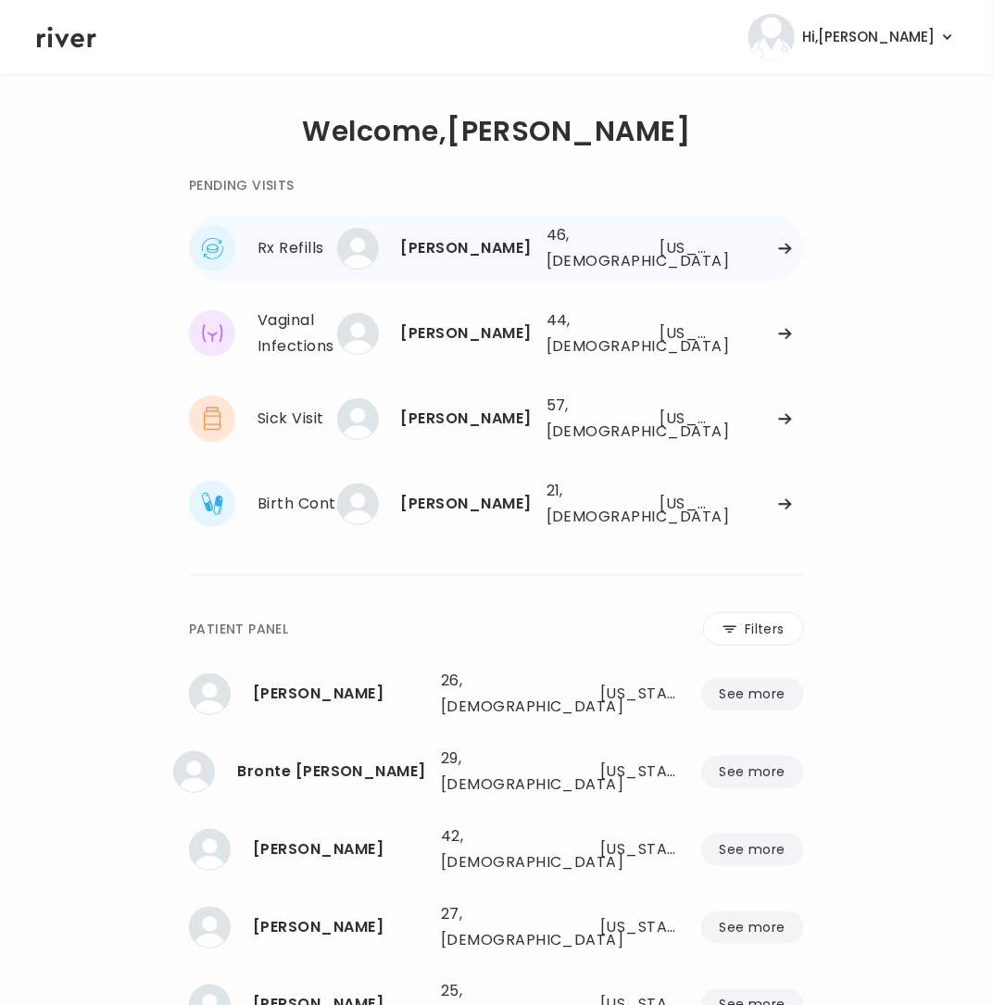
click at [413, 255] on div "[PERSON_NAME] 46, [DEMOGRAPHIC_DATA] See more" at bounding box center [448, 249] width 167 height 42
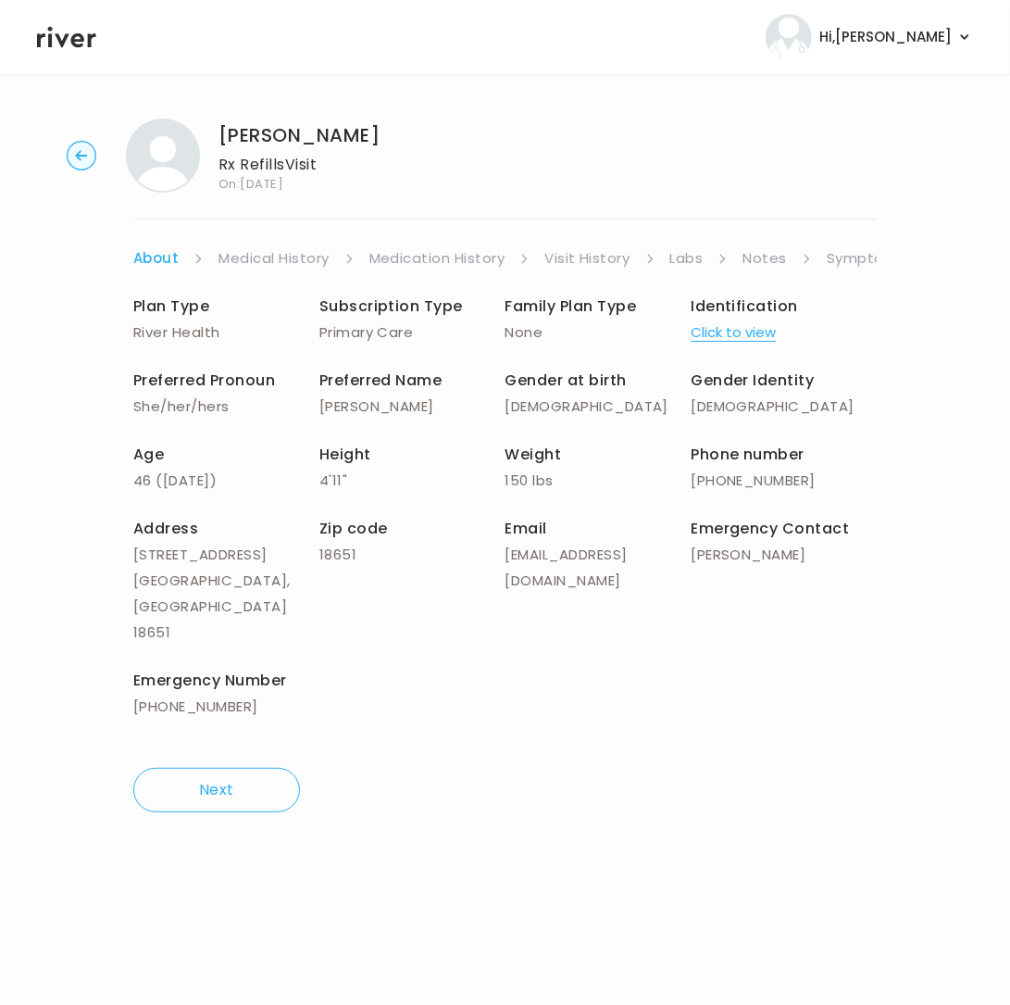
click at [851, 256] on link "Symptoms" at bounding box center [867, 258] width 80 height 26
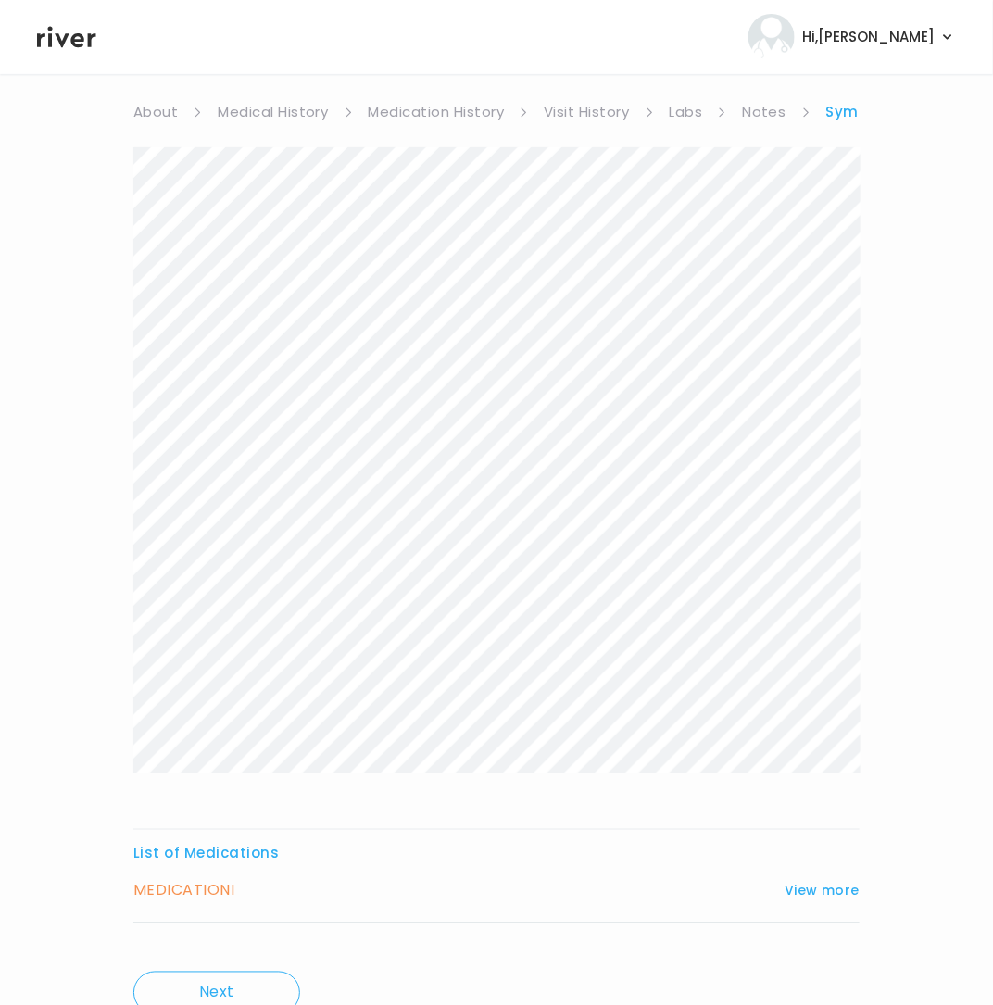
scroll to position [227, 0]
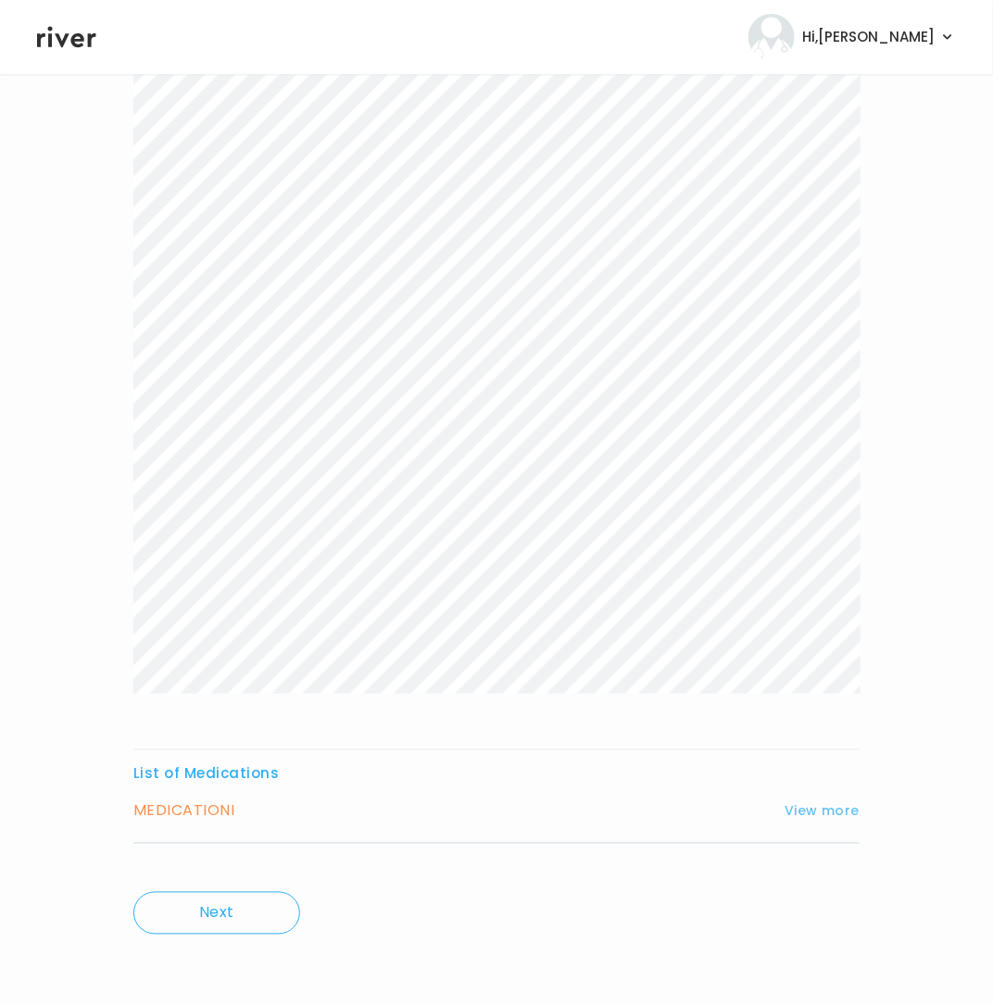
click at [804, 810] on button "View more" at bounding box center [821, 811] width 75 height 22
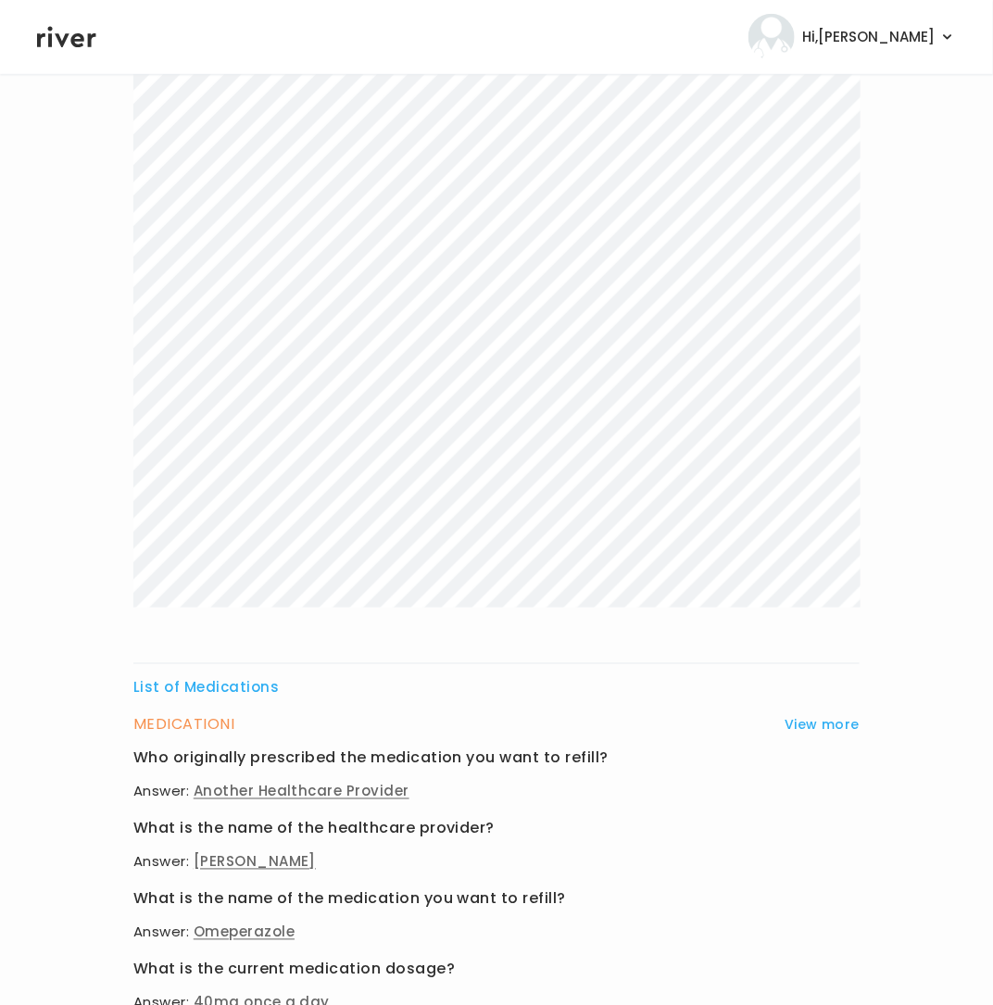
scroll to position [0, 0]
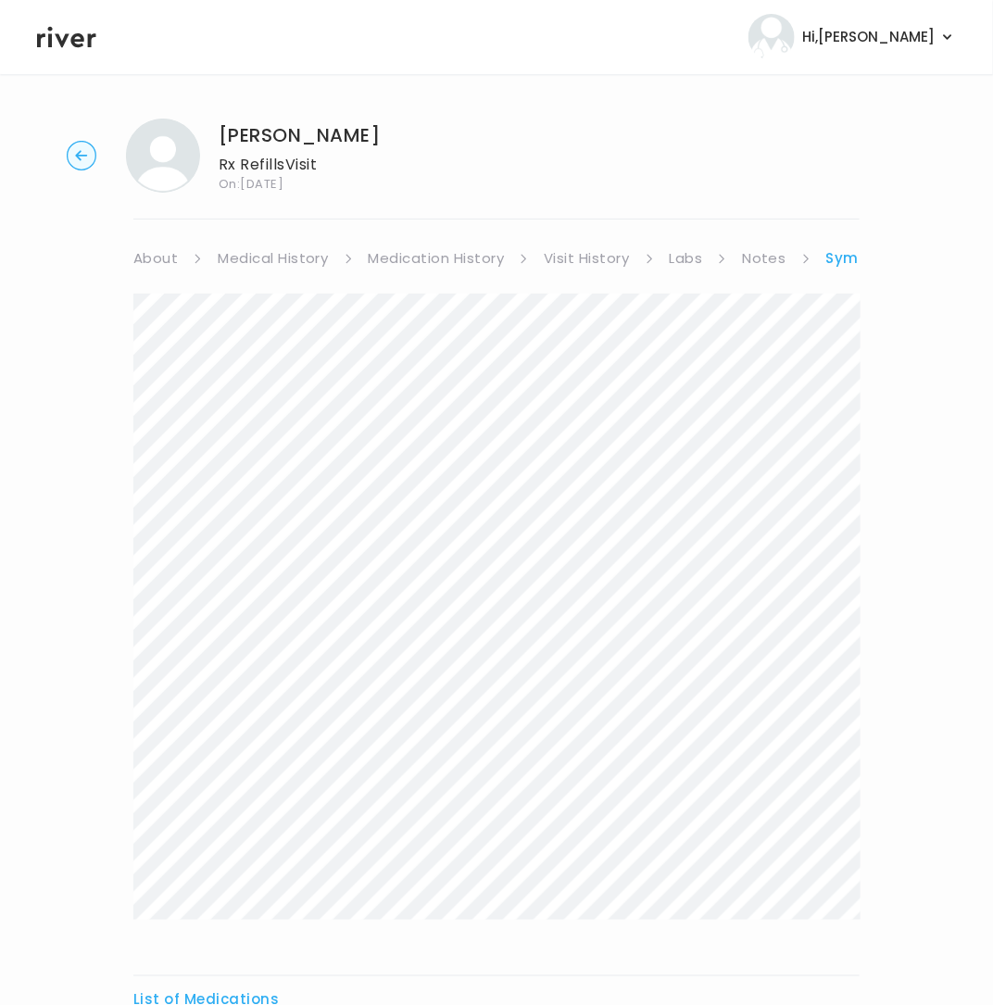
click at [452, 257] on link "Medication History" at bounding box center [437, 258] width 136 height 26
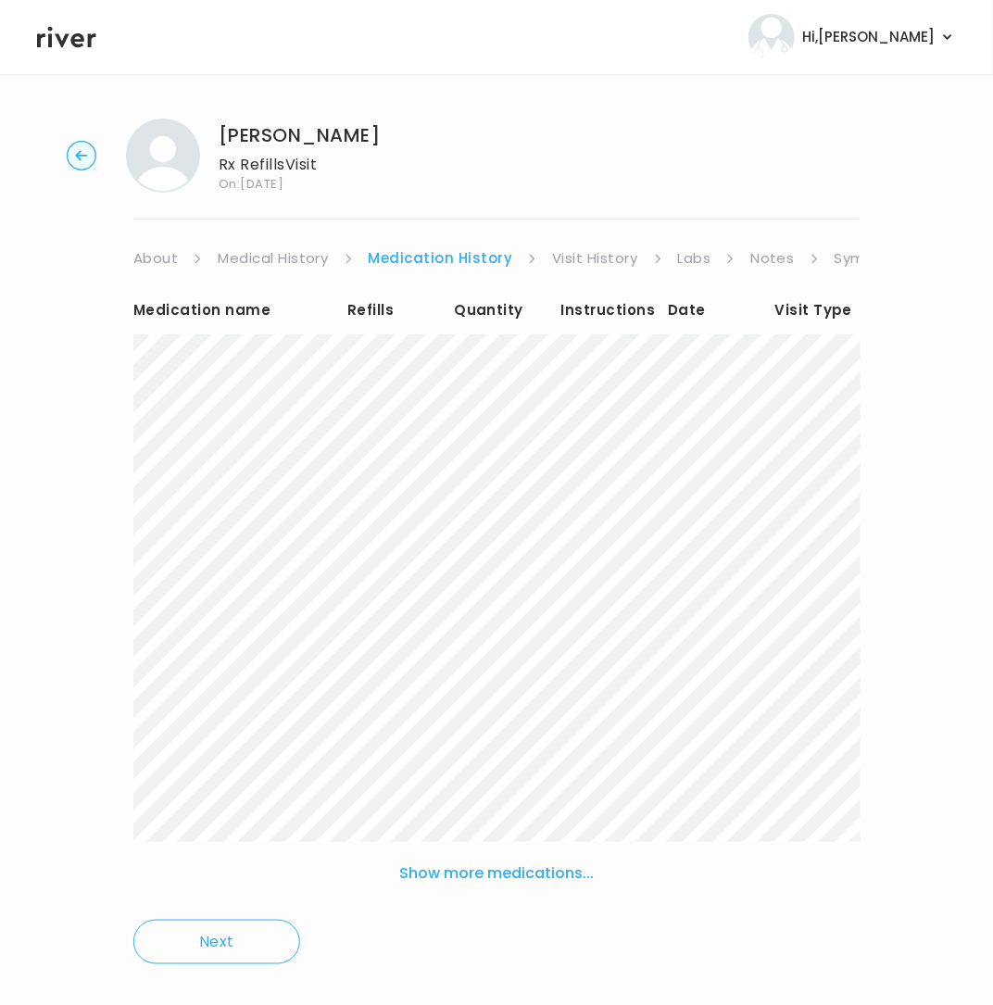
click at [576, 254] on link "Visit History" at bounding box center [594, 258] width 85 height 26
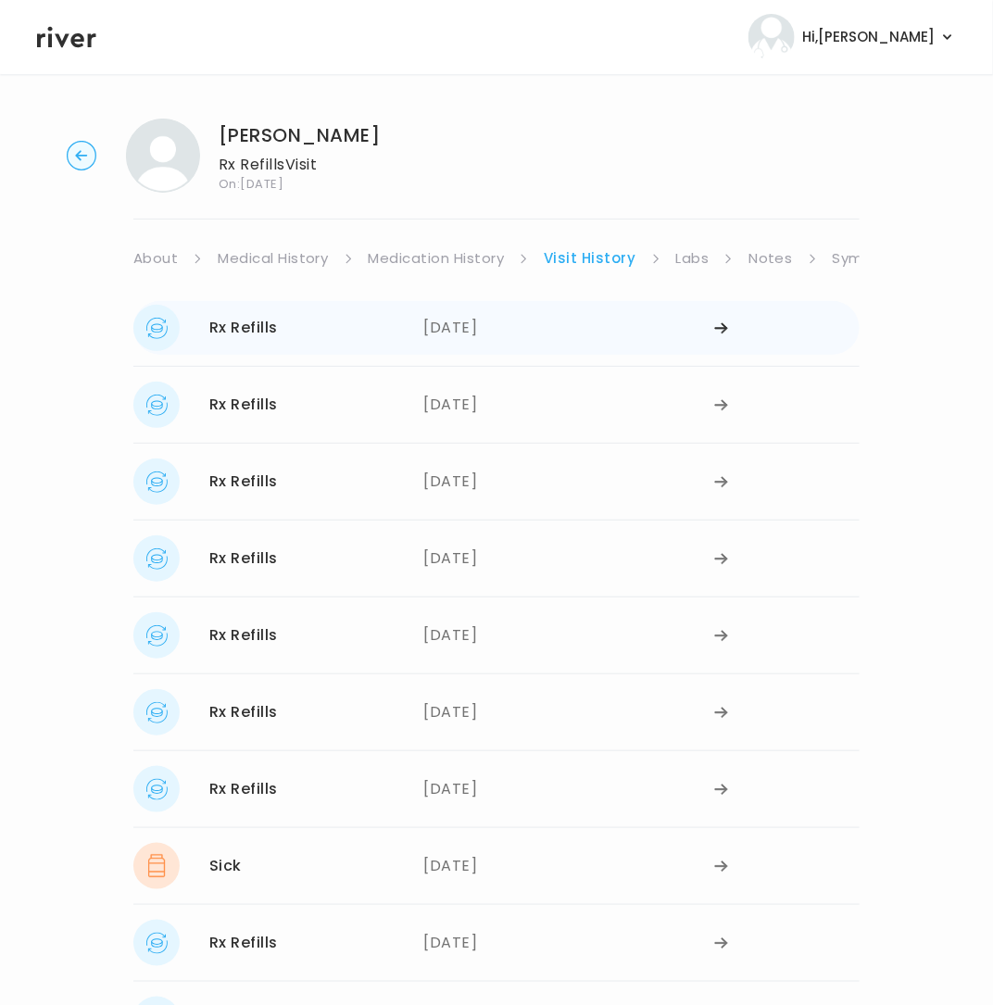
click at [461, 324] on div "07/17/2025" at bounding box center [569, 328] width 291 height 46
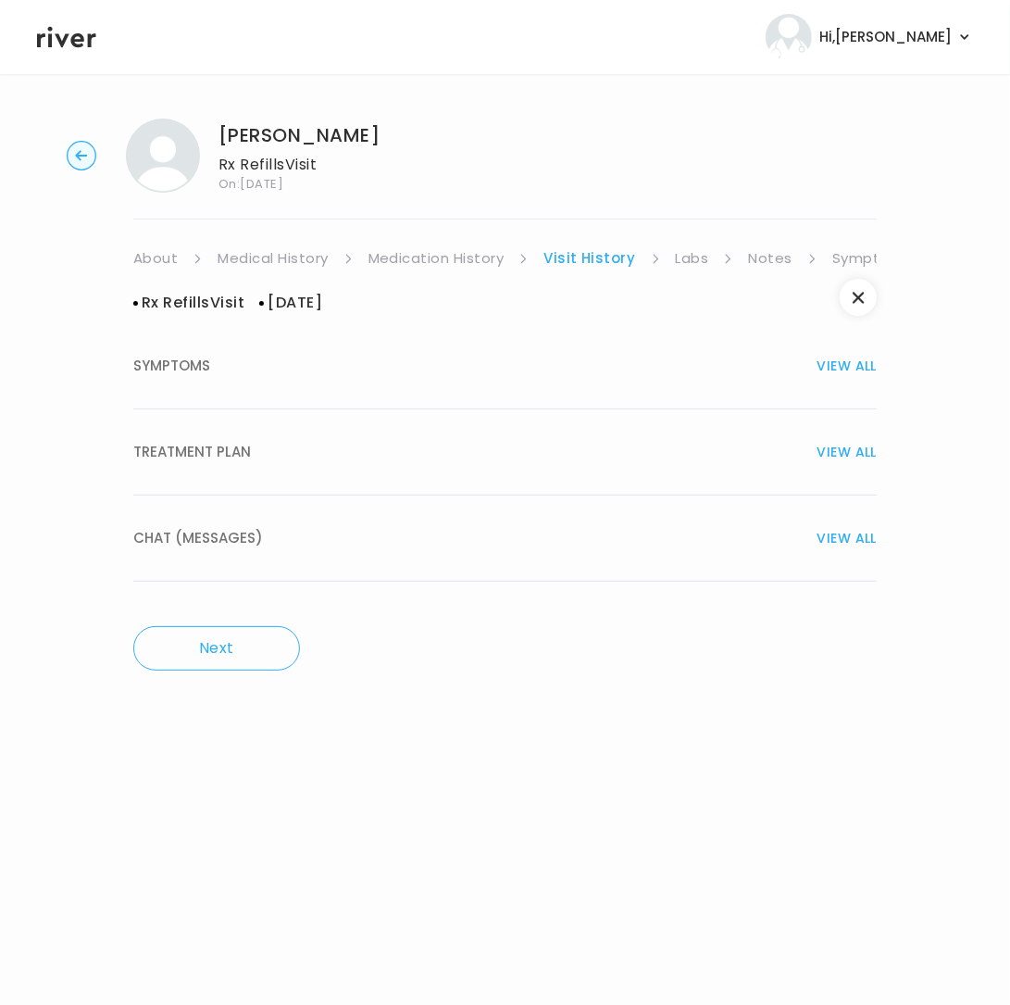
click at [282, 457] on div "TREATMENT PLAN VIEW ALL" at bounding box center [505, 452] width 744 height 26
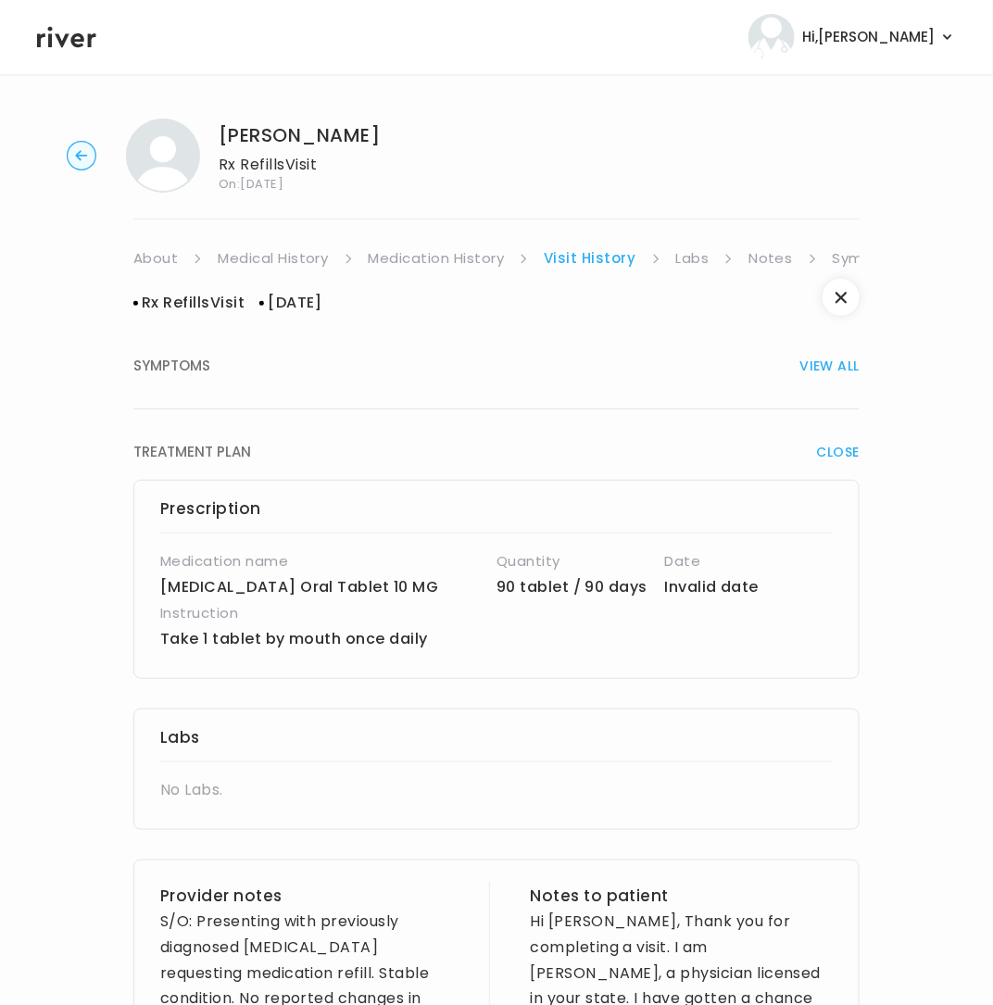
click at [595, 257] on link "Visit History" at bounding box center [590, 258] width 92 height 26
click at [463, 262] on link "Medication History" at bounding box center [437, 258] width 136 height 26
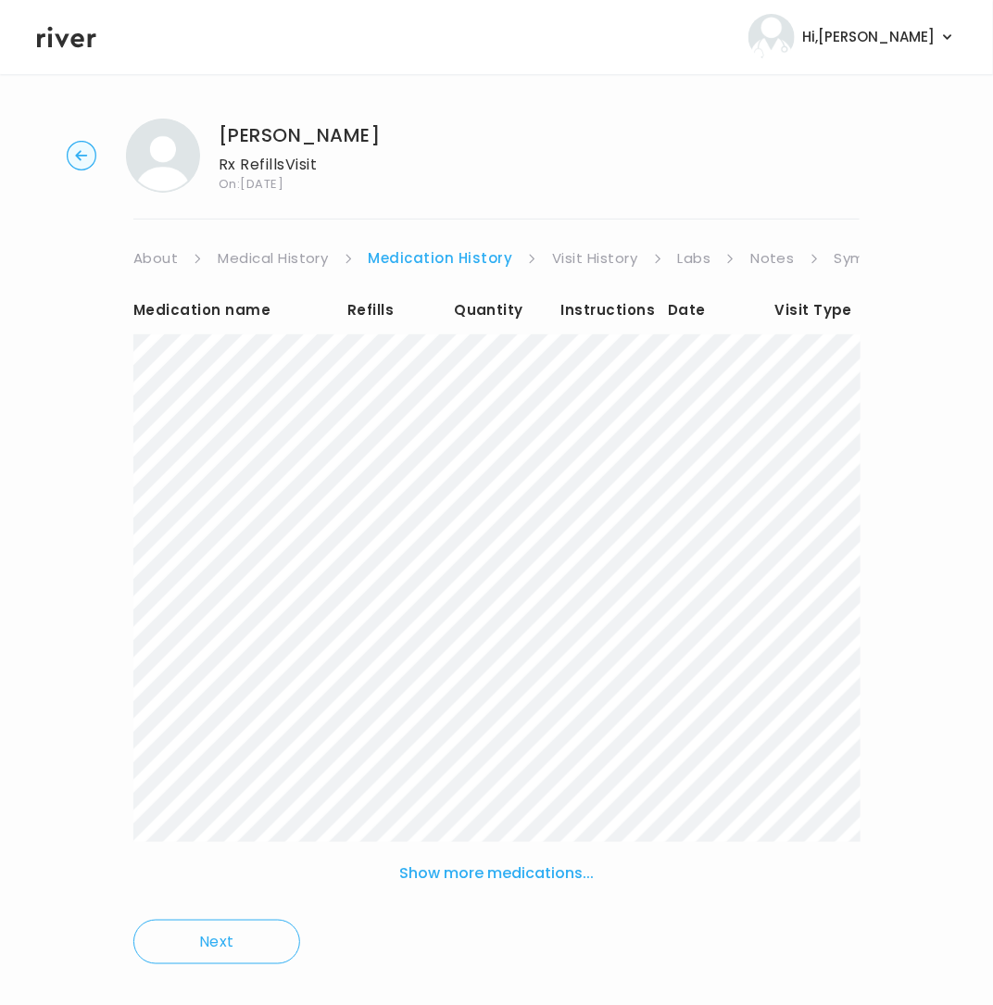
click at [608, 257] on link "Visit History" at bounding box center [594, 258] width 85 height 26
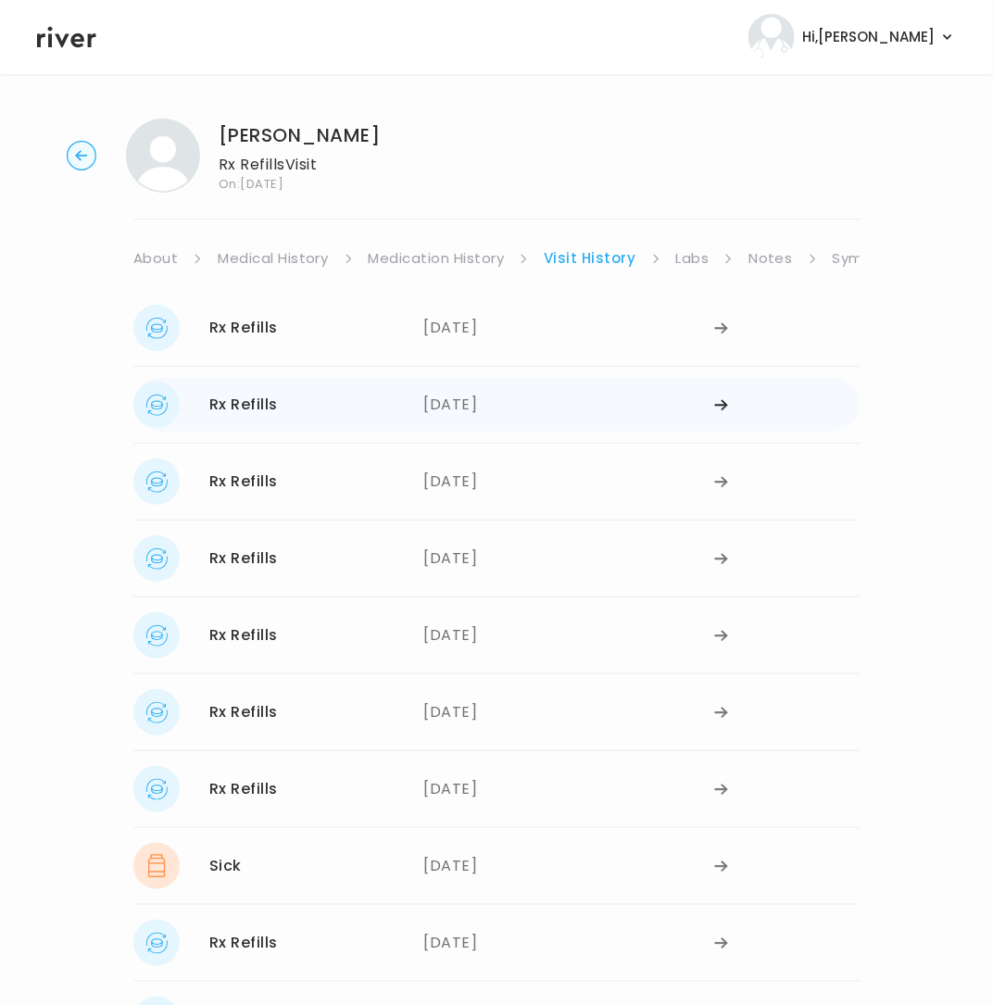
click at [475, 399] on div "05/30/2025" at bounding box center [569, 405] width 291 height 46
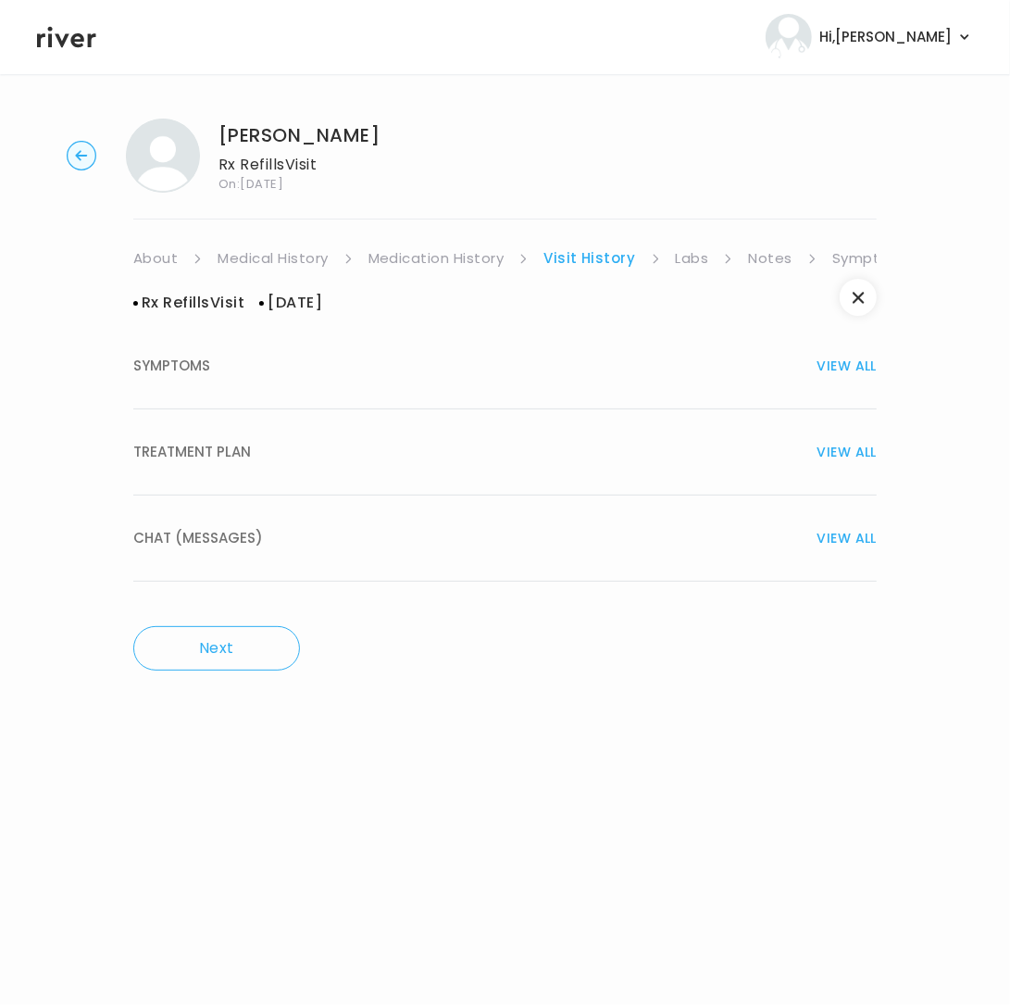
click at [254, 462] on div "TREATMENT PLAN VIEW ALL" at bounding box center [505, 452] width 744 height 26
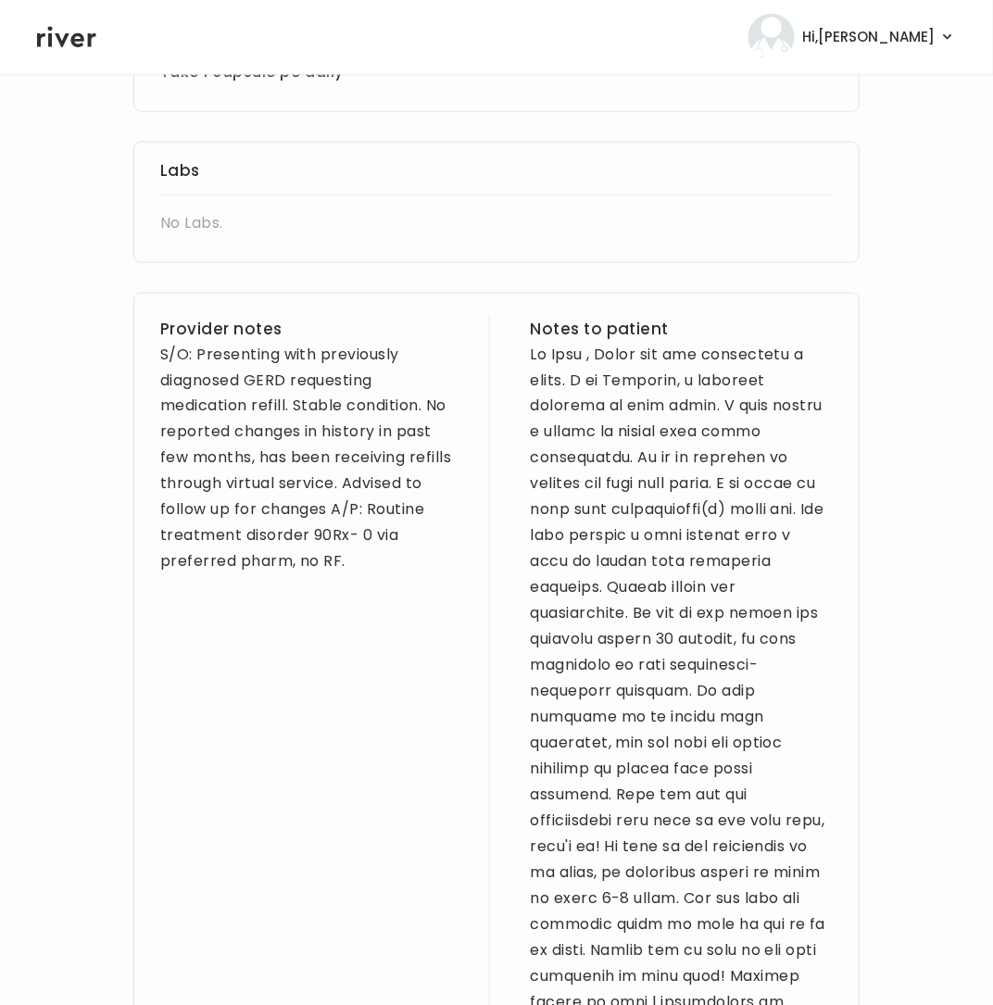
scroll to position [686, 0]
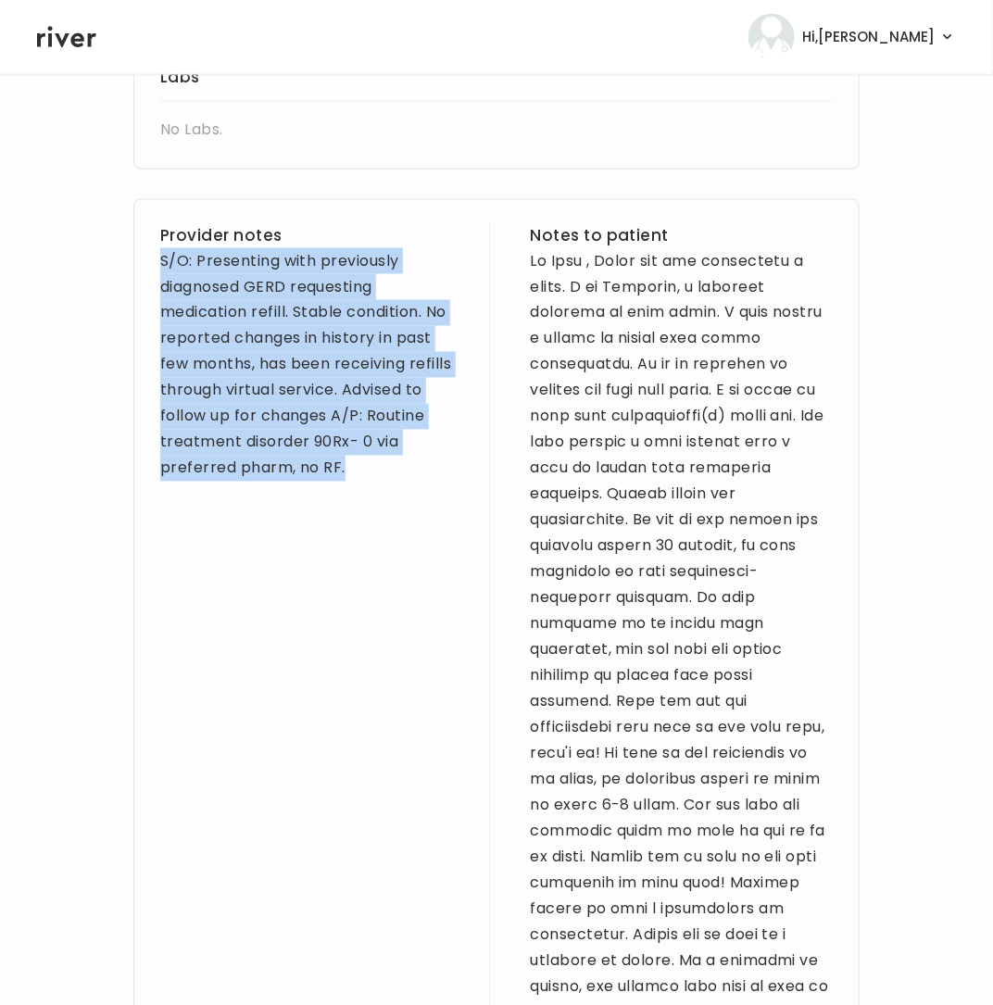
drag, startPoint x: 358, startPoint y: 476, endPoint x: 132, endPoint y: 271, distance: 304.9
click at [133, 271] on div "Provider notes S/O: Presenting with previously diagnosed GERD requesting medica…" at bounding box center [496, 678] width 726 height 958
copy div "S/O: Presenting with previously diagnosed GERD requesting medication refill. St…"
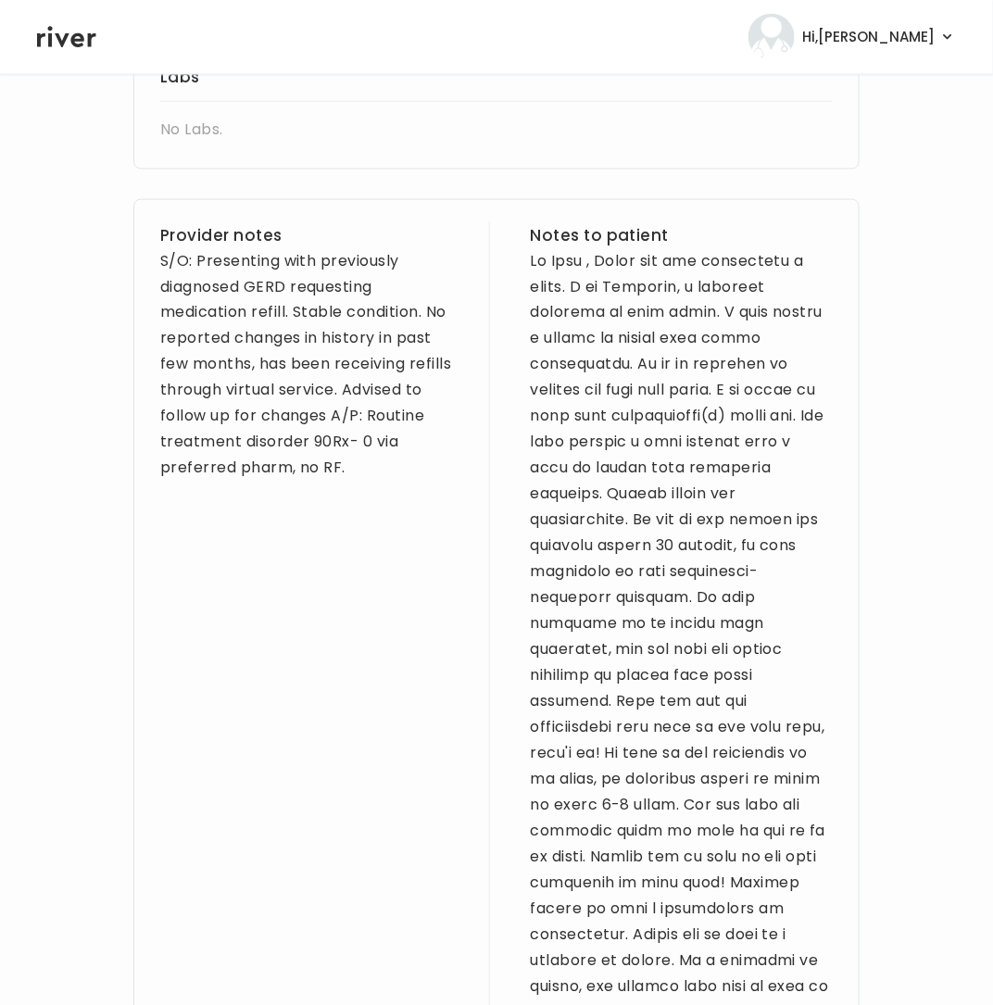
click at [510, 276] on div "Provider notes S/O: Presenting with previously diagnosed GERD requesting medica…" at bounding box center [496, 678] width 726 height 958
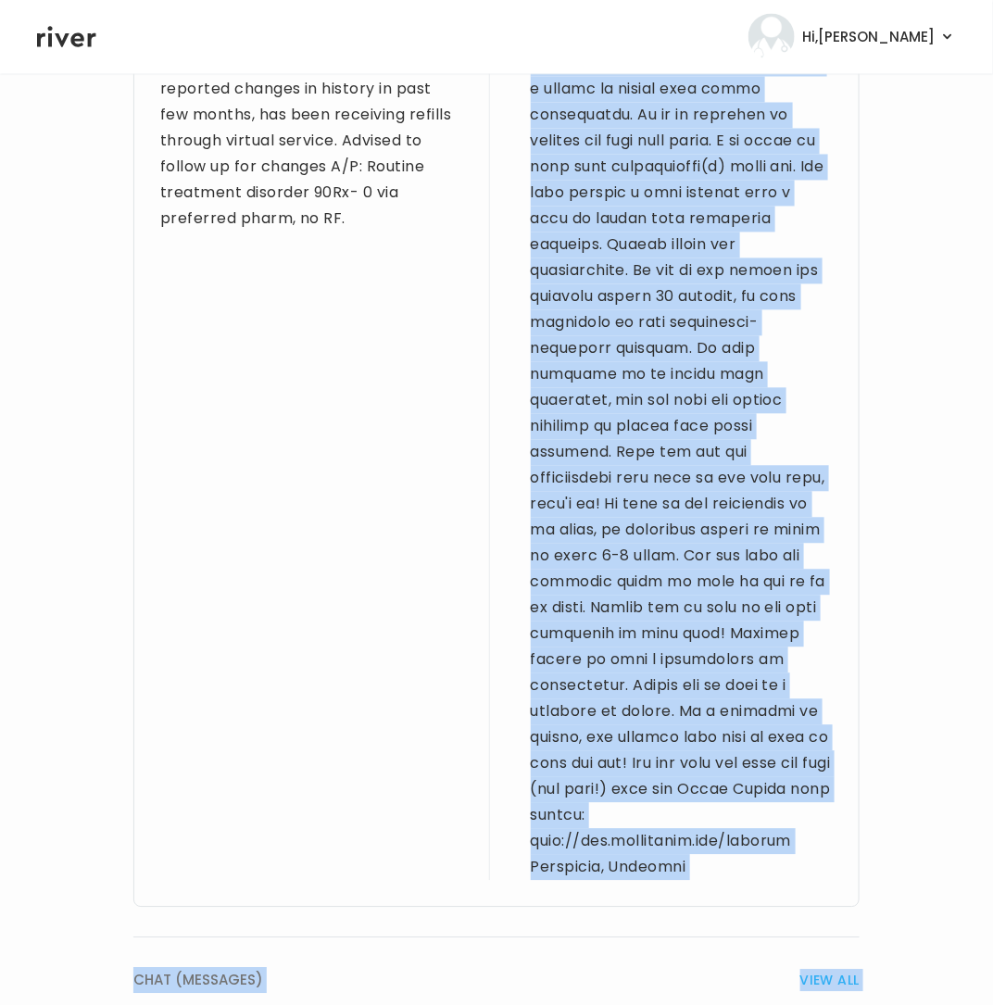
scroll to position [1039, 0]
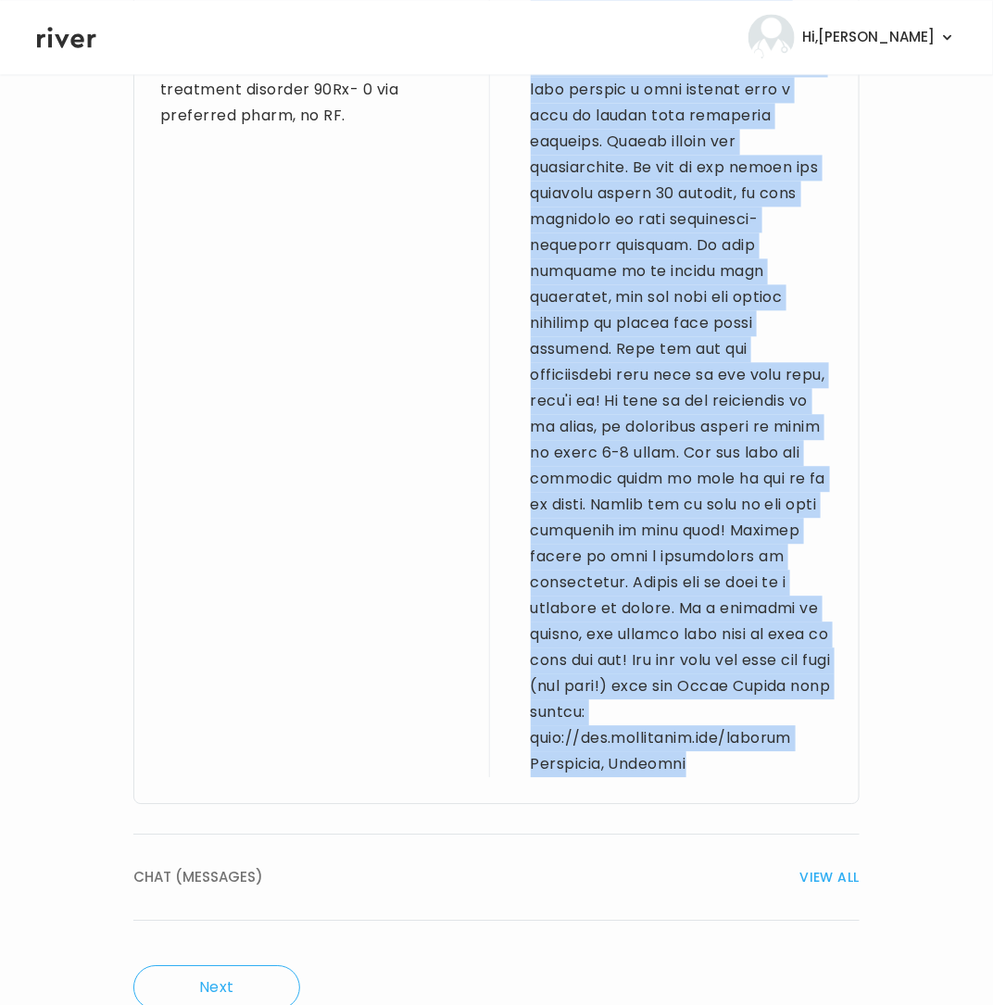
drag, startPoint x: 518, startPoint y: 266, endPoint x: 714, endPoint y: 745, distance: 517.5
click at [714, 745] on div "Provider notes S/O: Presenting with previously diagnosed GERD requesting medica…" at bounding box center [496, 325] width 726 height 958
copy div "Hi Beth , Thank you for completing a visit. I am Brittney, a licensed provider …"
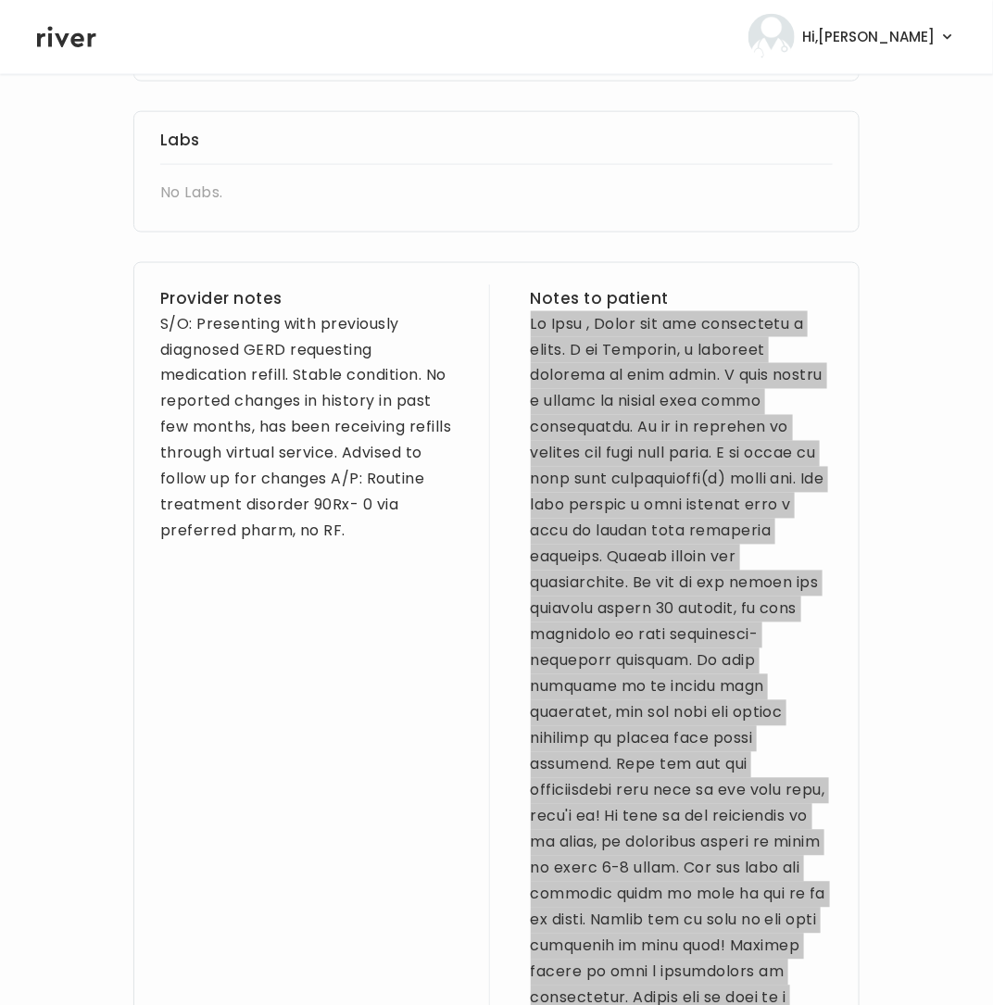
scroll to position [0, 0]
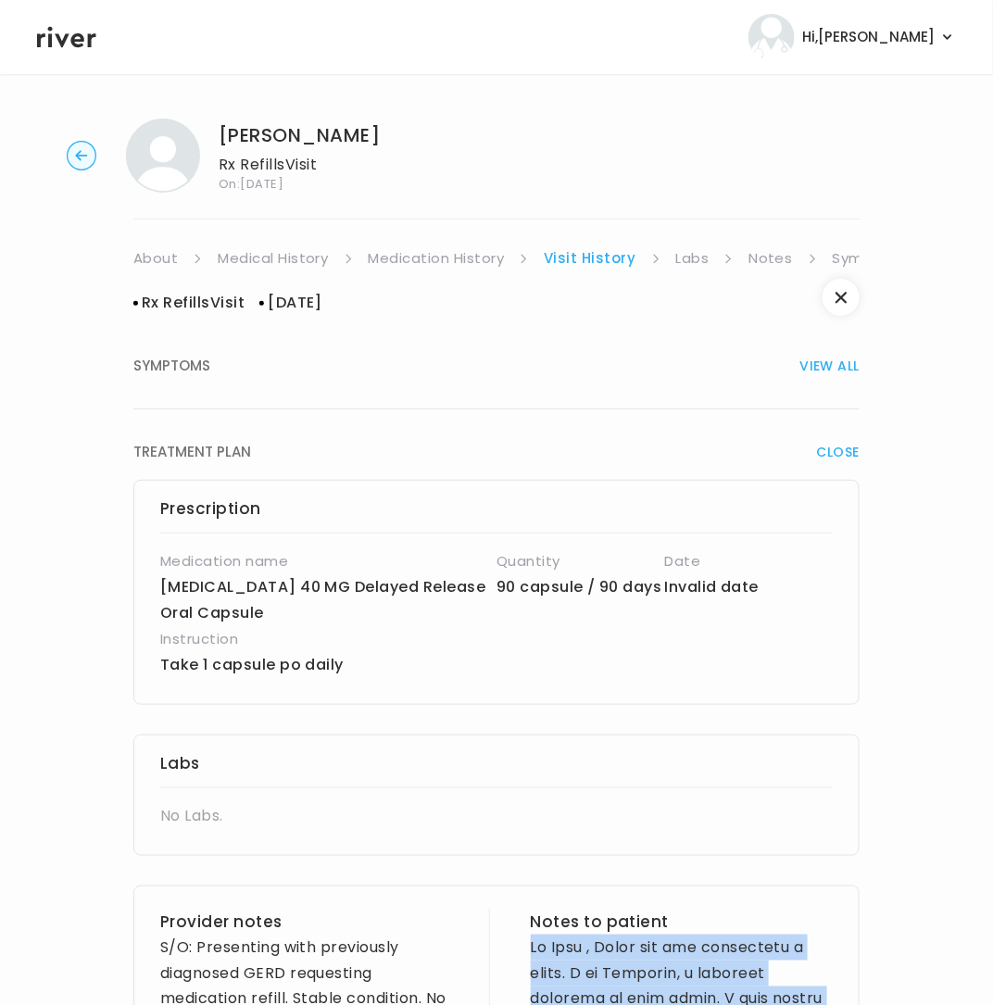
click at [835, 258] on link "Symptoms" at bounding box center [873, 258] width 80 height 26
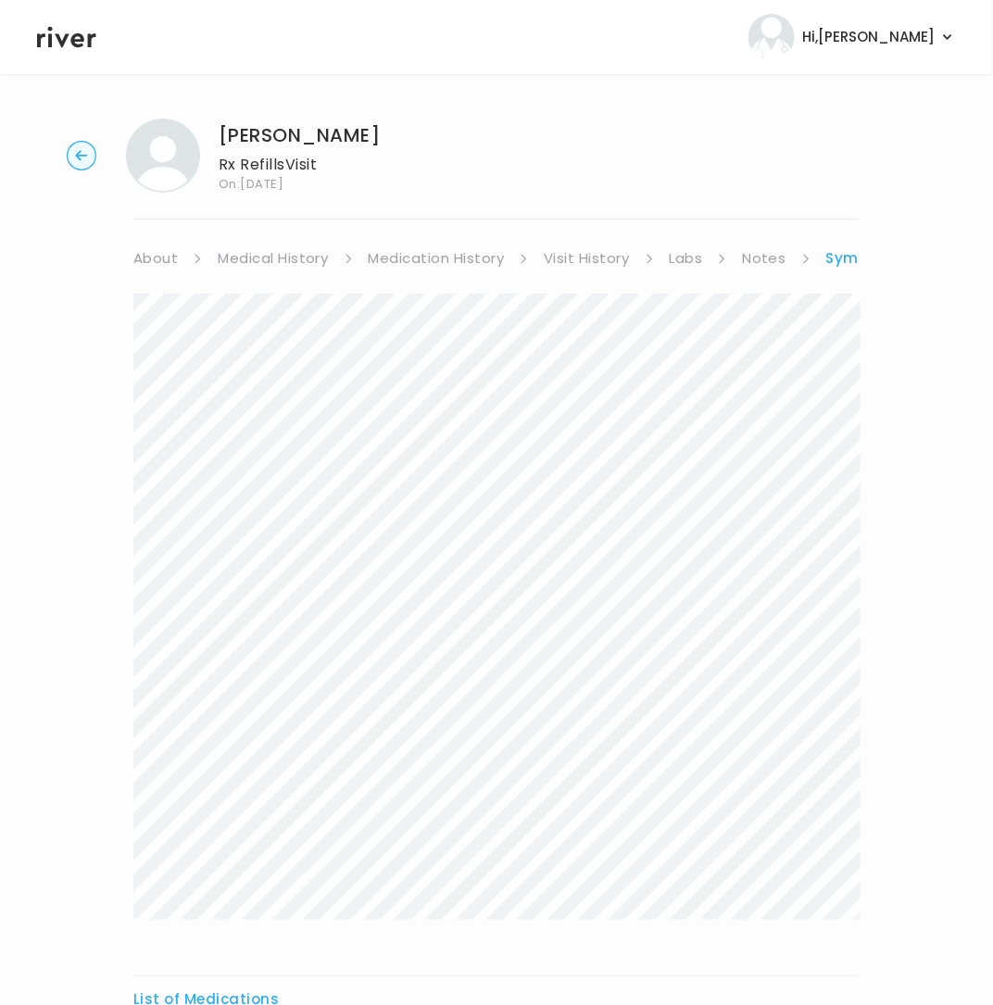
click at [835, 258] on link "Symptoms" at bounding box center [867, 258] width 83 height 26
click at [608, 260] on link "Visit History" at bounding box center [586, 258] width 85 height 26
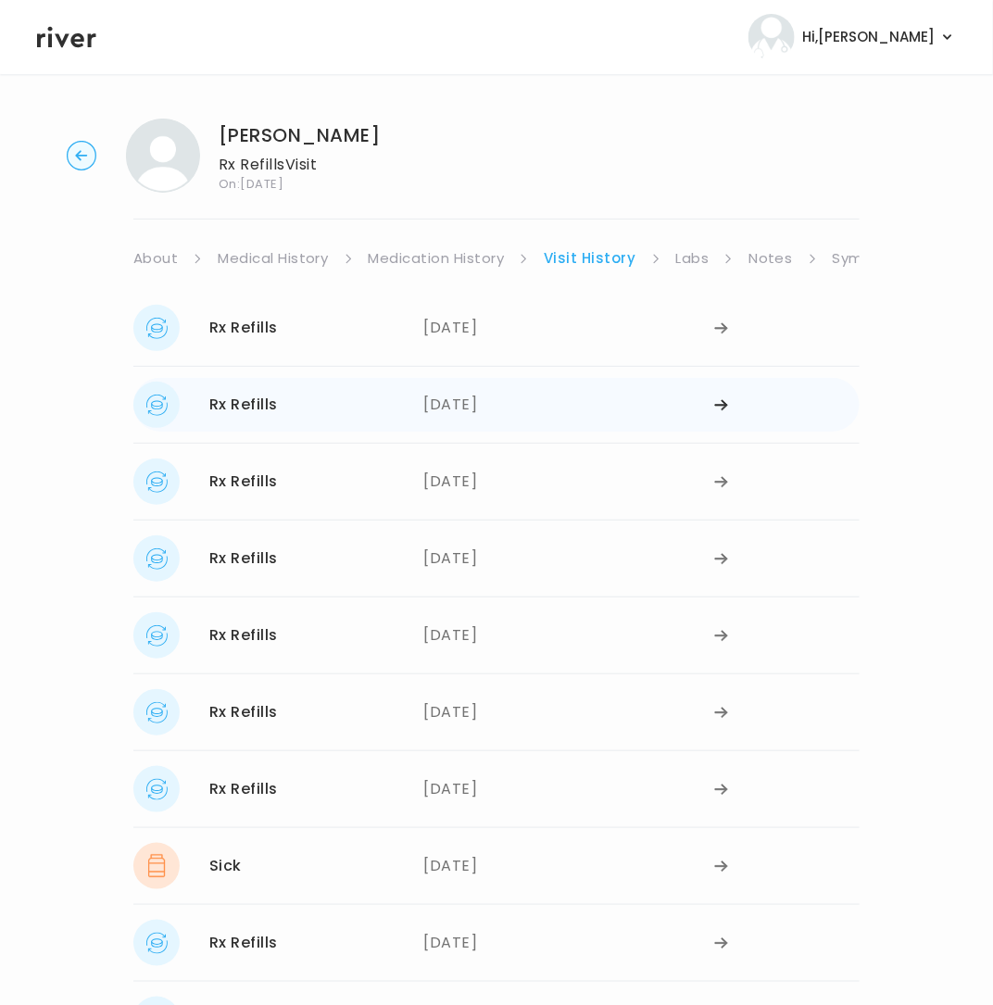
drag, startPoint x: 417, startPoint y: 402, endPoint x: 436, endPoint y: 402, distance: 19.4
click at [436, 402] on div "Rx Refills 05/30/2025 05/30/2025" at bounding box center [496, 405] width 726 height 54
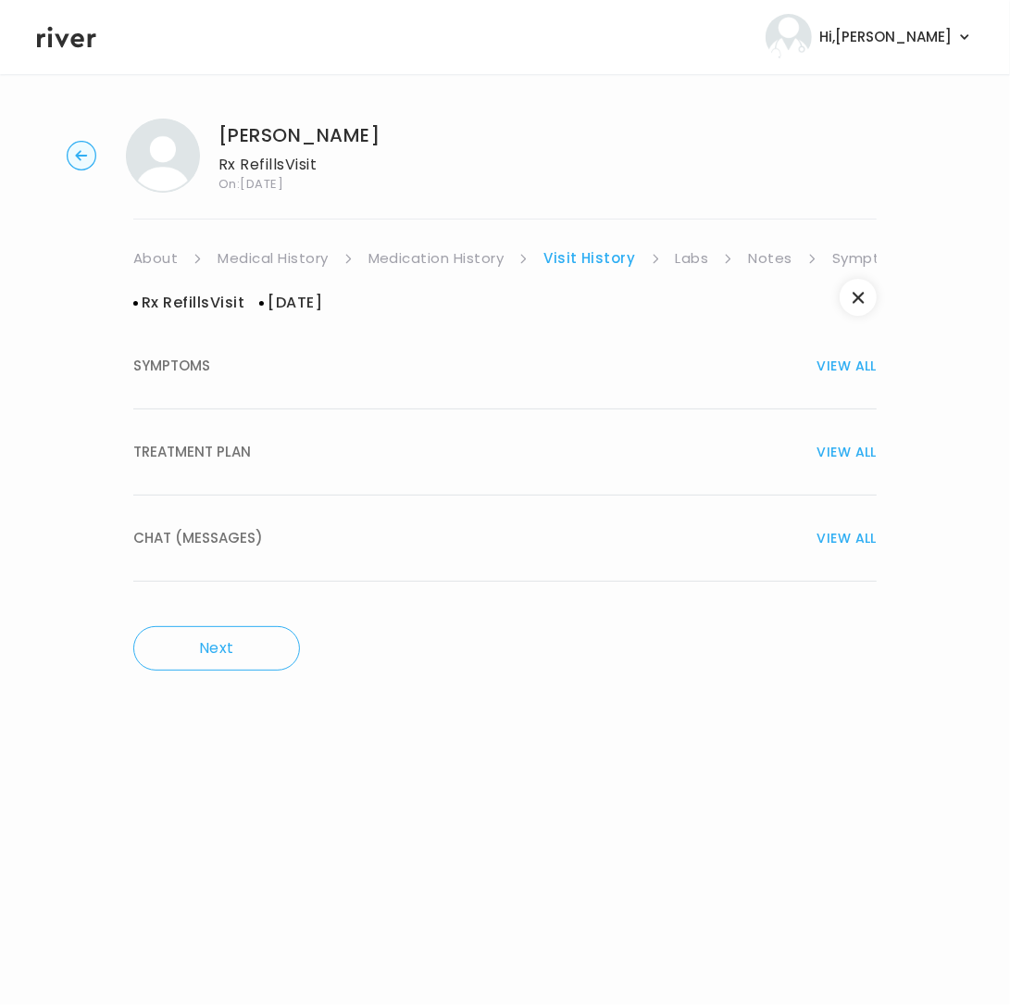
drag, startPoint x: 217, startPoint y: 447, endPoint x: 507, endPoint y: 390, distance: 295.5
click at [221, 447] on span "TREATMENT PLAN" at bounding box center [192, 452] width 118 height 26
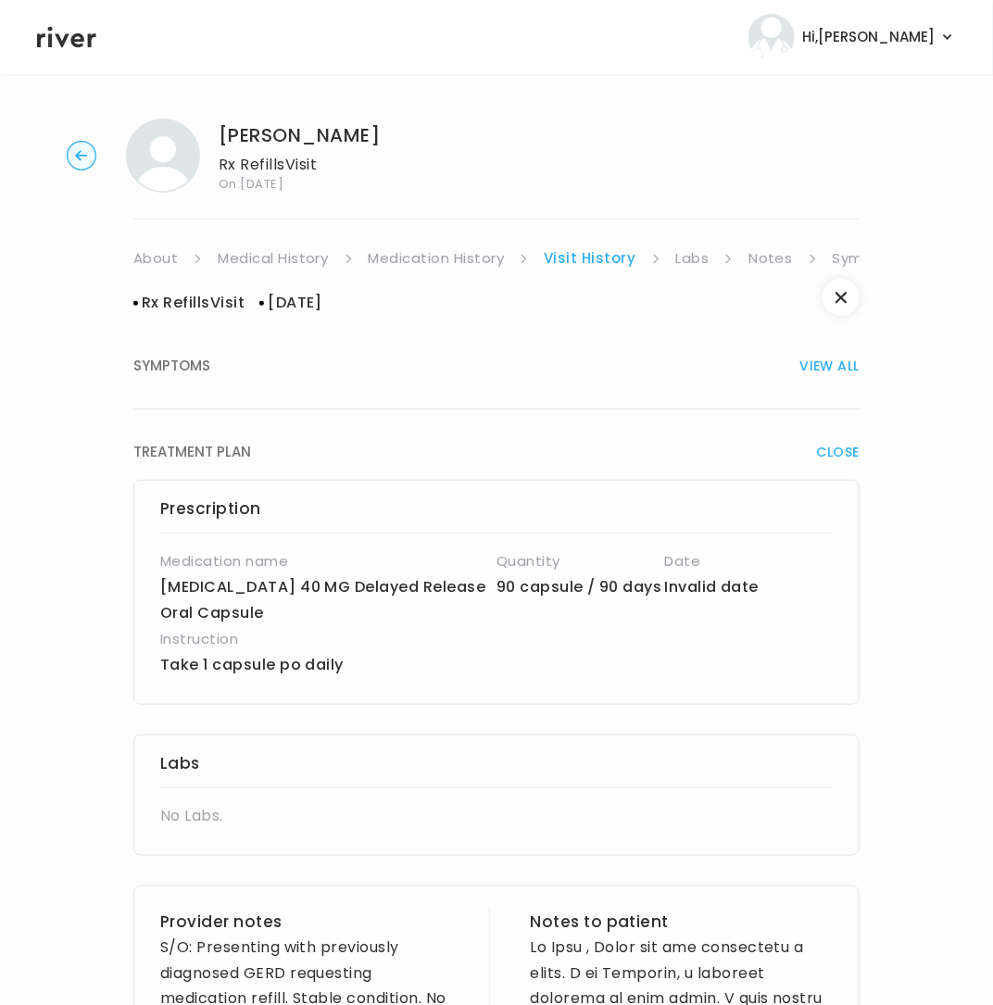
click at [80, 151] on icon "button" at bounding box center [81, 155] width 12 height 10
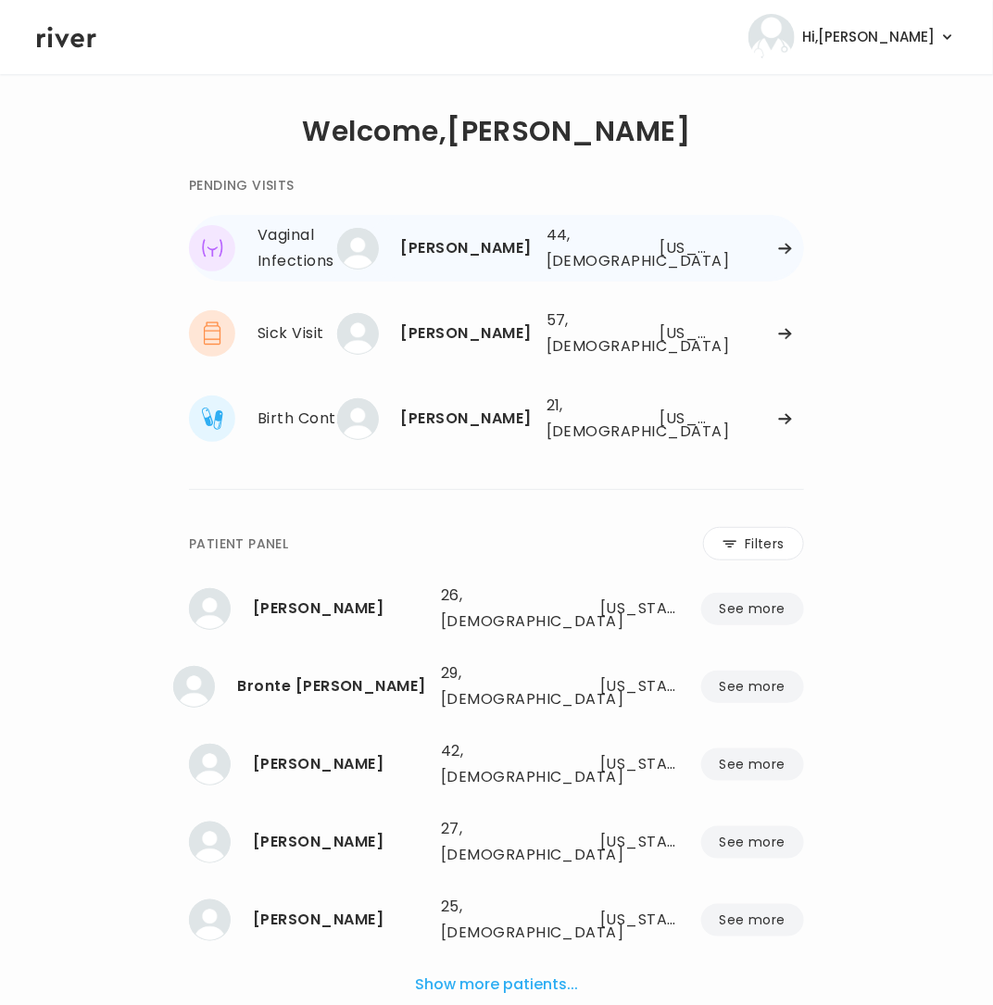
click at [494, 257] on div "Emily Barnes" at bounding box center [466, 248] width 131 height 26
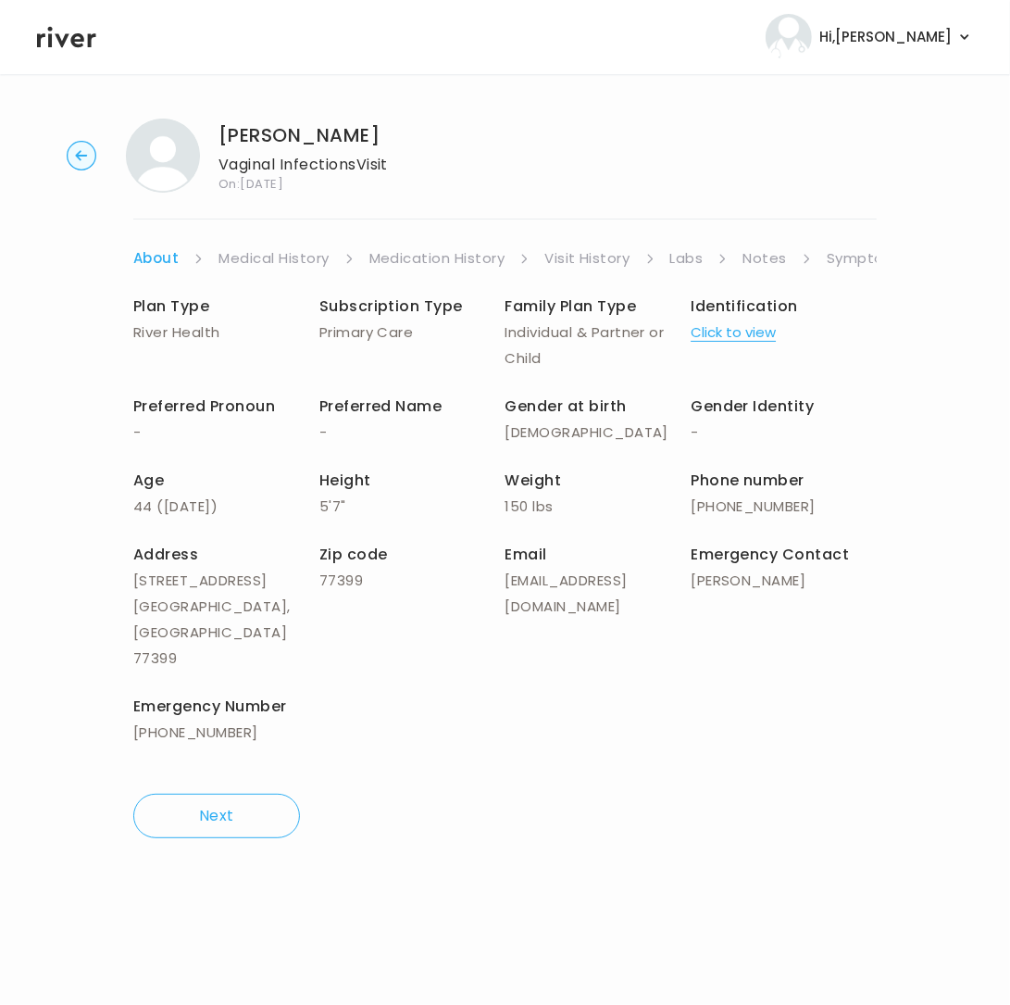
click at [833, 261] on link "Symptoms" at bounding box center [867, 258] width 80 height 26
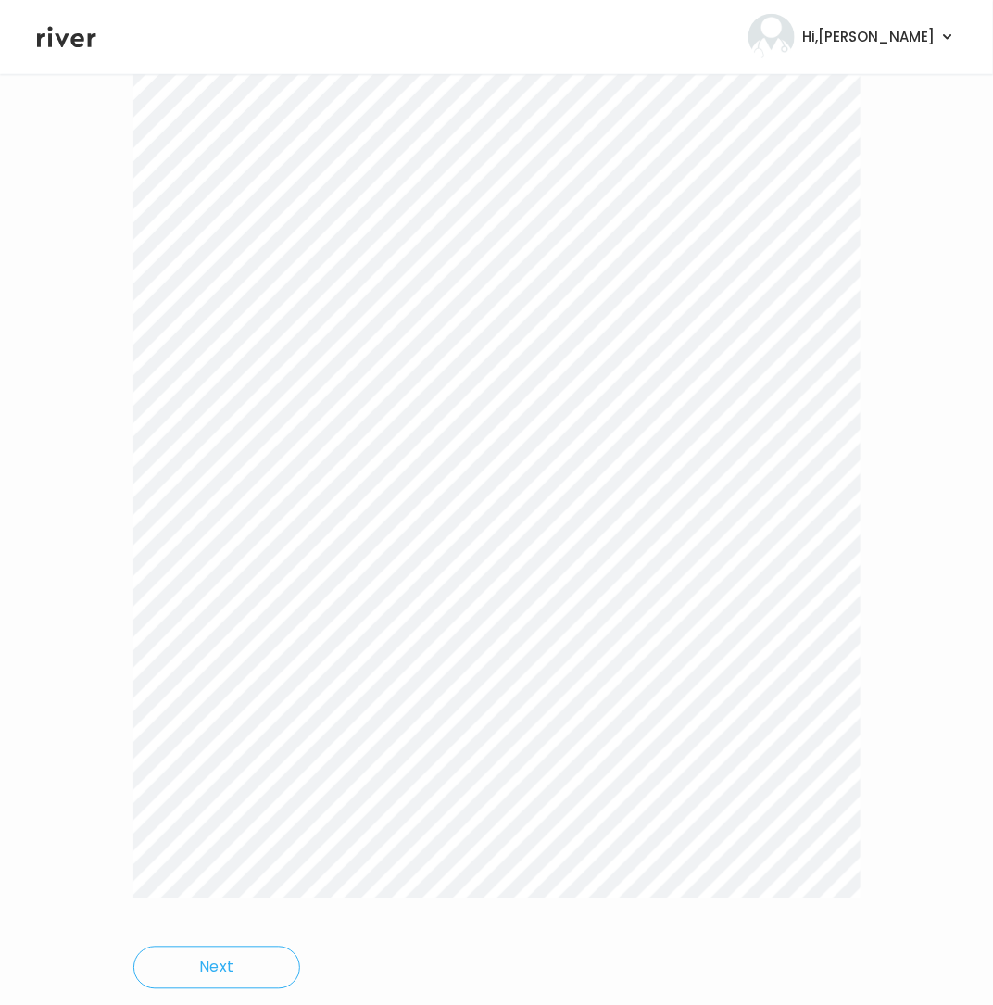
scroll to position [432, 0]
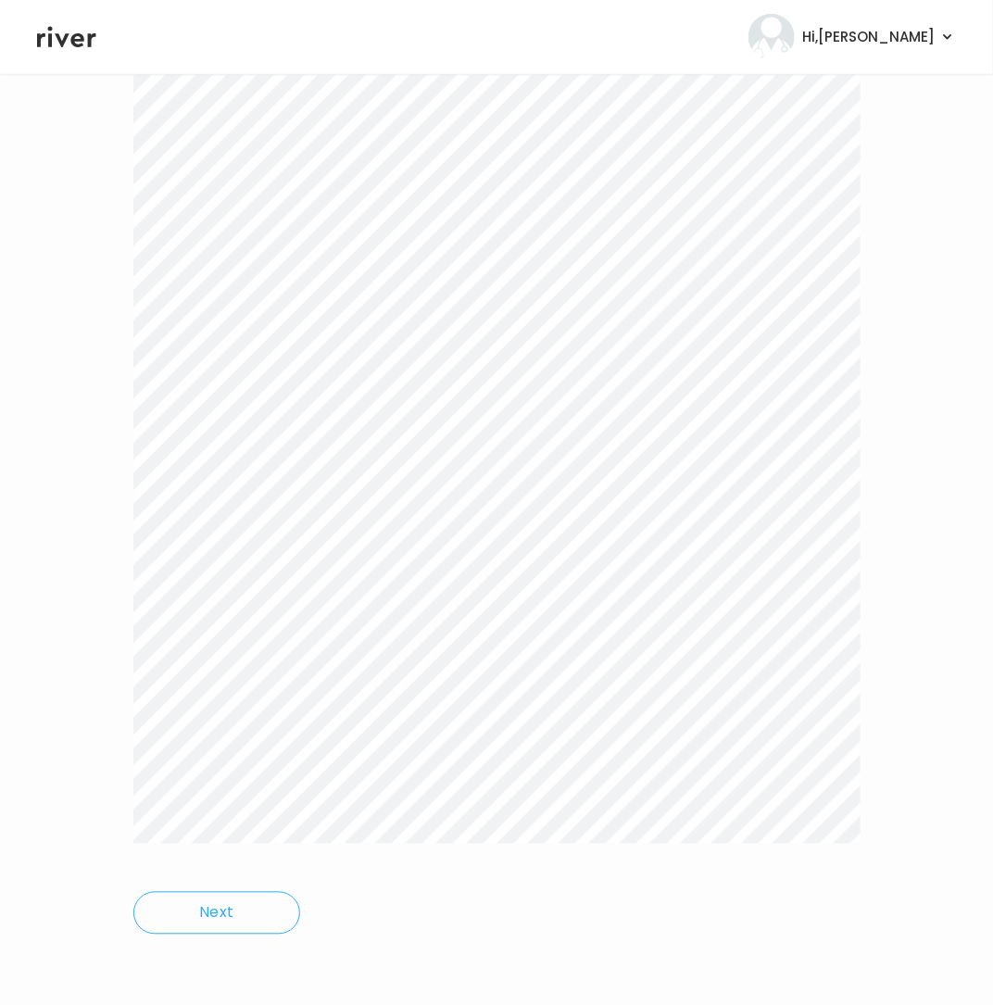
click at [496, 851] on div at bounding box center [496, 366] width 726 height 1008
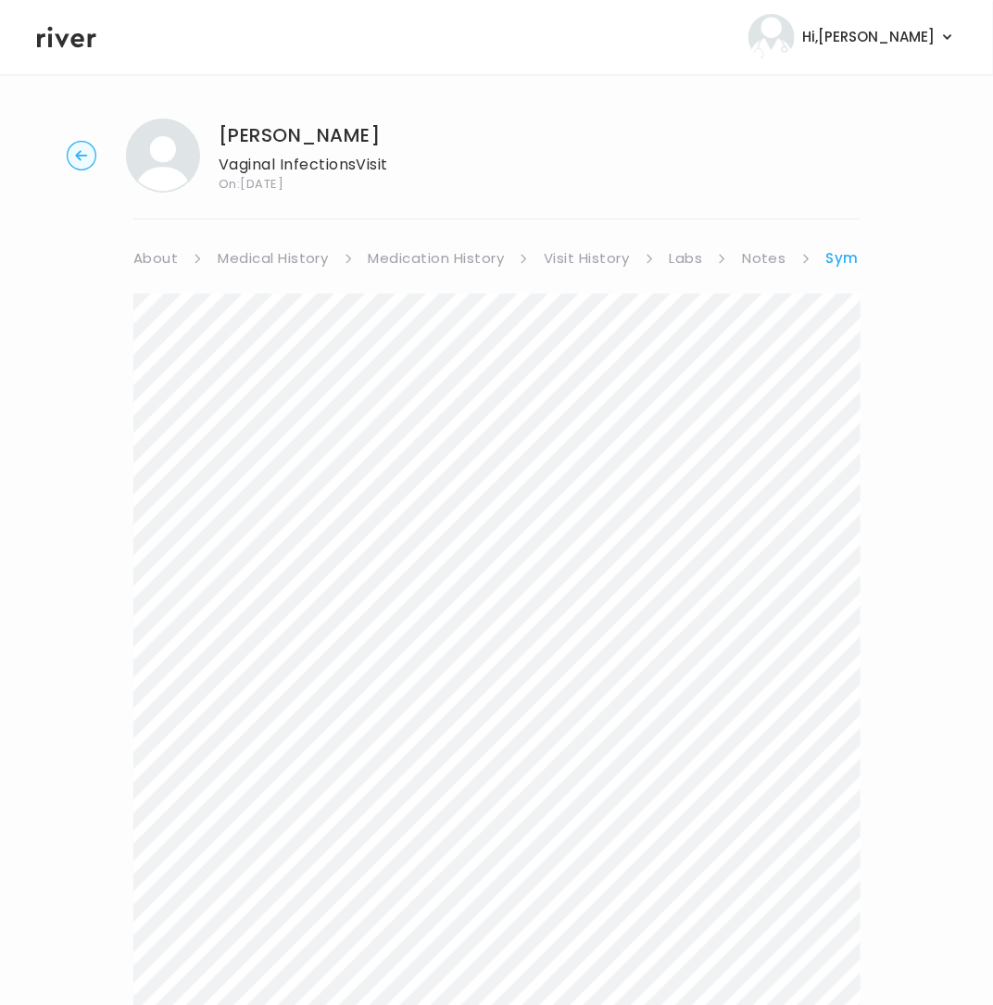
click at [833, 257] on link "Symptoms" at bounding box center [867, 258] width 83 height 26
click at [830, 255] on link "Treatment Plan" at bounding box center [810, 258] width 115 height 26
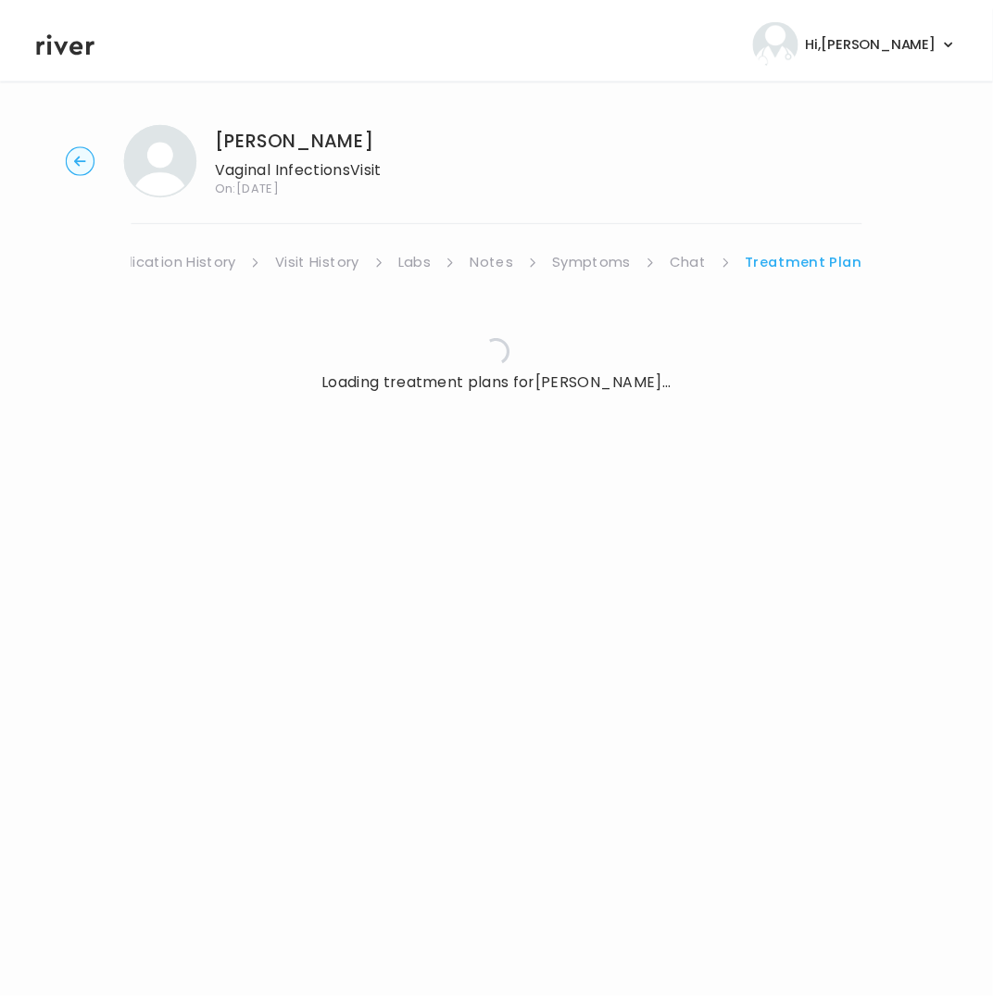
scroll to position [0, 256]
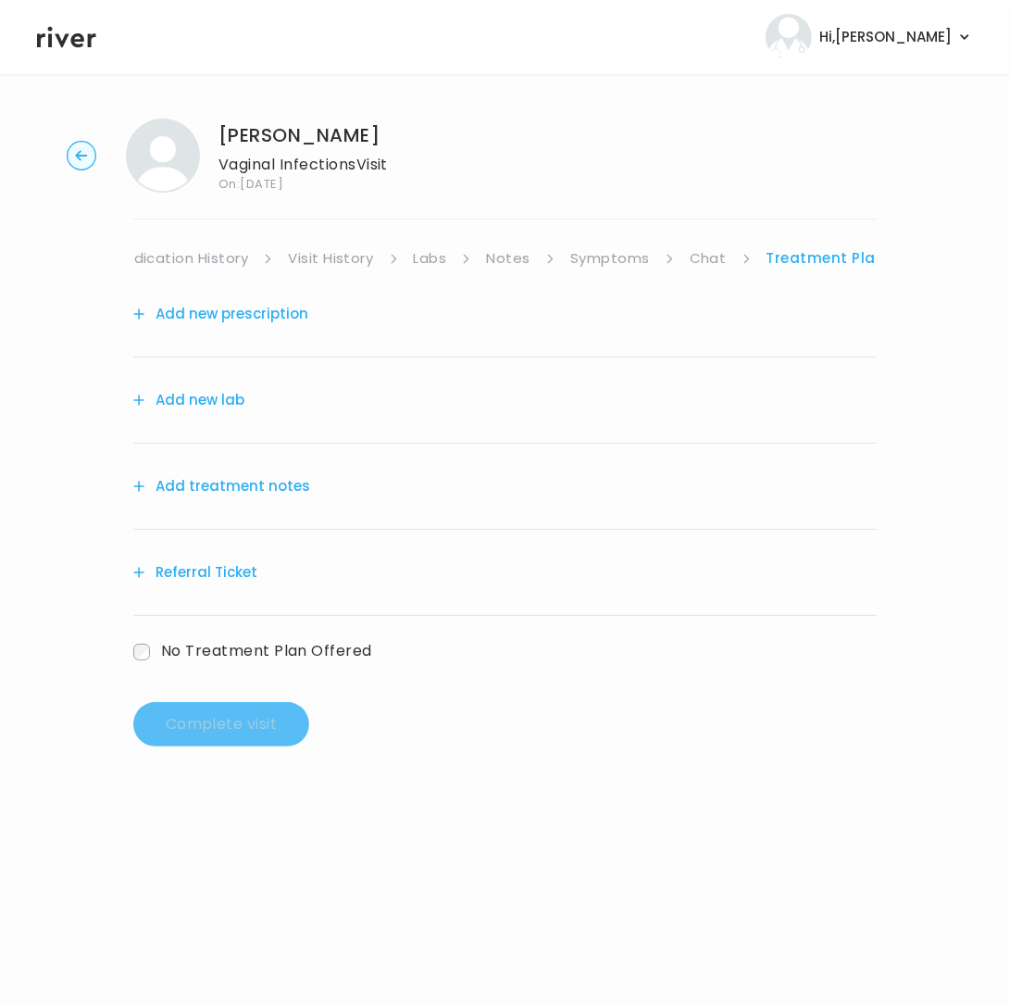
click at [217, 402] on button "Add new lab" at bounding box center [188, 400] width 111 height 26
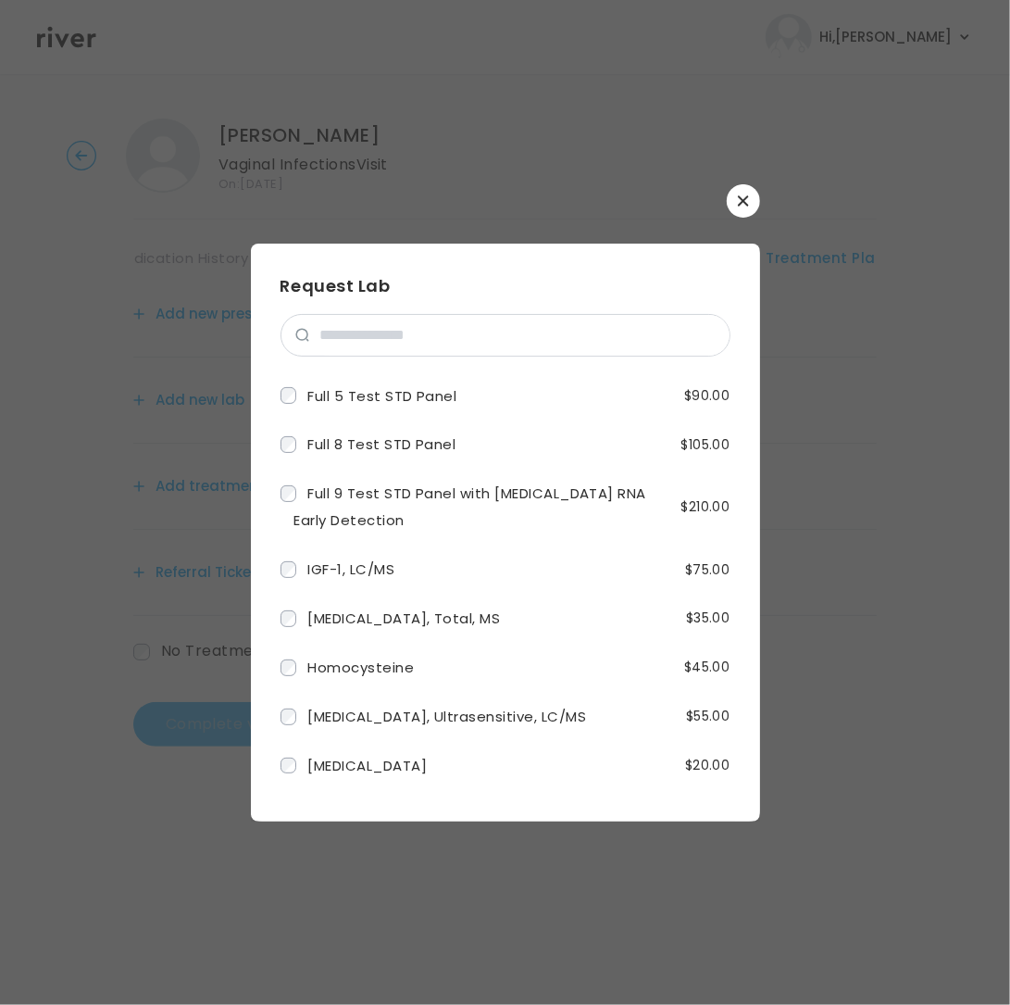
click at [738, 212] on button "button" at bounding box center [743, 200] width 33 height 33
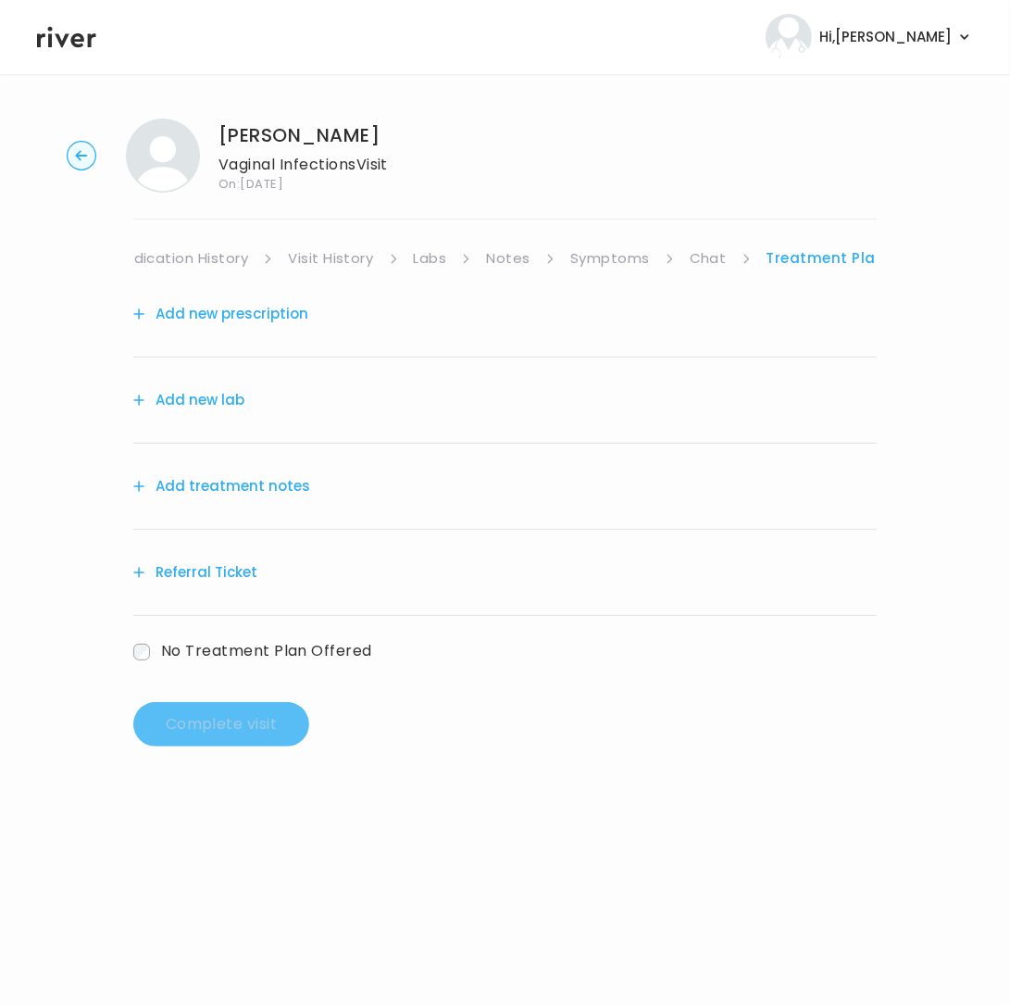
click at [227, 490] on button "Add treatment notes" at bounding box center [221, 486] width 177 height 26
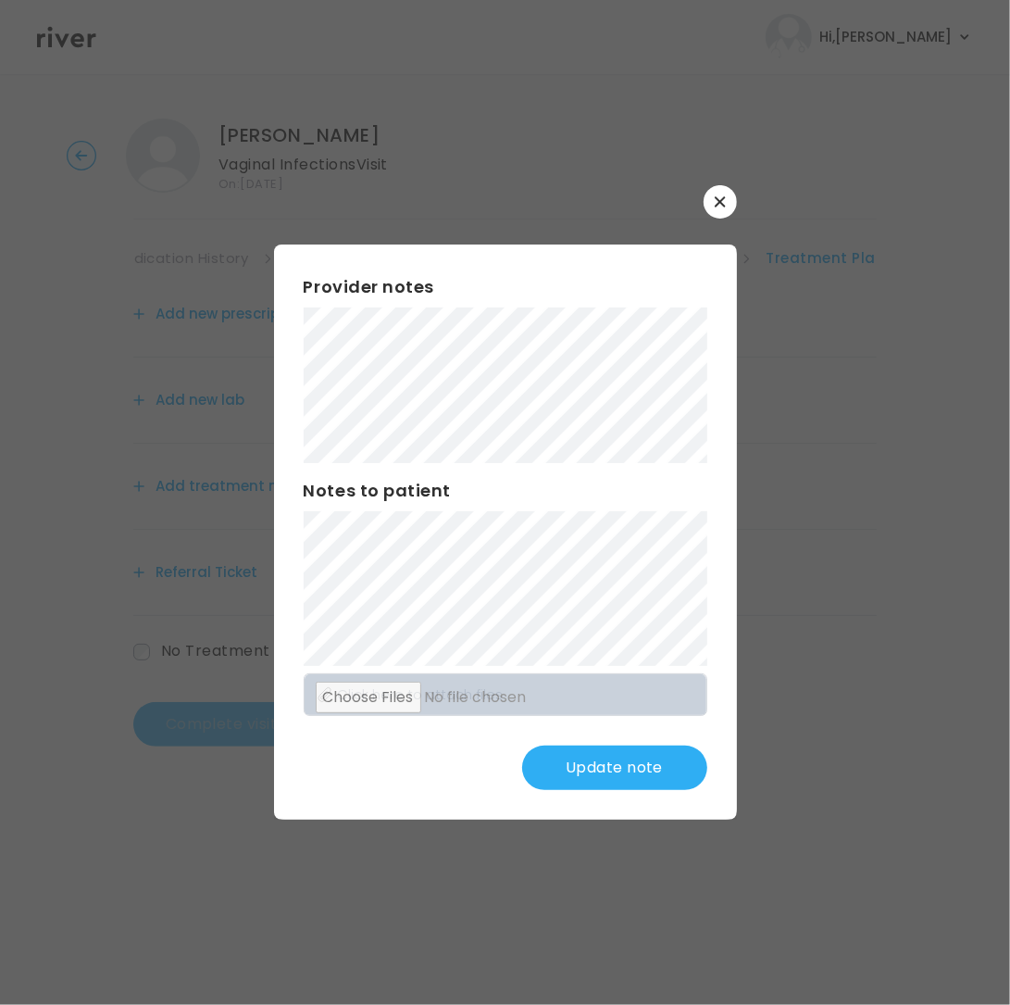
click at [609, 771] on button "Update note" at bounding box center [614, 768] width 185 height 44
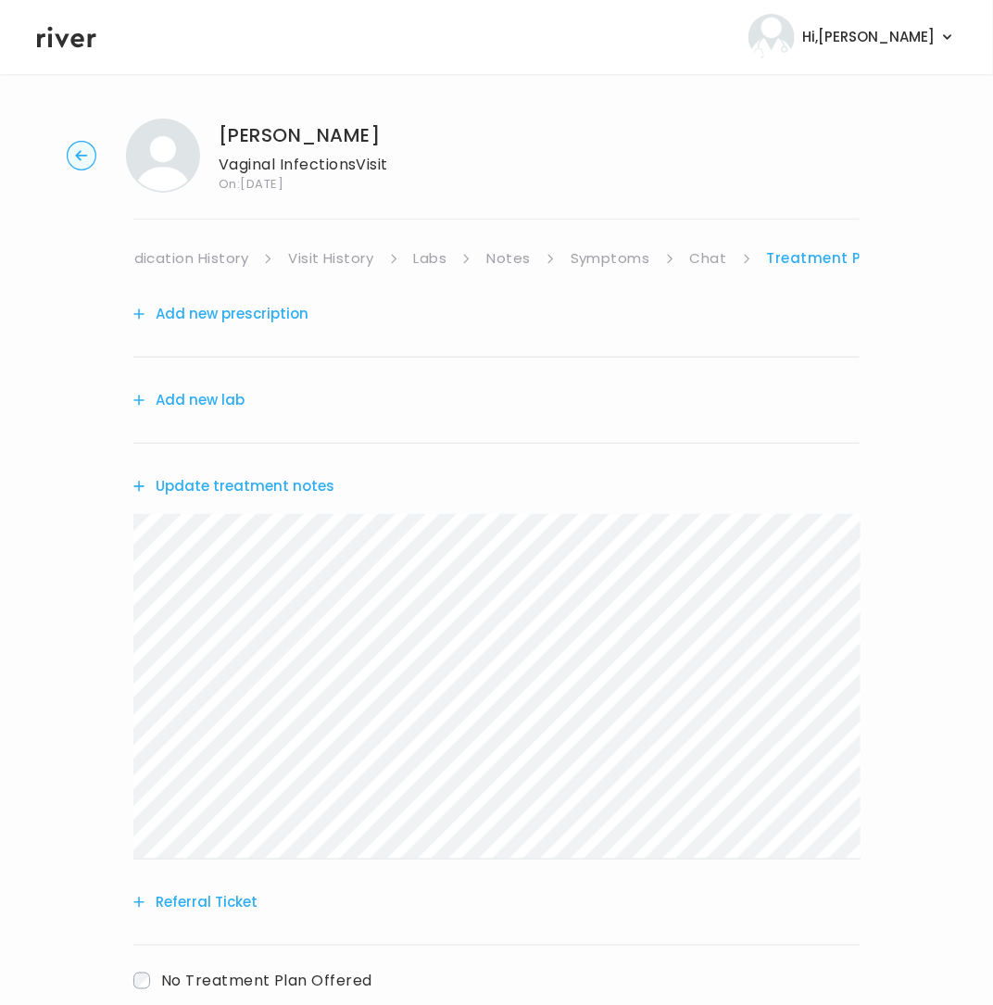
click at [257, 320] on button "Add new prescription" at bounding box center [220, 314] width 175 height 26
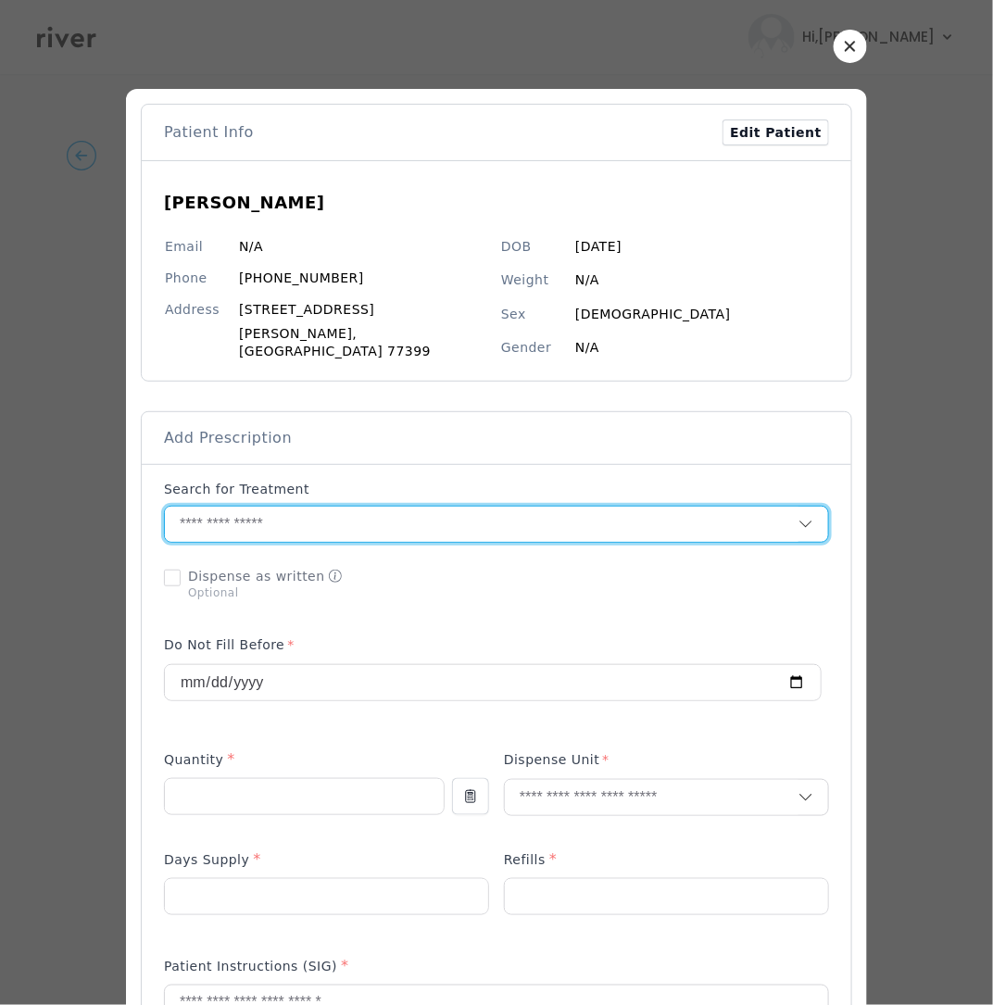
click at [338, 519] on input "text" at bounding box center [481, 524] width 633 height 35
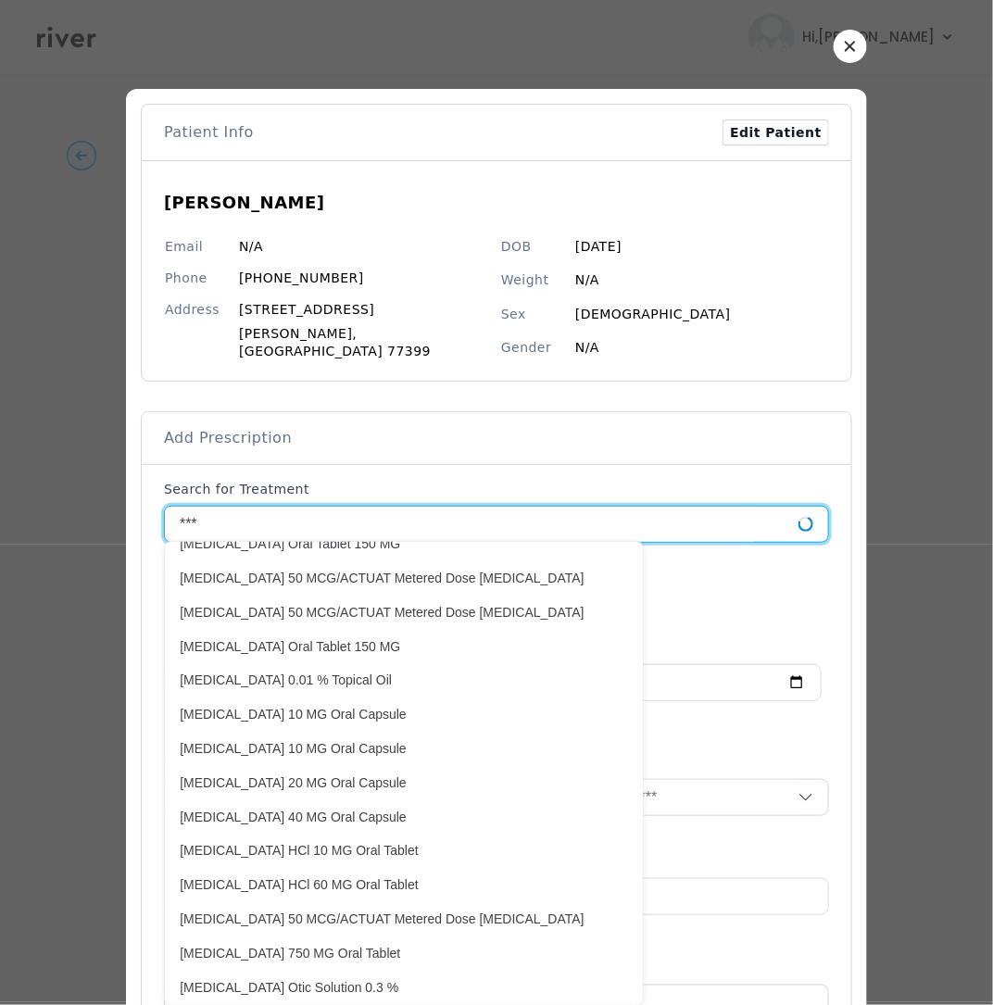
scroll to position [0, 0]
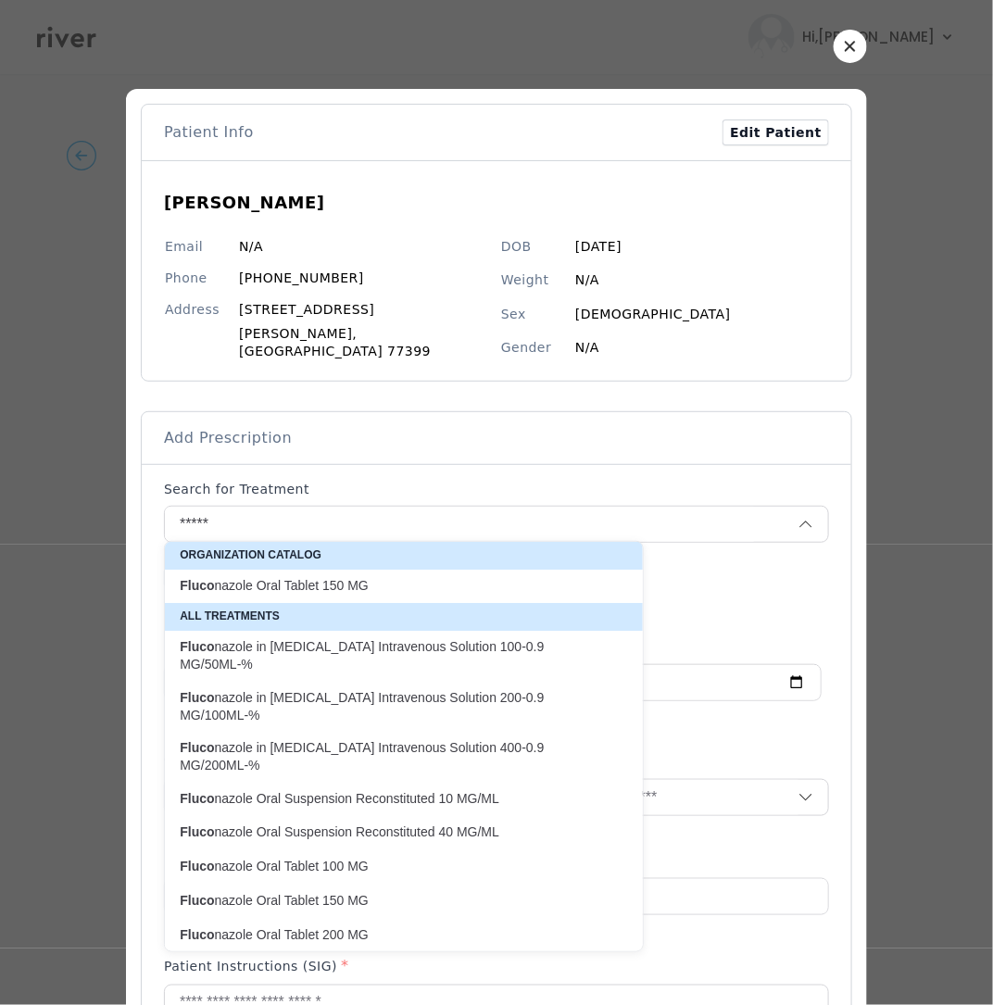
click at [392, 573] on p "Fluco nazole Oral Tablet 150 MG" at bounding box center [393, 585] width 448 height 25
type input "**********"
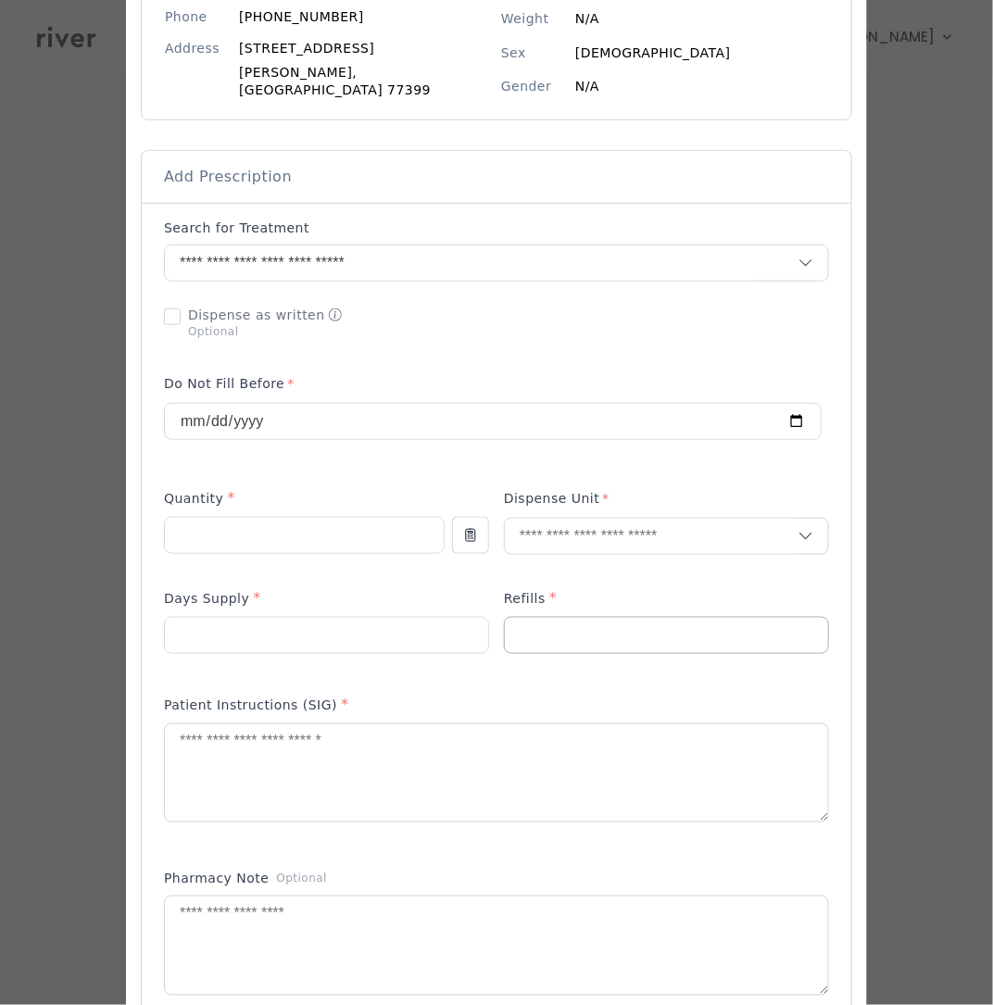
scroll to position [330, 0]
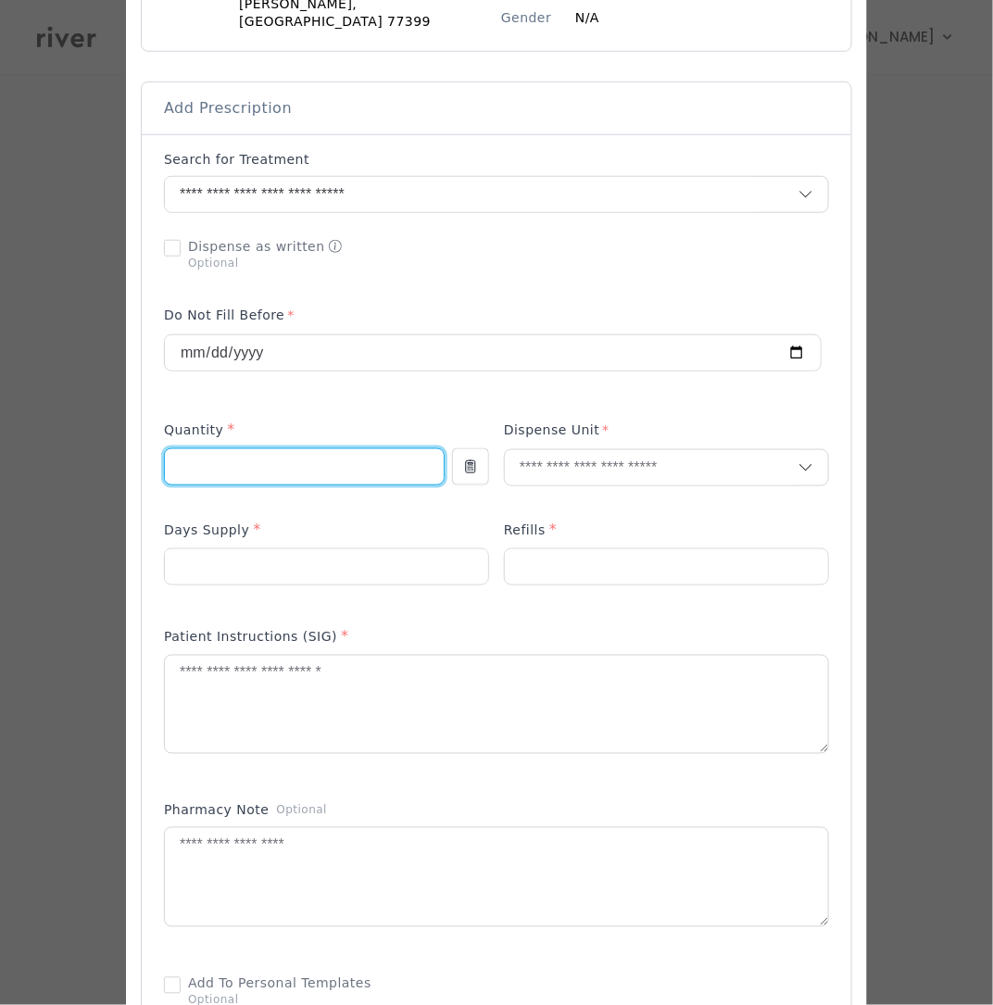
click at [294, 455] on input "number" at bounding box center [304, 466] width 279 height 35
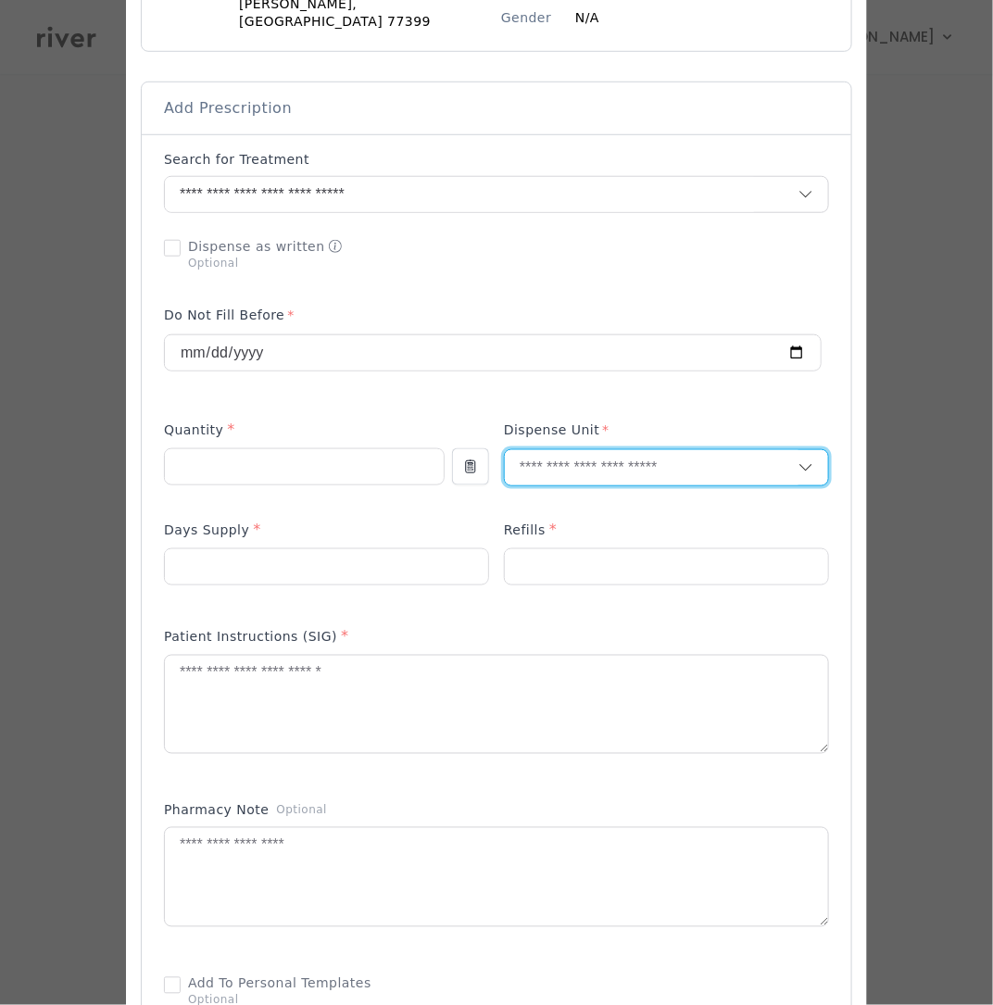
click at [569, 470] on input "text" at bounding box center [652, 467] width 294 height 35
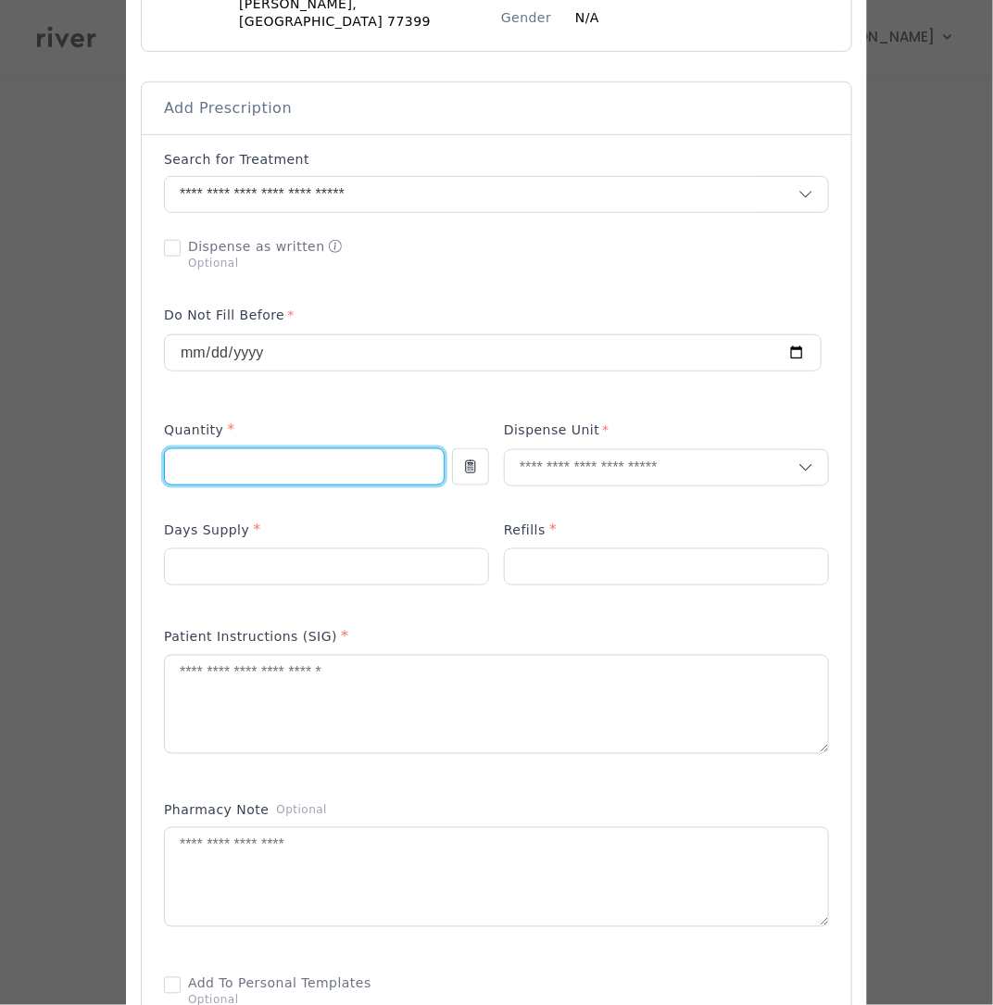
drag, startPoint x: 277, startPoint y: 460, endPoint x: 168, endPoint y: 462, distance: 109.3
click at [168, 462] on div "Add Prescription to Order" at bounding box center [496, 602] width 709 height 936
type input "*"
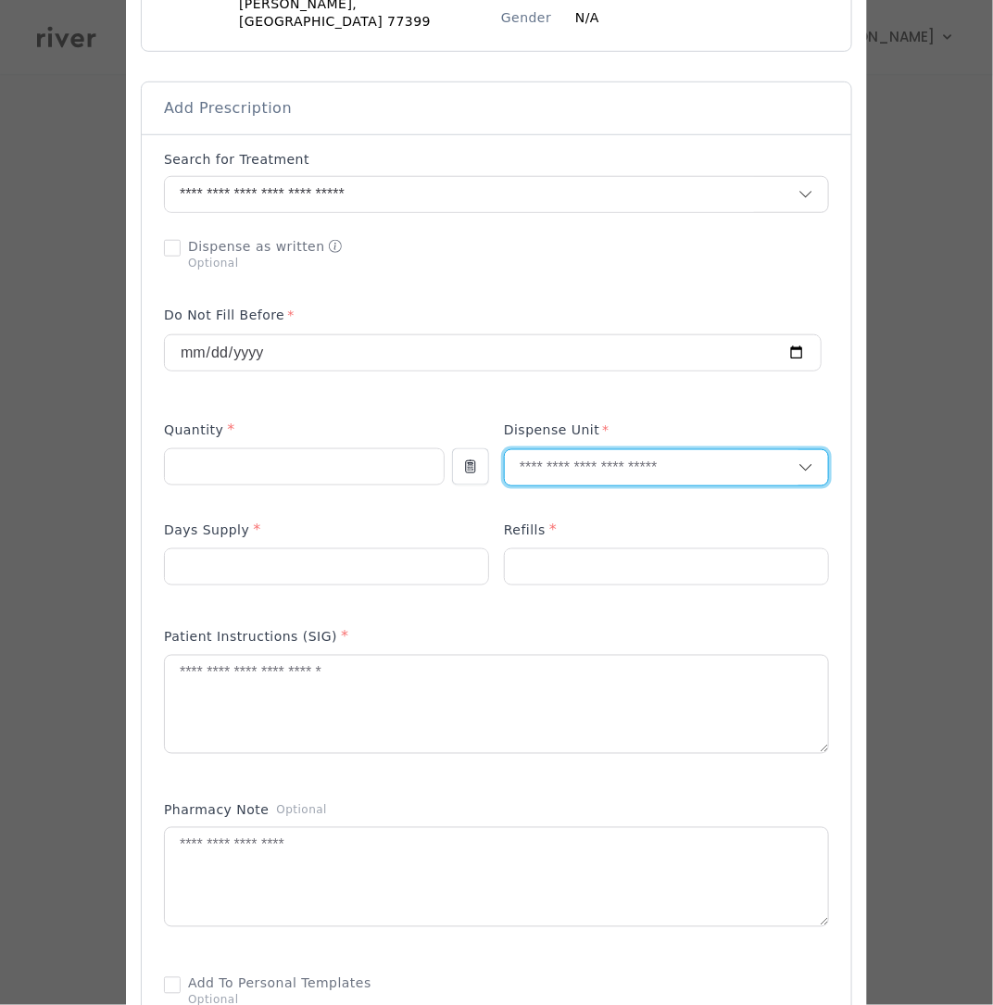
click at [566, 452] on input "text" at bounding box center [652, 467] width 294 height 35
click at [550, 564] on div "Tablet" at bounding box center [624, 550] width 295 height 34
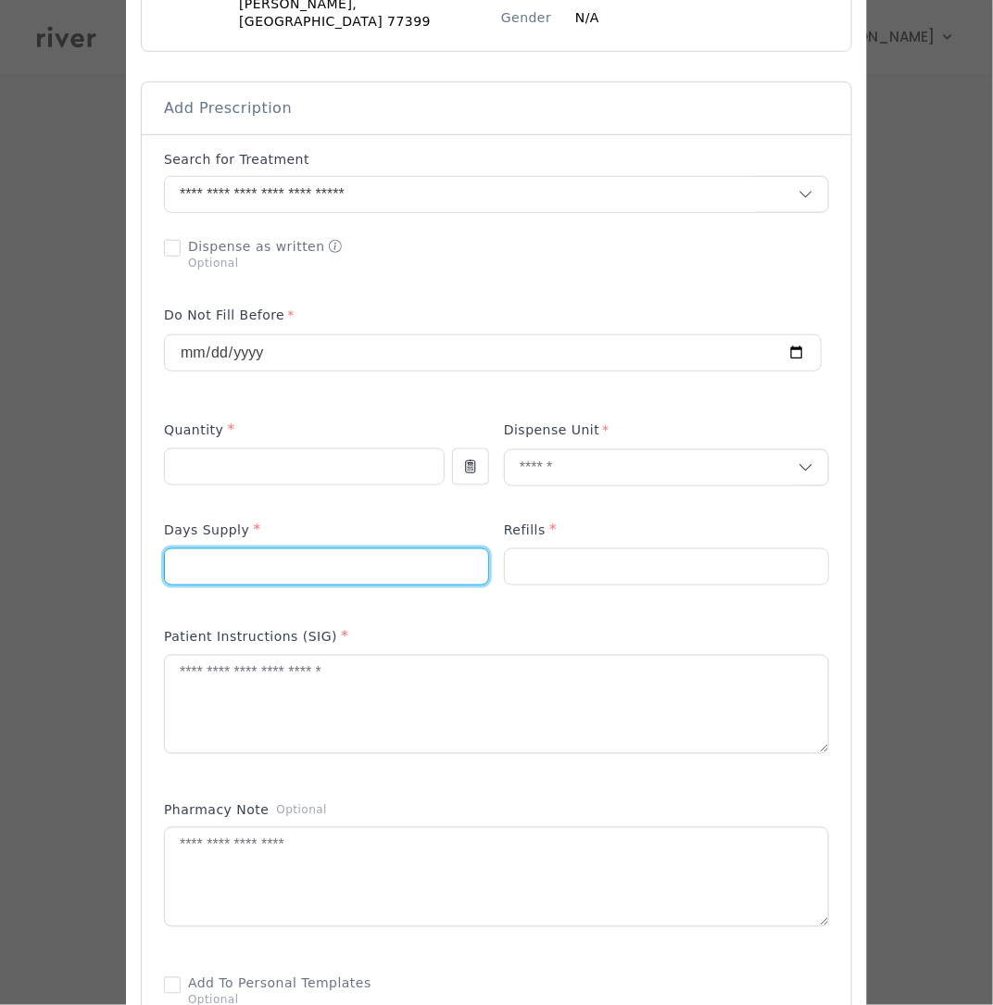
click at [290, 567] on input "number" at bounding box center [326, 566] width 323 height 35
type input "*"
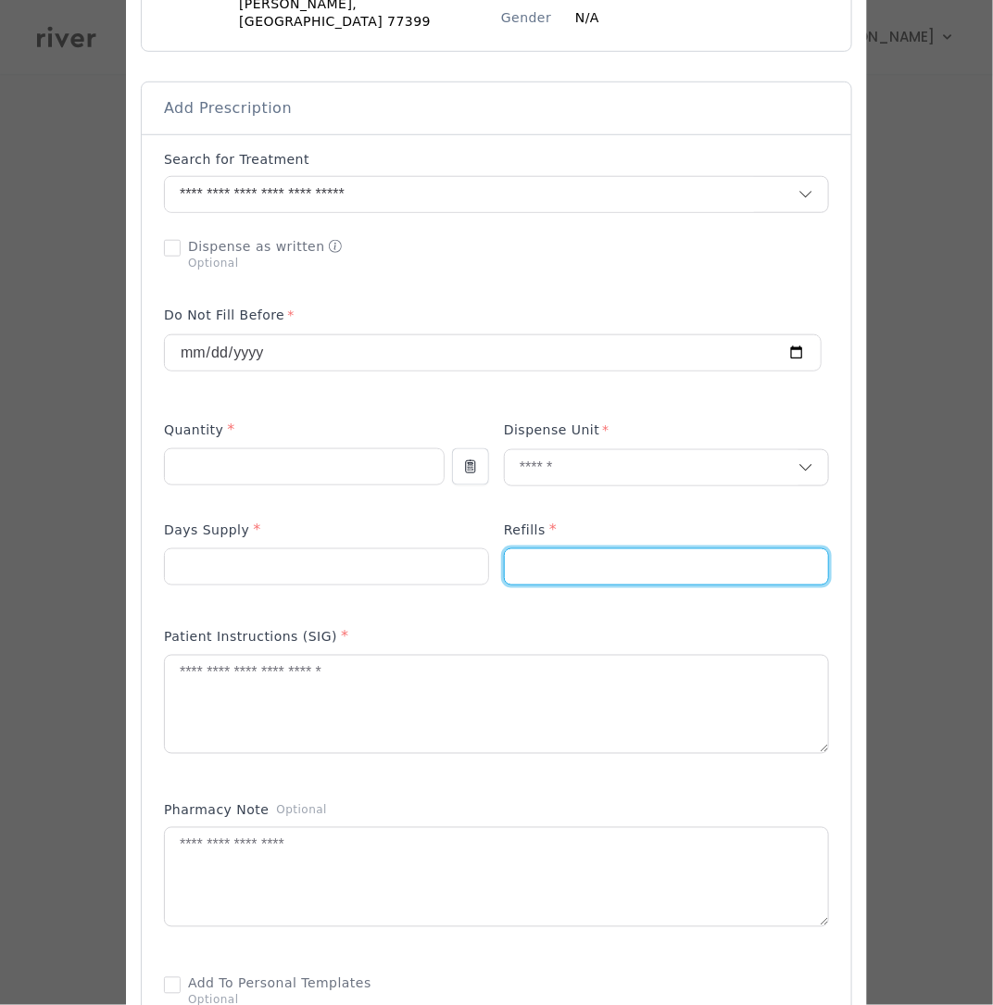
click at [541, 563] on input "number" at bounding box center [666, 566] width 323 height 35
type input "*"
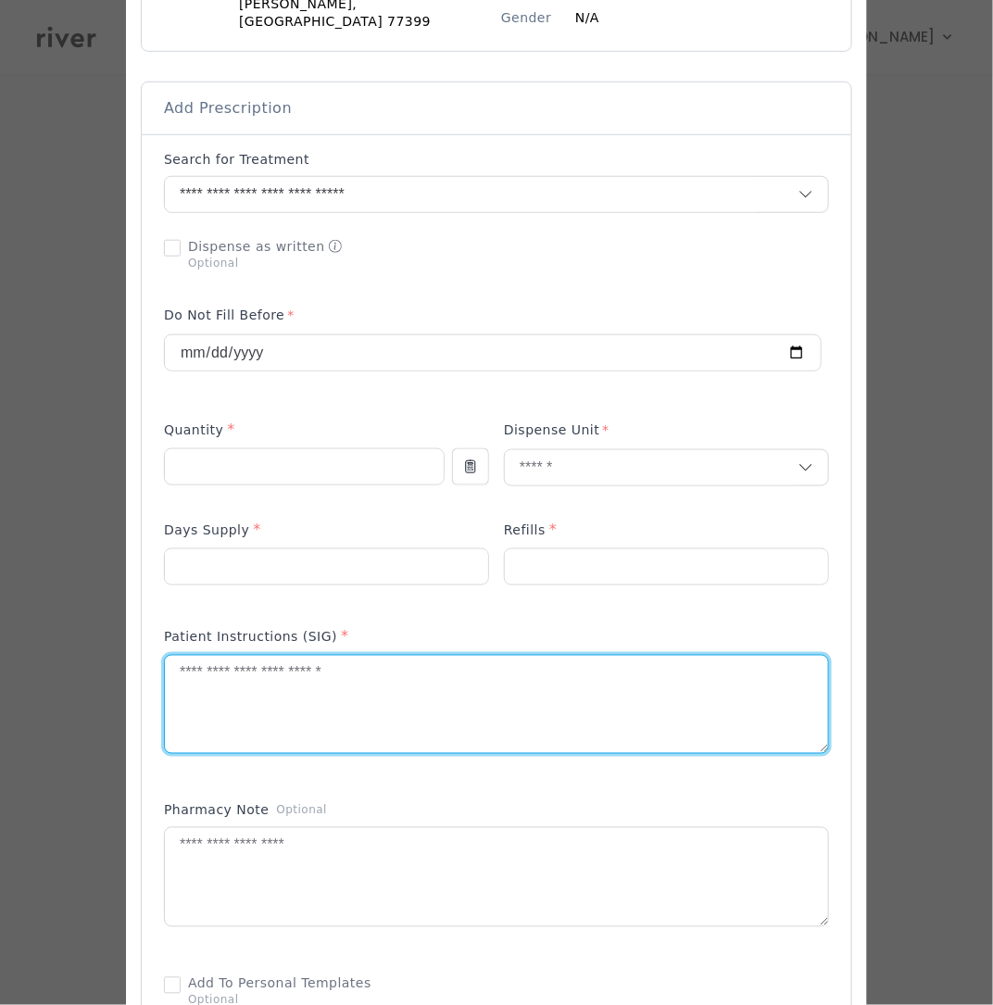
drag, startPoint x: 559, startPoint y: 687, endPoint x: 573, endPoint y: 682, distance: 15.0
click at [560, 688] on textarea at bounding box center [496, 705] width 663 height 98
click at [432, 723] on textarea at bounding box center [496, 705] width 663 height 98
click at [437, 723] on textarea at bounding box center [496, 705] width 663 height 98
paste textarea "**********"
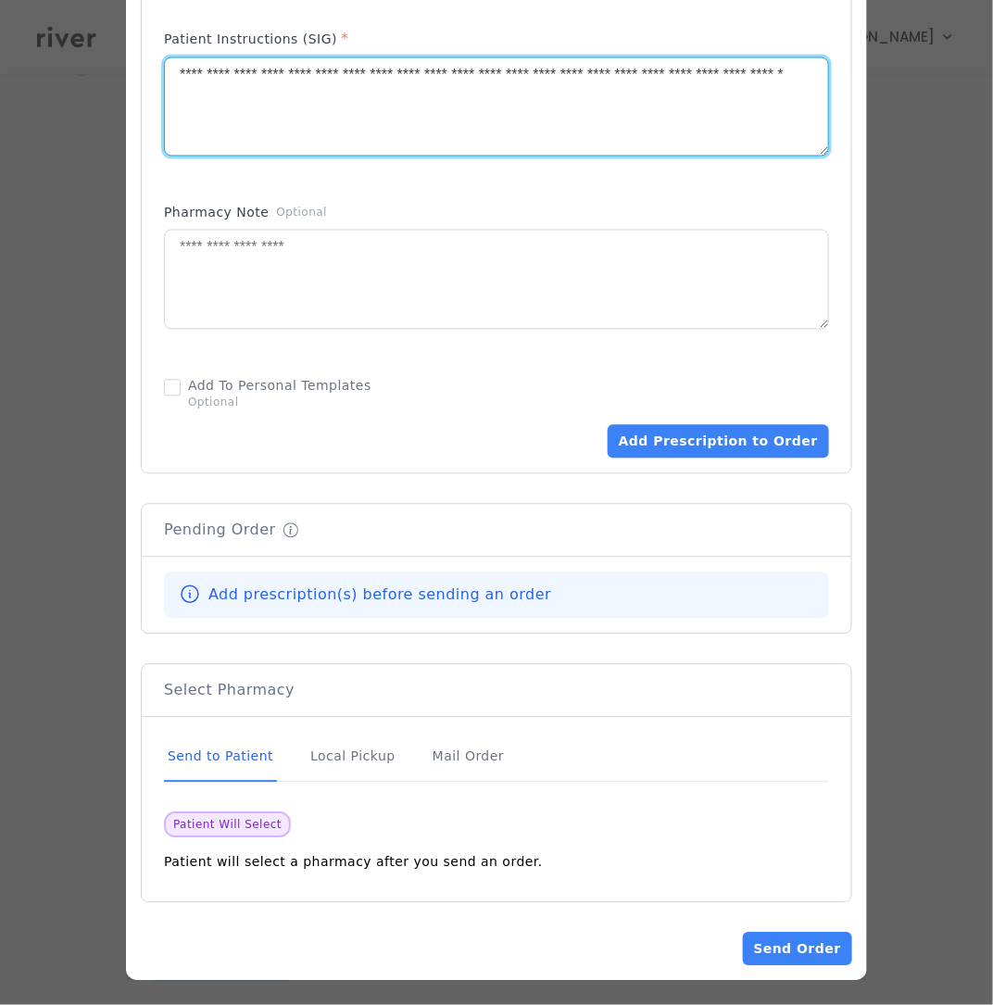
scroll to position [89, 0]
type textarea "**********"
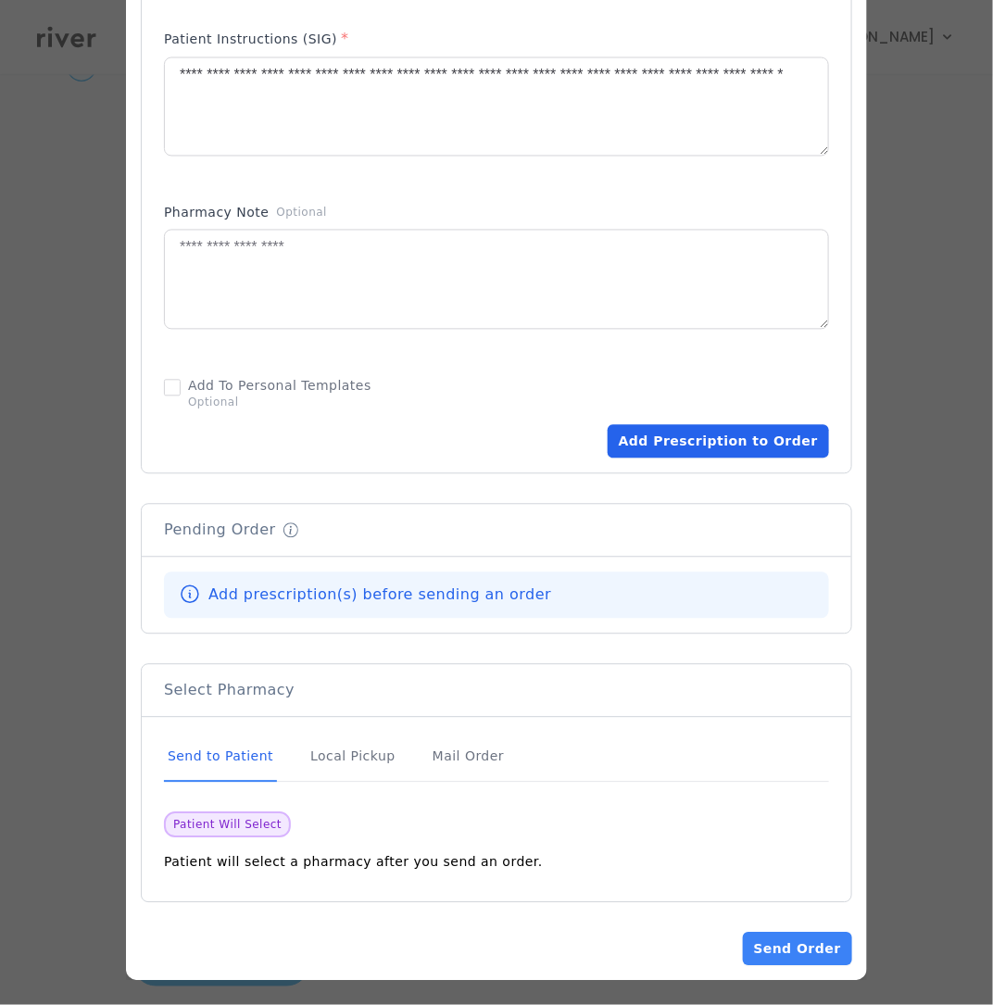
click at [704, 430] on button "Add Prescription to Order" at bounding box center [718, 441] width 221 height 33
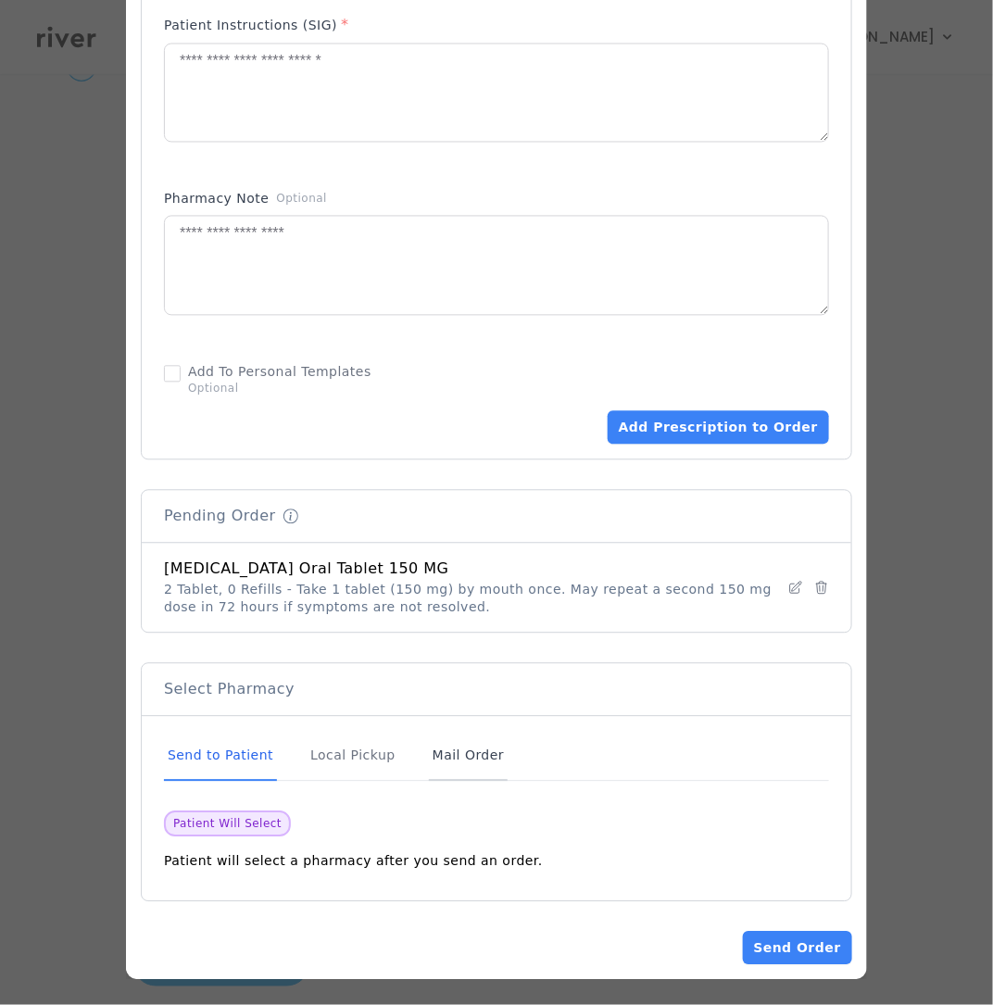
scroll to position [117, 0]
click at [768, 932] on button "Send Order" at bounding box center [797, 948] width 109 height 33
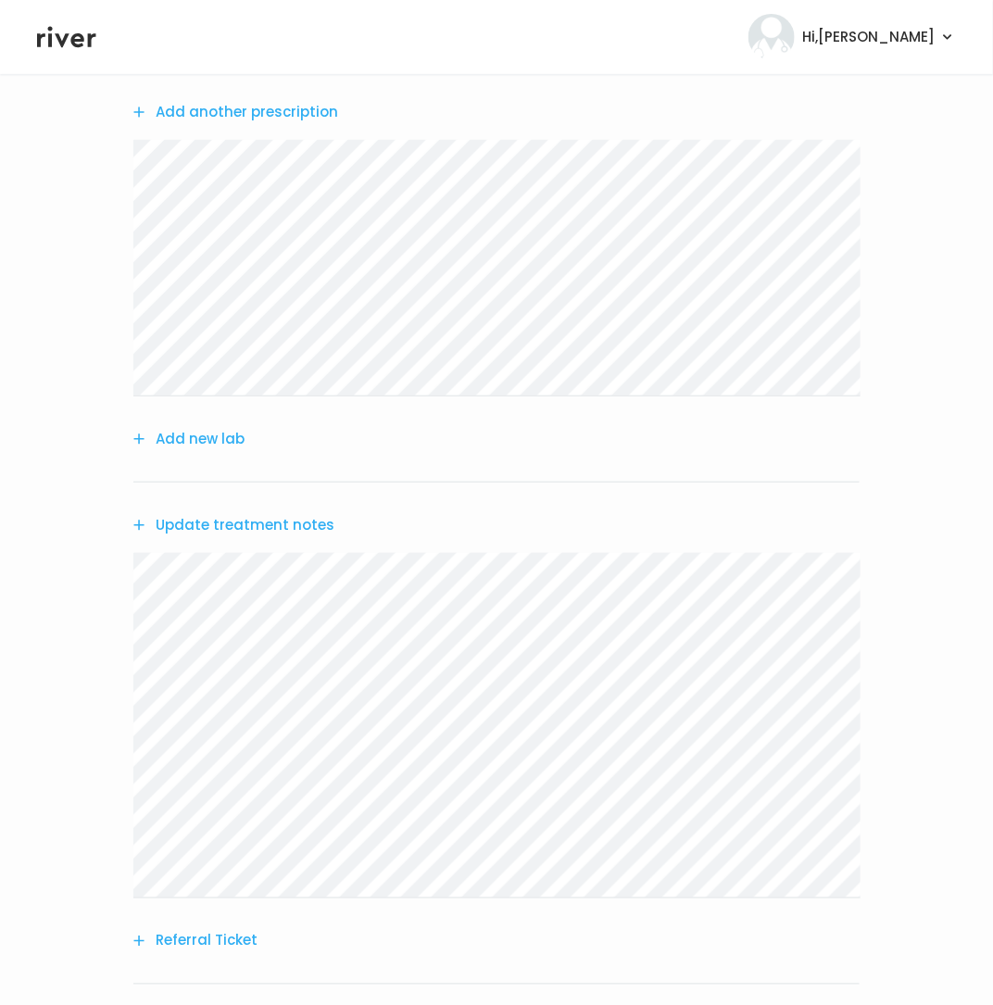
scroll to position [290, 0]
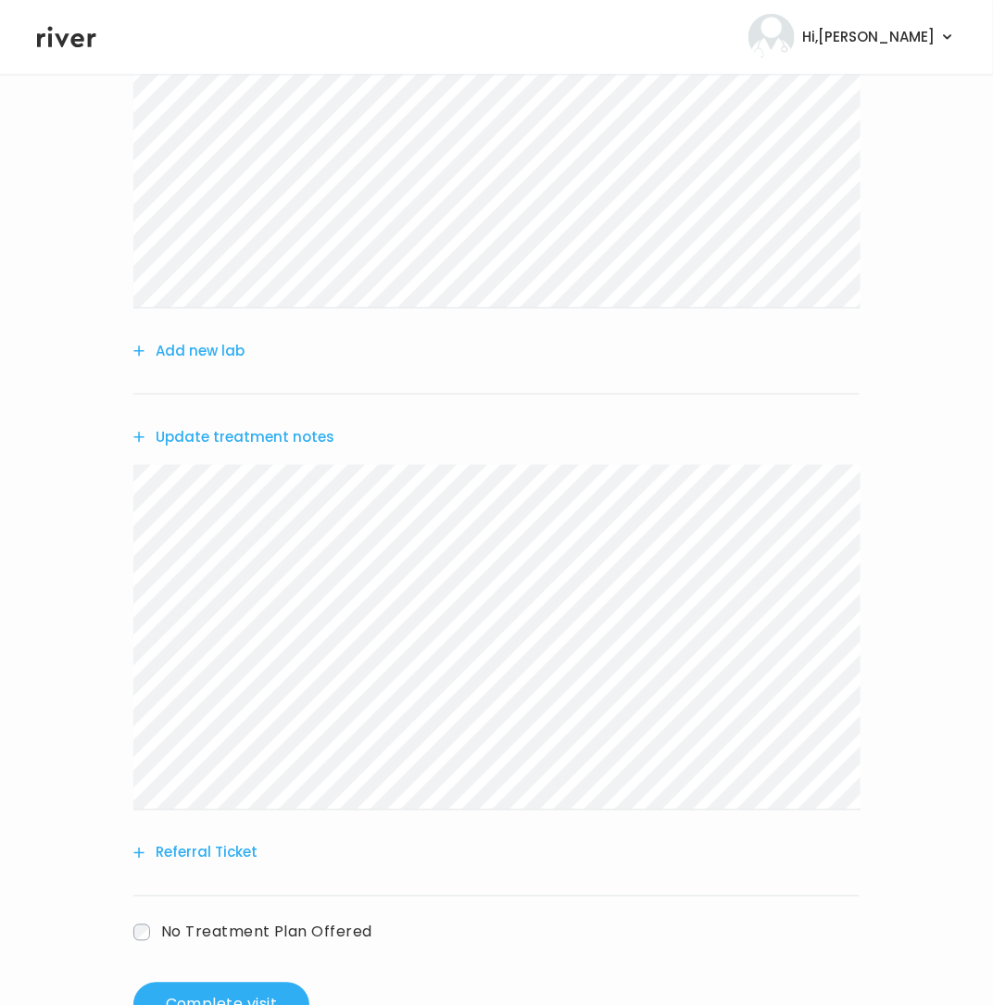
click at [217, 437] on button "Update treatment notes" at bounding box center [233, 437] width 201 height 26
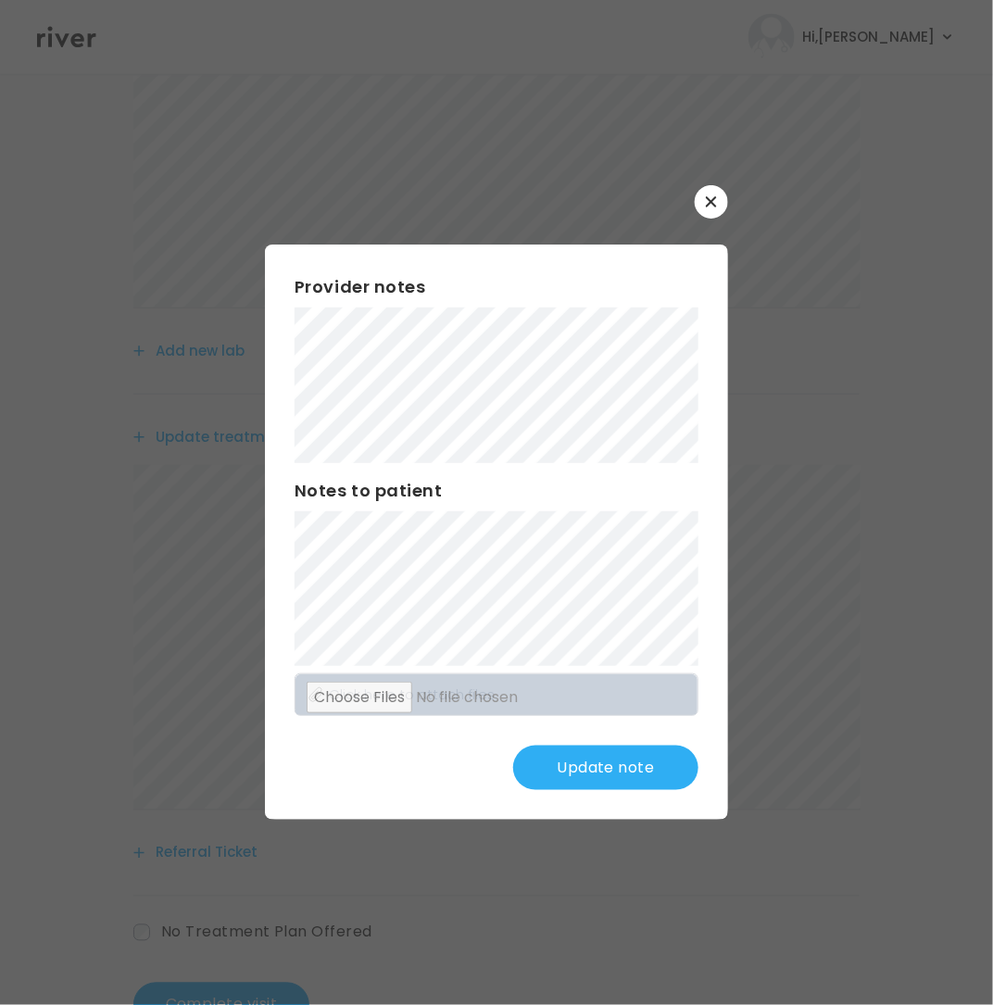
click at [623, 767] on button "Update note" at bounding box center [605, 768] width 185 height 44
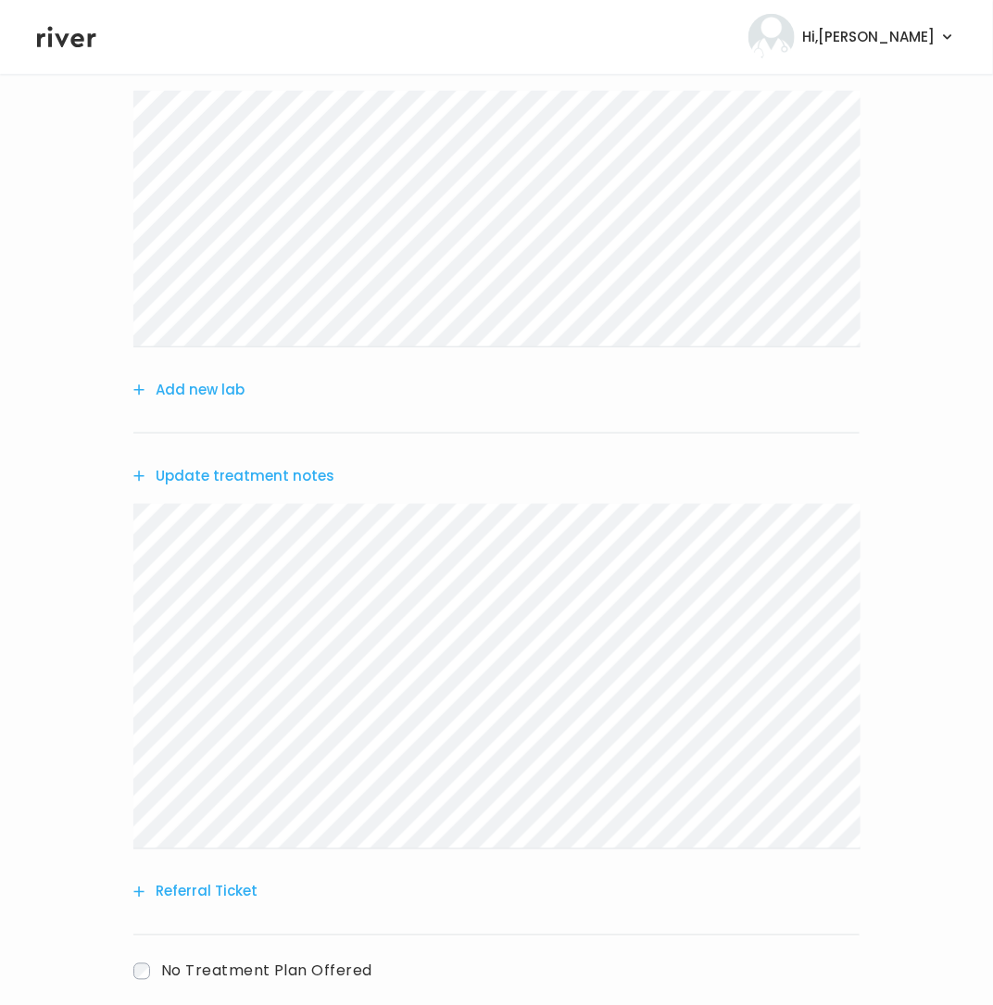
scroll to position [252, 0]
click at [277, 477] on button "Update treatment notes" at bounding box center [233, 475] width 201 height 26
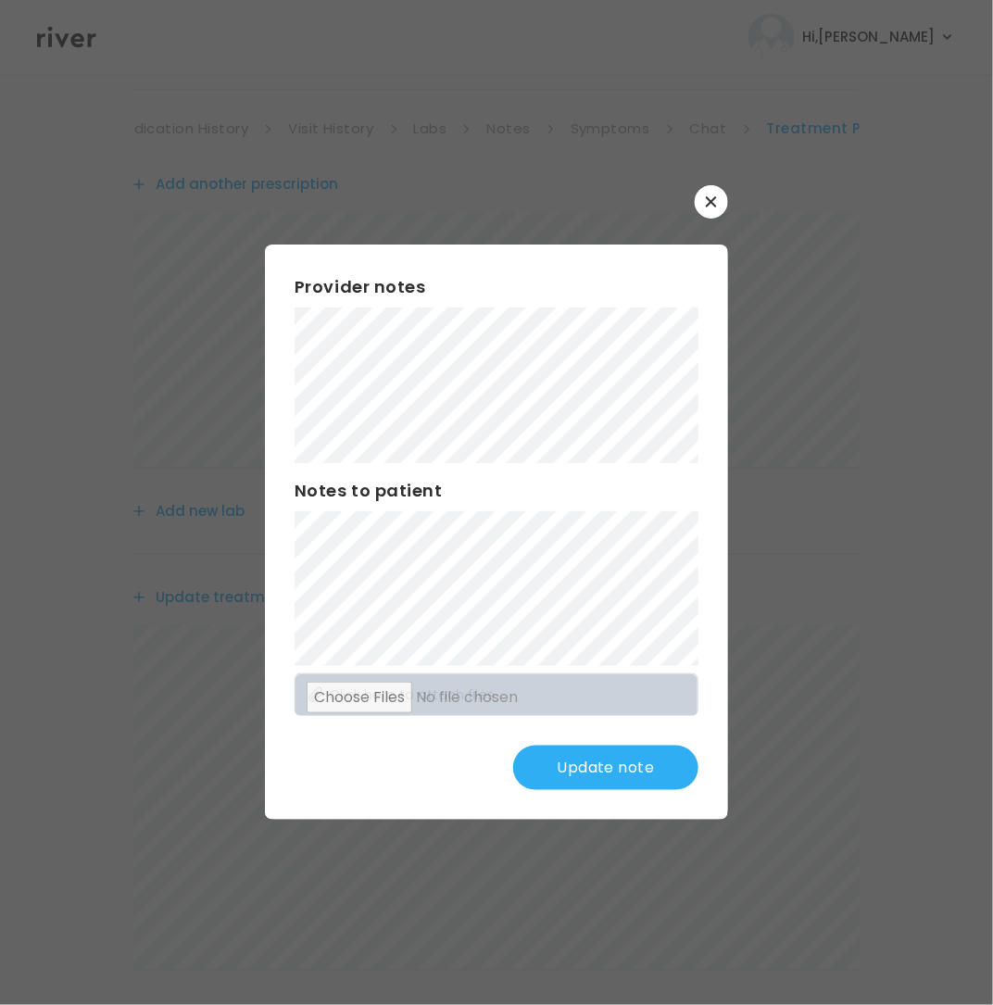
scroll to position [0, 0]
click at [611, 763] on button "Update note" at bounding box center [605, 768] width 185 height 44
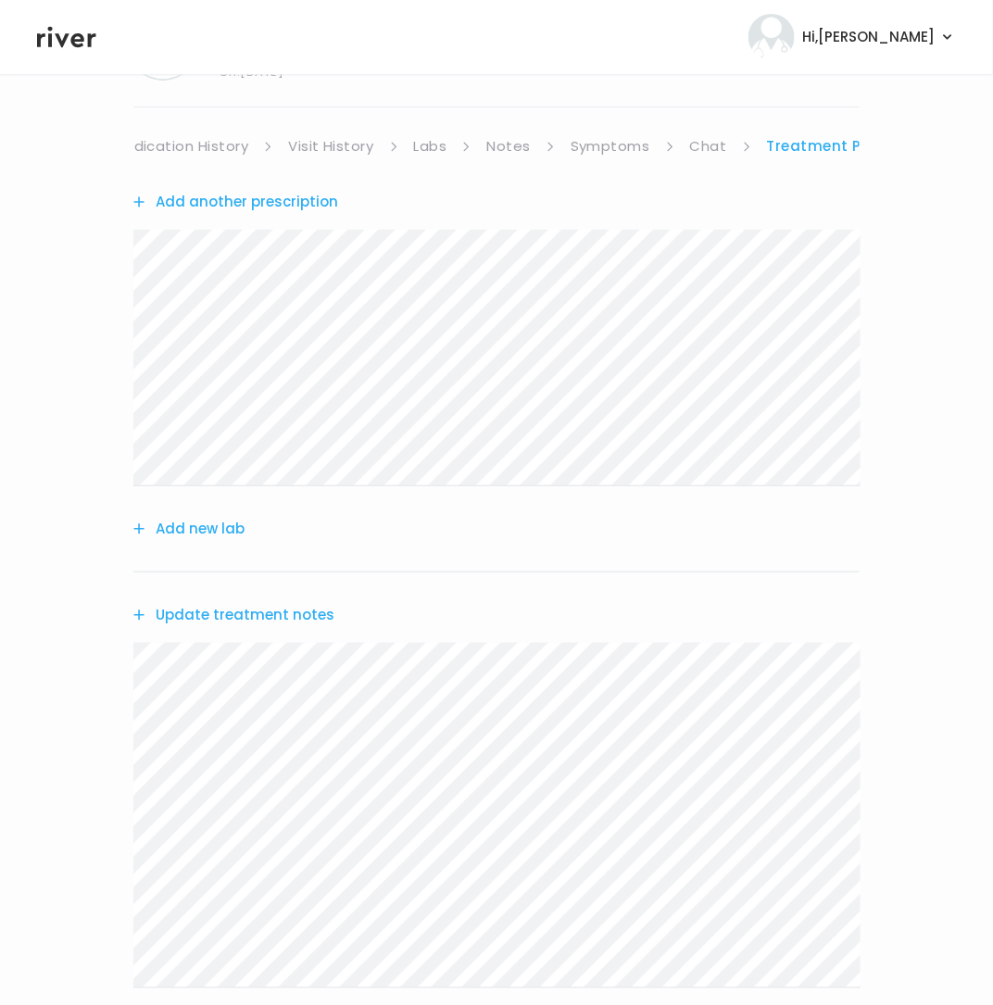
scroll to position [357, 0]
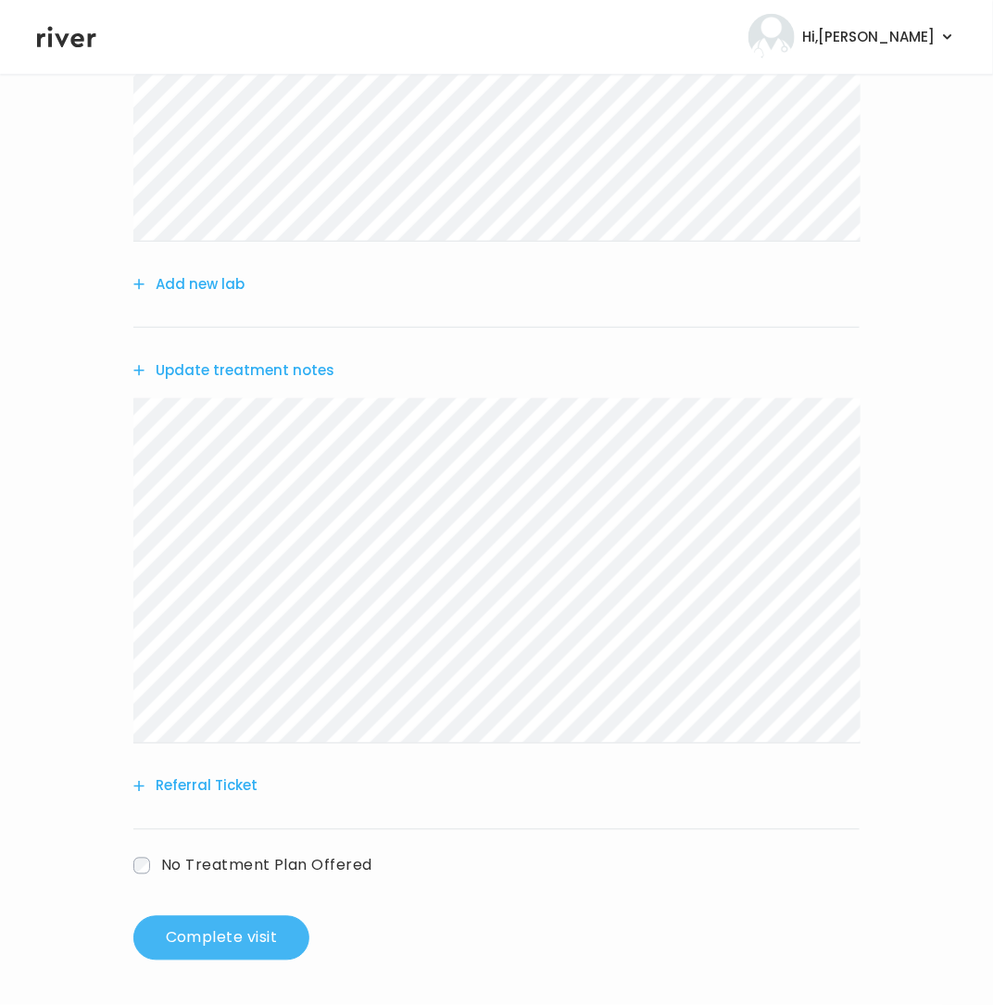
click at [236, 932] on button "Complete visit" at bounding box center [221, 938] width 176 height 44
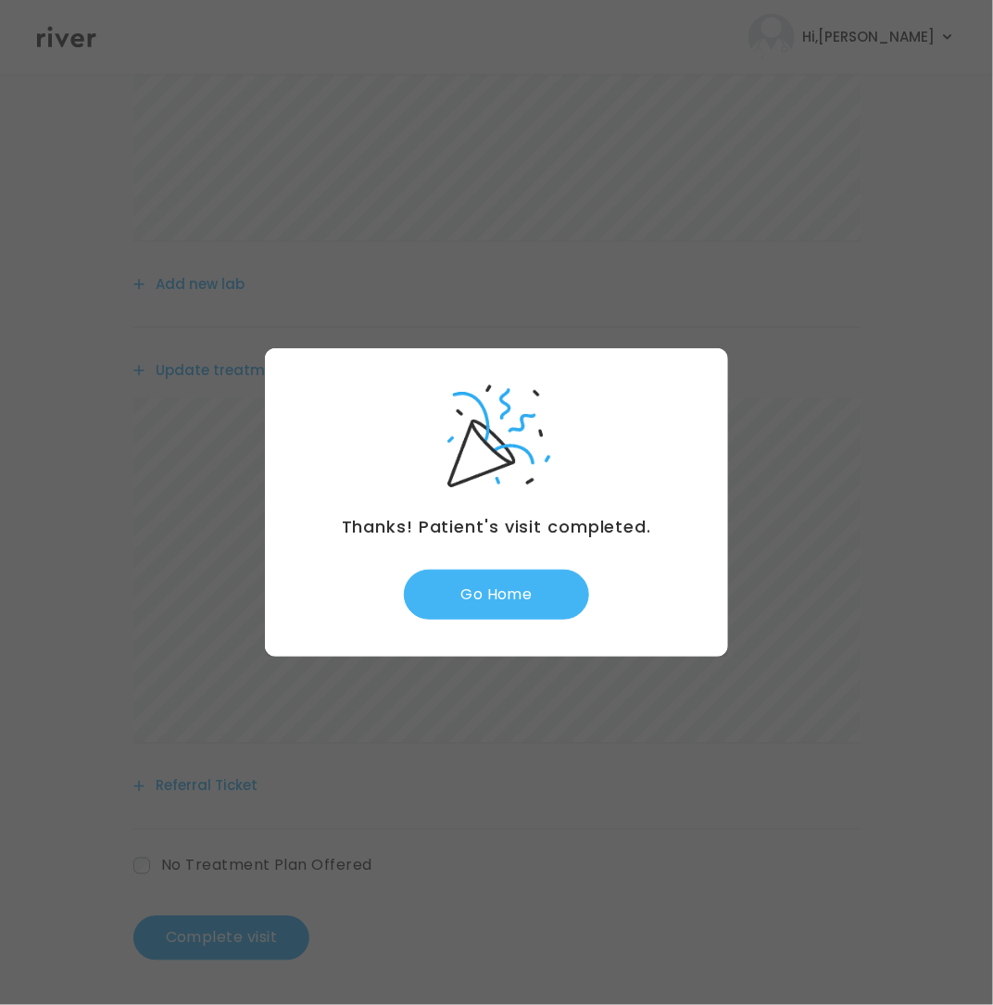
click at [475, 597] on button "Go Home" at bounding box center [496, 595] width 185 height 50
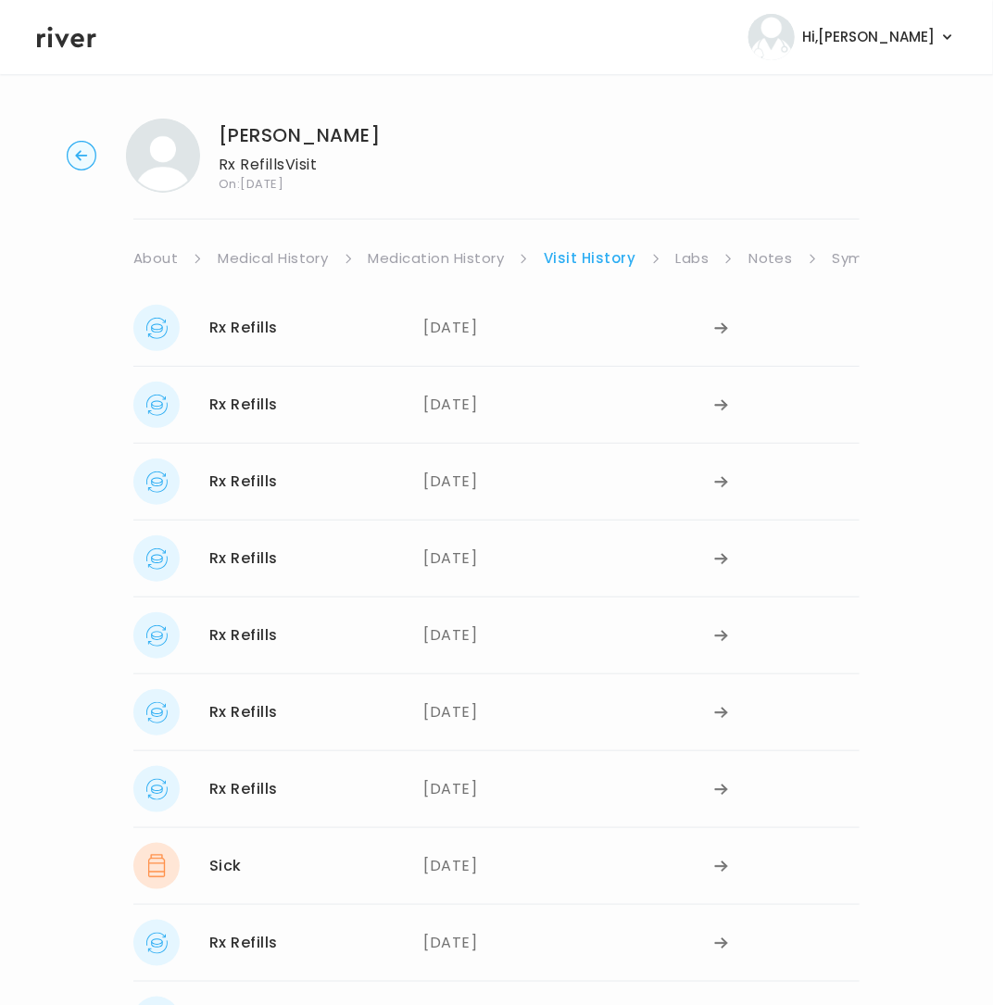
click at [845, 254] on link "Symptoms" at bounding box center [873, 258] width 80 height 26
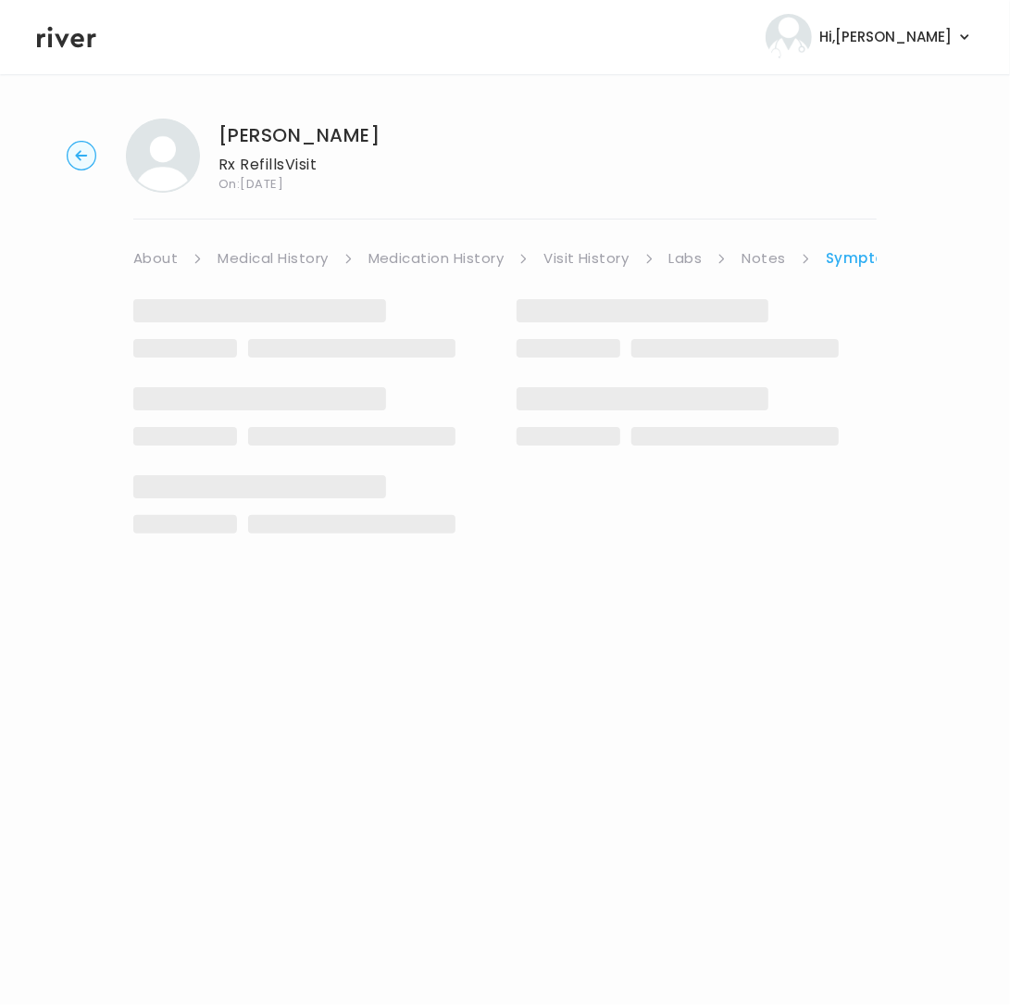
click at [844, 255] on link "Symptoms" at bounding box center [867, 258] width 83 height 26
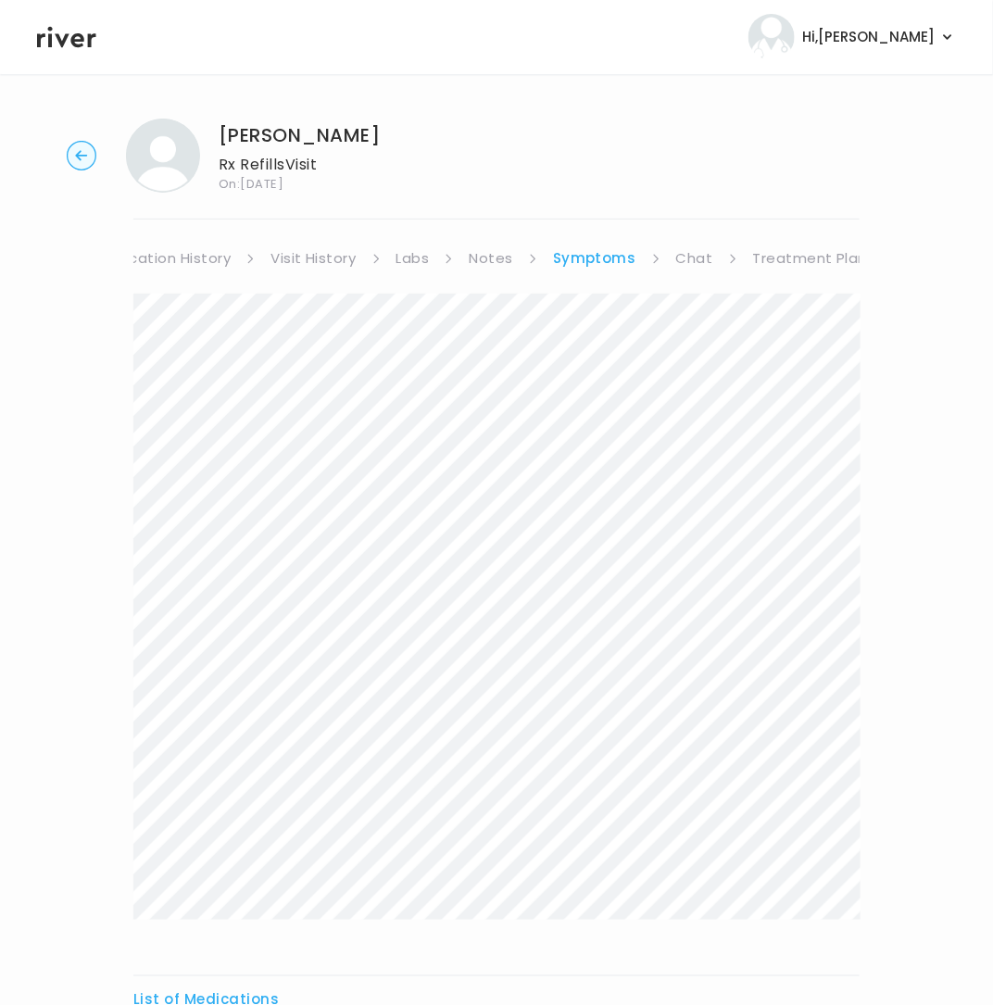
click at [842, 256] on link "Treatment Plan" at bounding box center [810, 258] width 115 height 26
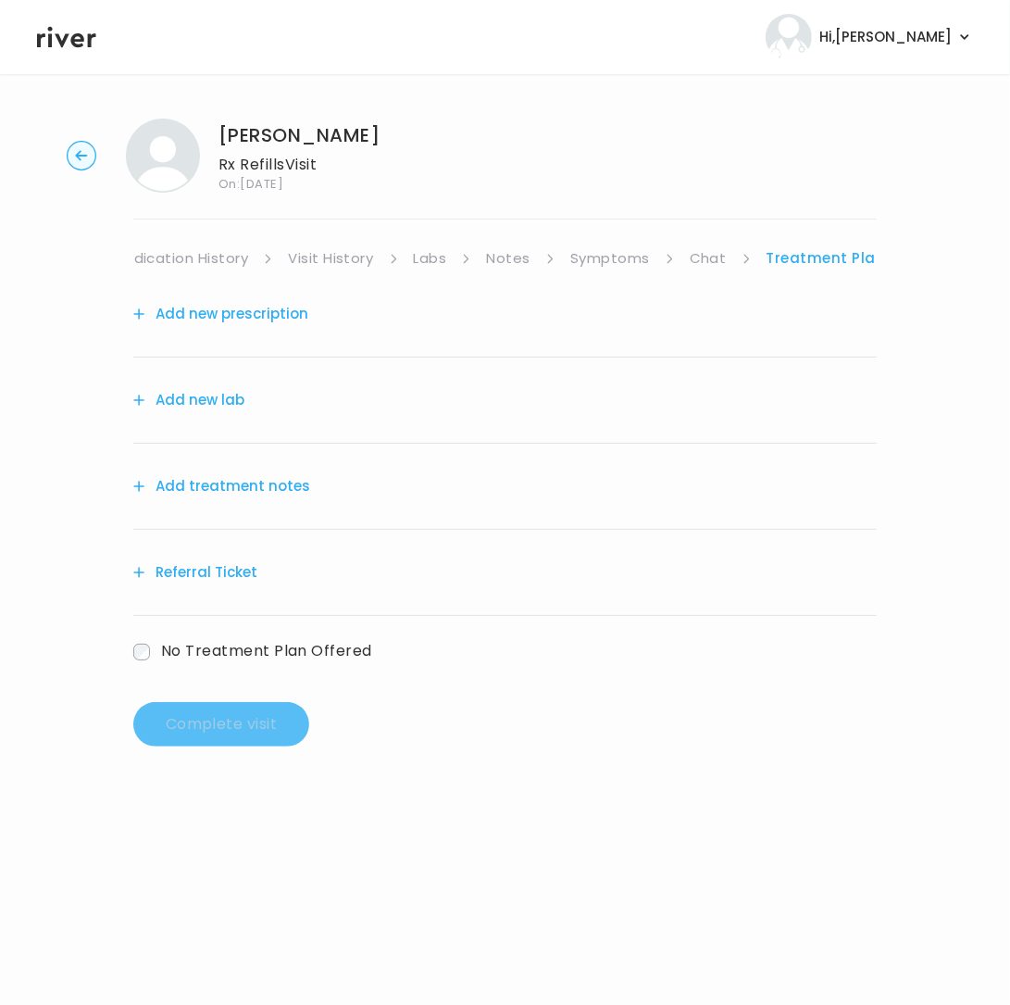
click at [199, 479] on button "Add treatment notes" at bounding box center [221, 486] width 177 height 26
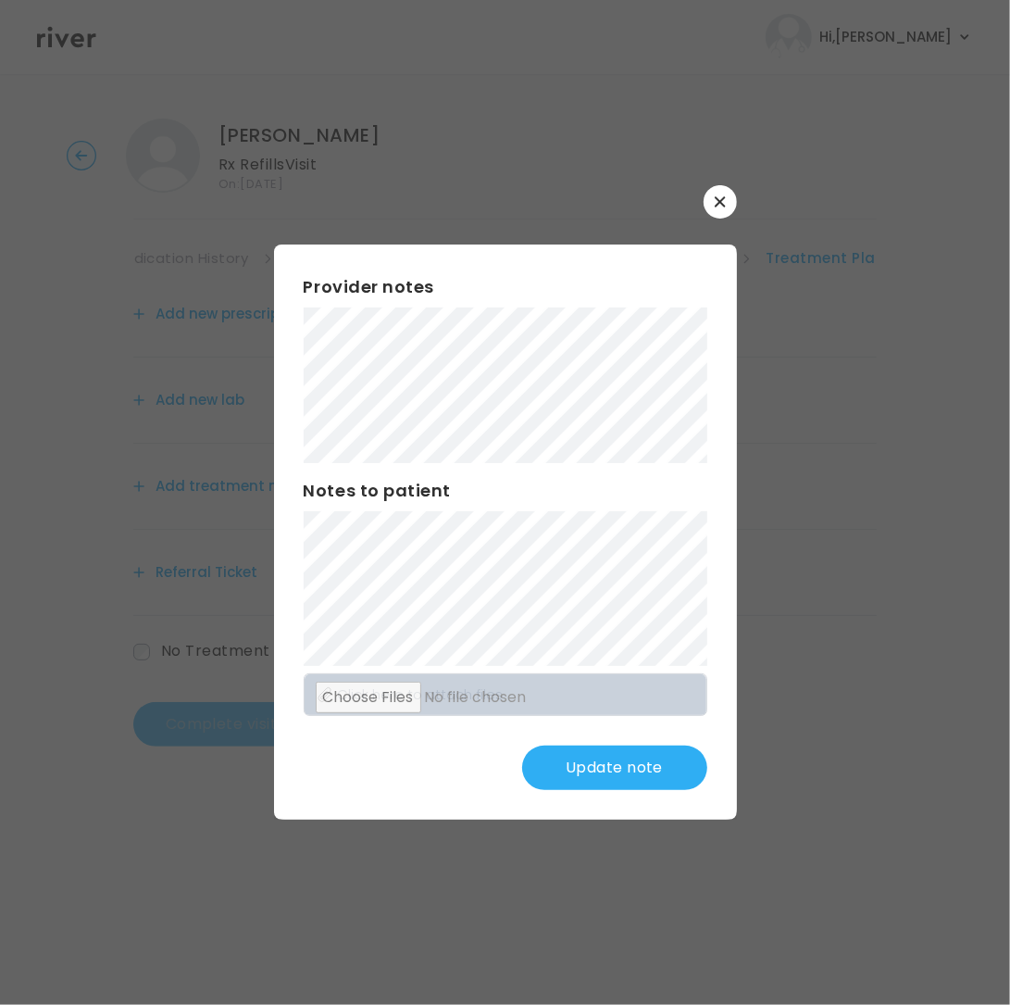
click at [620, 771] on button "Update note" at bounding box center [614, 768] width 185 height 44
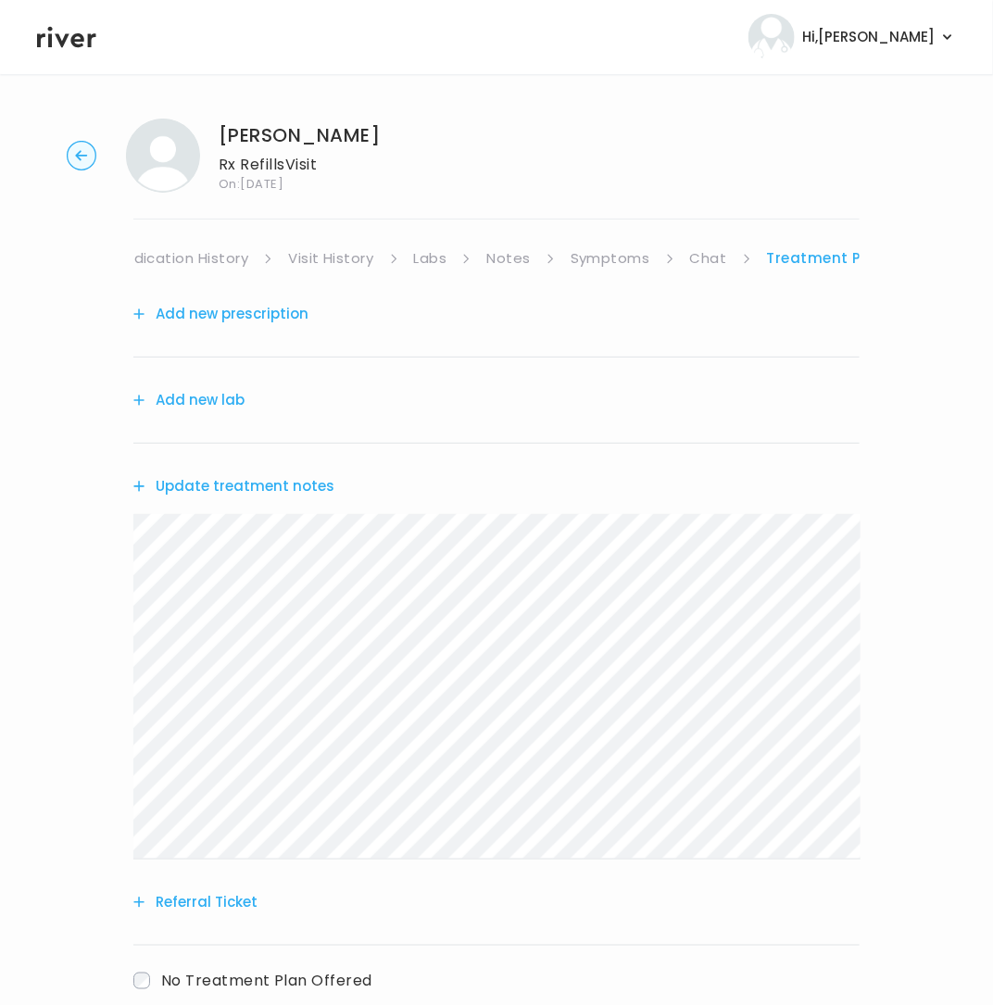
click at [261, 307] on button "Add new prescription" at bounding box center [220, 314] width 175 height 26
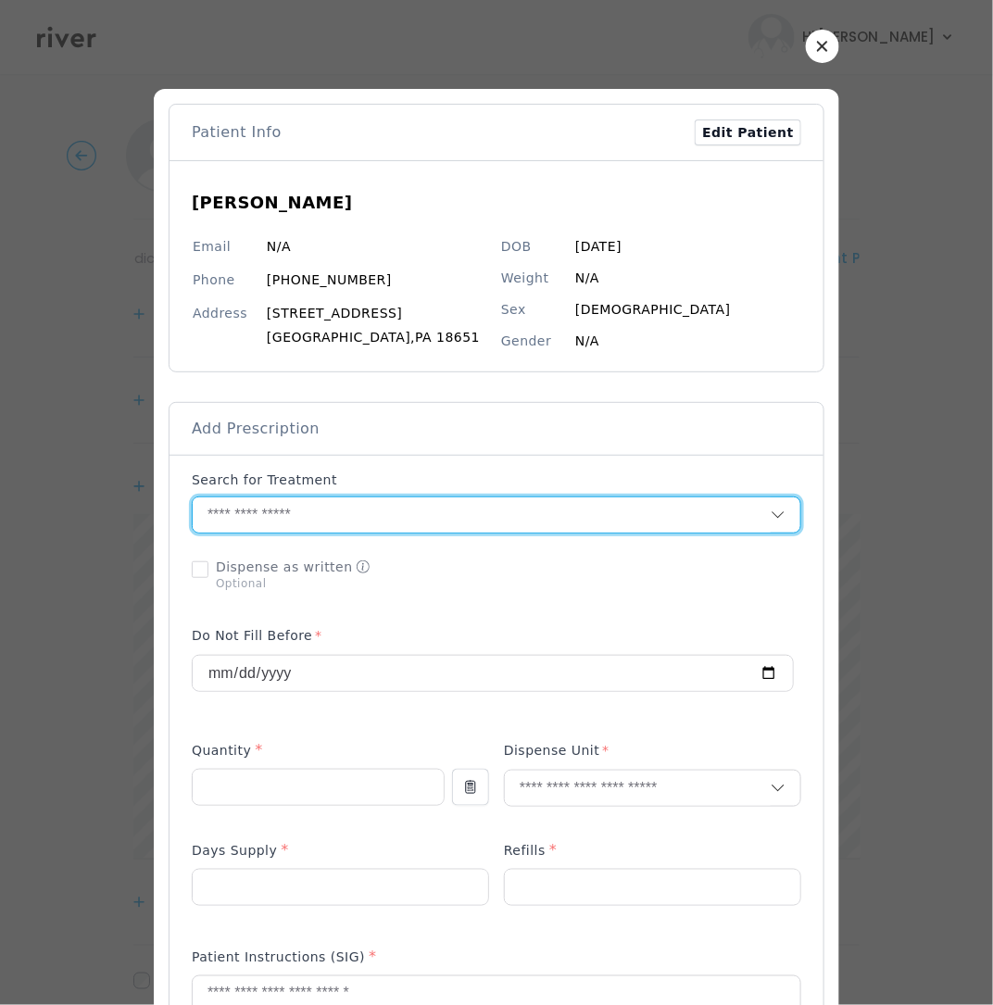
click at [242, 517] on input "text" at bounding box center [482, 514] width 578 height 35
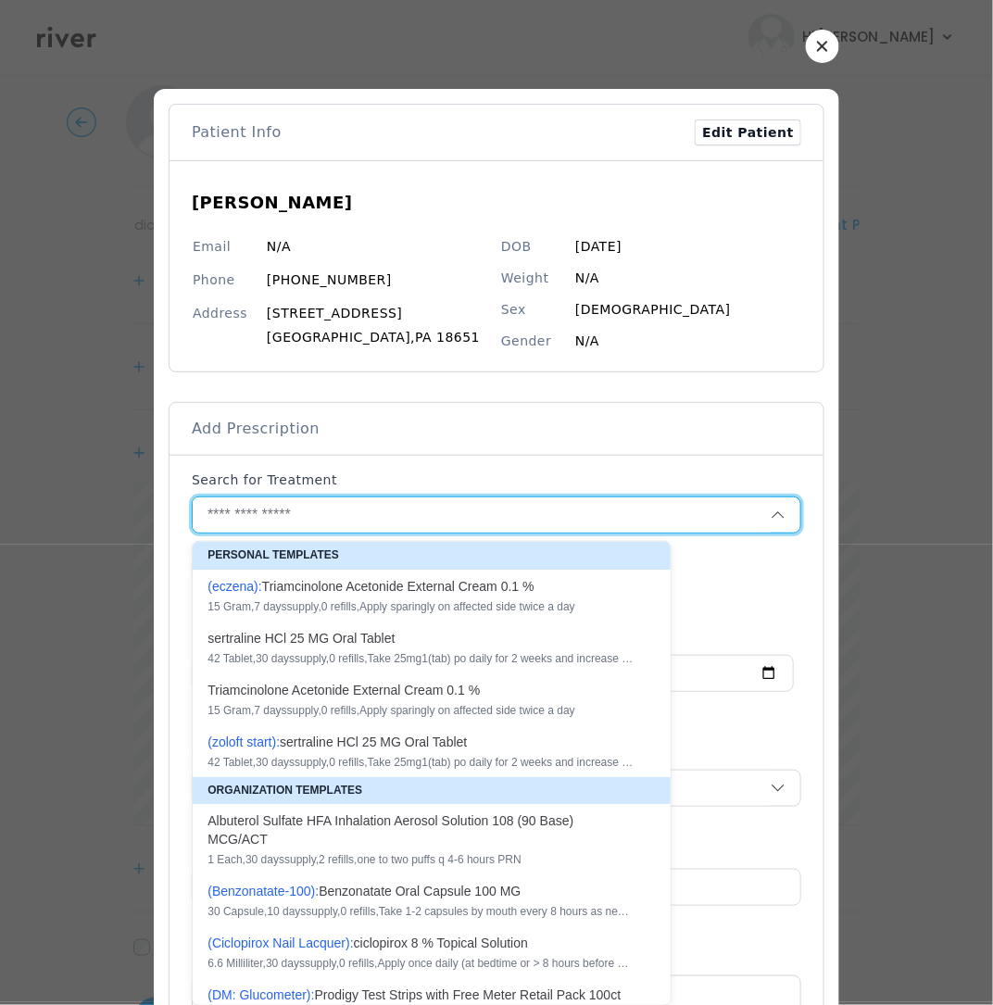
scroll to position [69, 0]
click at [269, 510] on input "text" at bounding box center [482, 514] width 578 height 35
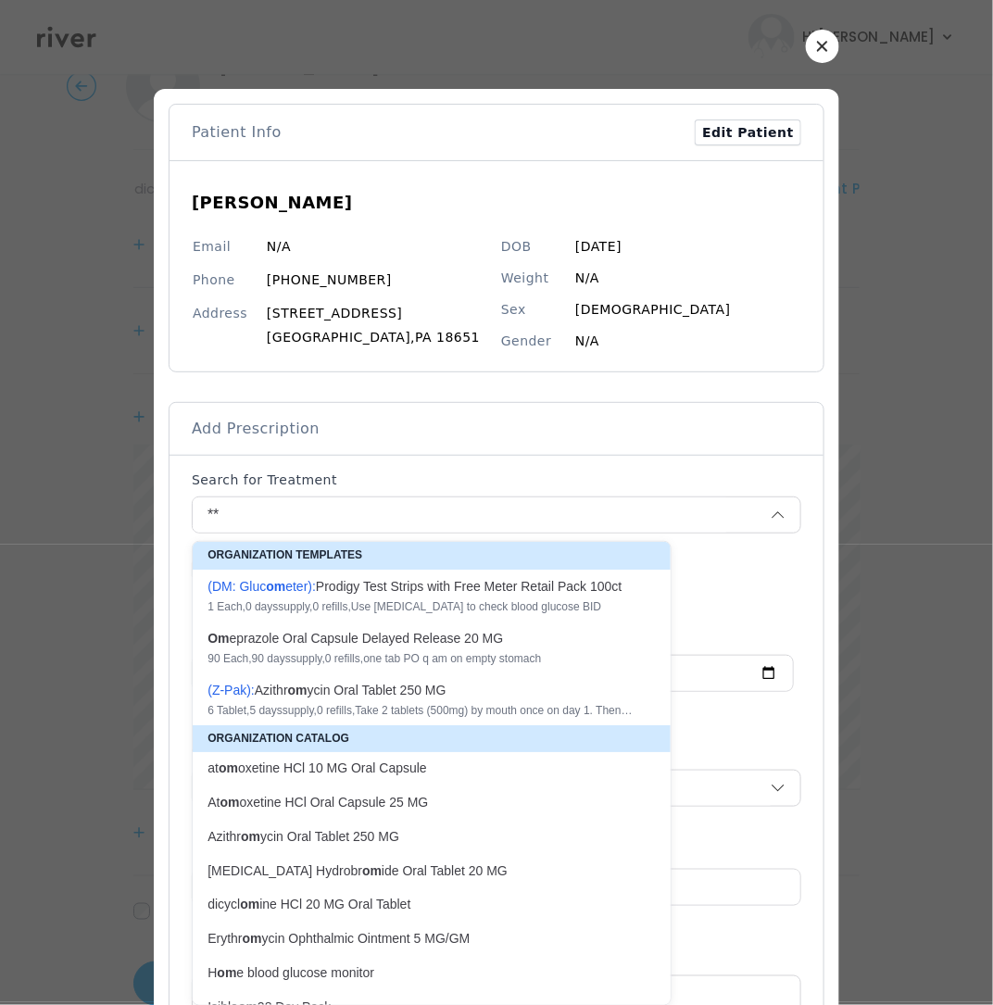
drag, startPoint x: 291, startPoint y: 657, endPoint x: 290, endPoint y: 647, distance: 9.3
click at [290, 647] on div "Om eprazole Oral Capsule Delayed Release 20 MG" at bounding box center [420, 638] width 426 height 19
type input "**********"
type input "**"
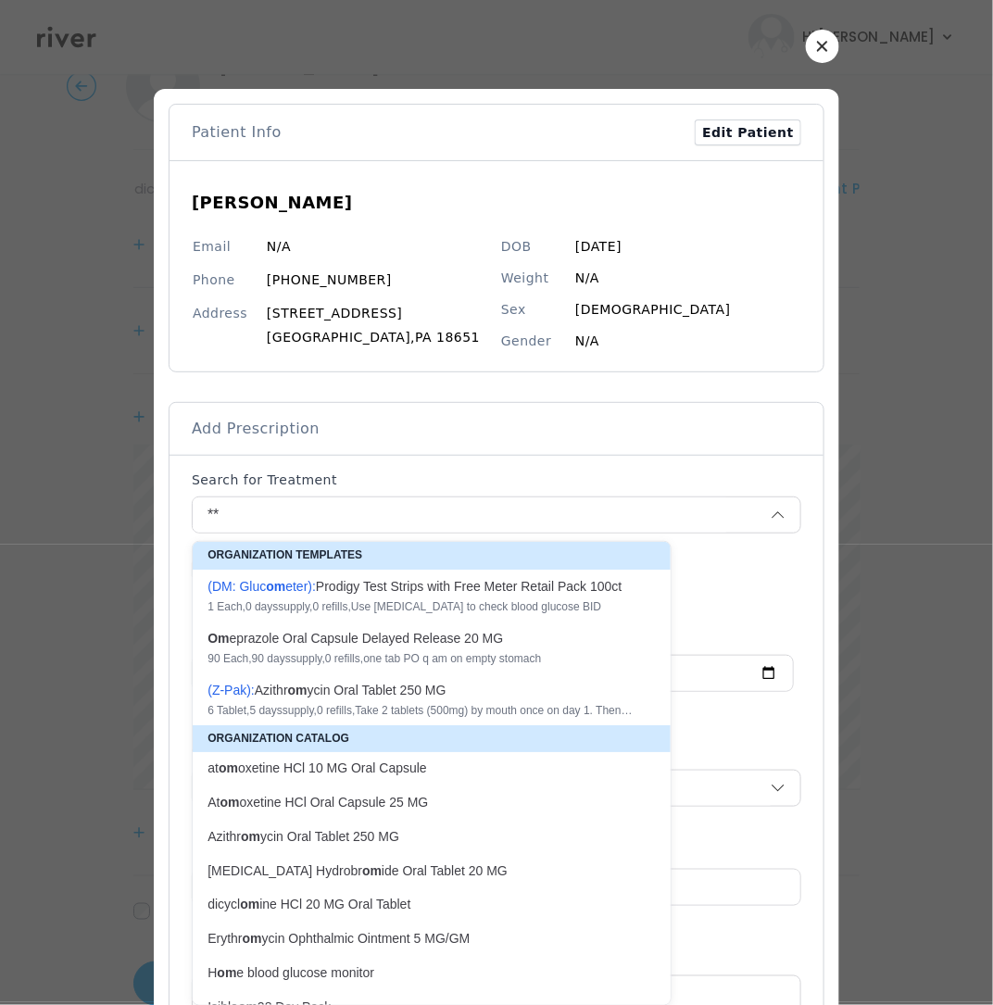
type input "*"
type textarea "**********"
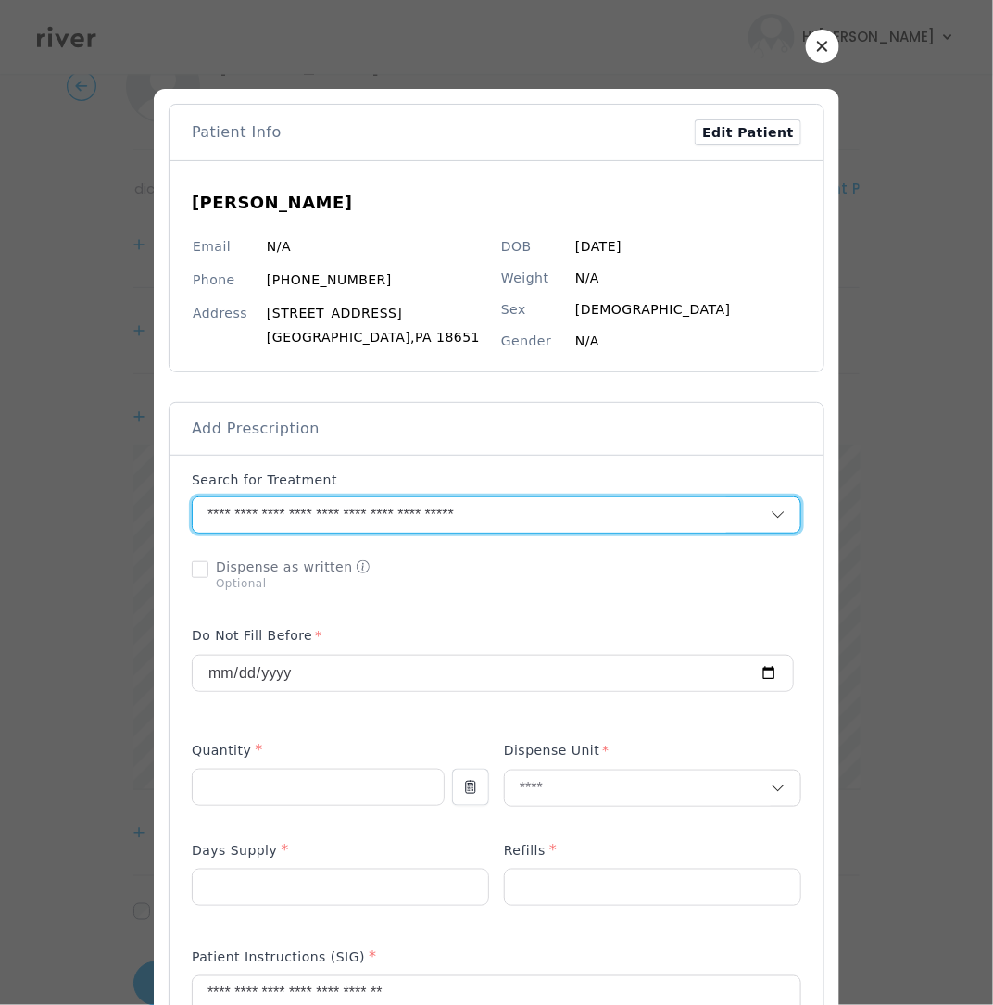
click at [490, 516] on input "**********" at bounding box center [459, 514] width 533 height 35
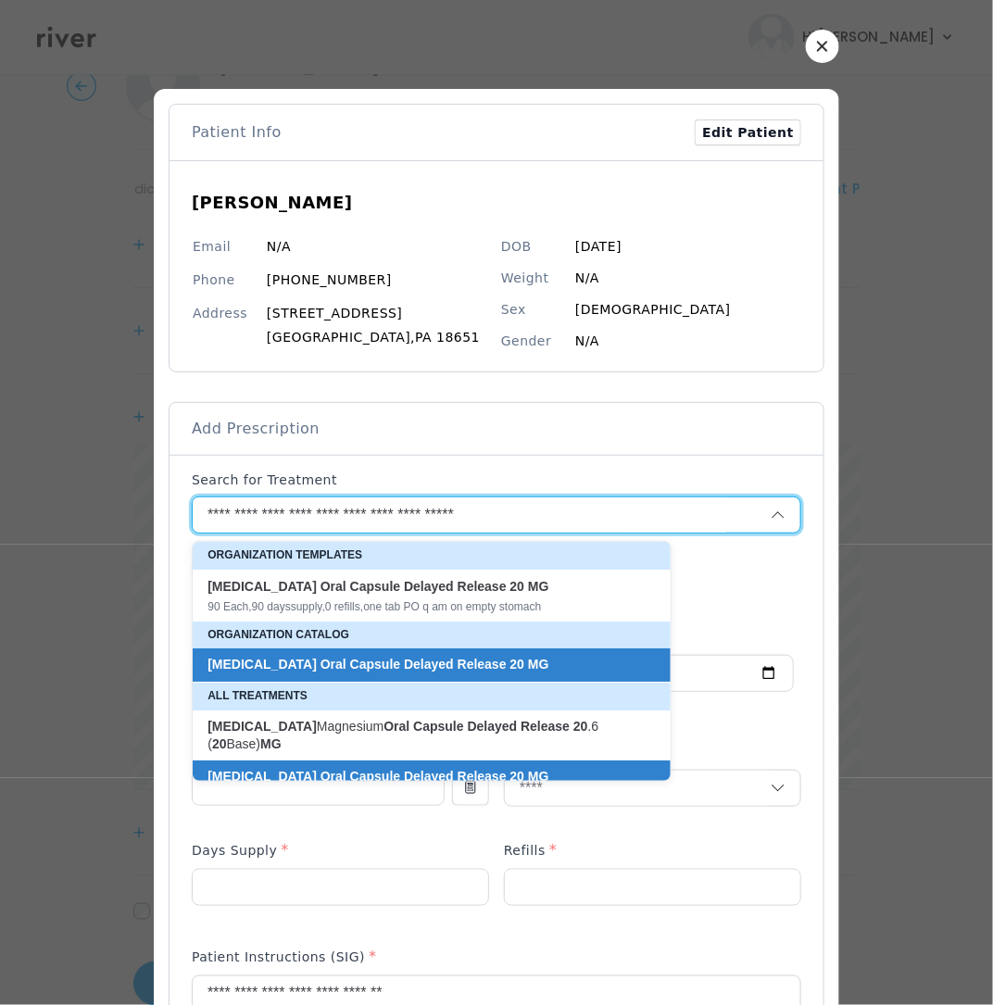
scroll to position [14, 0]
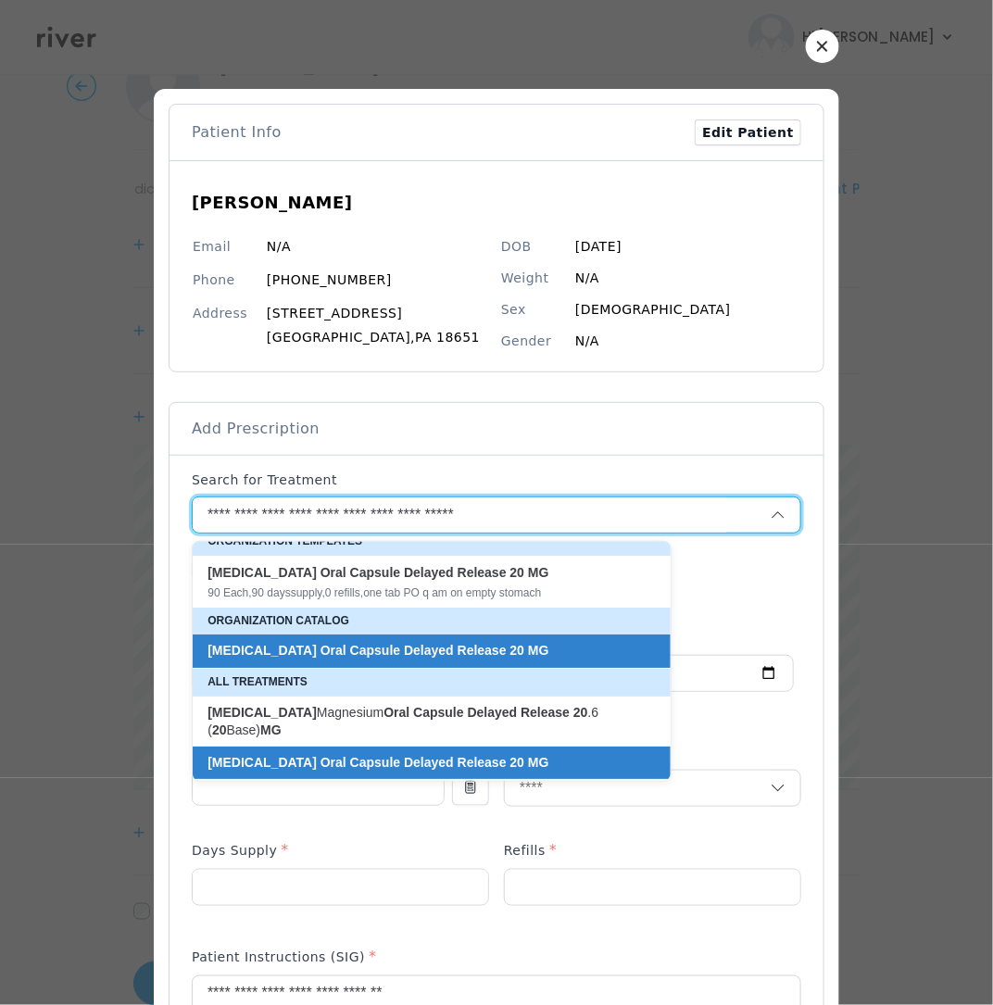
click at [503, 513] on input "**********" at bounding box center [459, 514] width 533 height 35
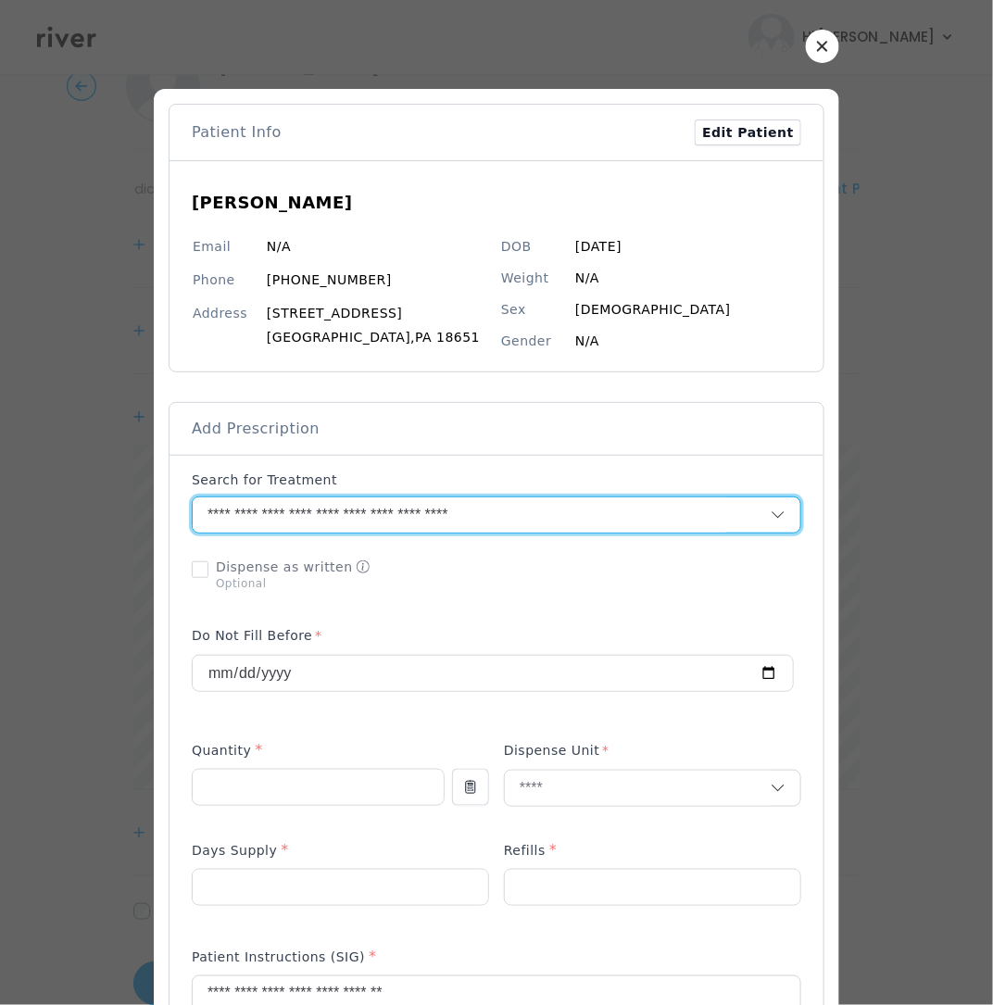
scroll to position [0, 0]
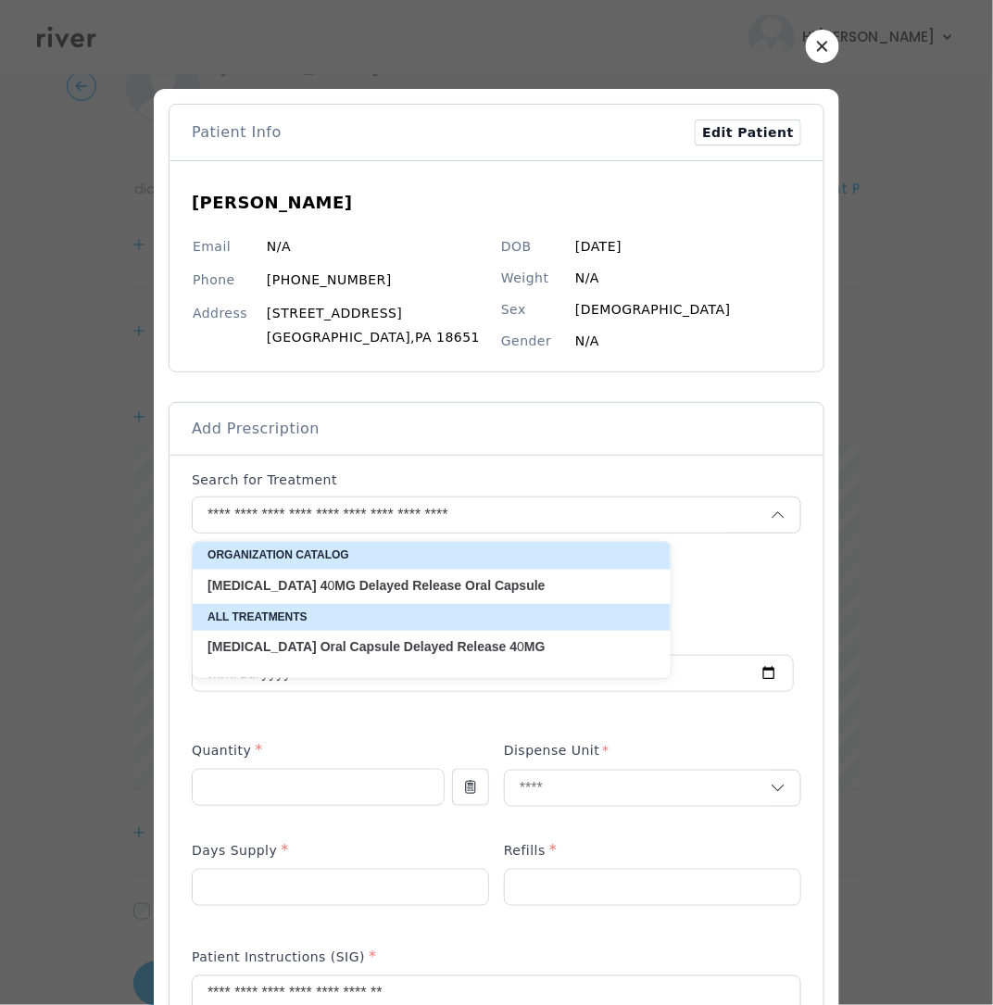
click at [363, 583] on strong "Delayed" at bounding box center [384, 585] width 50 height 15
type input "**********"
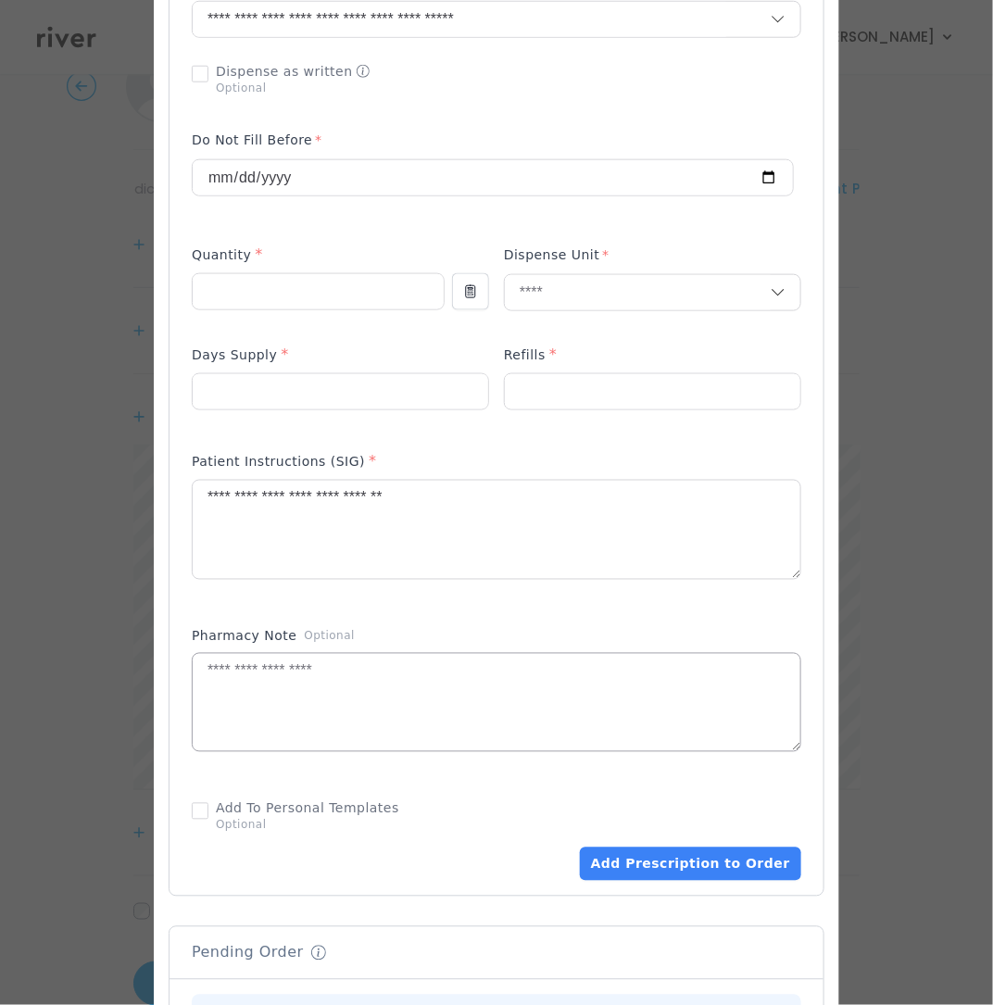
scroll to position [500, 0]
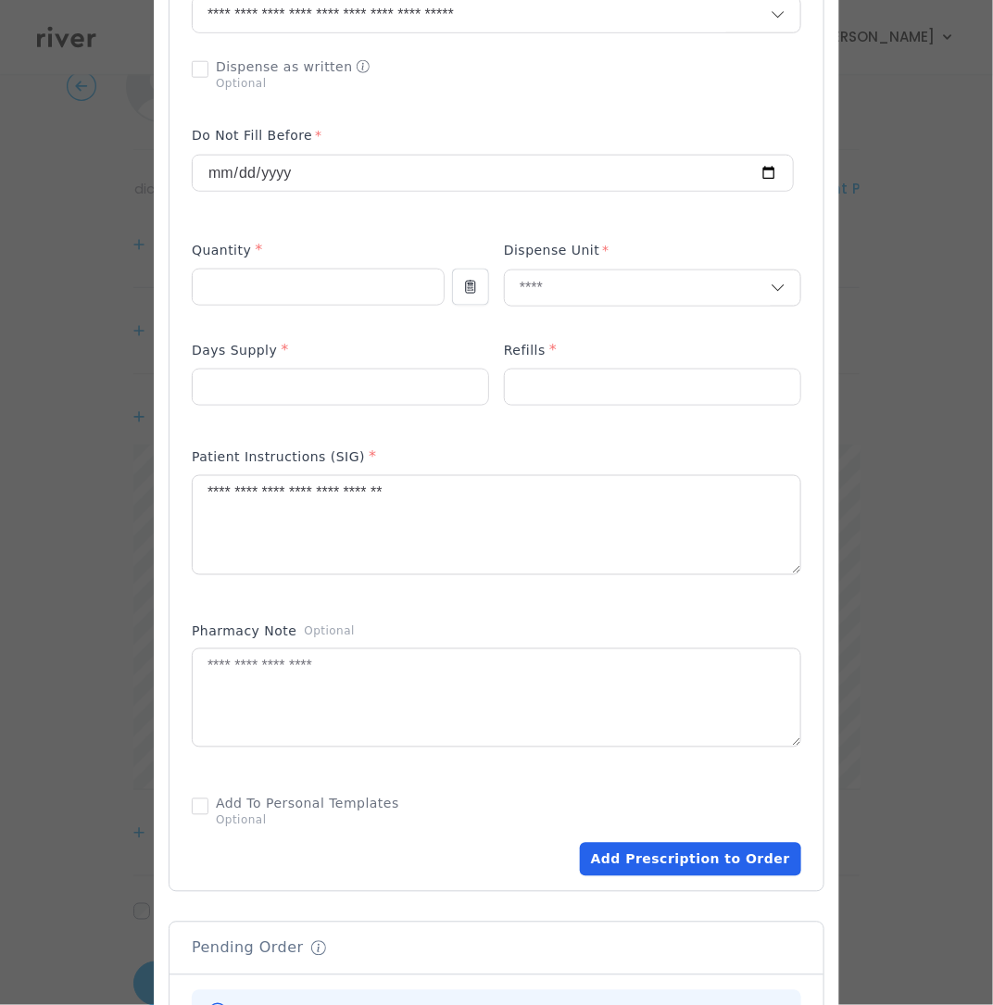
drag, startPoint x: 664, startPoint y: 870, endPoint x: 655, endPoint y: 852, distance: 19.9
click at [659, 860] on button "Add Prescription to Order" at bounding box center [690, 859] width 221 height 33
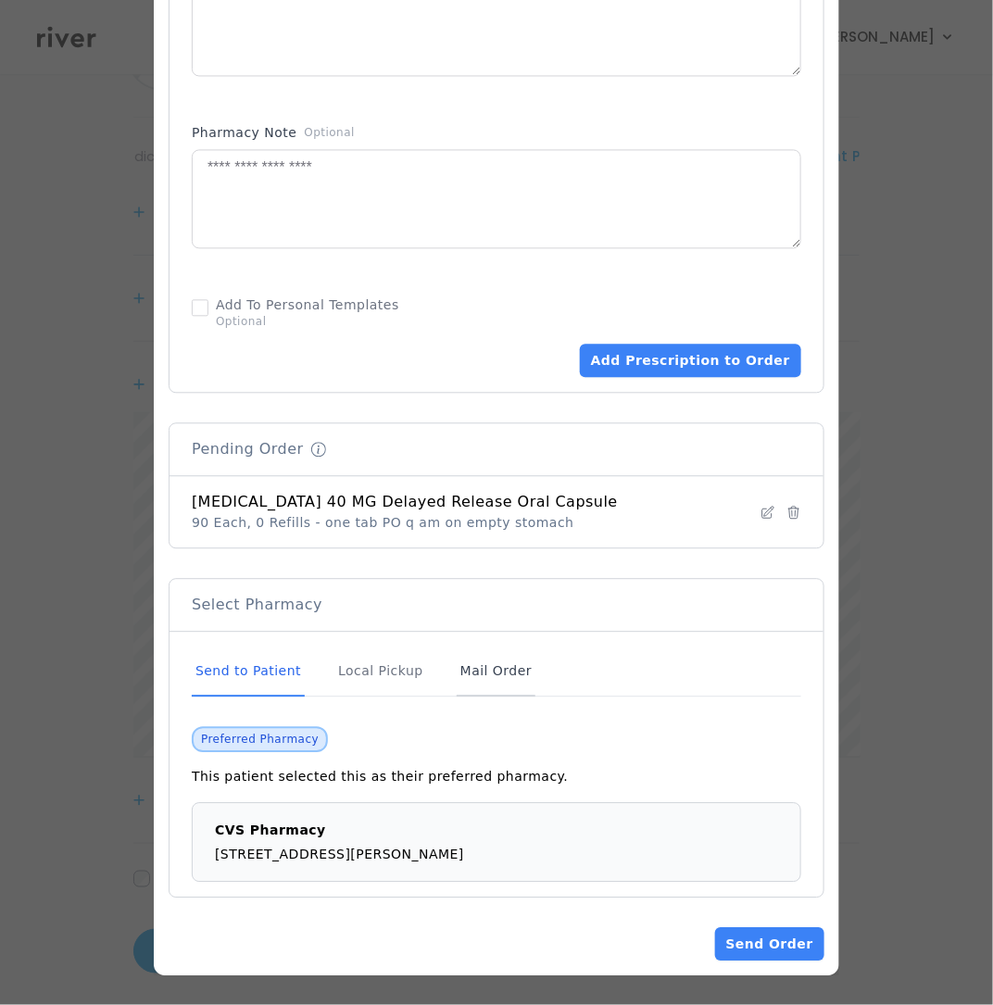
scroll to position [117, 0]
click at [755, 933] on button "Send Order" at bounding box center [769, 943] width 109 height 33
click at [774, 935] on button "Send Order" at bounding box center [769, 943] width 109 height 33
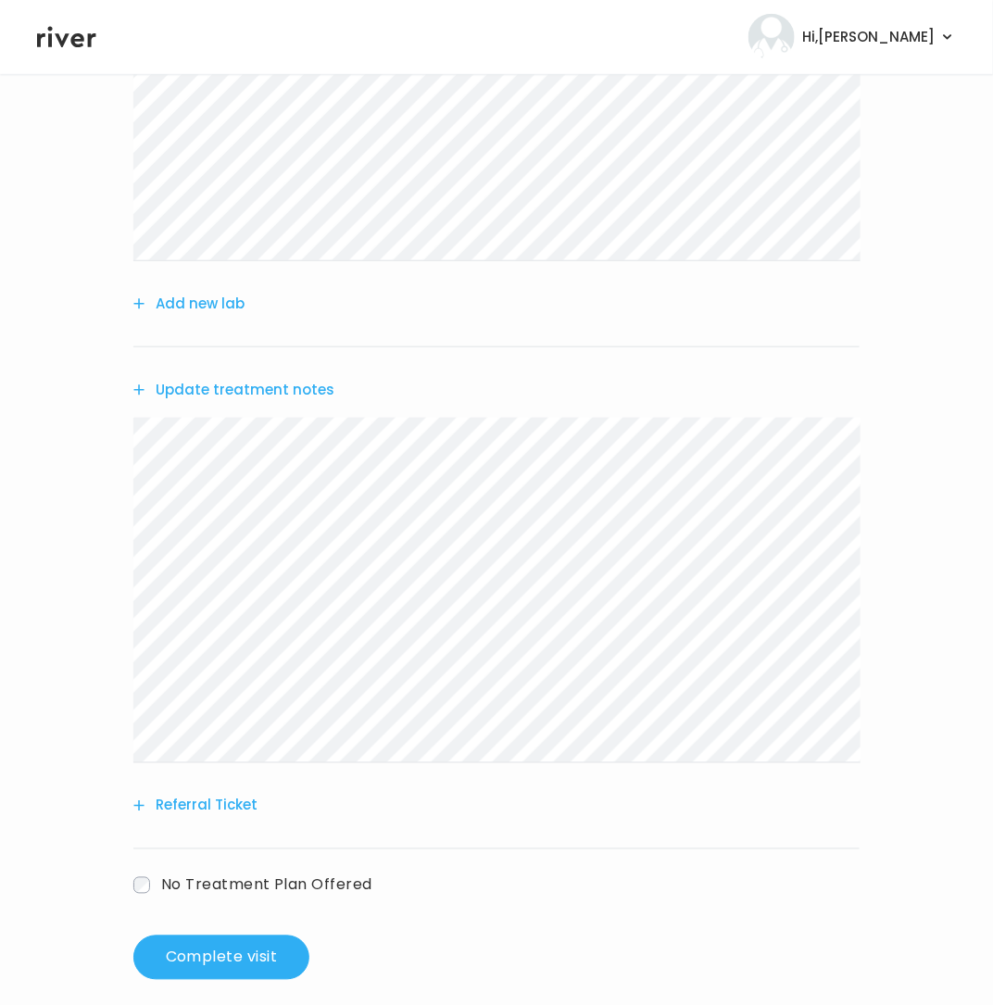
scroll to position [331, 0]
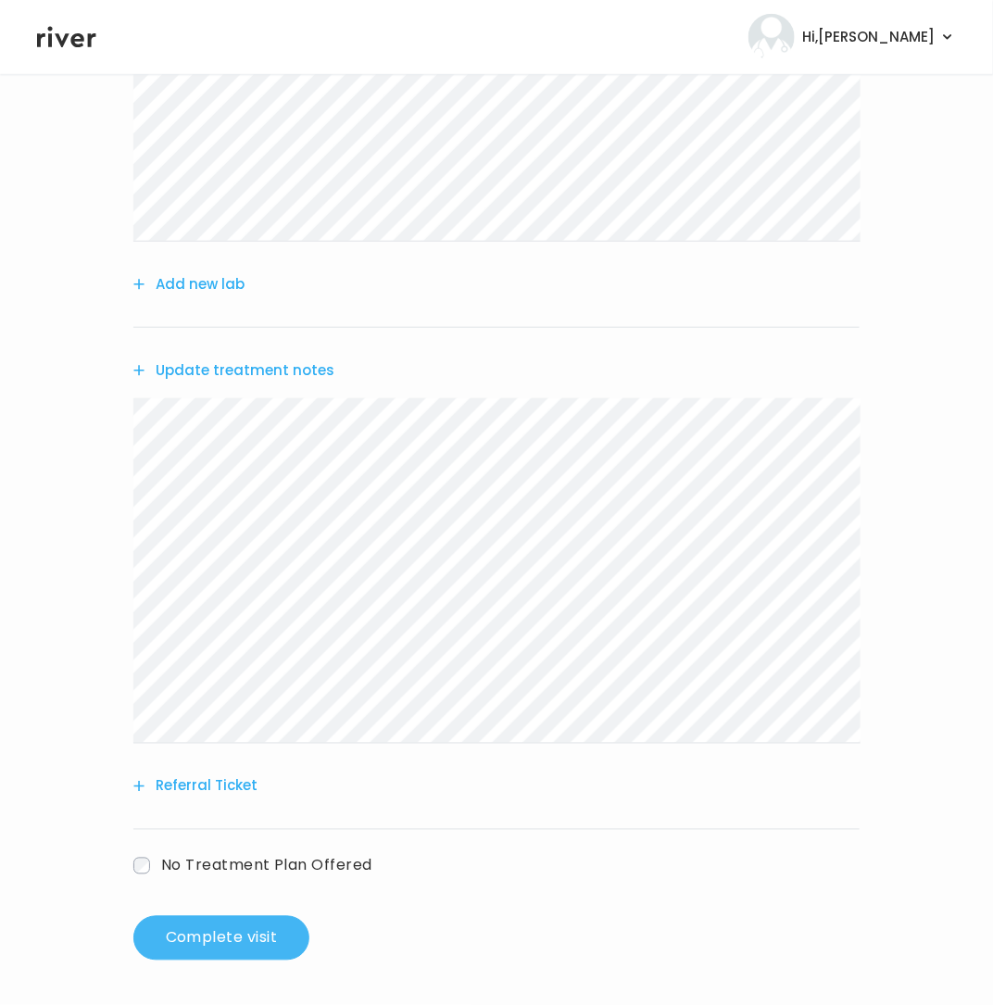
click at [212, 938] on button "Complete visit" at bounding box center [221, 938] width 176 height 44
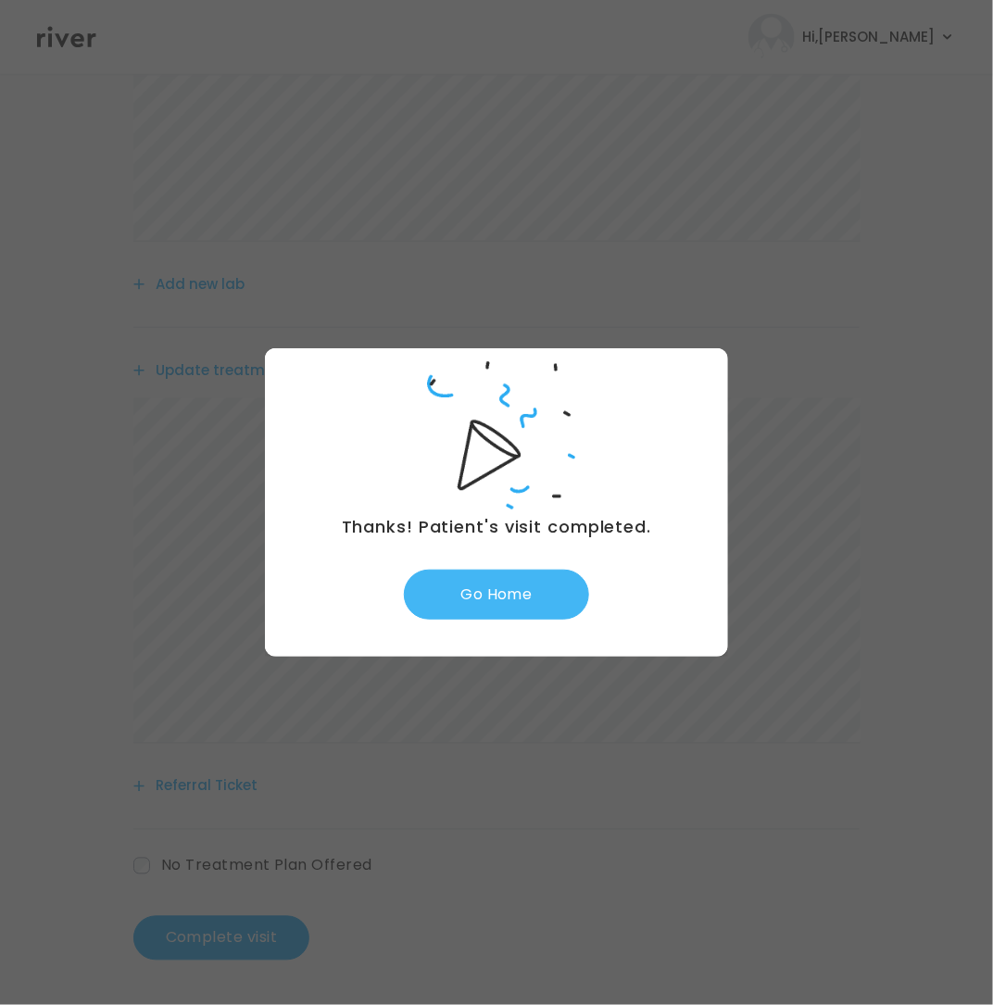
click at [545, 597] on button "Go Home" at bounding box center [496, 595] width 185 height 50
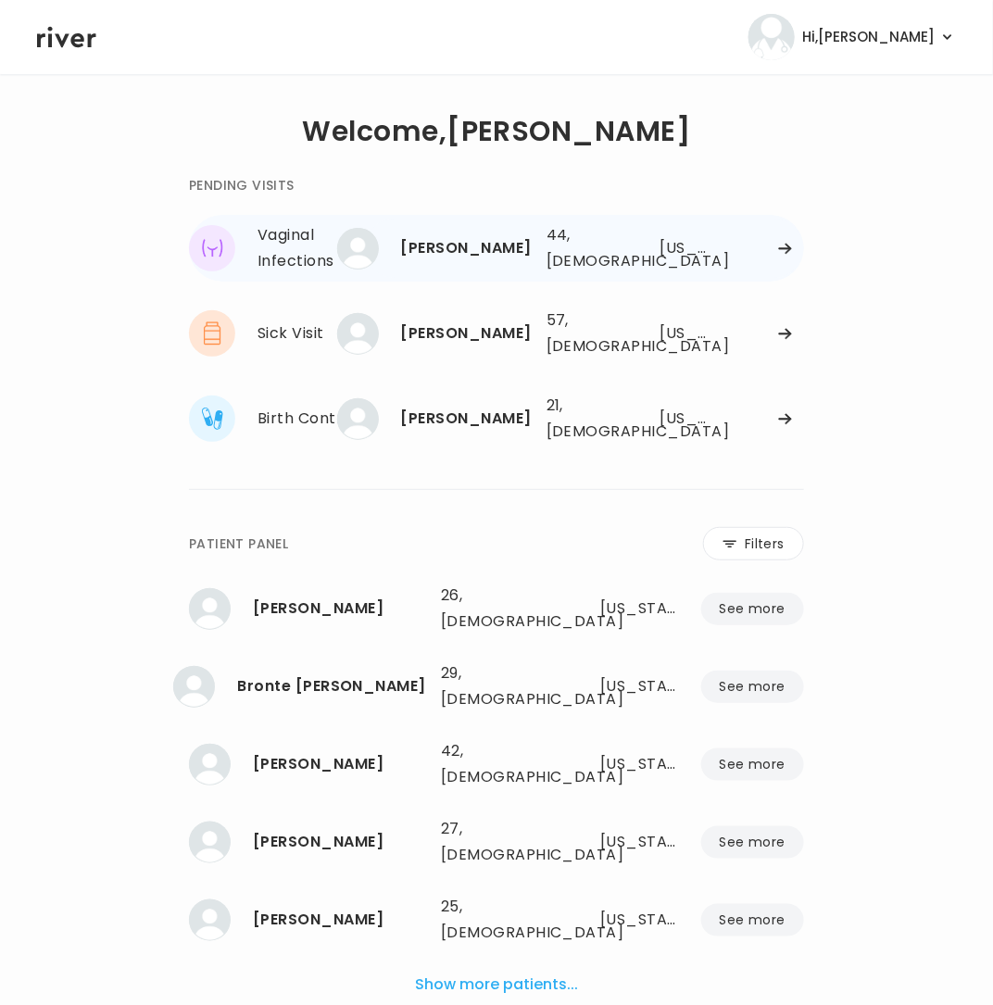
click at [595, 245] on div "44, Female" at bounding box center [584, 248] width 76 height 52
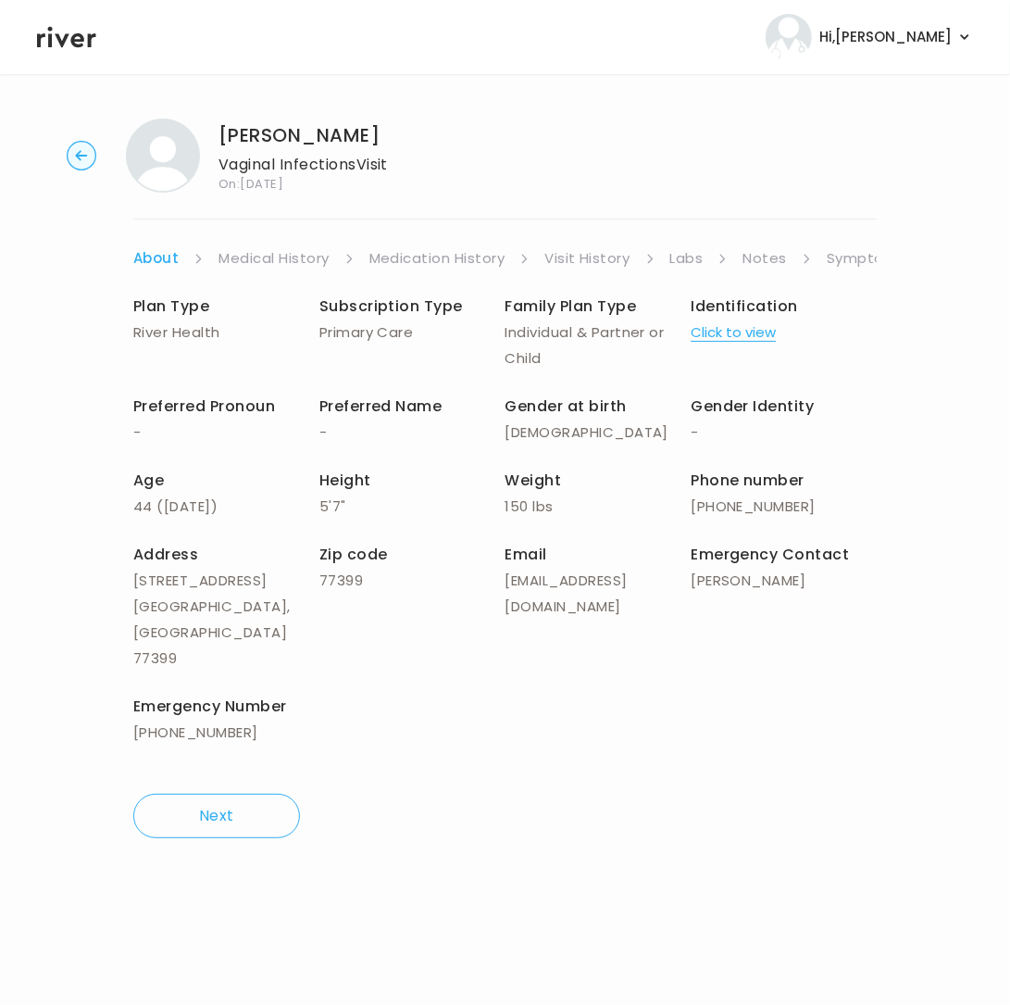
click at [783, 257] on link "Notes" at bounding box center [765, 258] width 44 height 26
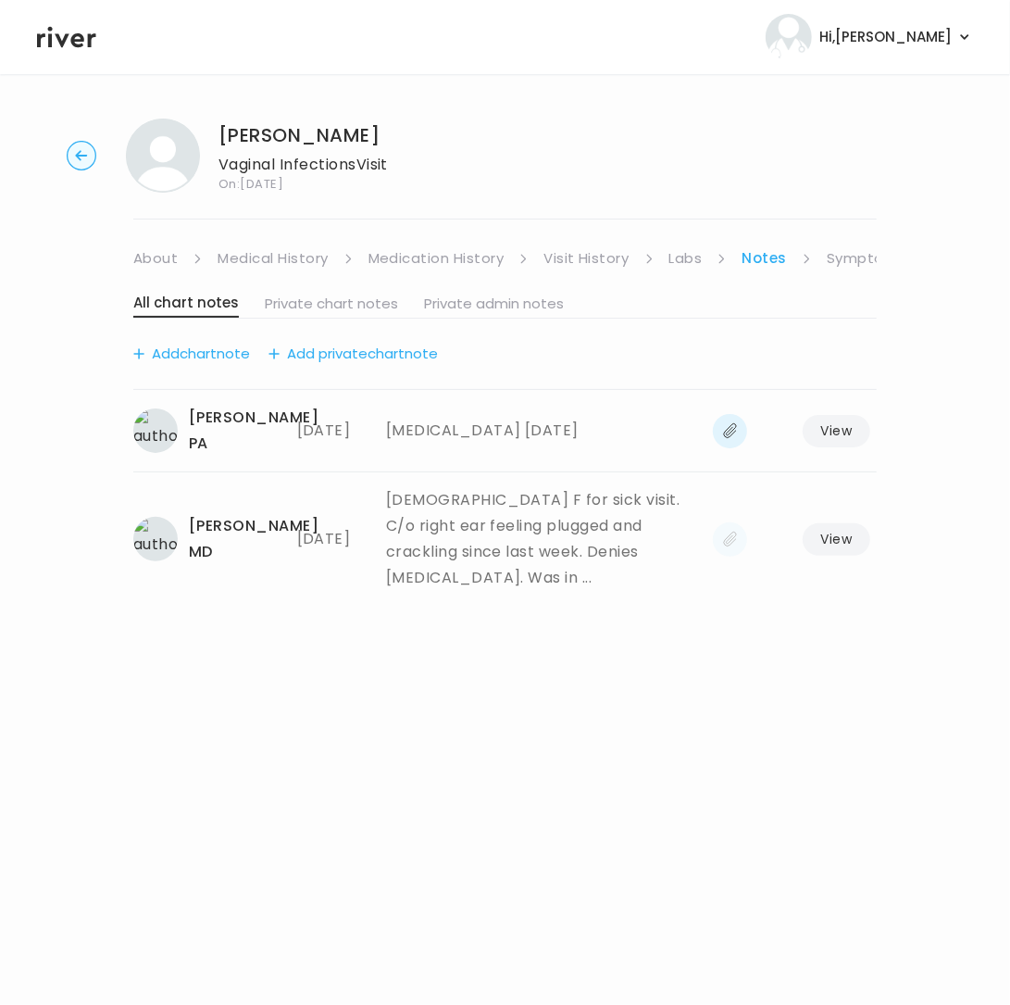
click at [837, 256] on link "Symptoms" at bounding box center [867, 258] width 80 height 26
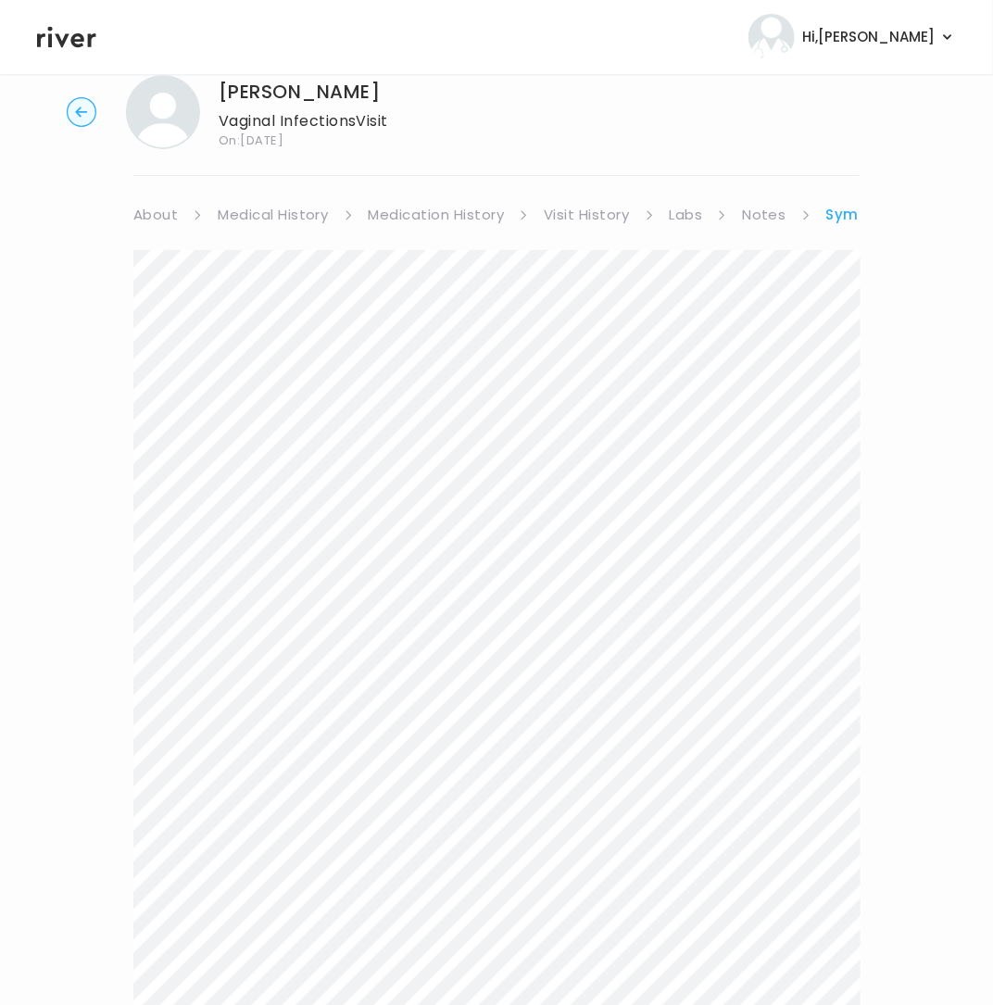
scroll to position [47, 0]
click at [152, 210] on link "About" at bounding box center [155, 211] width 44 height 26
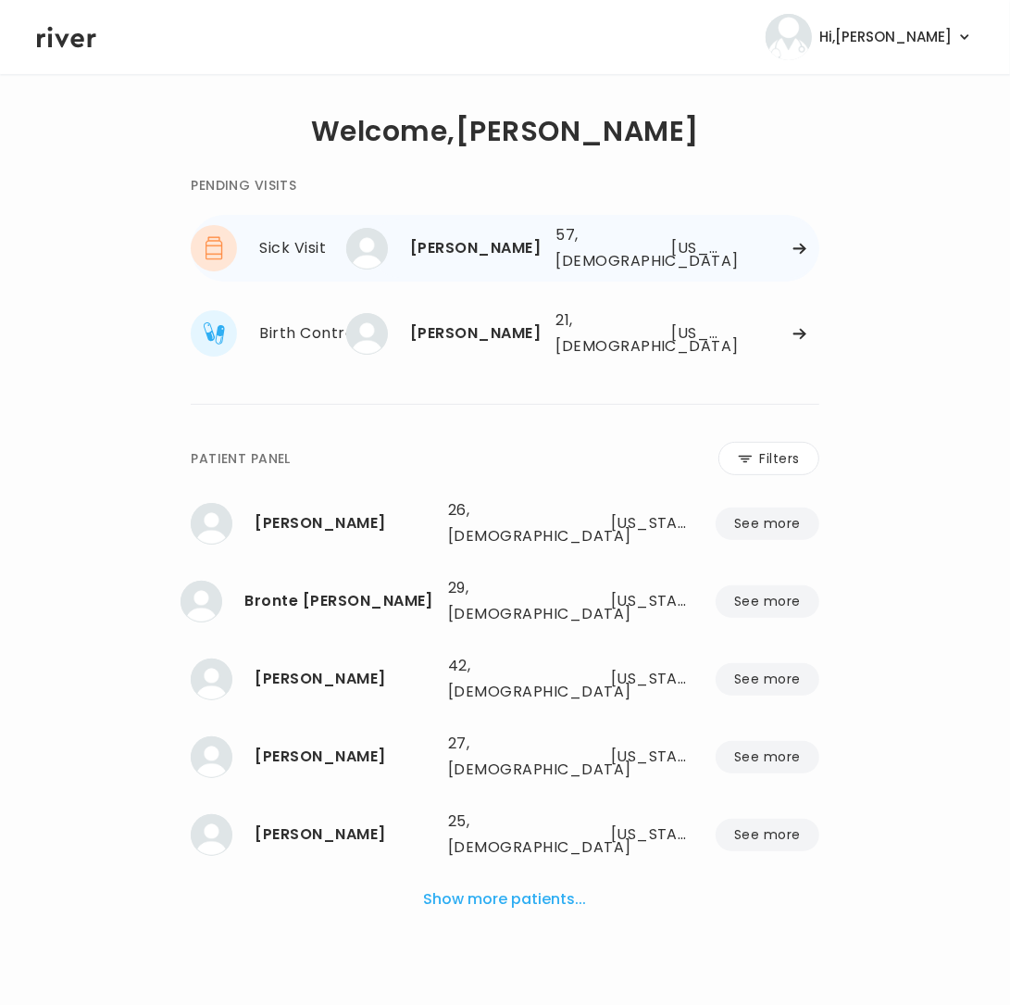
click at [801, 245] on icon at bounding box center [800, 249] width 15 height 14
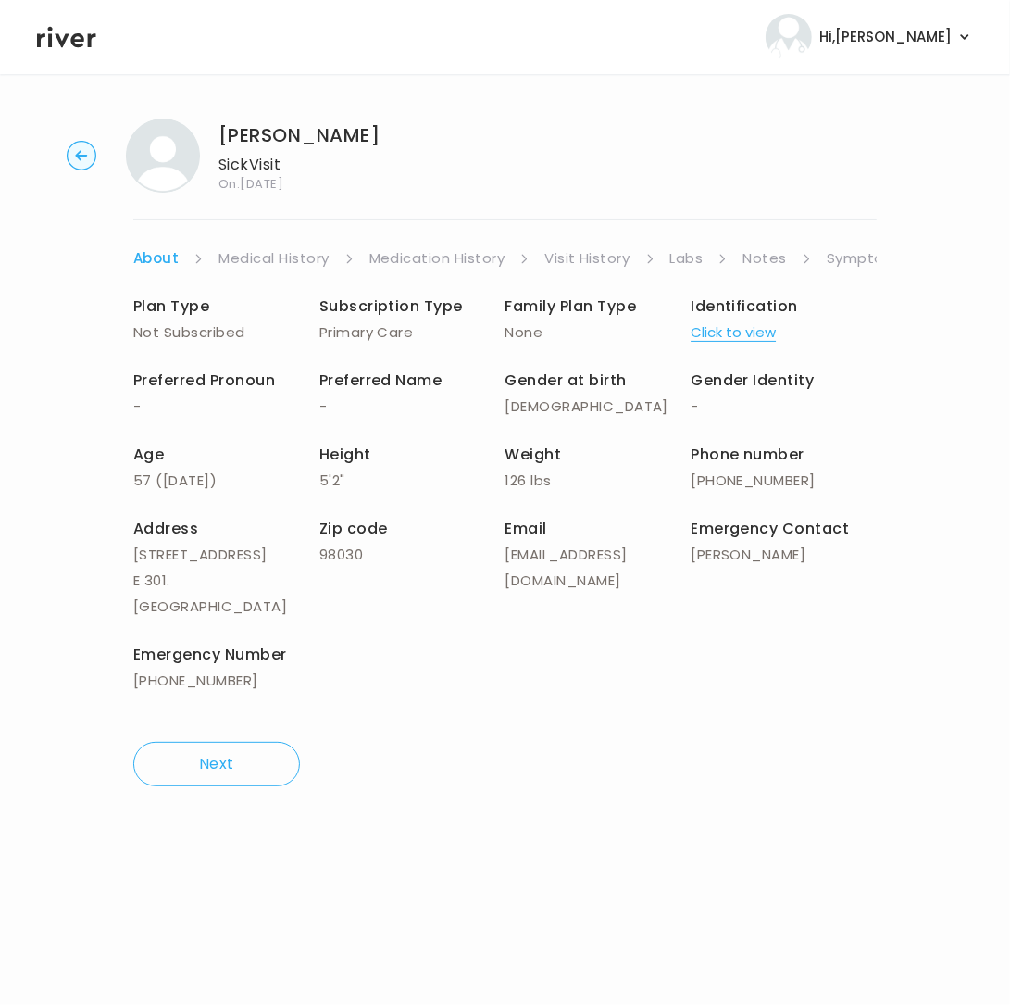
click at [853, 258] on link "Symptoms" at bounding box center [867, 258] width 80 height 26
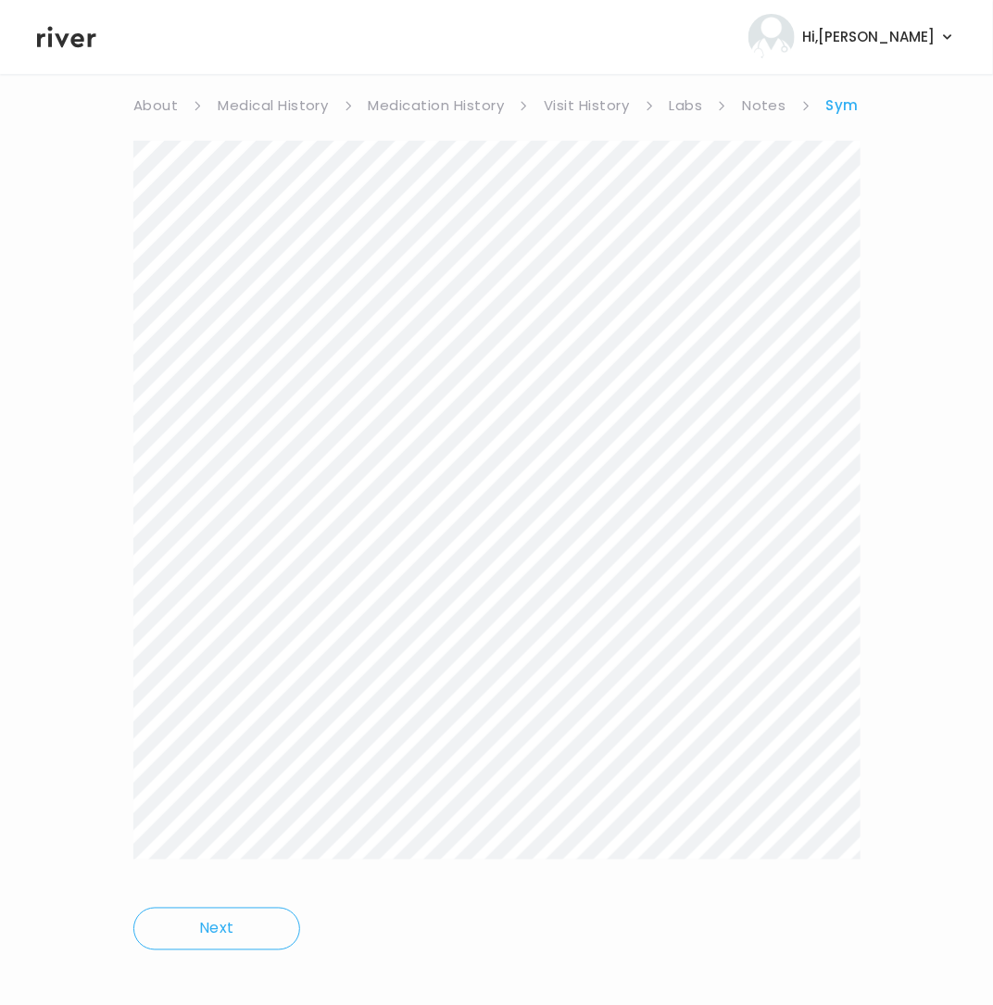
scroll to position [169, 0]
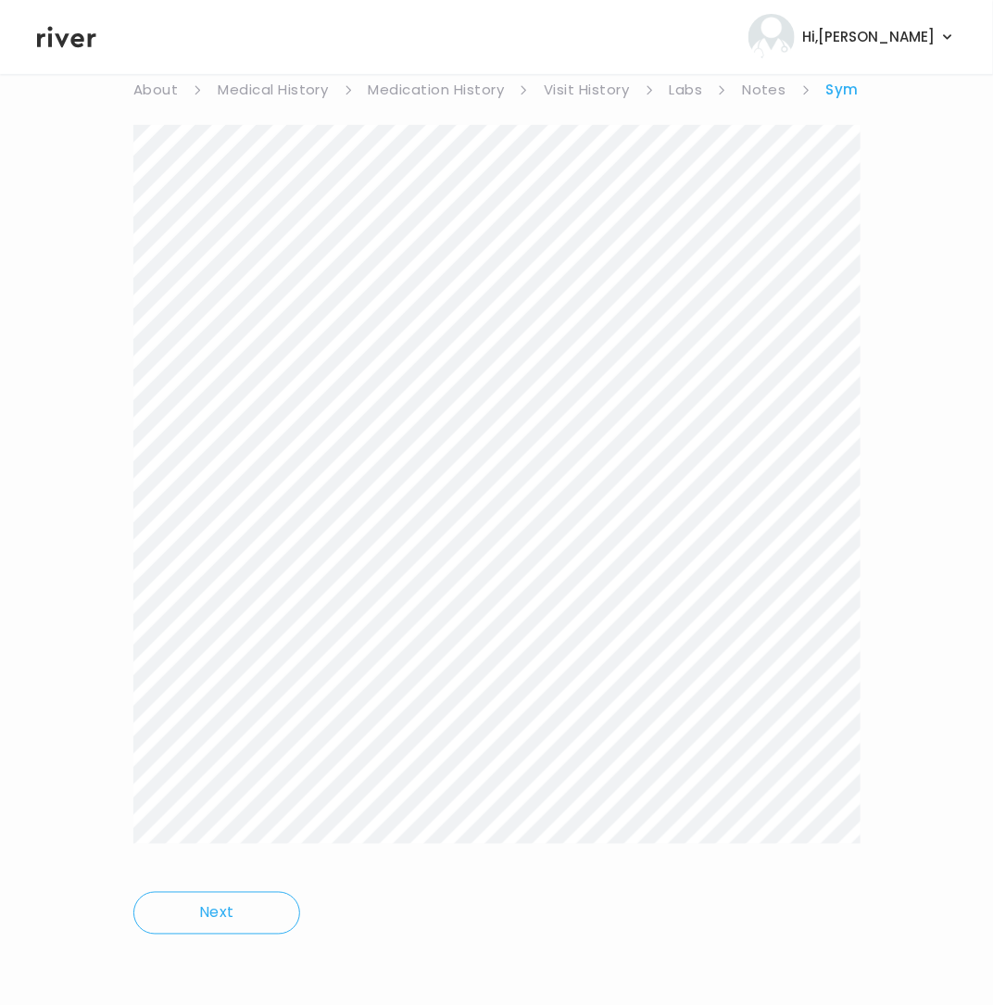
click at [803, 860] on div at bounding box center [496, 497] width 726 height 745
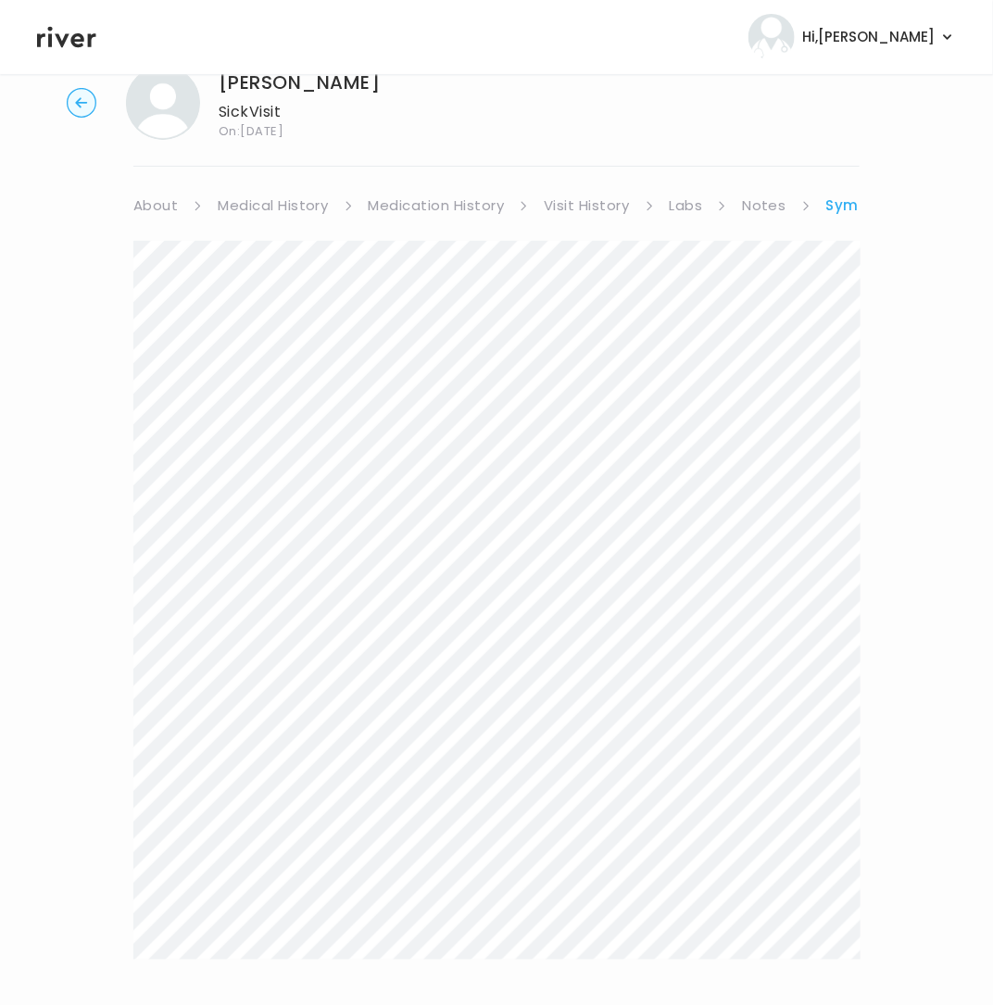
scroll to position [54, 0]
click at [836, 208] on link "Symptoms" at bounding box center [867, 205] width 83 height 26
click at [836, 208] on link "Treatment Plan" at bounding box center [810, 205] width 115 height 26
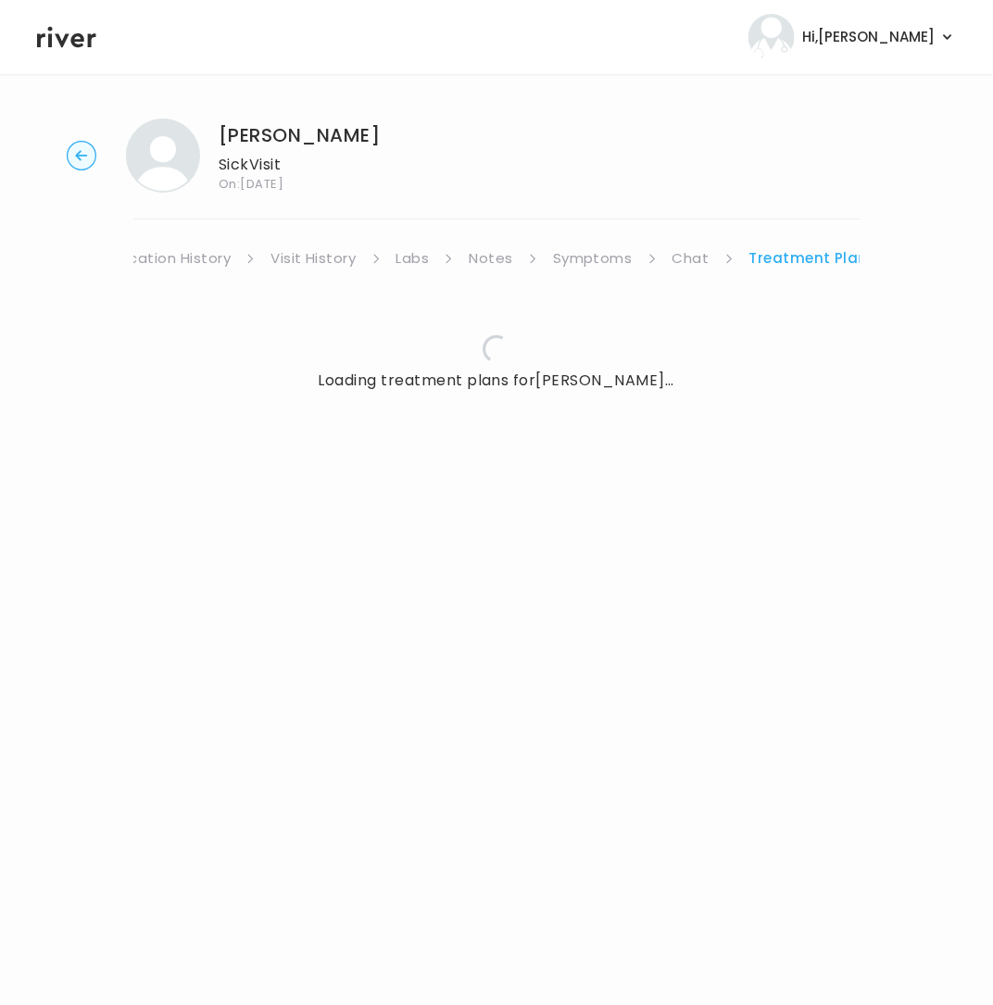
scroll to position [0, 256]
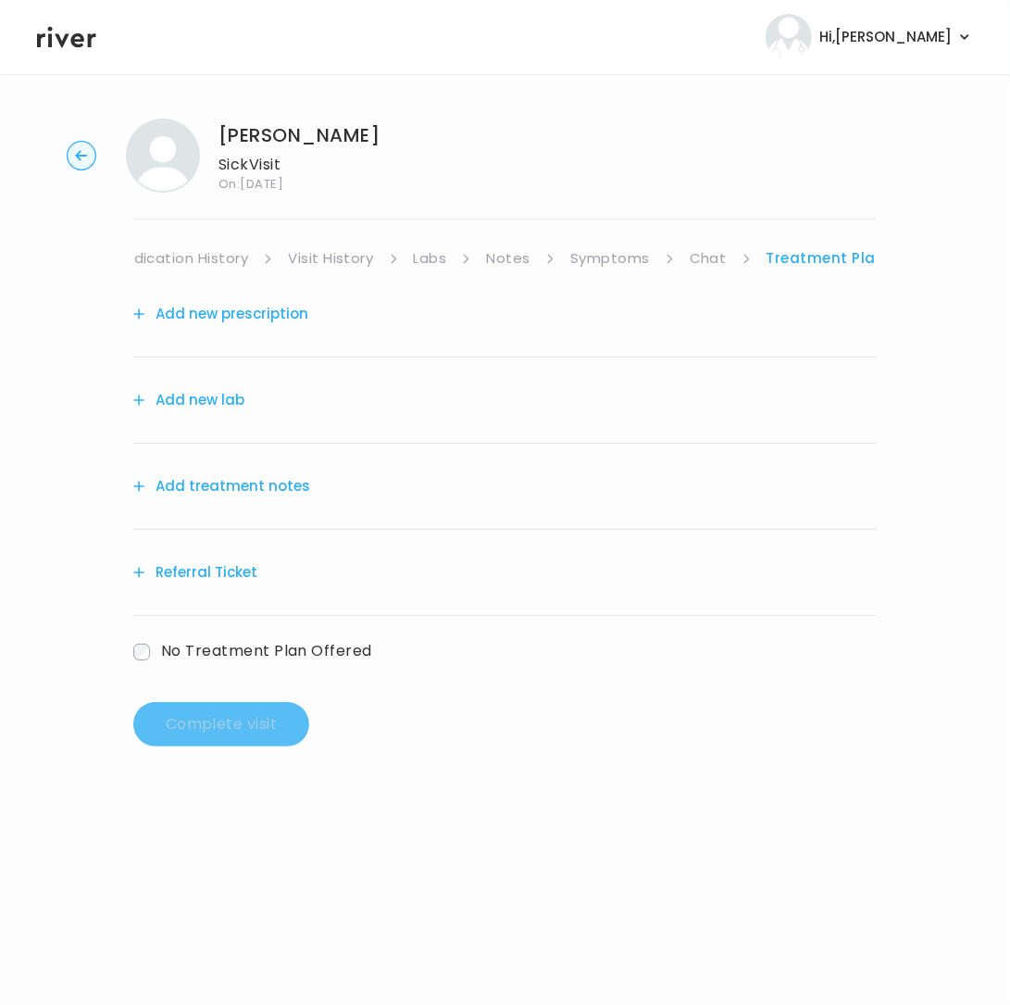
click at [194, 487] on button "Add treatment notes" at bounding box center [221, 486] width 177 height 26
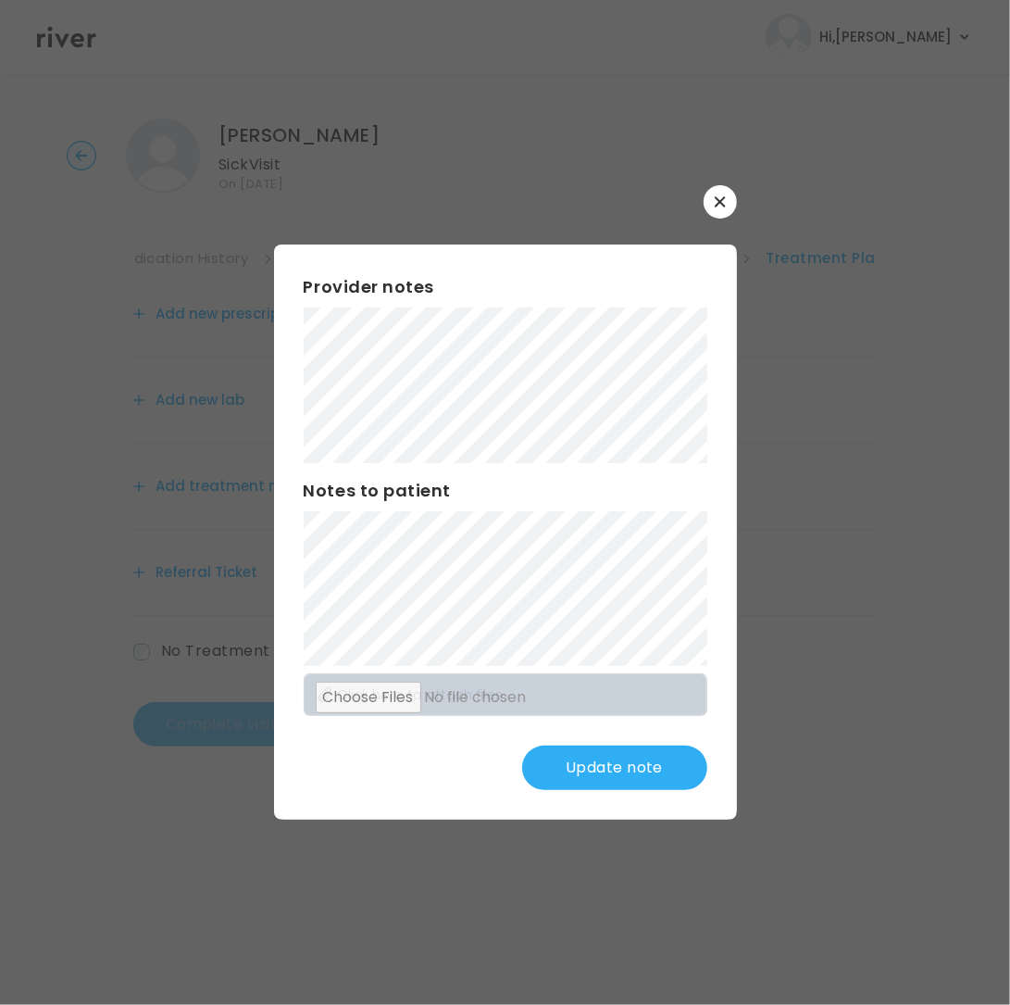
click at [587, 765] on button "Update note" at bounding box center [614, 768] width 185 height 44
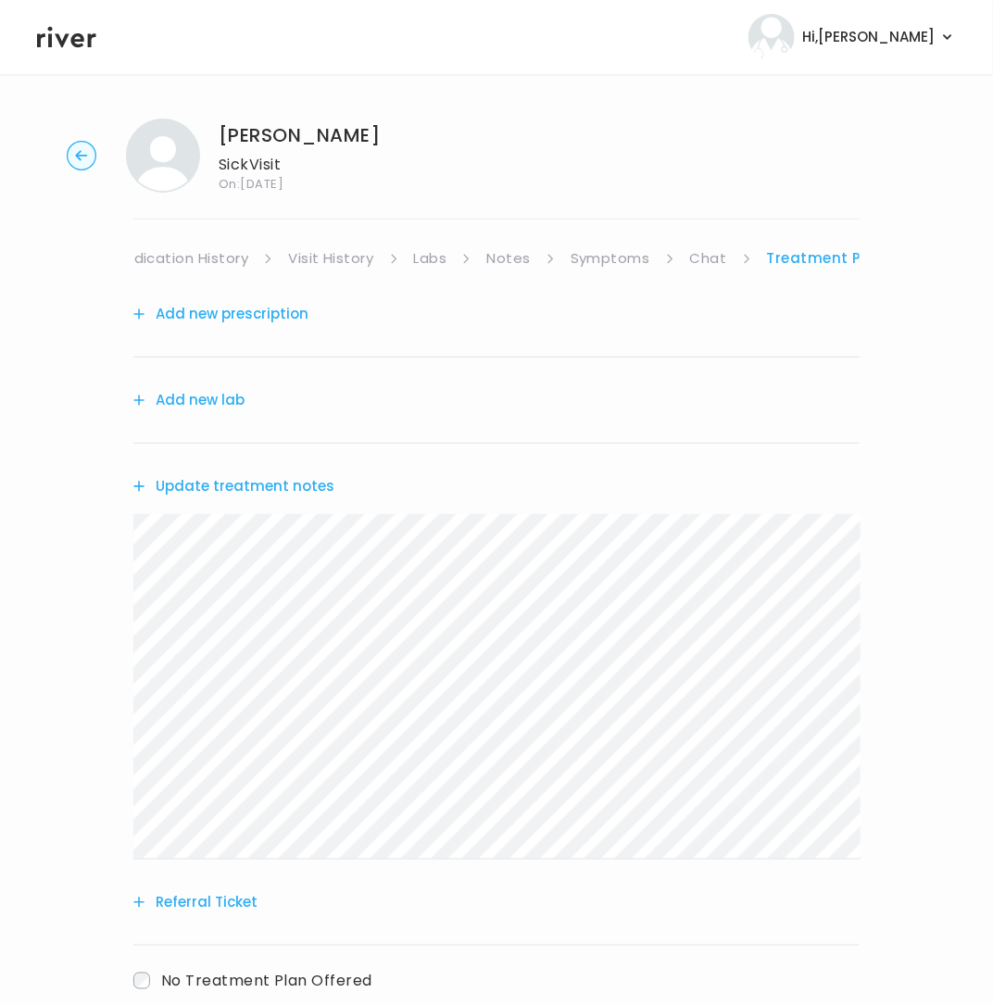
click at [180, 400] on button "Add new lab" at bounding box center [188, 400] width 111 height 26
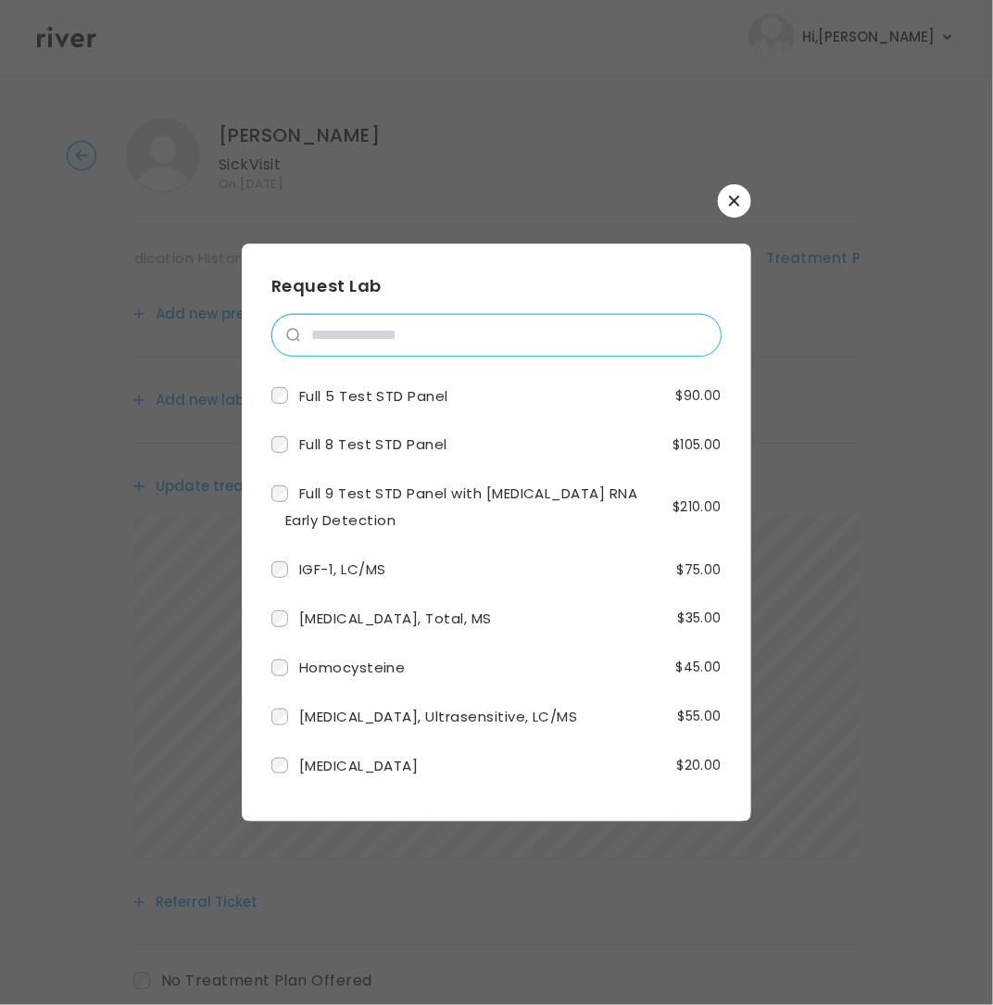
click at [357, 346] on input "search" at bounding box center [510, 335] width 420 height 41
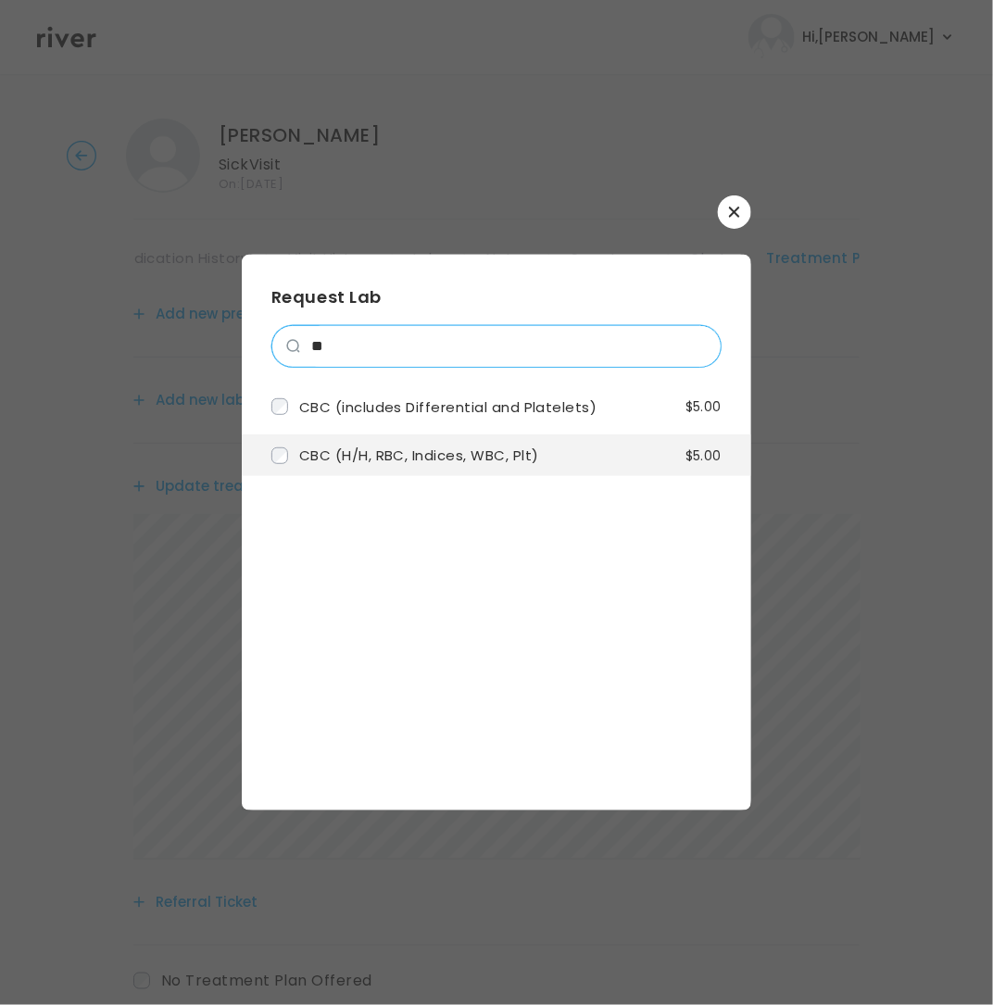
type input "**"
click at [290, 450] on label "CBC (H/H, RBC, Indices, WBC, Plt)" at bounding box center [405, 455] width 268 height 27
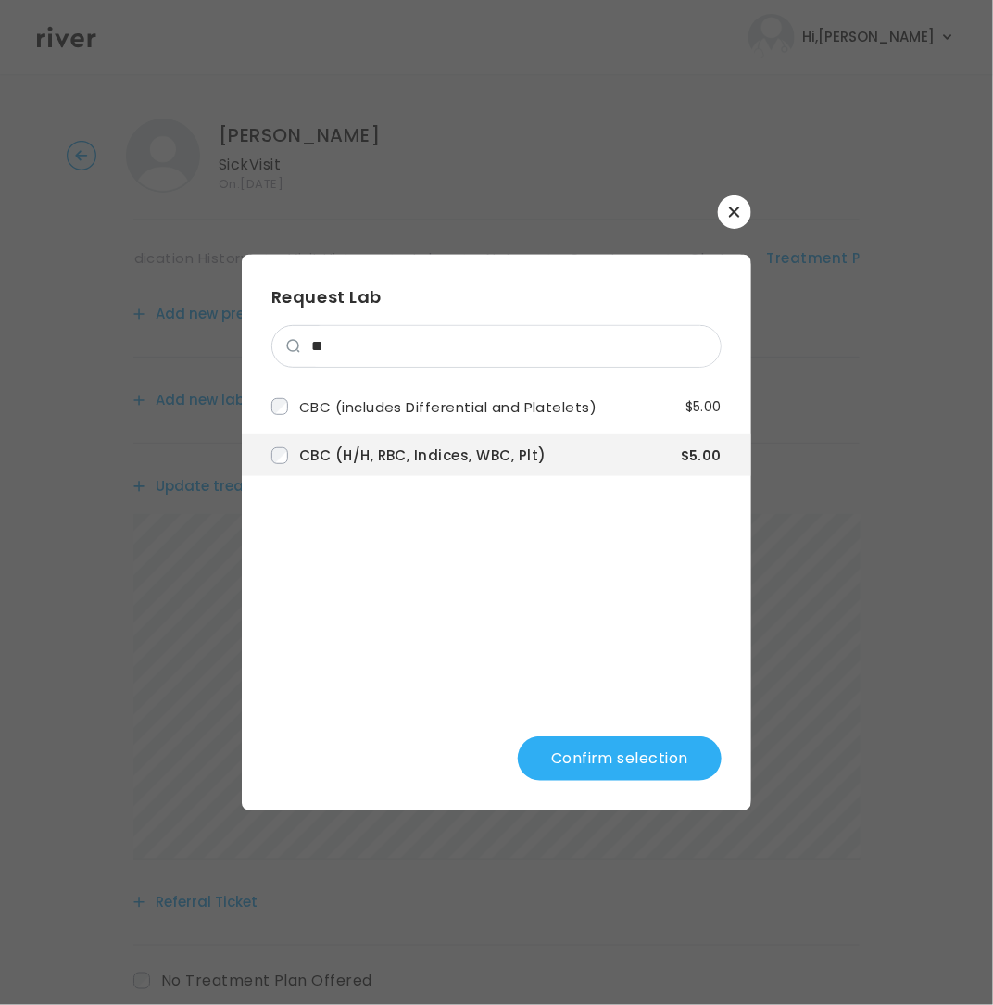
click at [670, 768] on button "Confirm selection" at bounding box center [620, 758] width 204 height 44
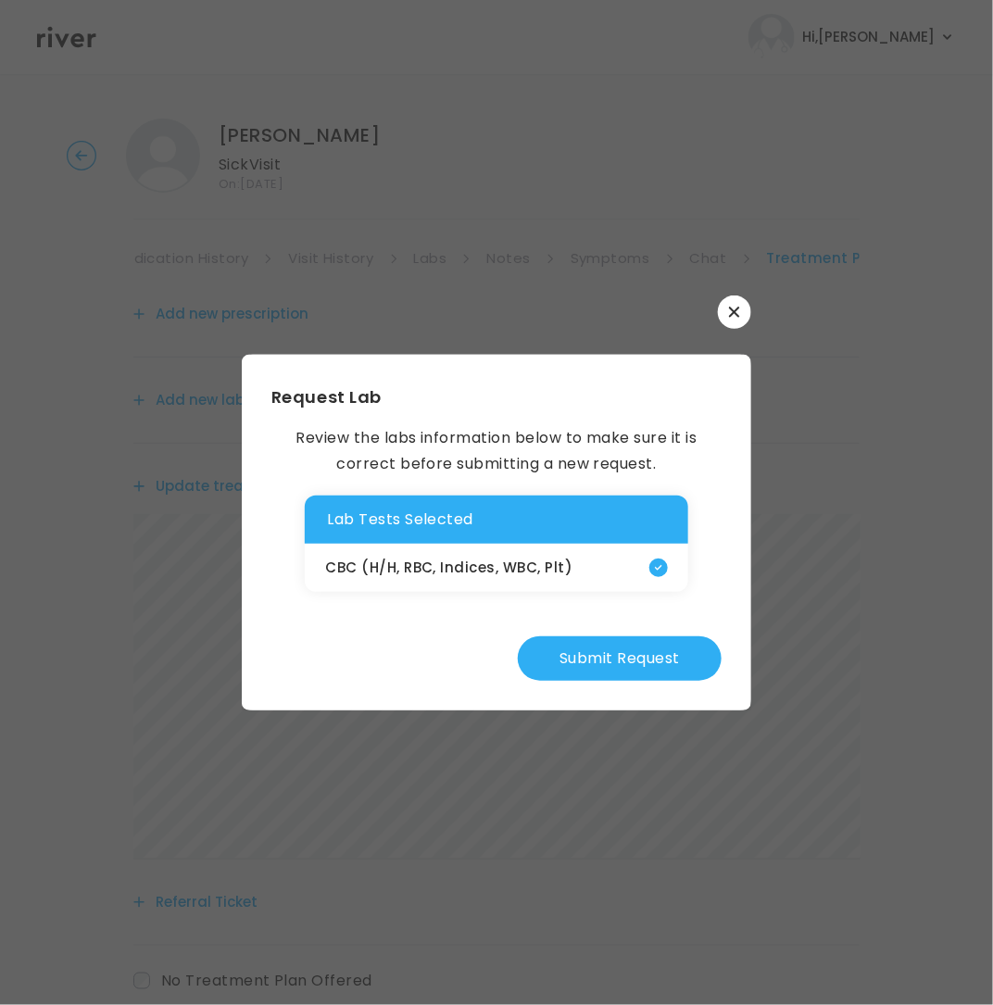
click at [566, 663] on button "Submit Request" at bounding box center [620, 658] width 204 height 44
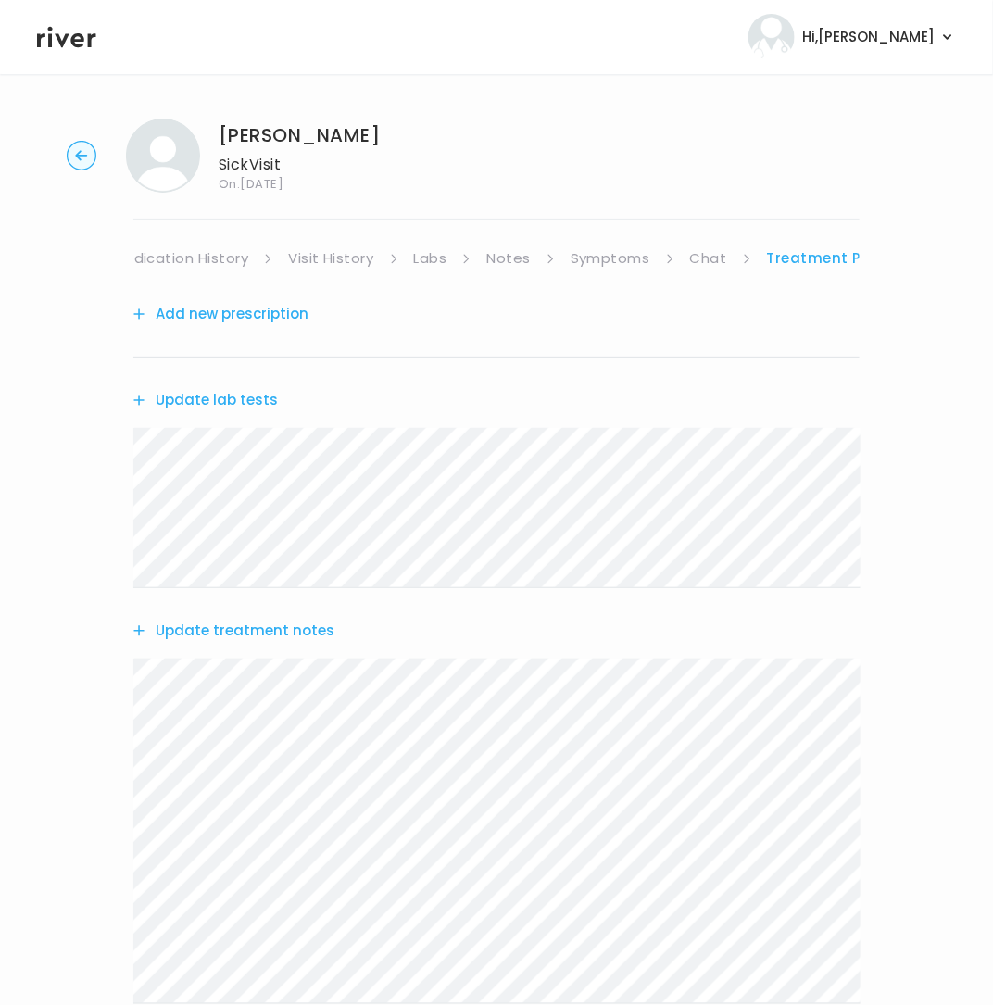
click at [194, 402] on button "Update lab tests" at bounding box center [205, 400] width 144 height 26
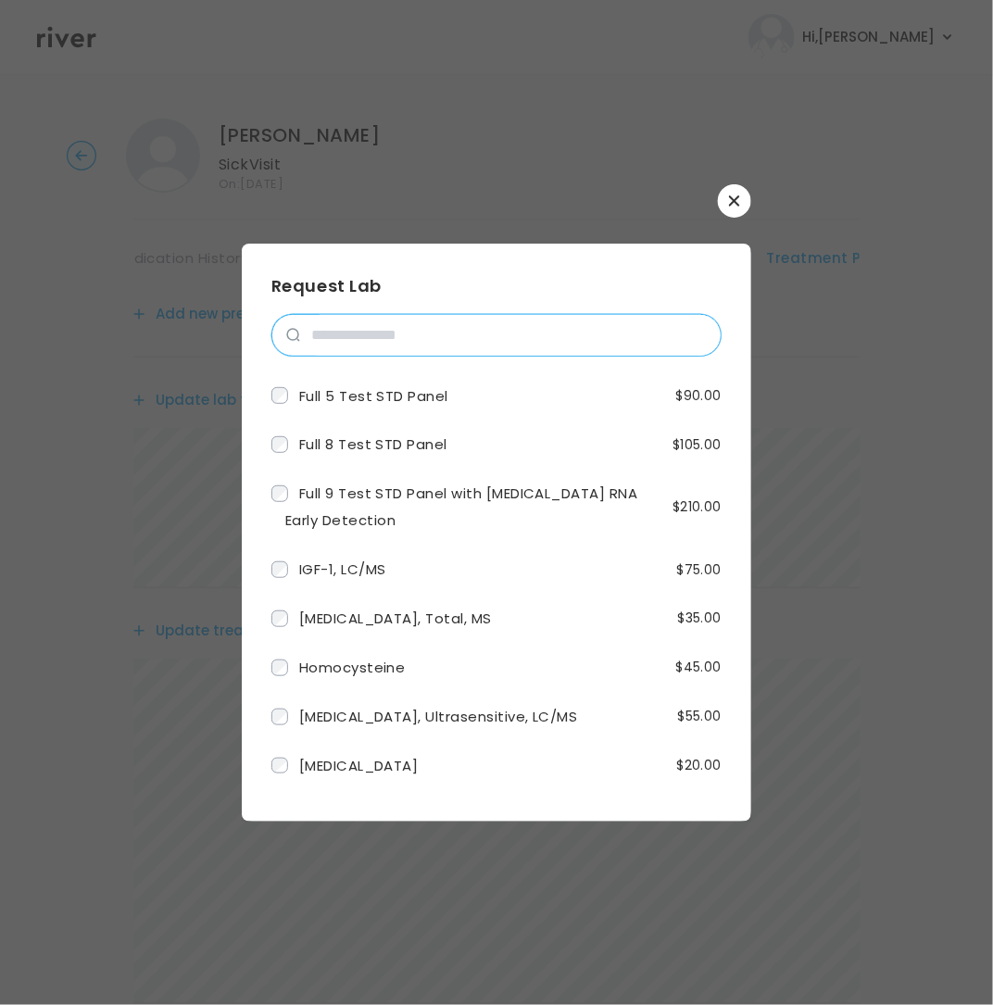
click at [371, 339] on input "search" at bounding box center [510, 335] width 420 height 41
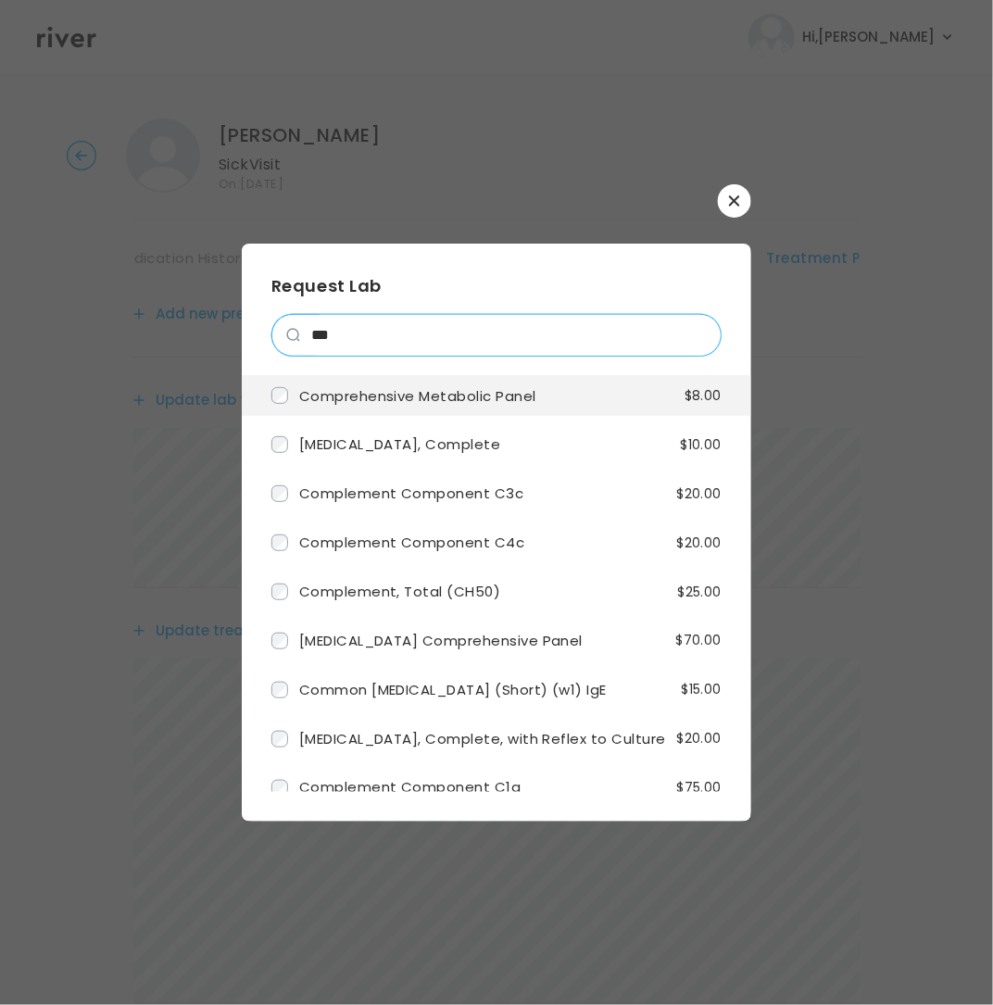
type input "***"
click at [406, 399] on span "Comprehensive Metabolic Panel" at bounding box center [417, 394] width 237 height 19
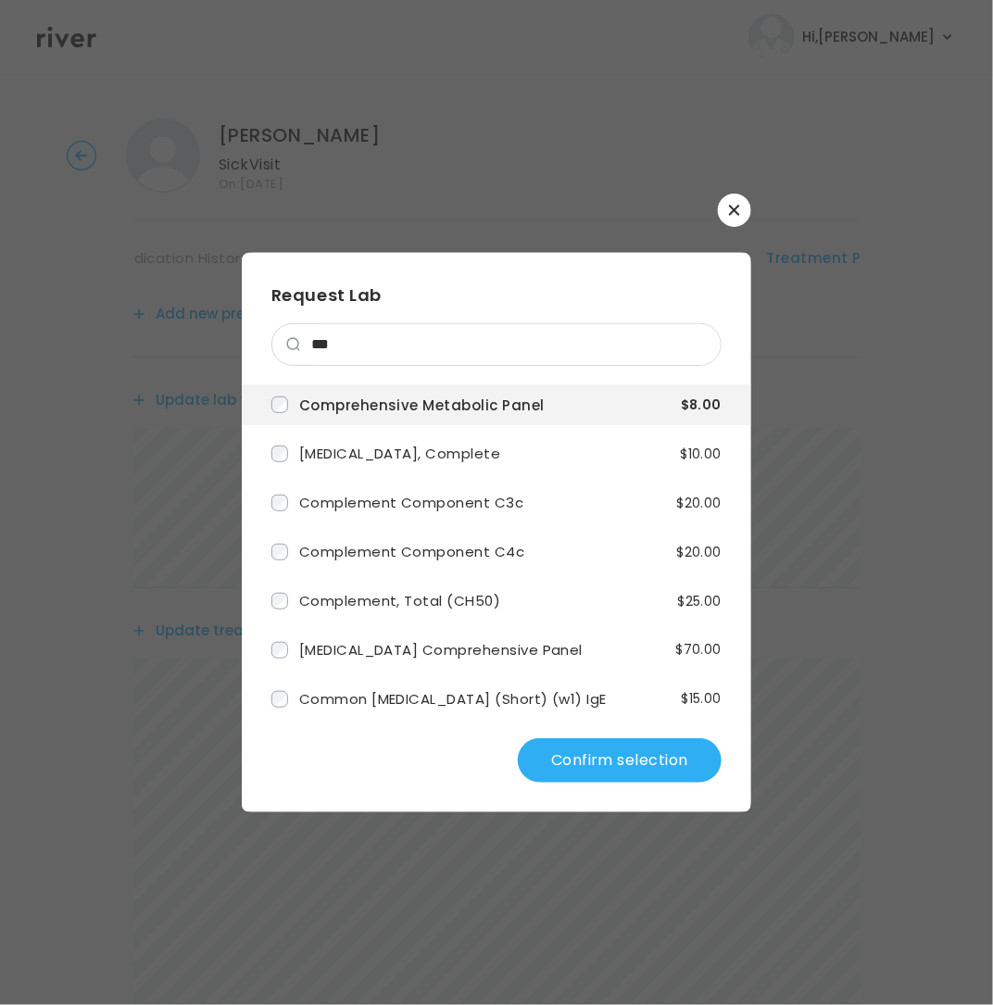
click at [605, 754] on button "Confirm selection" at bounding box center [620, 760] width 204 height 44
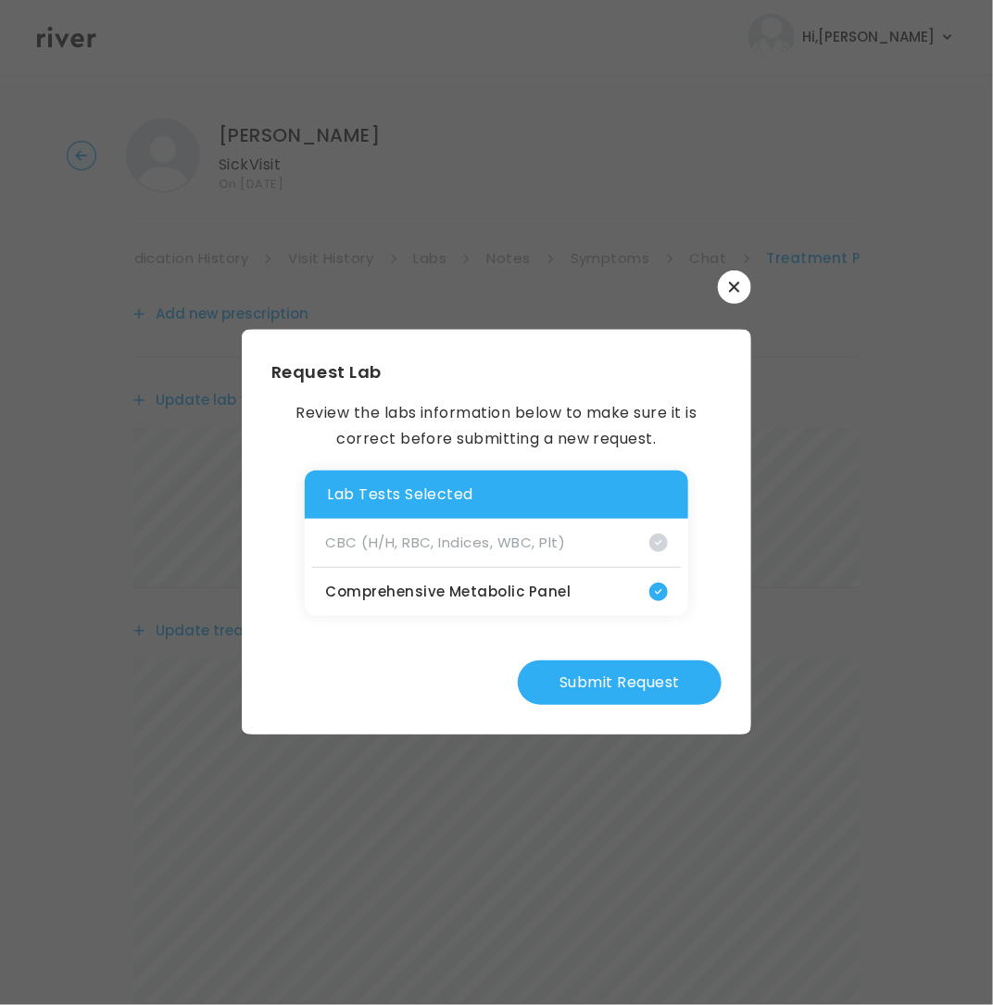
click at [603, 680] on button "Submit Request" at bounding box center [620, 682] width 204 height 44
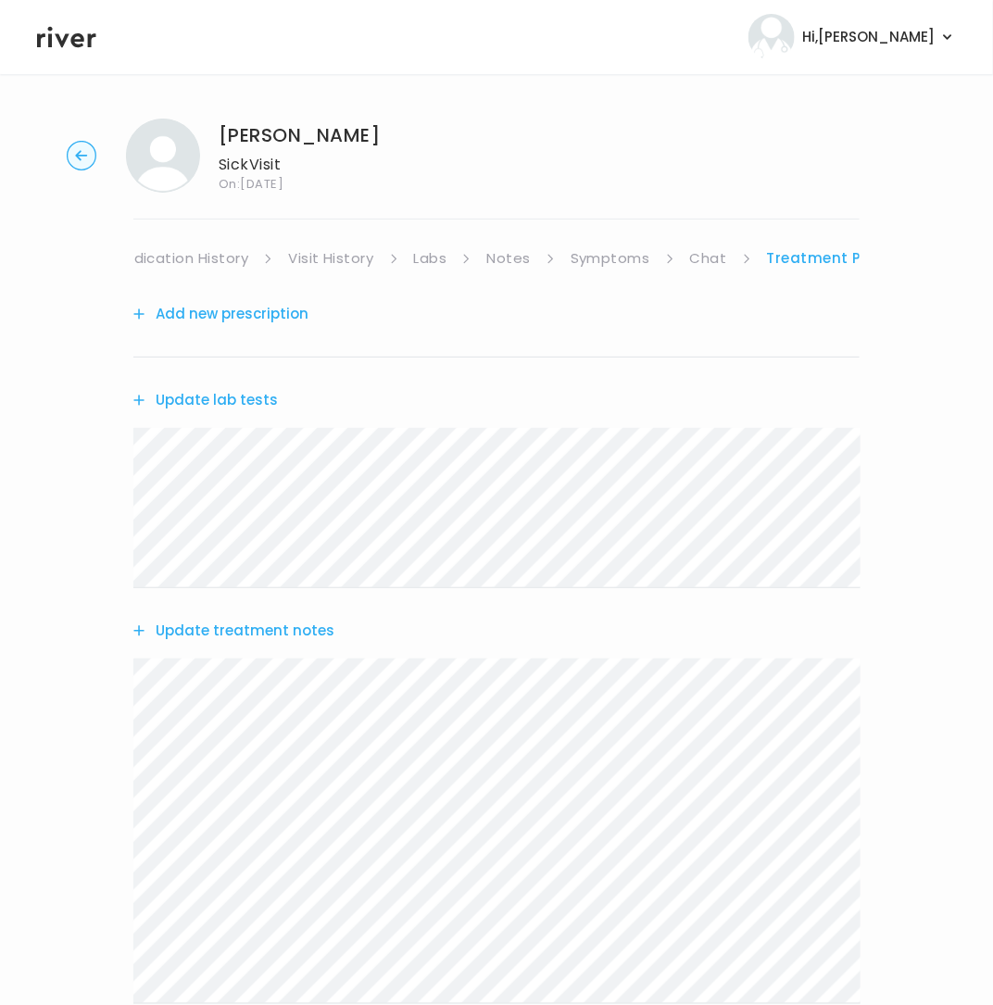
click at [220, 398] on button "Update lab tests" at bounding box center [205, 400] width 144 height 26
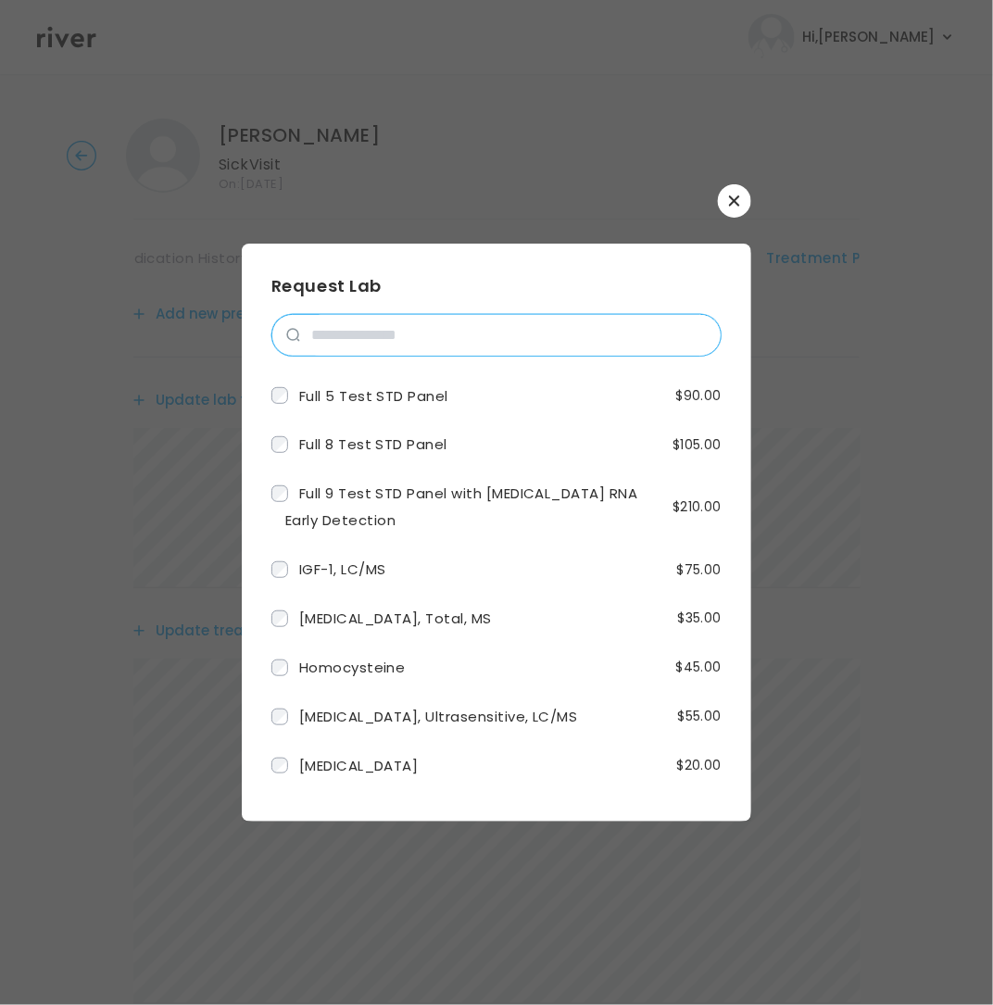
click at [347, 344] on input "search" at bounding box center [510, 335] width 420 height 41
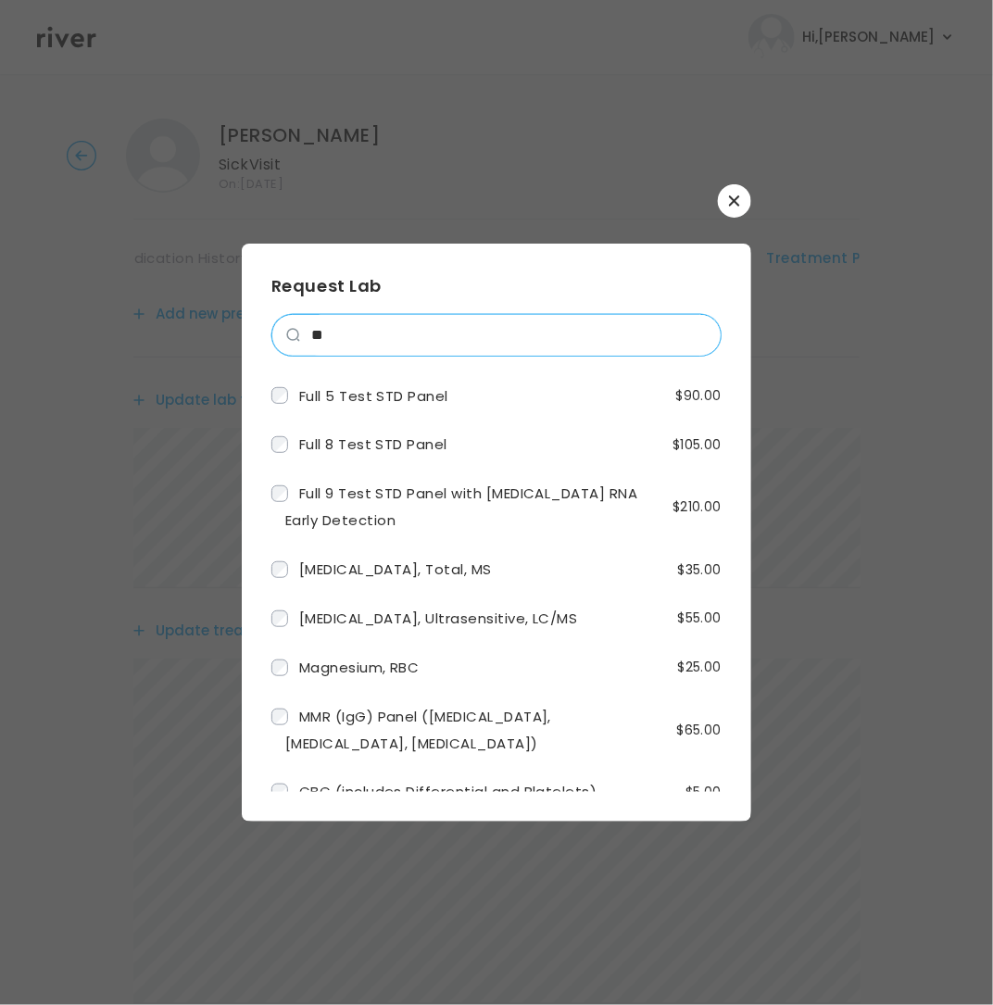
type input "*"
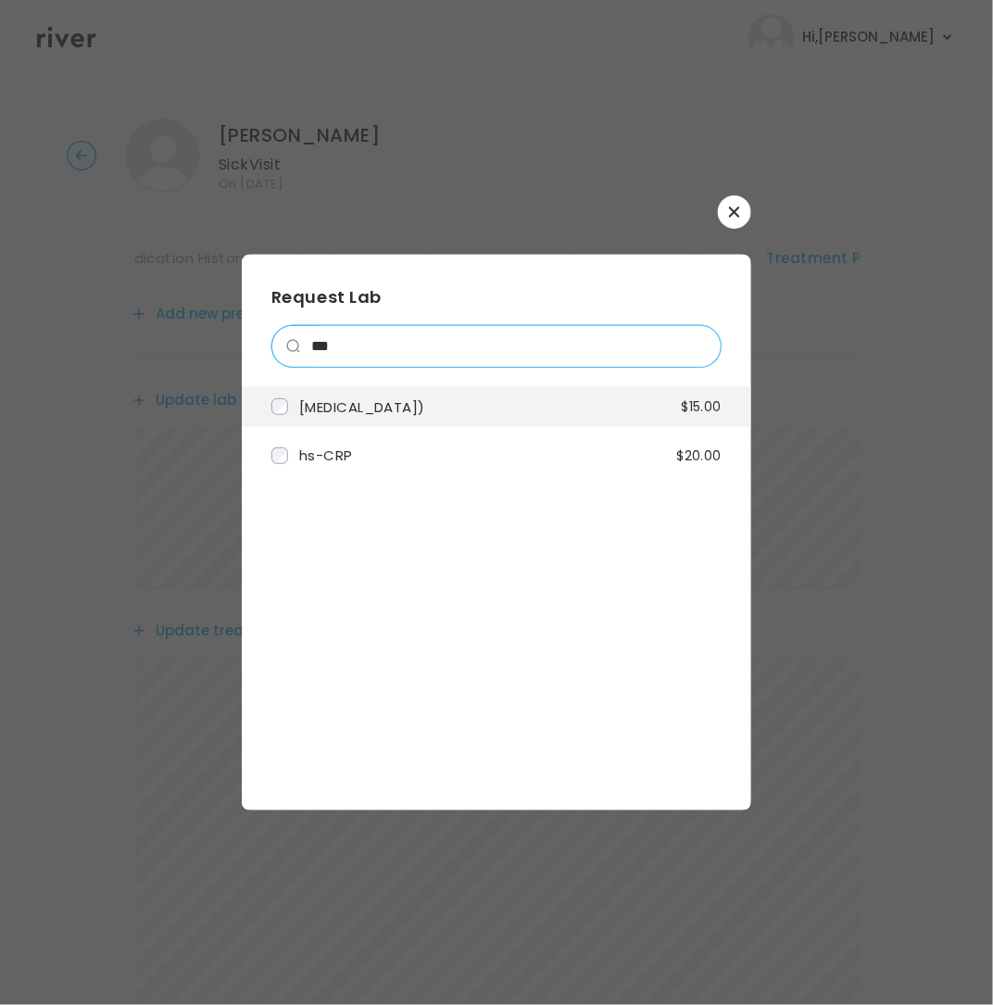
type input "***"
click at [359, 412] on span "C-Reactive Protein (CRP)" at bounding box center [362, 405] width 126 height 19
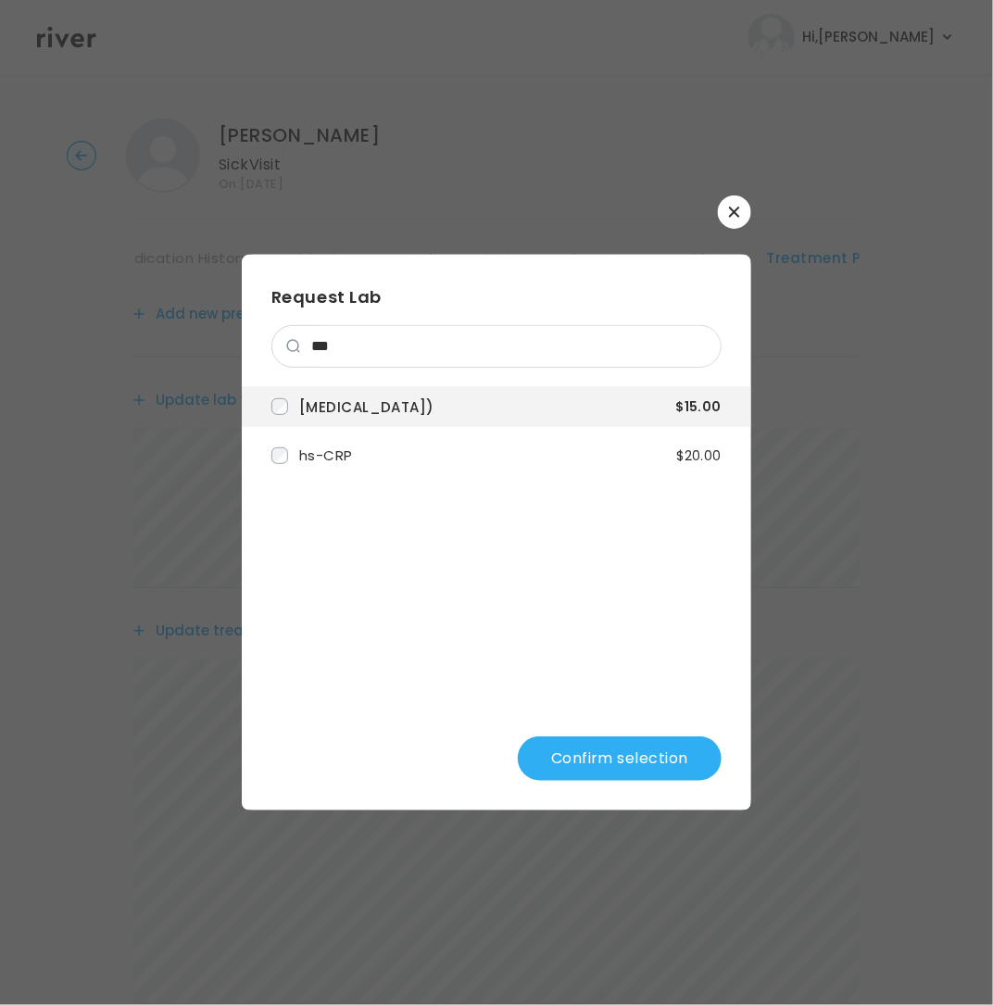
click at [585, 760] on button "Confirm selection" at bounding box center [620, 758] width 204 height 44
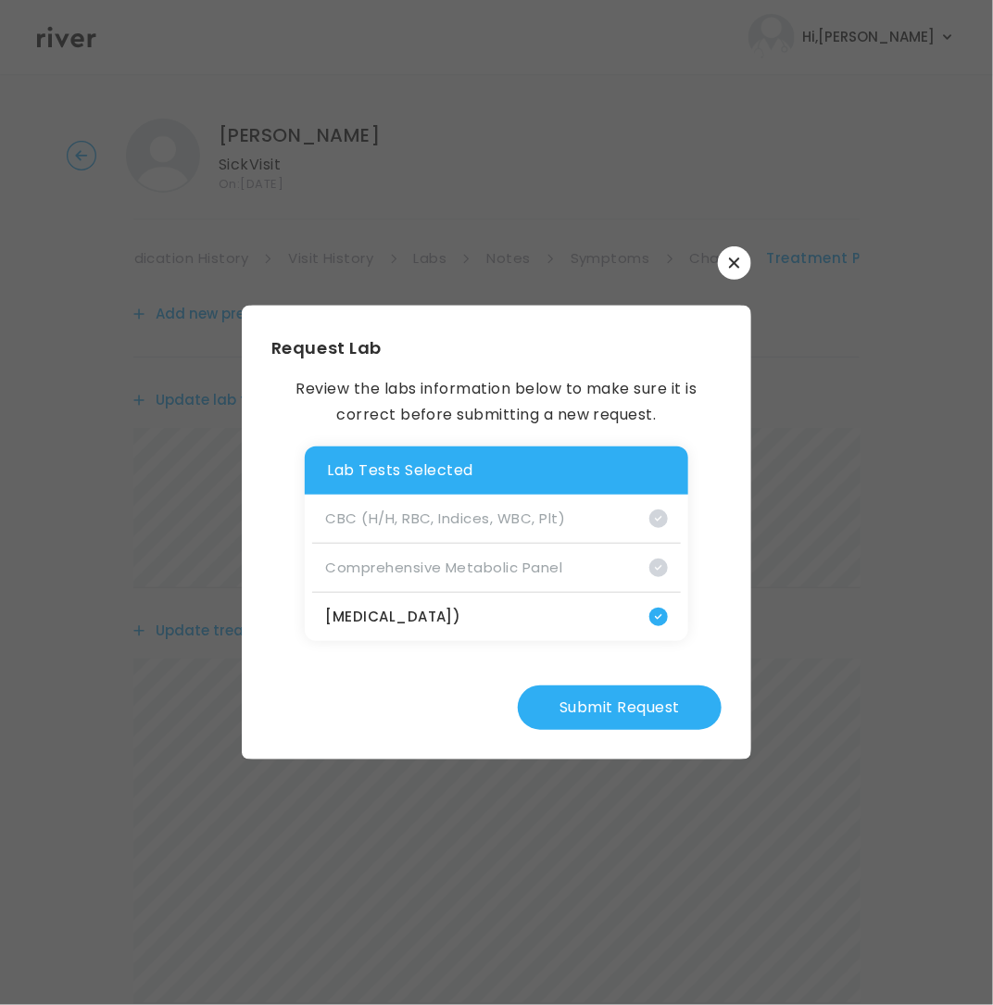
click at [565, 708] on button "Submit Request" at bounding box center [620, 707] width 204 height 44
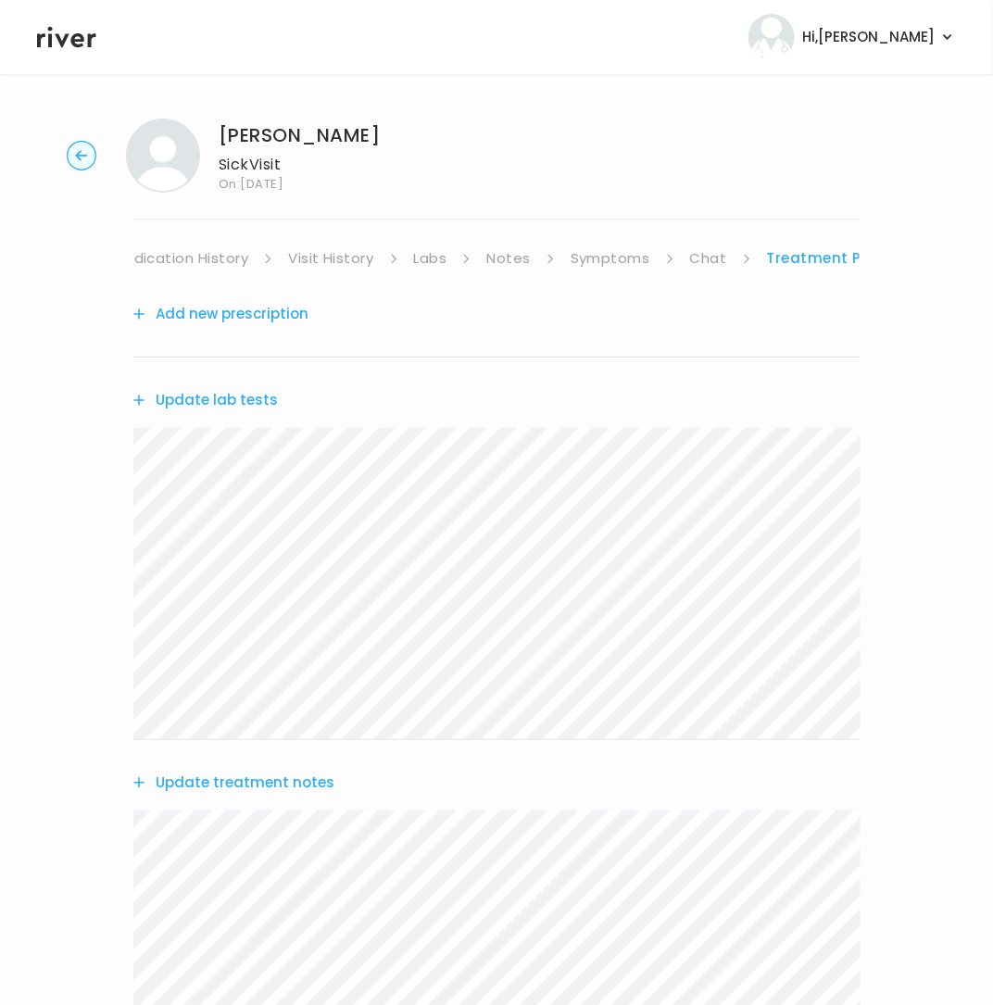
click at [224, 397] on button "Update lab tests" at bounding box center [205, 400] width 144 height 26
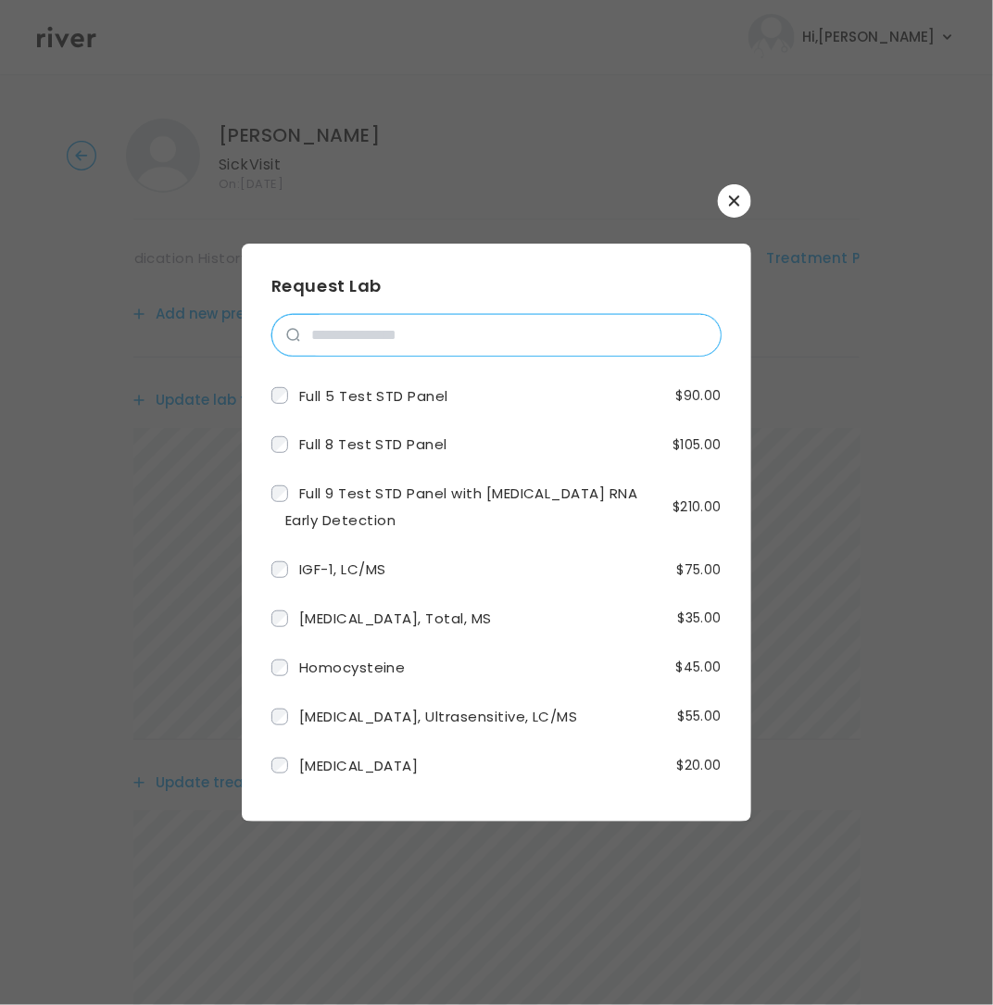
click at [362, 337] on input "search" at bounding box center [510, 335] width 420 height 41
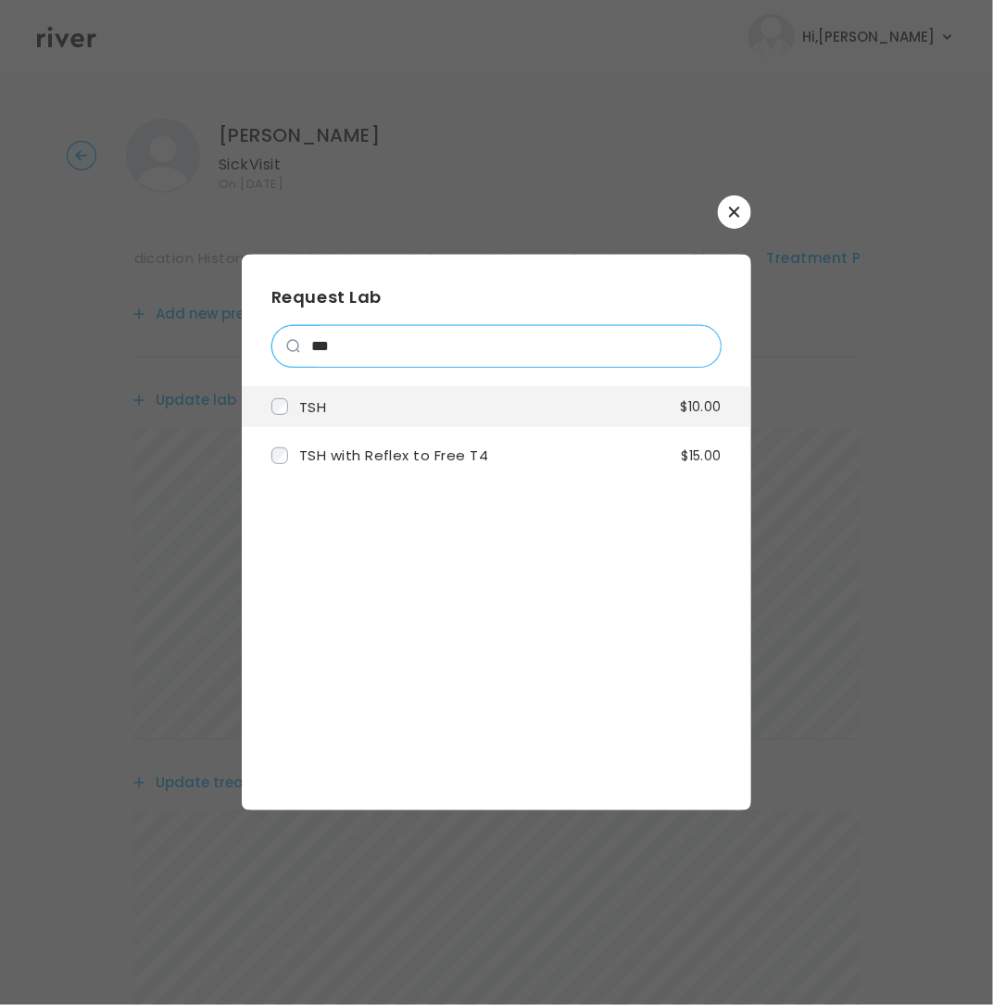
type input "***"
click at [358, 420] on li "TSH $10.00" at bounding box center [496, 407] width 509 height 42
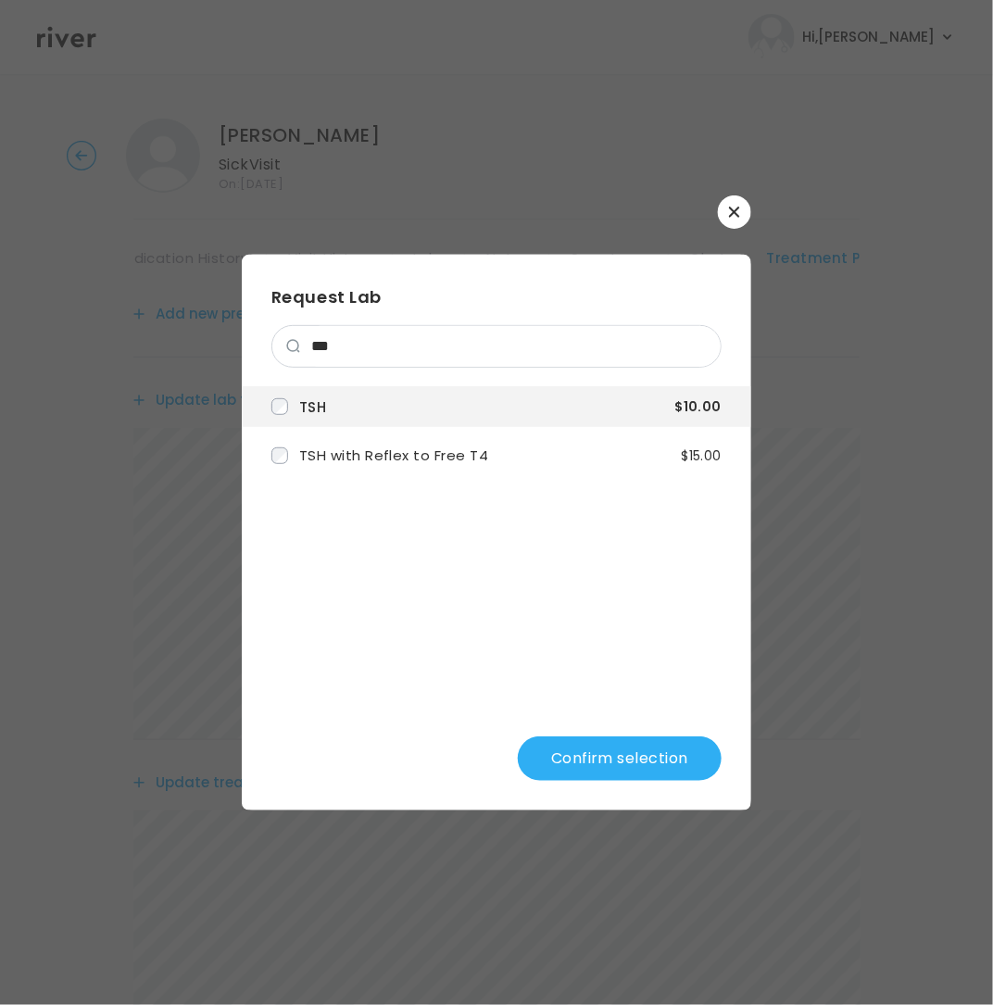
click at [642, 752] on button "Confirm selection" at bounding box center [620, 758] width 204 height 44
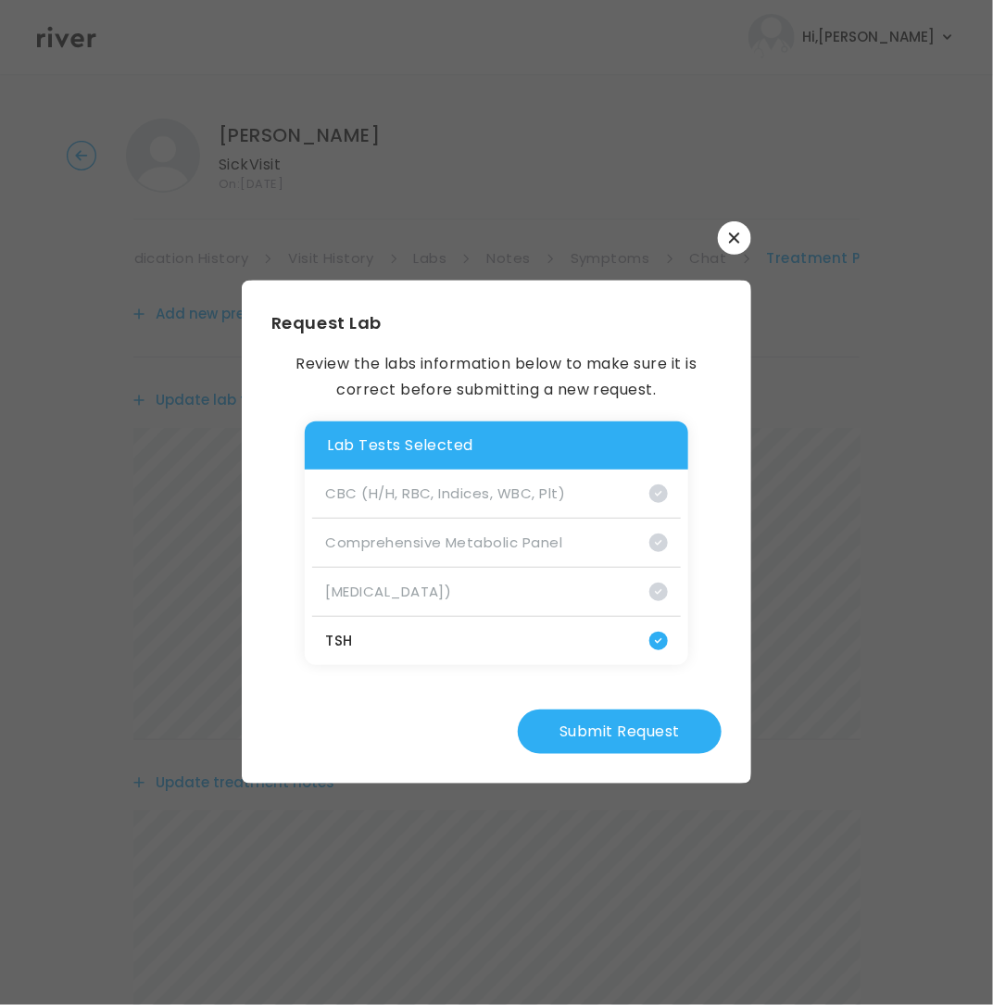
click at [595, 734] on button "Submit Request" at bounding box center [620, 731] width 204 height 44
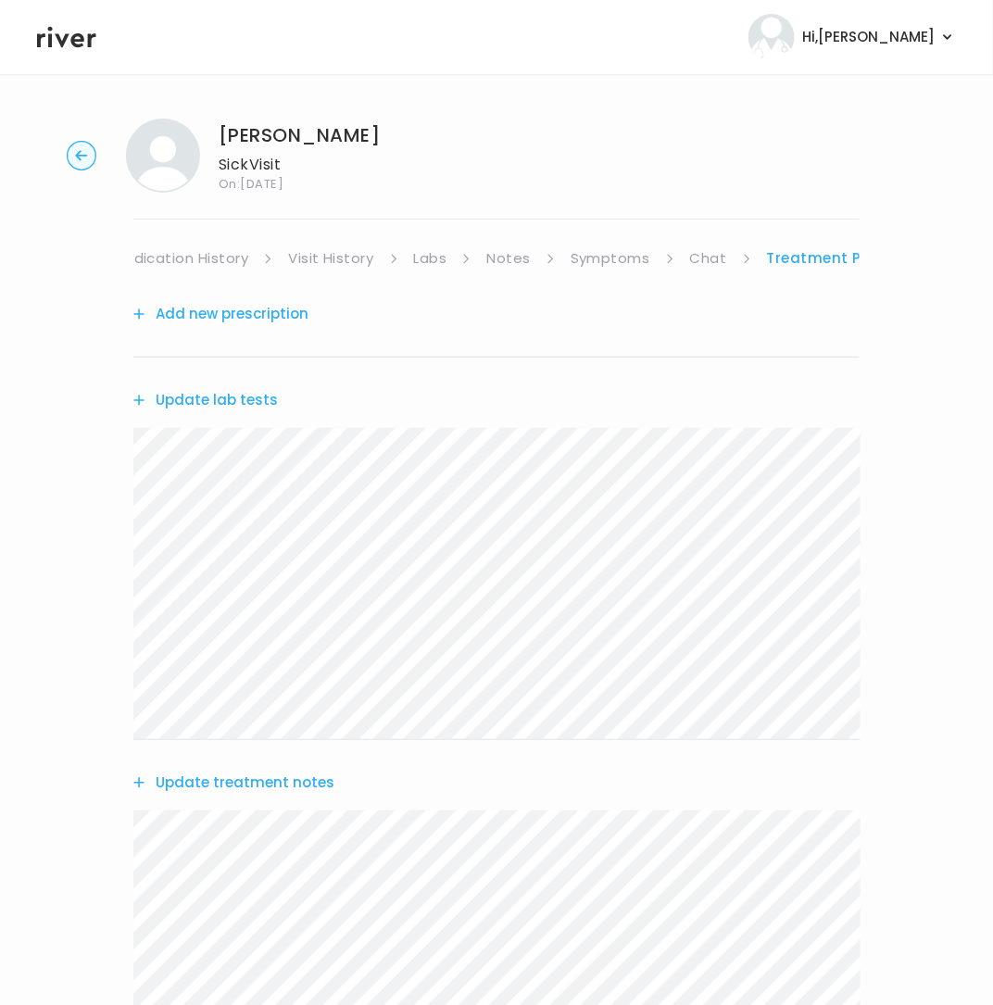
click at [228, 399] on button "Update lab tests" at bounding box center [205, 400] width 144 height 26
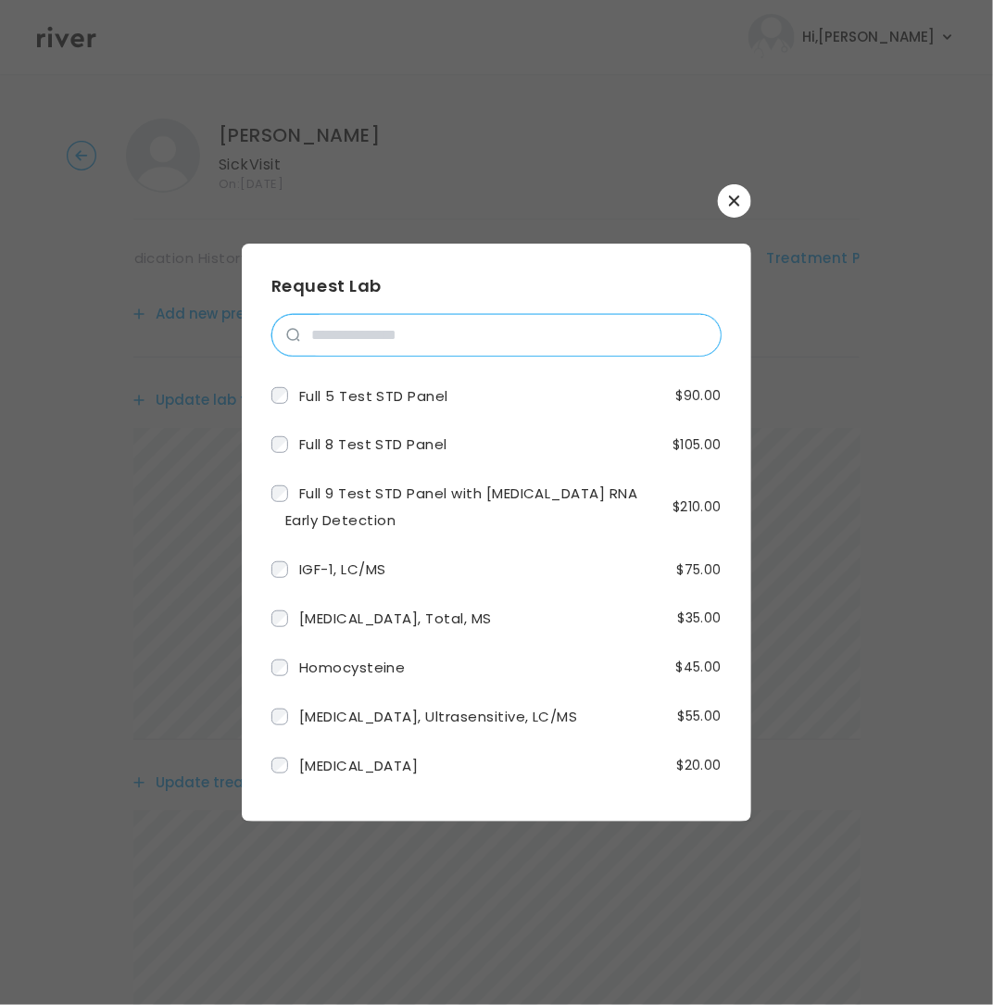
click at [374, 336] on input "search" at bounding box center [510, 335] width 420 height 41
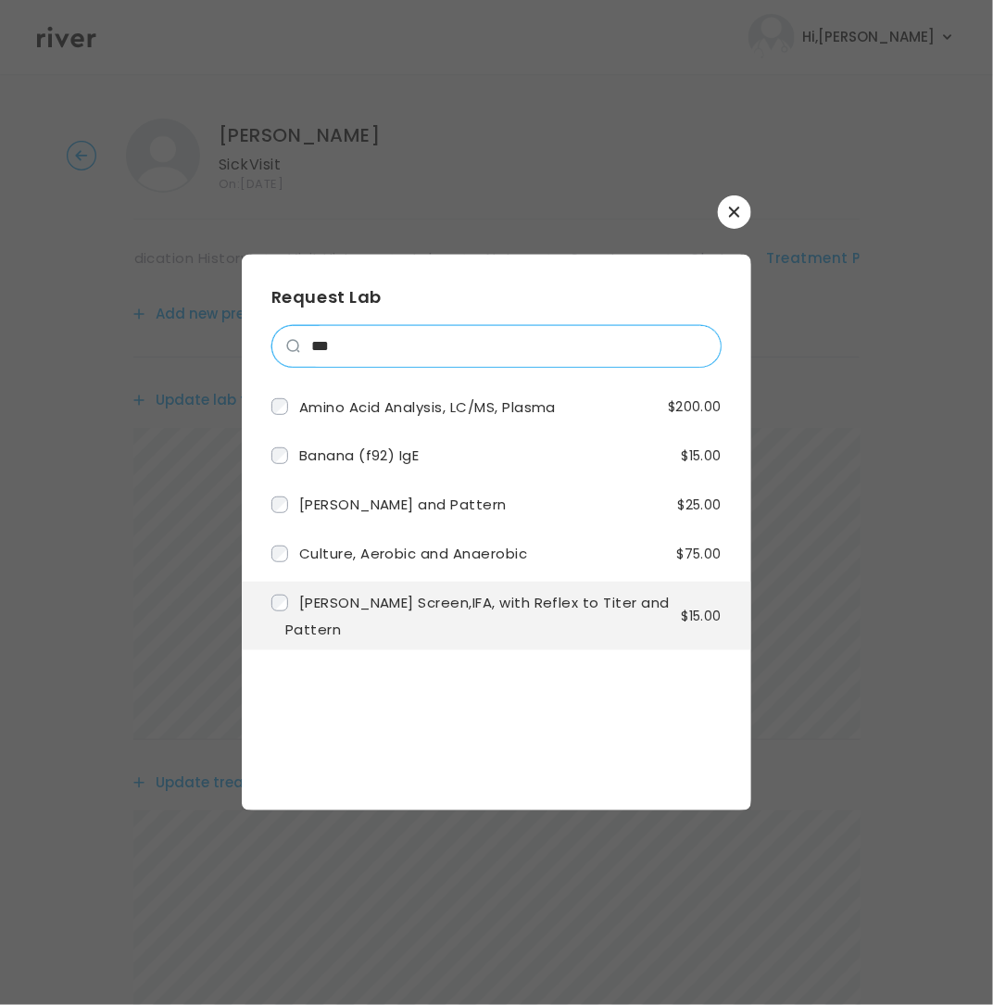
type input "***"
click at [408, 619] on li "ANA Screen,IFA, with Reflex to Titer and Pattern $15.00" at bounding box center [496, 616] width 509 height 69
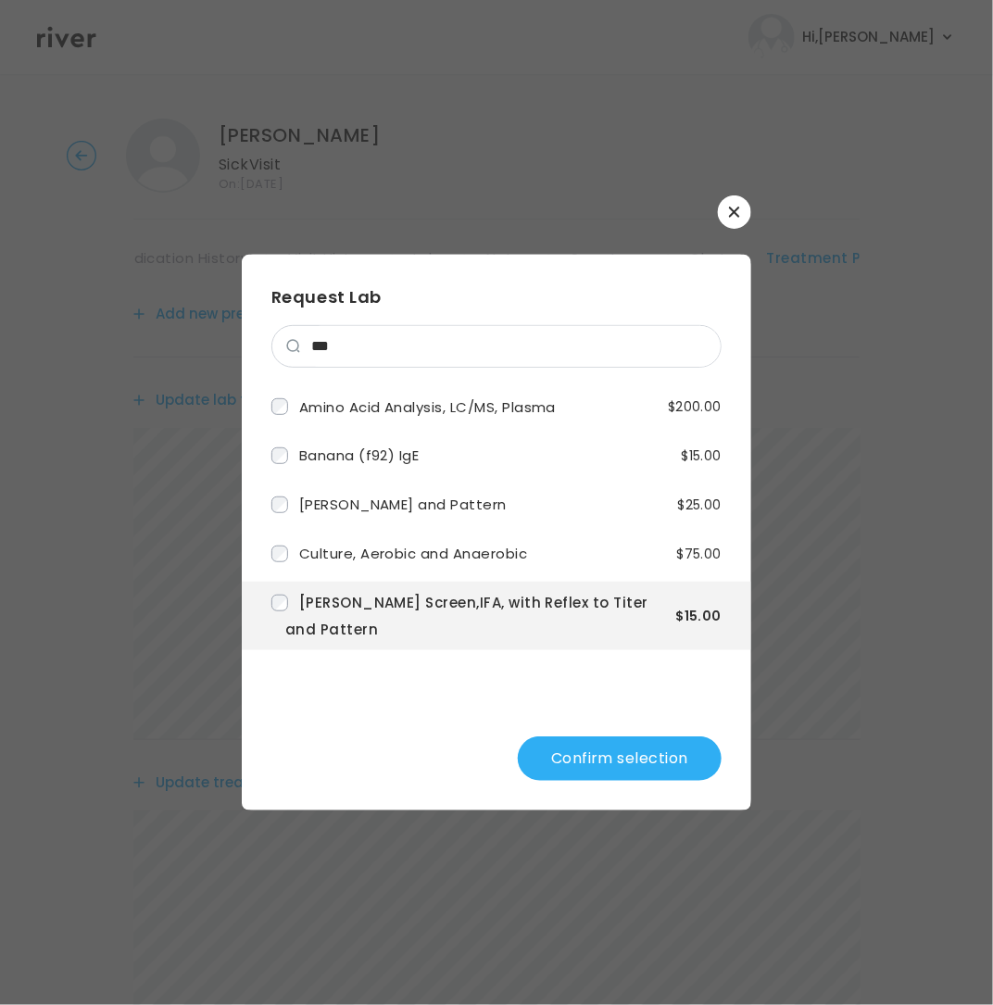
click at [619, 772] on button "Confirm selection" at bounding box center [620, 758] width 204 height 44
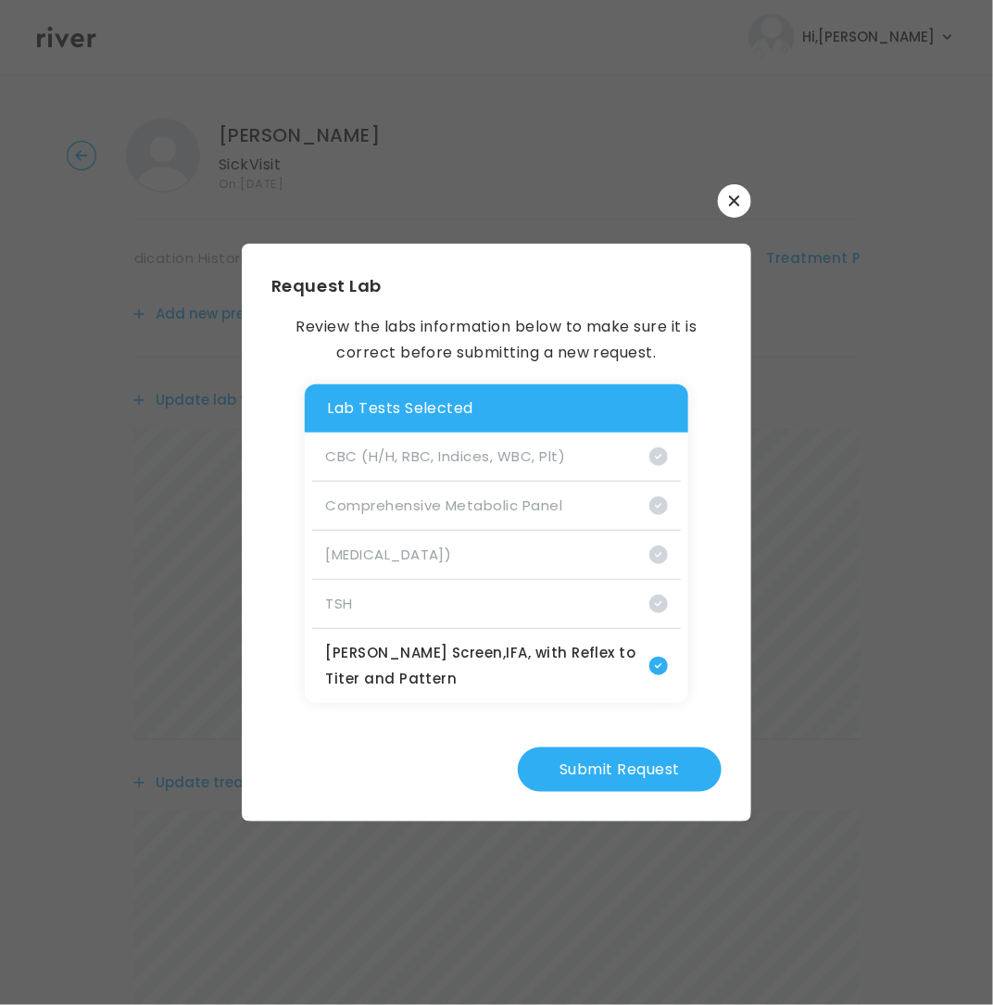
click at [614, 768] on button "Submit Request" at bounding box center [620, 769] width 204 height 44
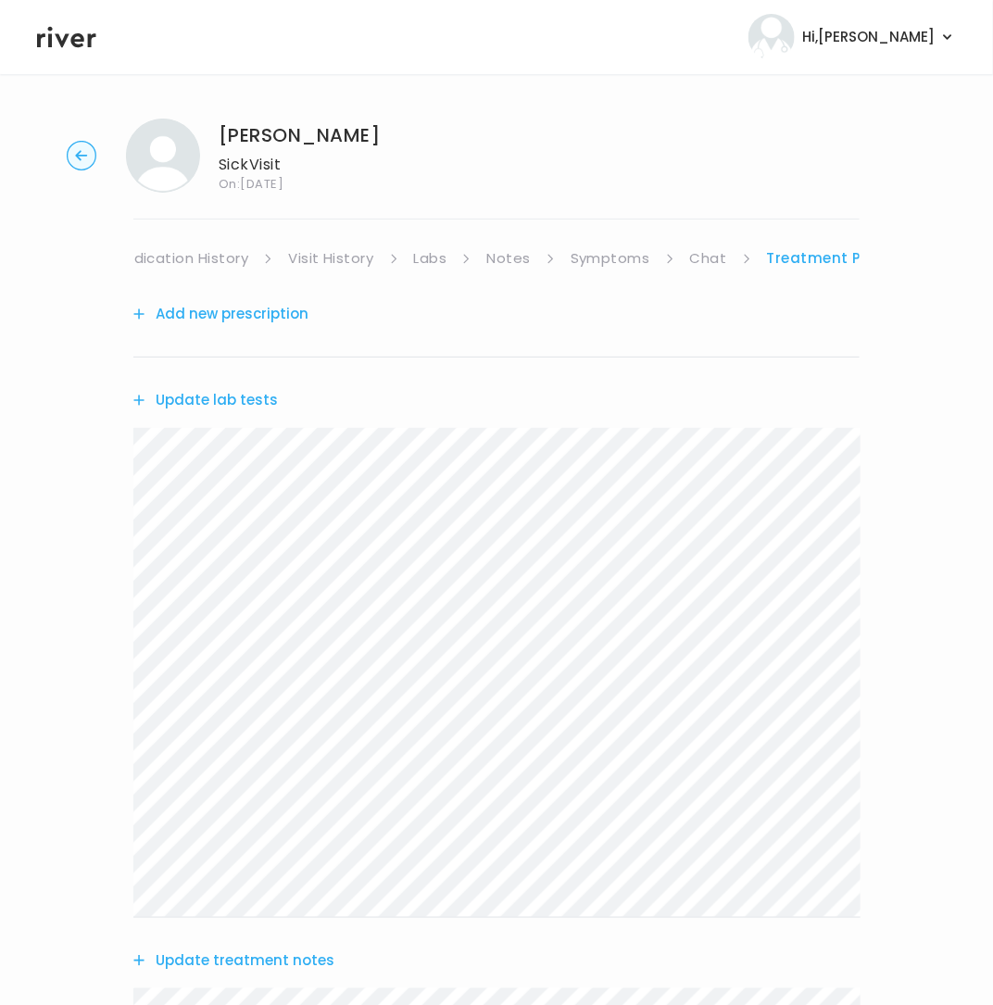
click at [224, 309] on button "Add new prescription" at bounding box center [220, 314] width 175 height 26
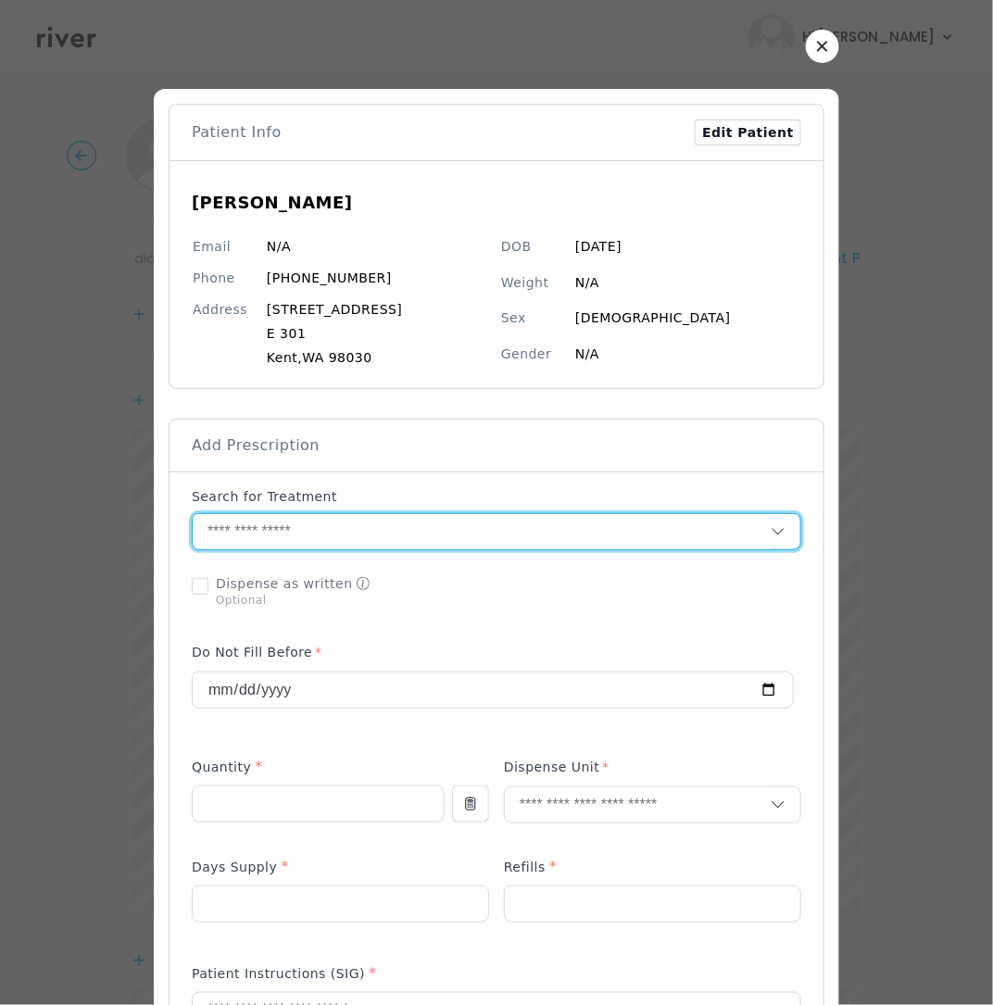
click at [257, 537] on input "text" at bounding box center [482, 531] width 578 height 35
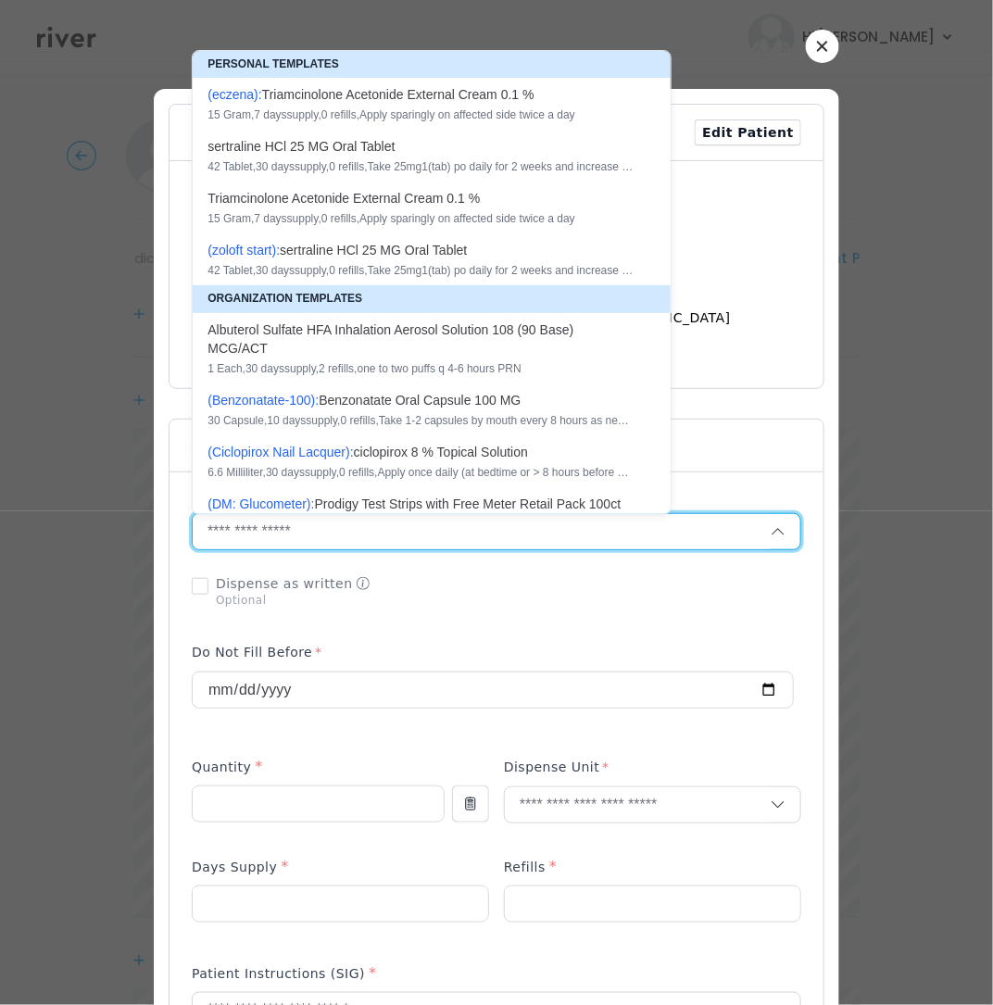
click at [693, 584] on div at bounding box center [496, 591] width 609 height 48
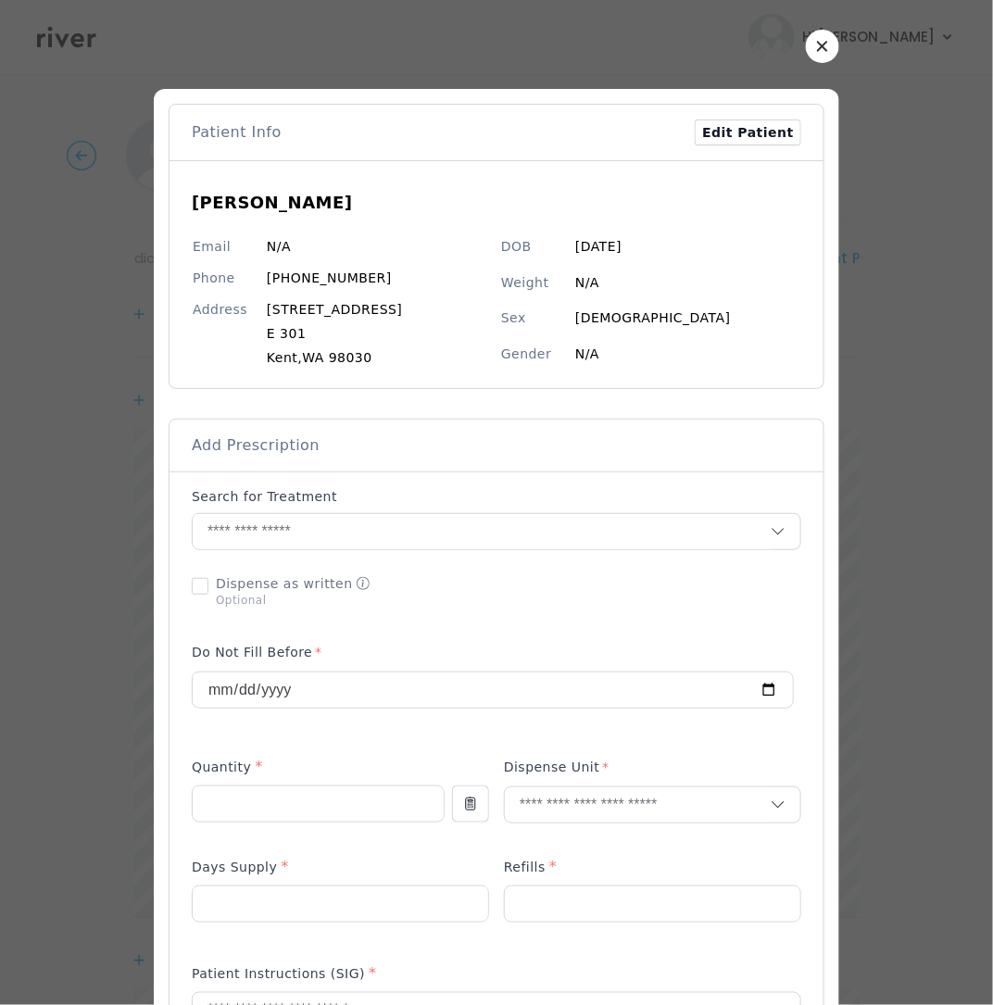
click at [810, 56] on button "button" at bounding box center [822, 46] width 33 height 33
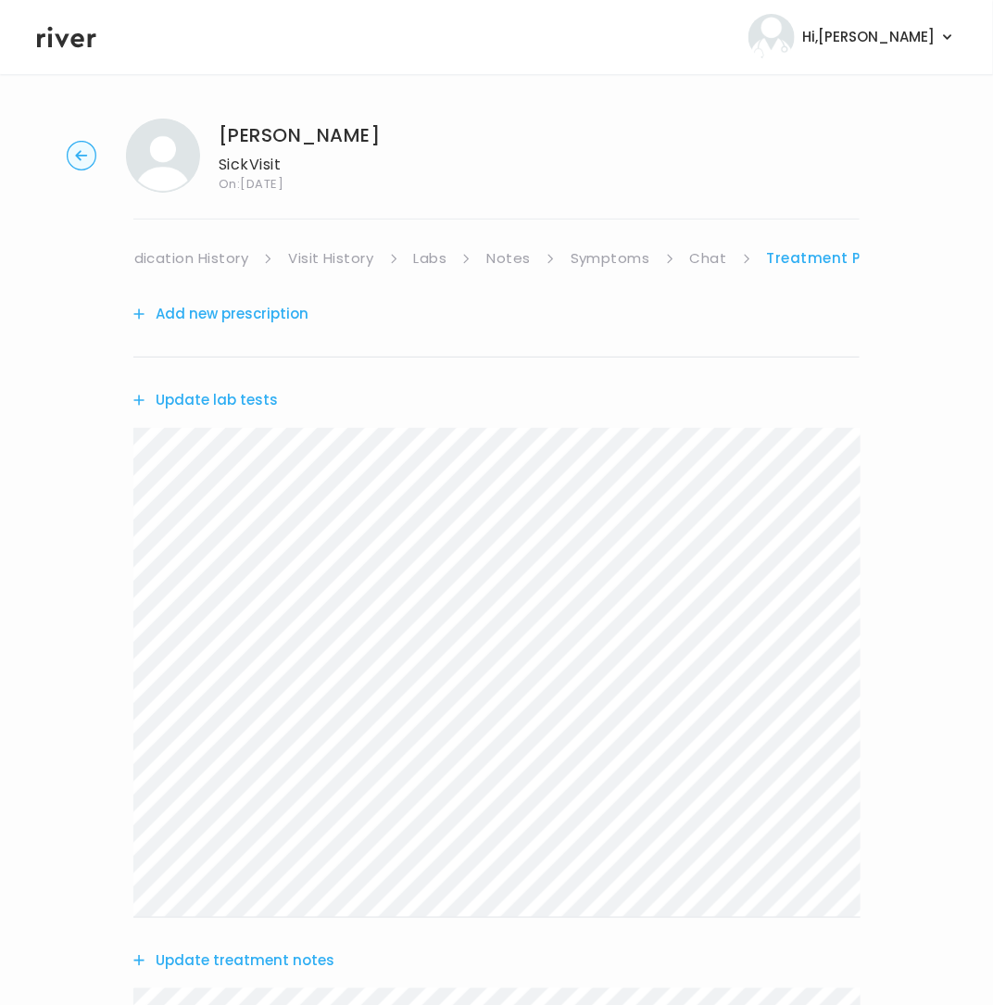
click at [191, 399] on button "Update lab tests" at bounding box center [205, 400] width 144 height 26
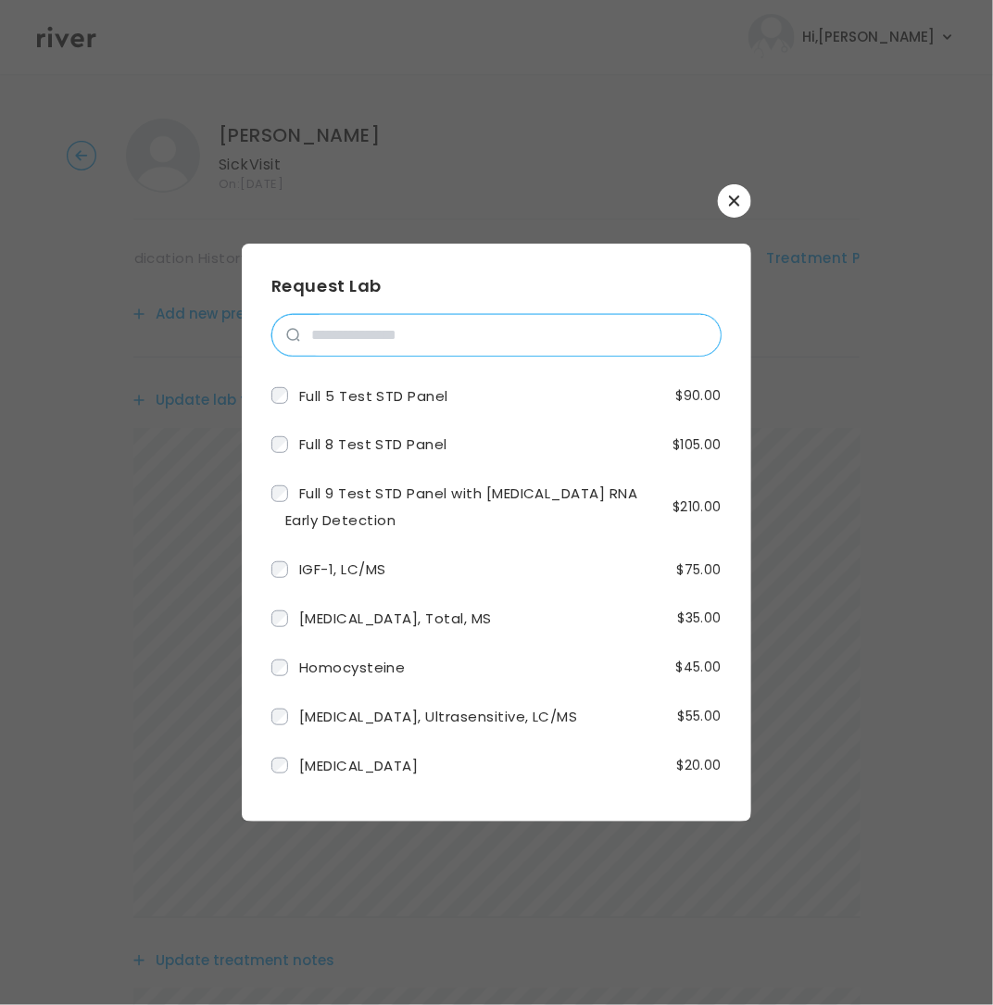
click at [368, 339] on input "search" at bounding box center [510, 335] width 420 height 41
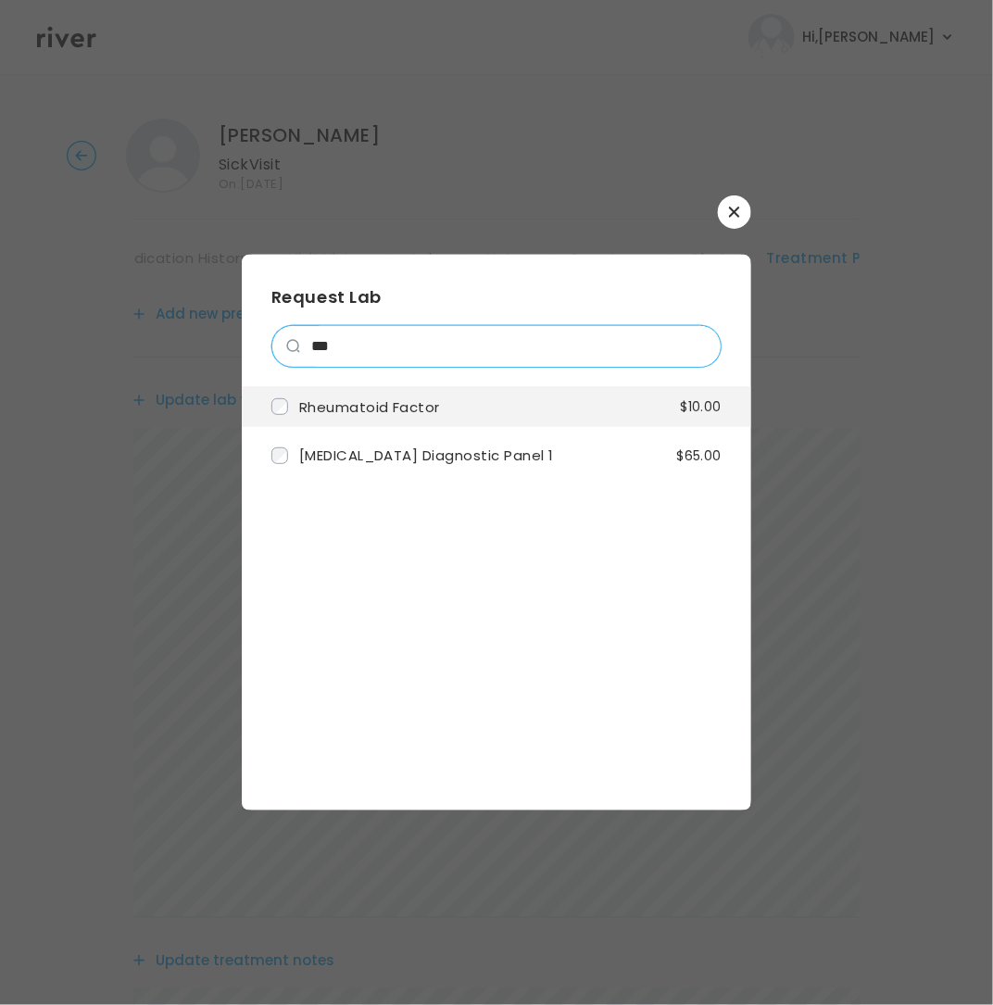
type input "***"
click at [369, 420] on label "Rheumatoid Factor" at bounding box center [355, 407] width 169 height 27
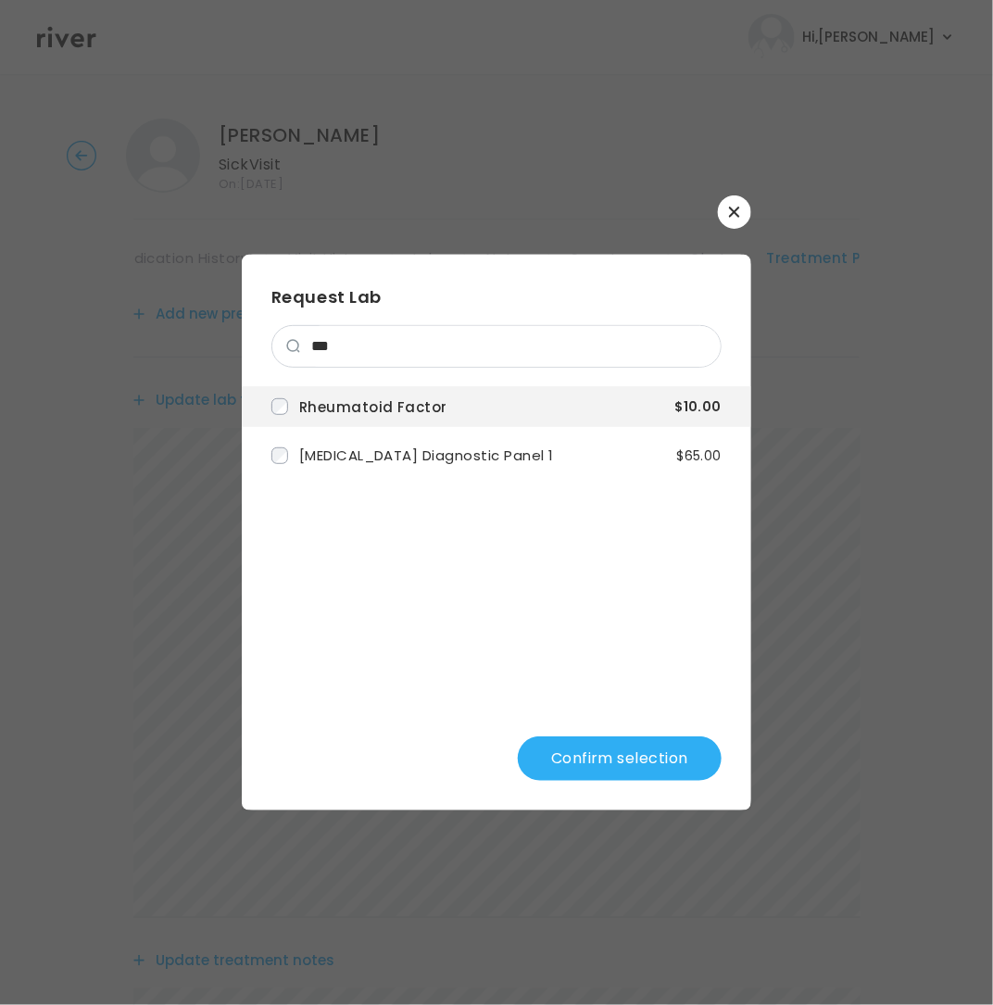
click at [588, 767] on button "Confirm selection" at bounding box center [620, 758] width 204 height 44
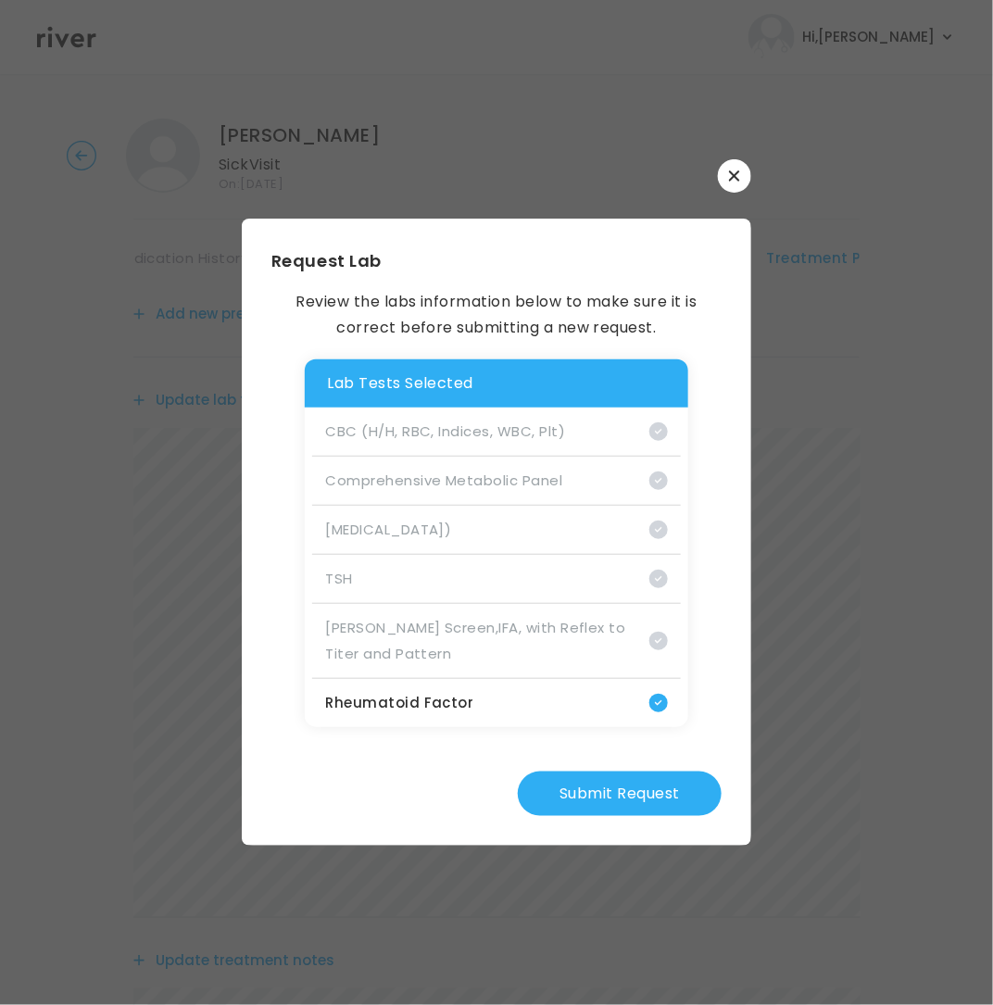
click at [622, 794] on button "Submit Request" at bounding box center [620, 793] width 204 height 44
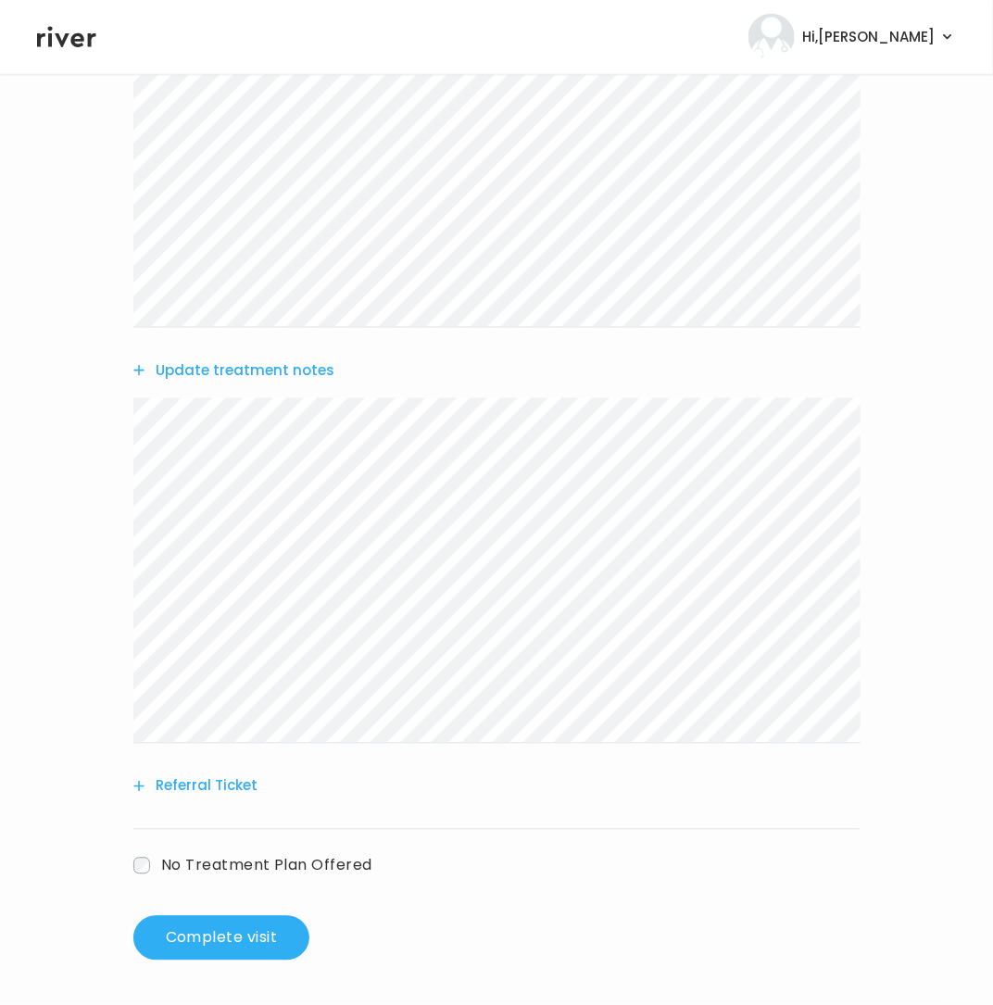
scroll to position [585, 0]
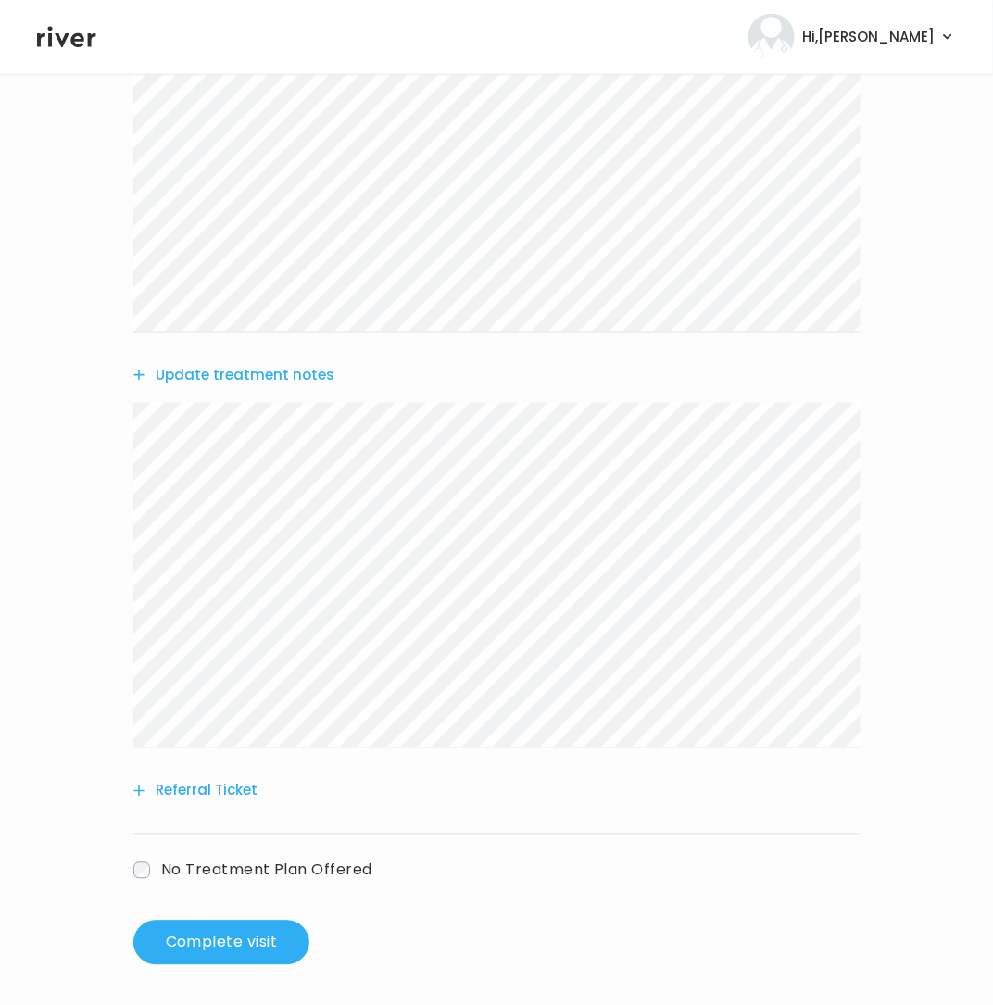
click at [151, 787] on button "Referral Ticket" at bounding box center [195, 791] width 124 height 26
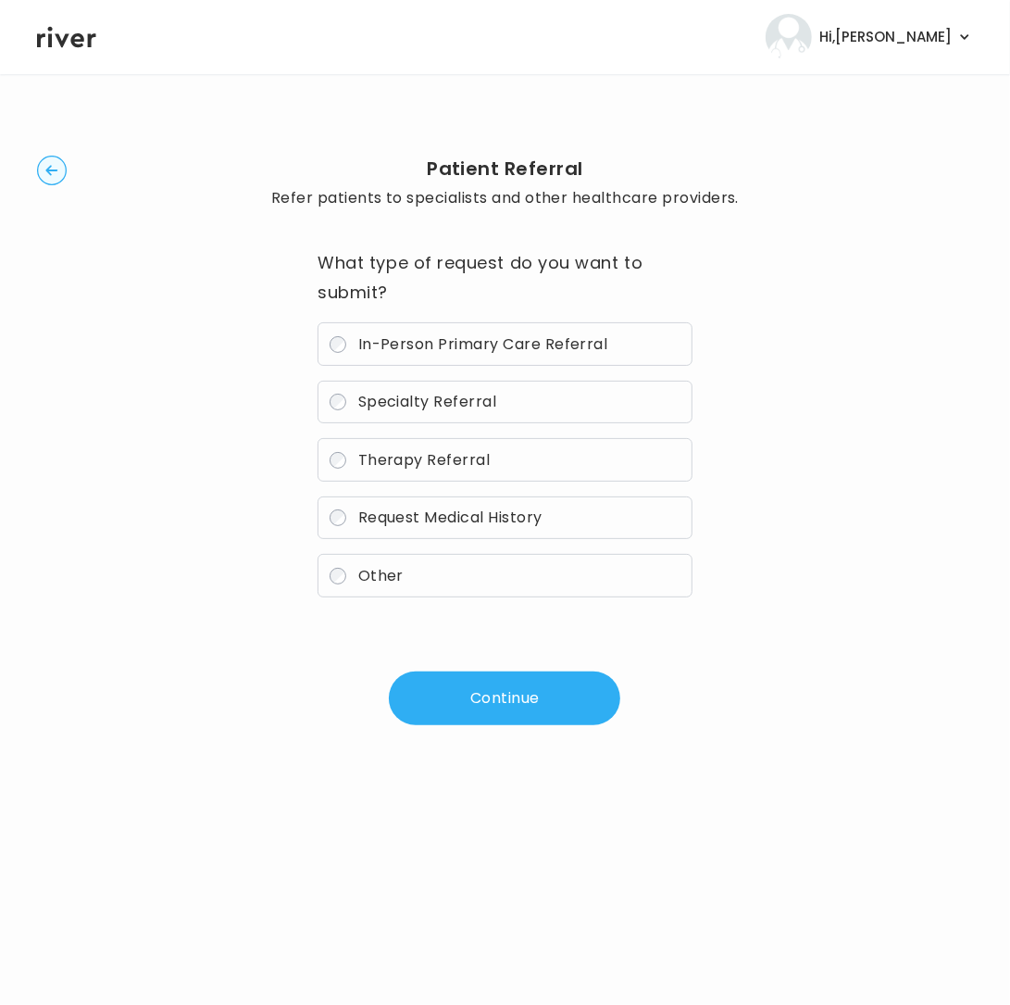
click at [407, 417] on label "Specialty Referral" at bounding box center [505, 403] width 374 height 44
click at [510, 694] on button "Continue" at bounding box center [505, 698] width 232 height 54
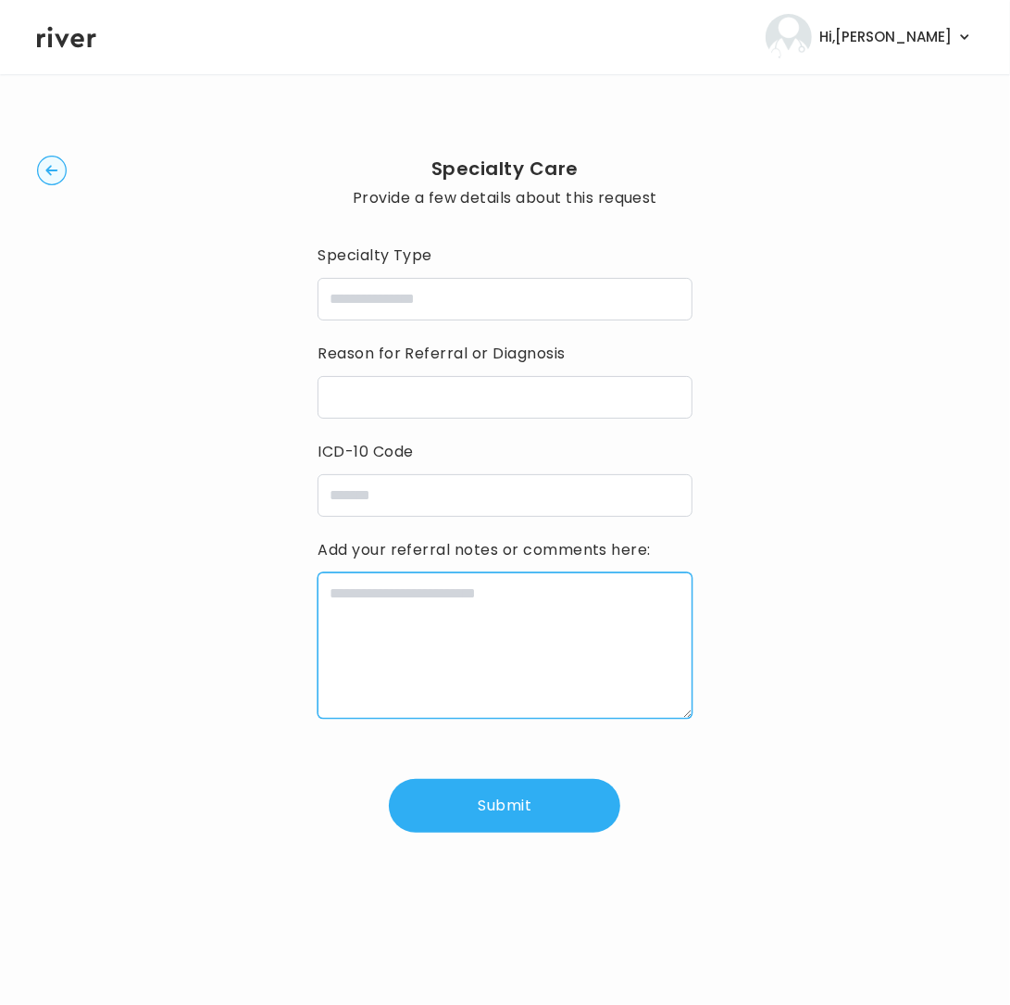
drag, startPoint x: 526, startPoint y: 704, endPoint x: 510, endPoint y: 685, distance: 24.3
click at [510, 685] on textarea at bounding box center [505, 645] width 374 height 146
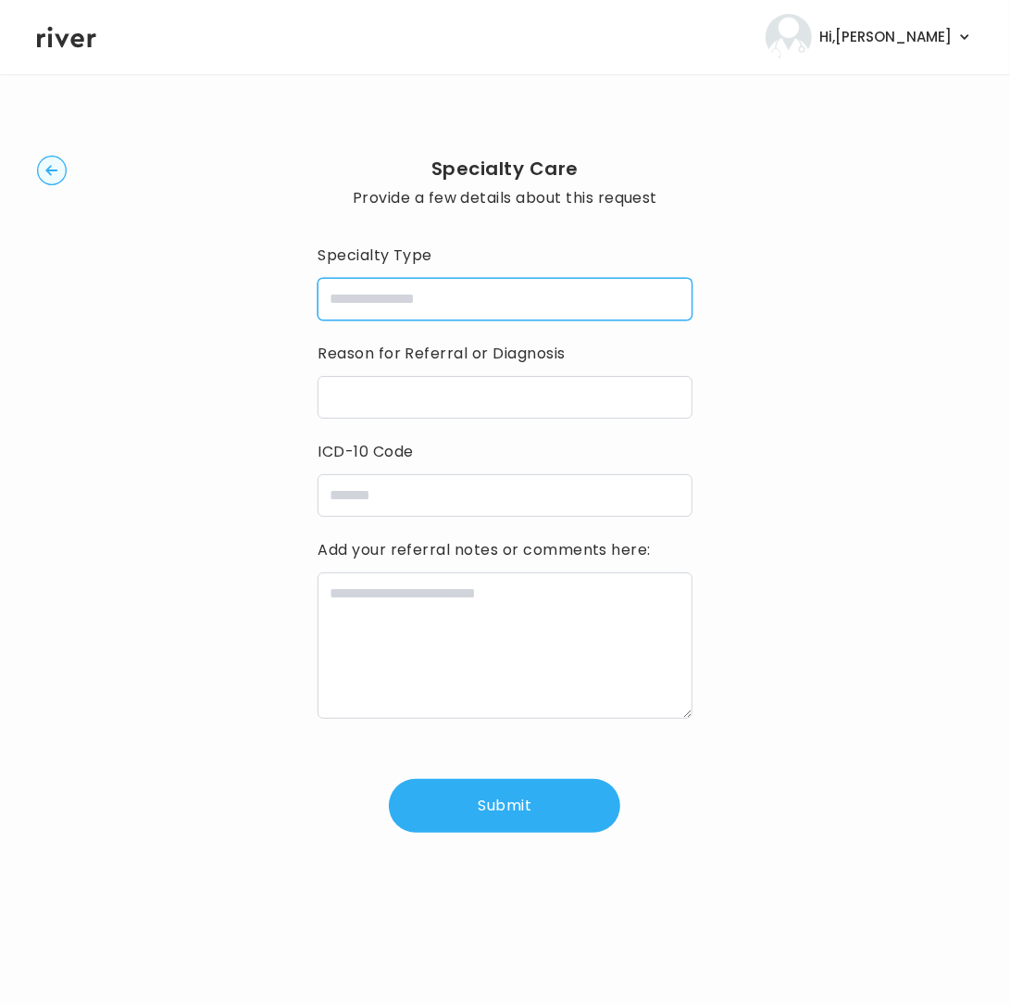
click at [509, 307] on input "specialtyType" at bounding box center [505, 299] width 374 height 43
type input "**********"
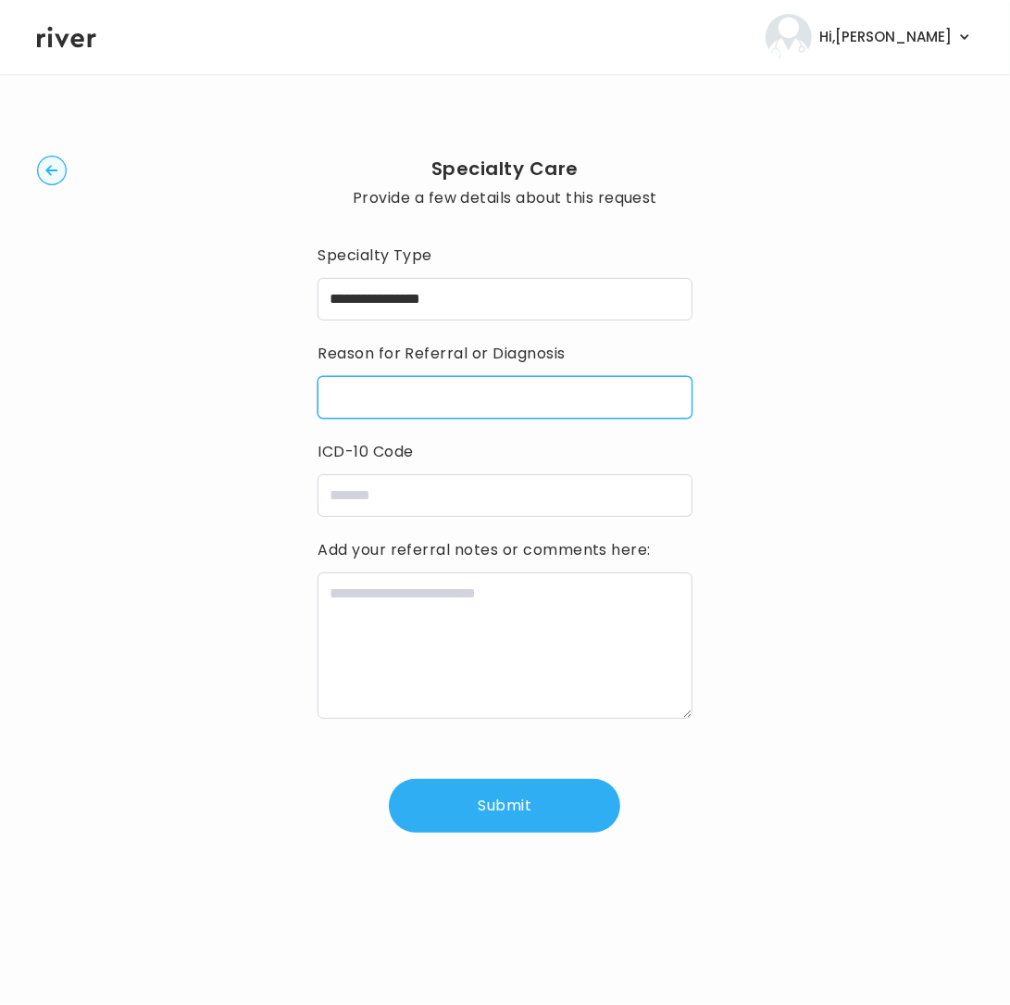
click at [417, 418] on input "reasonForReferral" at bounding box center [505, 397] width 374 height 43
click at [423, 409] on input "reasonForReferral" at bounding box center [505, 397] width 374 height 43
paste input "**********"
type input "**********"
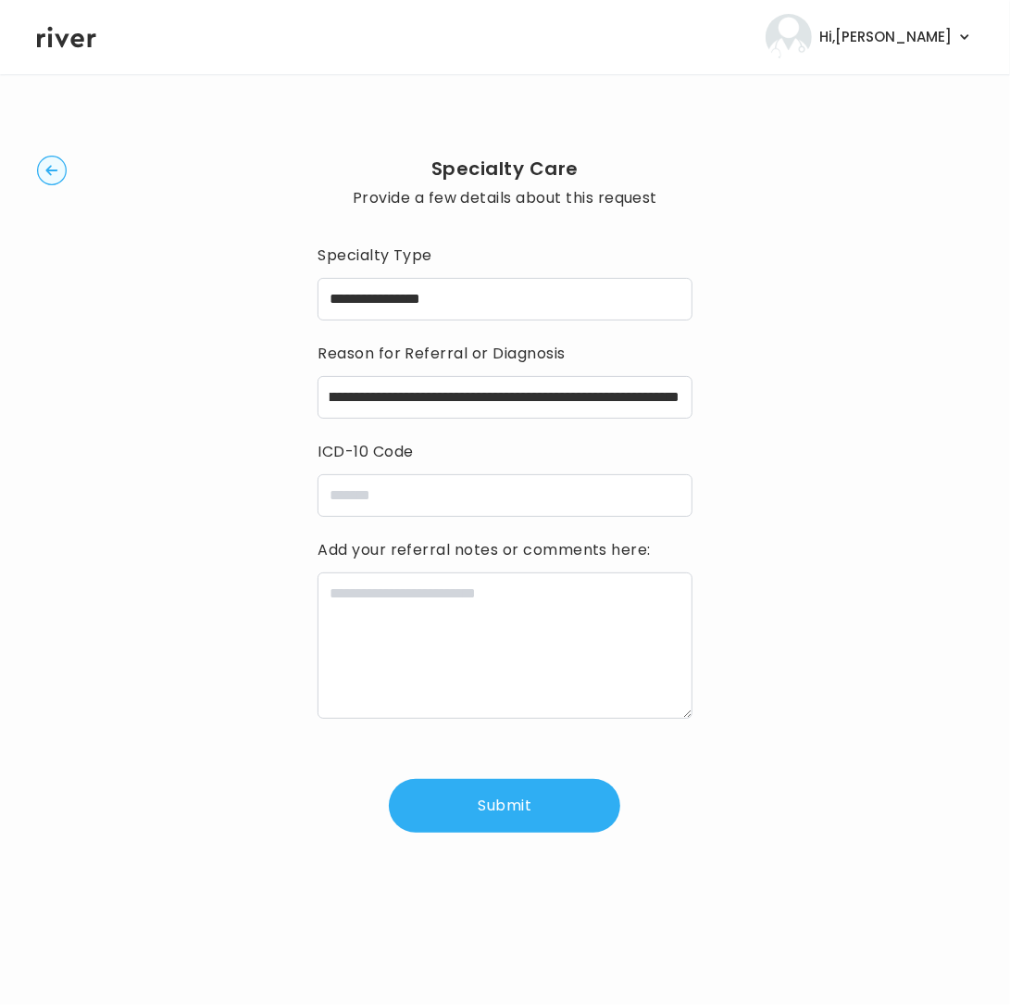
scroll to position [0, 0]
click at [432, 497] on input "icdCode" at bounding box center [505, 495] width 374 height 43
paste input "**********"
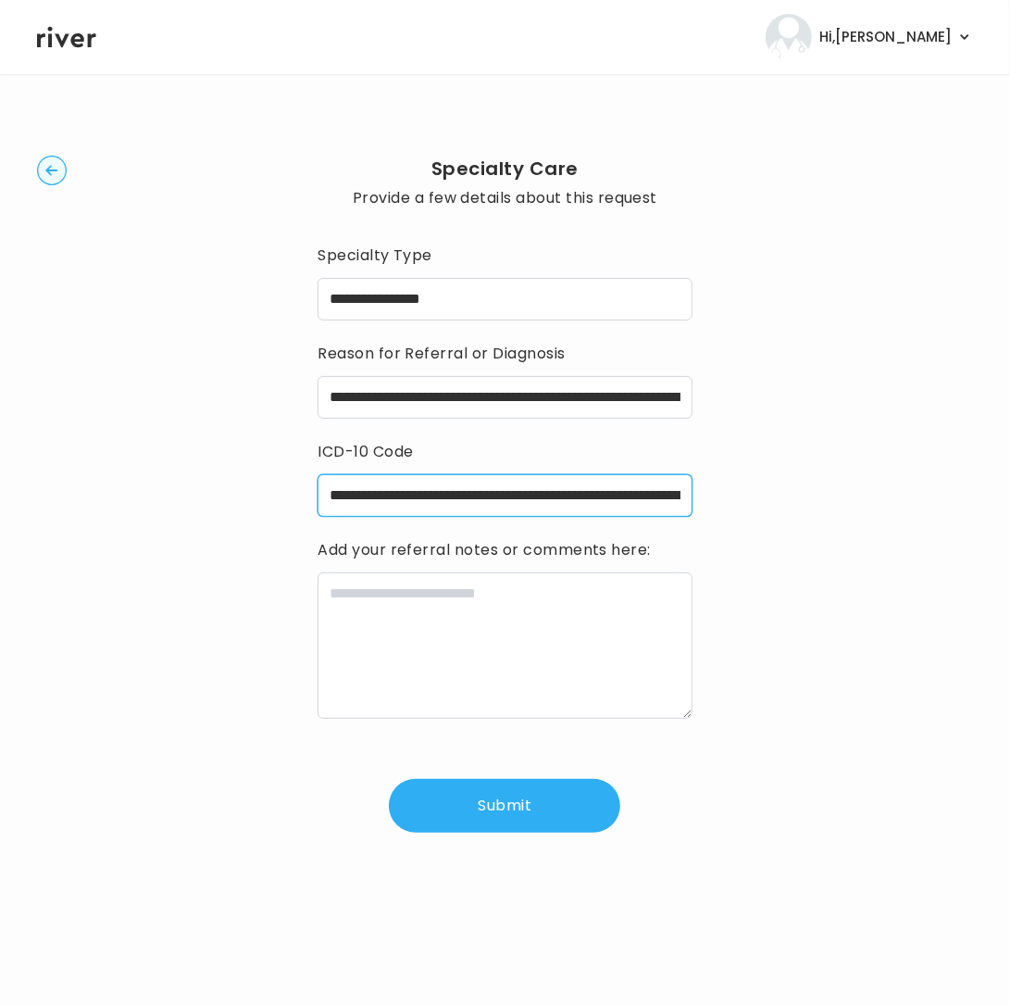
scroll to position [0, 858]
type input "**********"
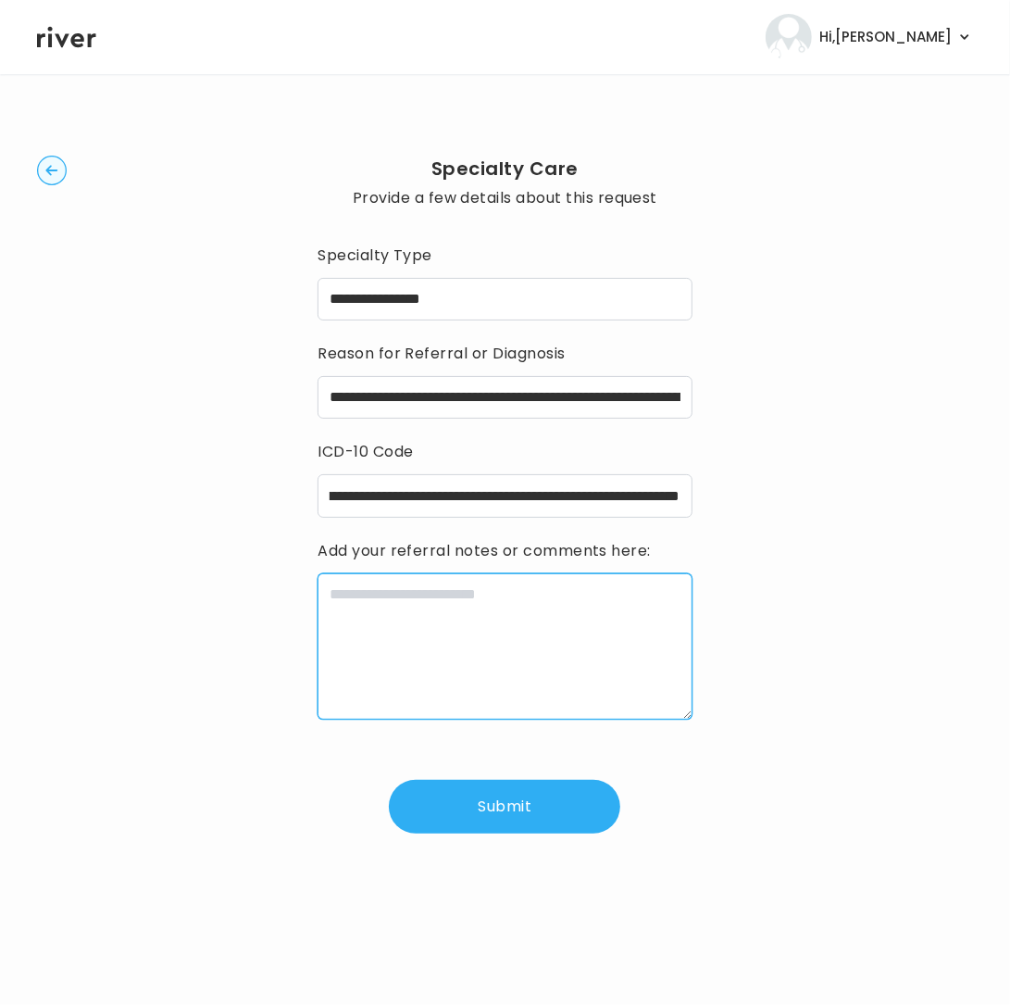
scroll to position [0, 0]
click at [526, 645] on textarea at bounding box center [505, 646] width 374 height 146
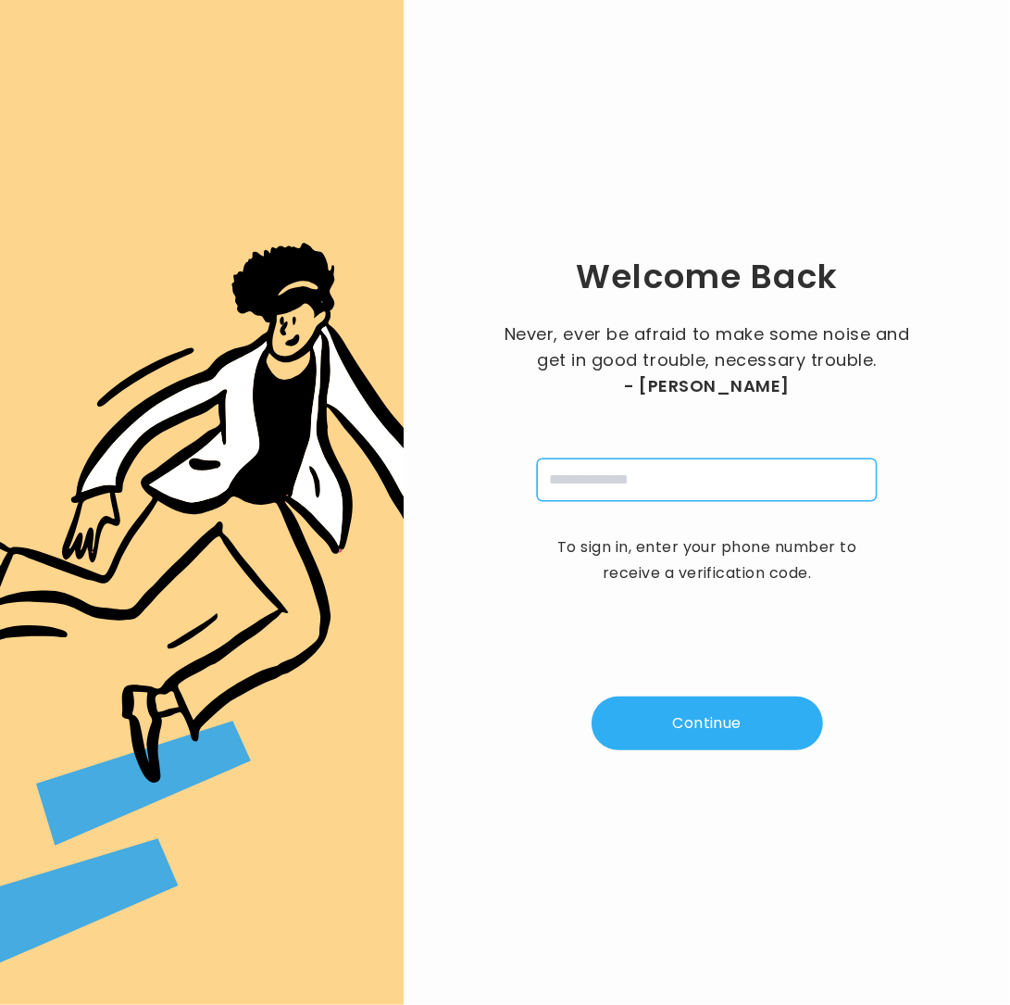
click at [654, 466] on input "tel" at bounding box center [707, 479] width 340 height 43
type input "**********"
click at [750, 722] on button "Continue" at bounding box center [708, 723] width 232 height 54
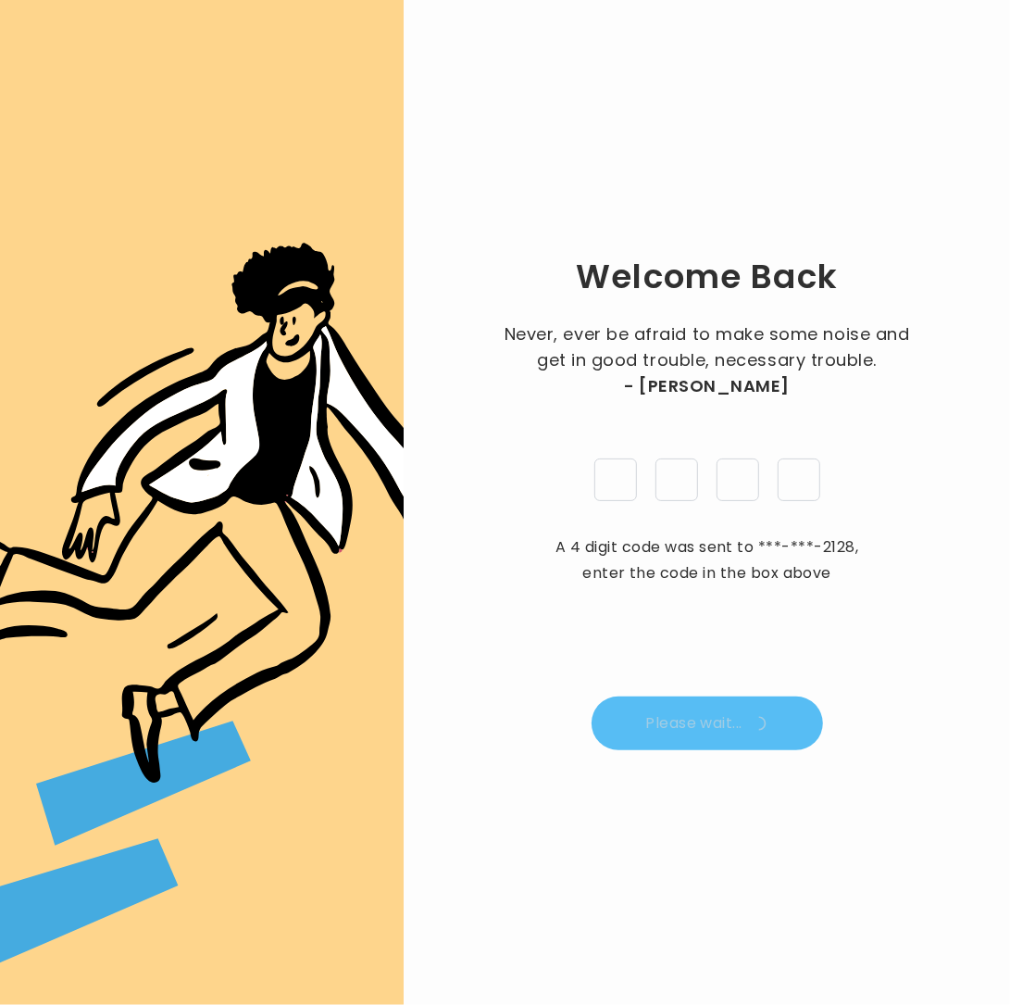
type input "*"
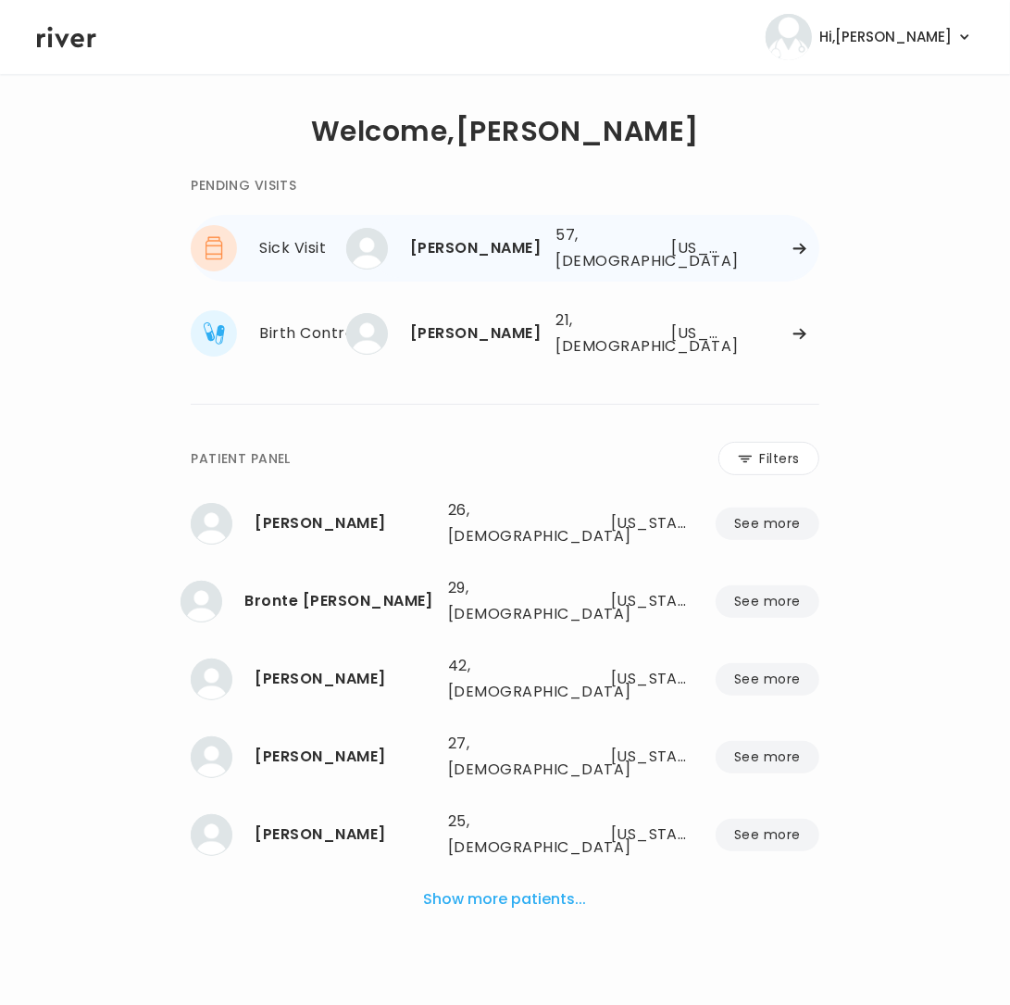
click at [794, 248] on icon at bounding box center [800, 249] width 12 height 10
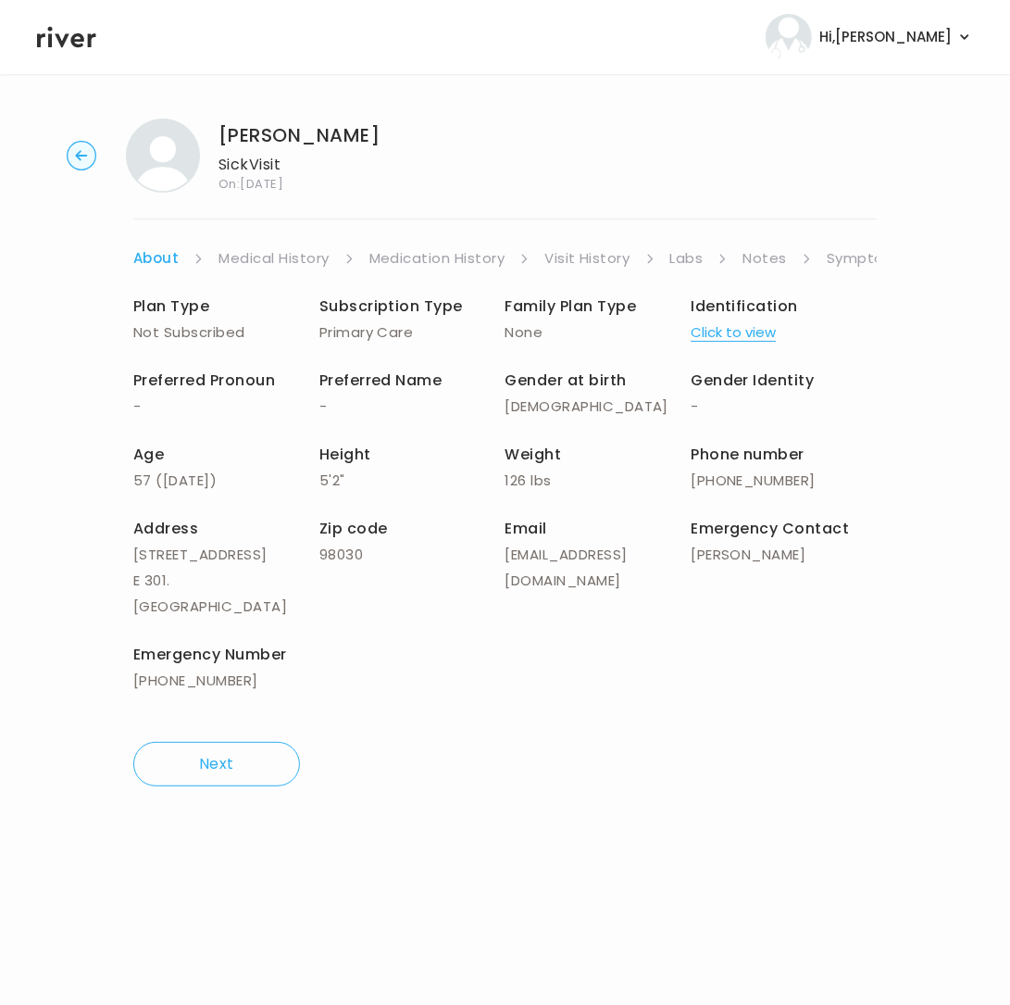
drag, startPoint x: 768, startPoint y: 262, endPoint x: 846, endPoint y: 263, distance: 77.8
click at [768, 262] on link "Notes" at bounding box center [765, 258] width 44 height 26
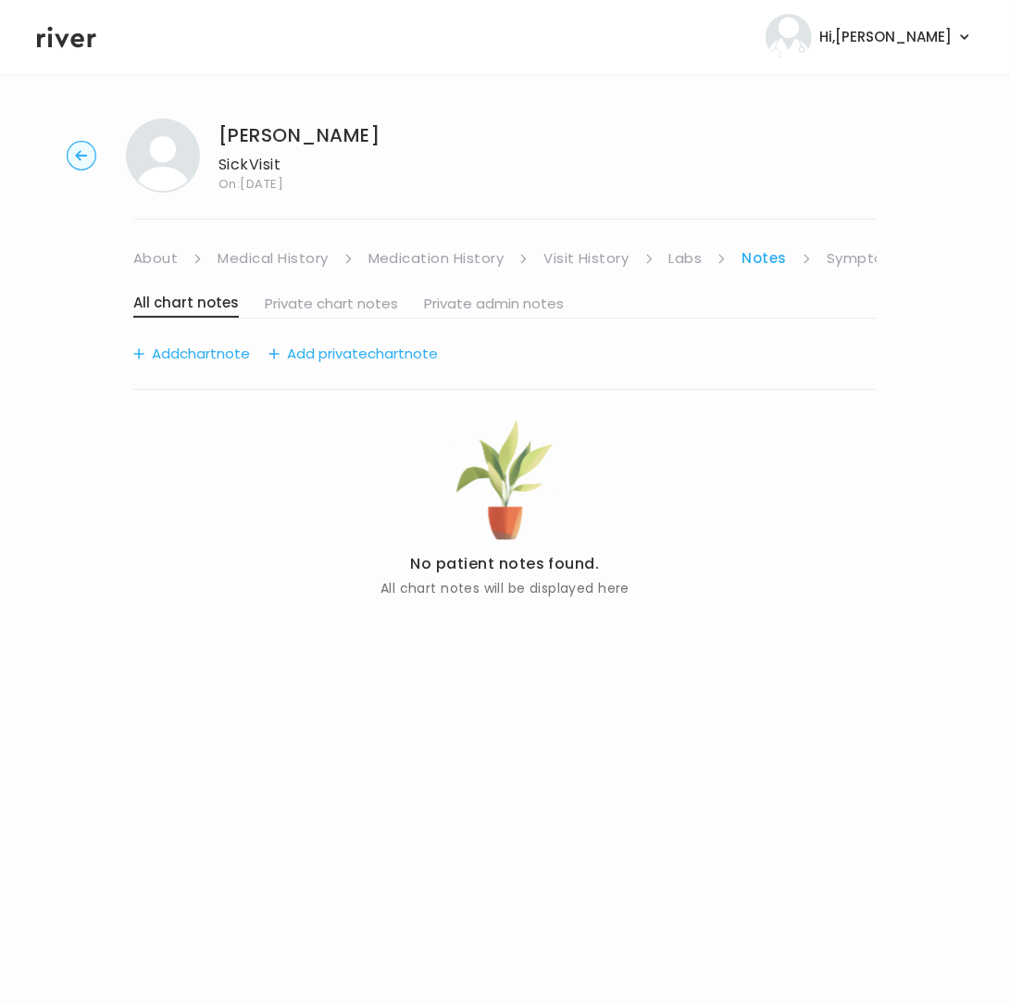
click at [846, 262] on link "Symptoms" at bounding box center [867, 258] width 80 height 26
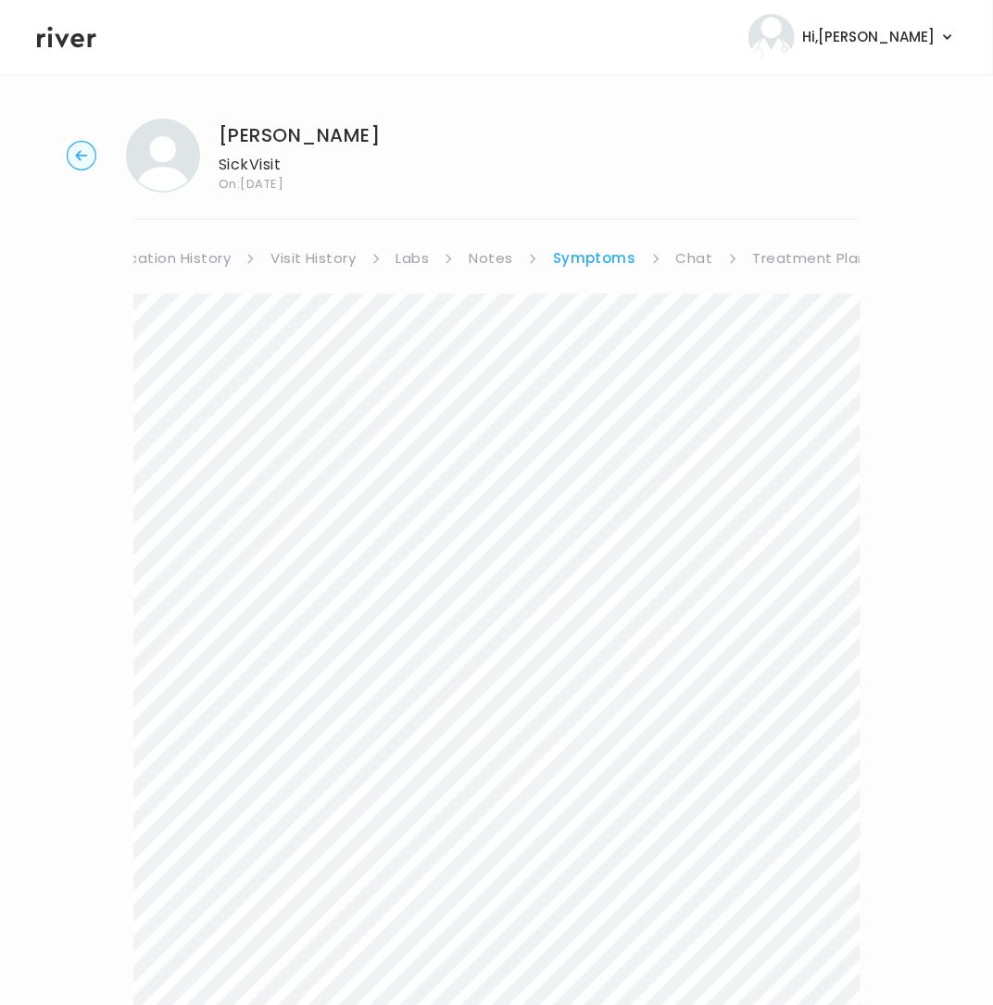
click at [793, 258] on link "Treatment Plan" at bounding box center [810, 258] width 115 height 26
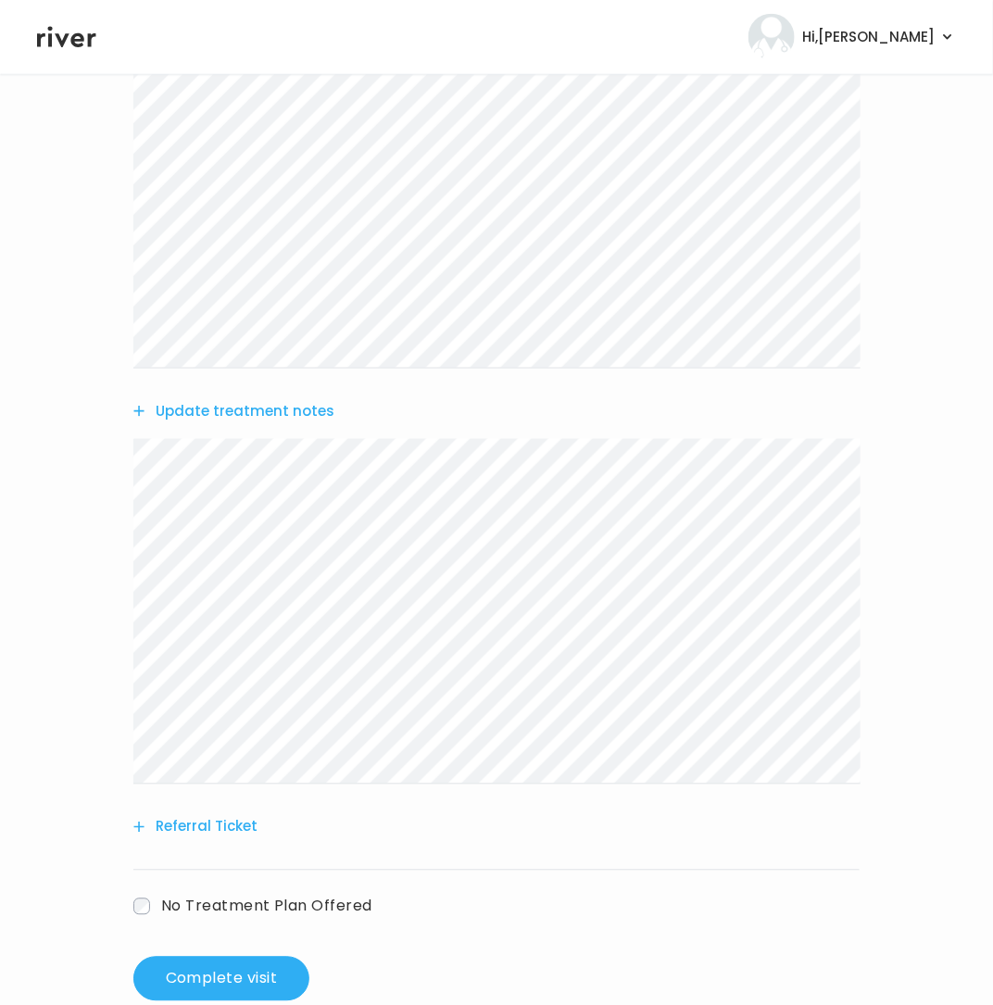
scroll to position [590, 0]
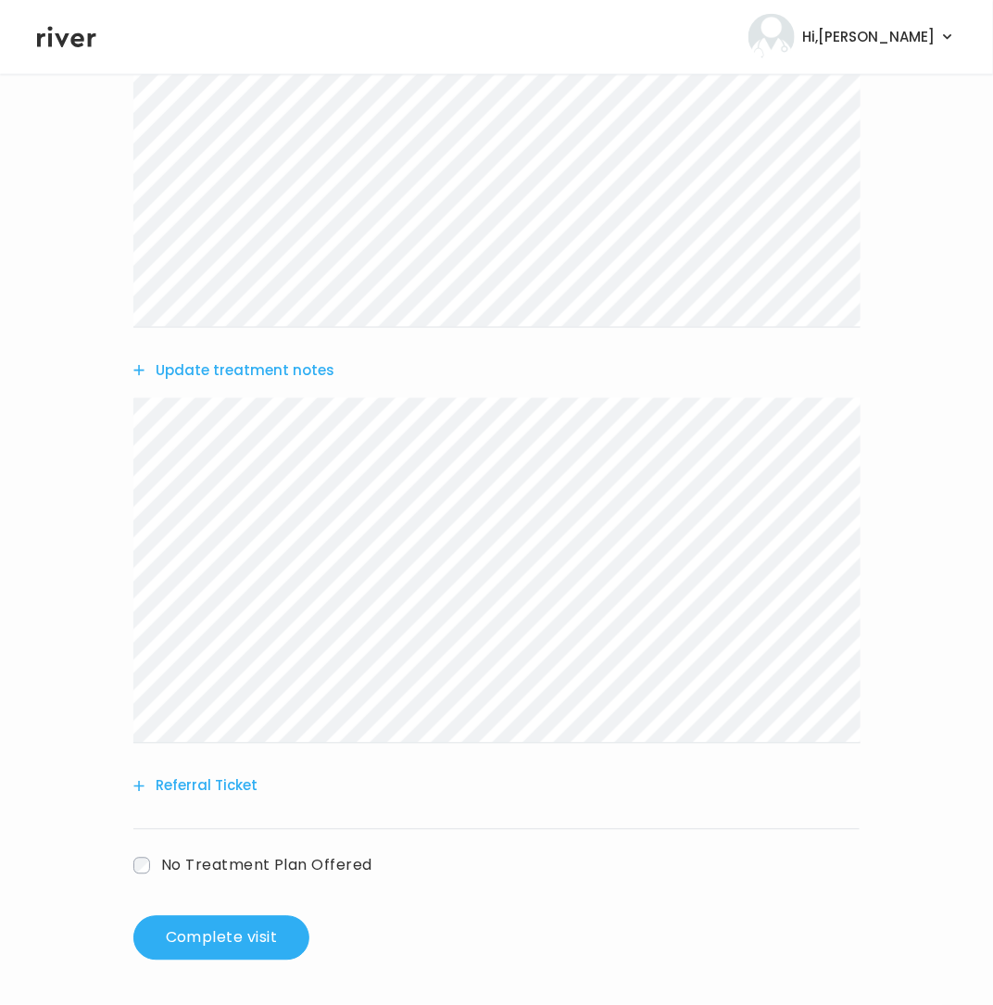
click at [191, 783] on button "Referral Ticket" at bounding box center [195, 786] width 124 height 26
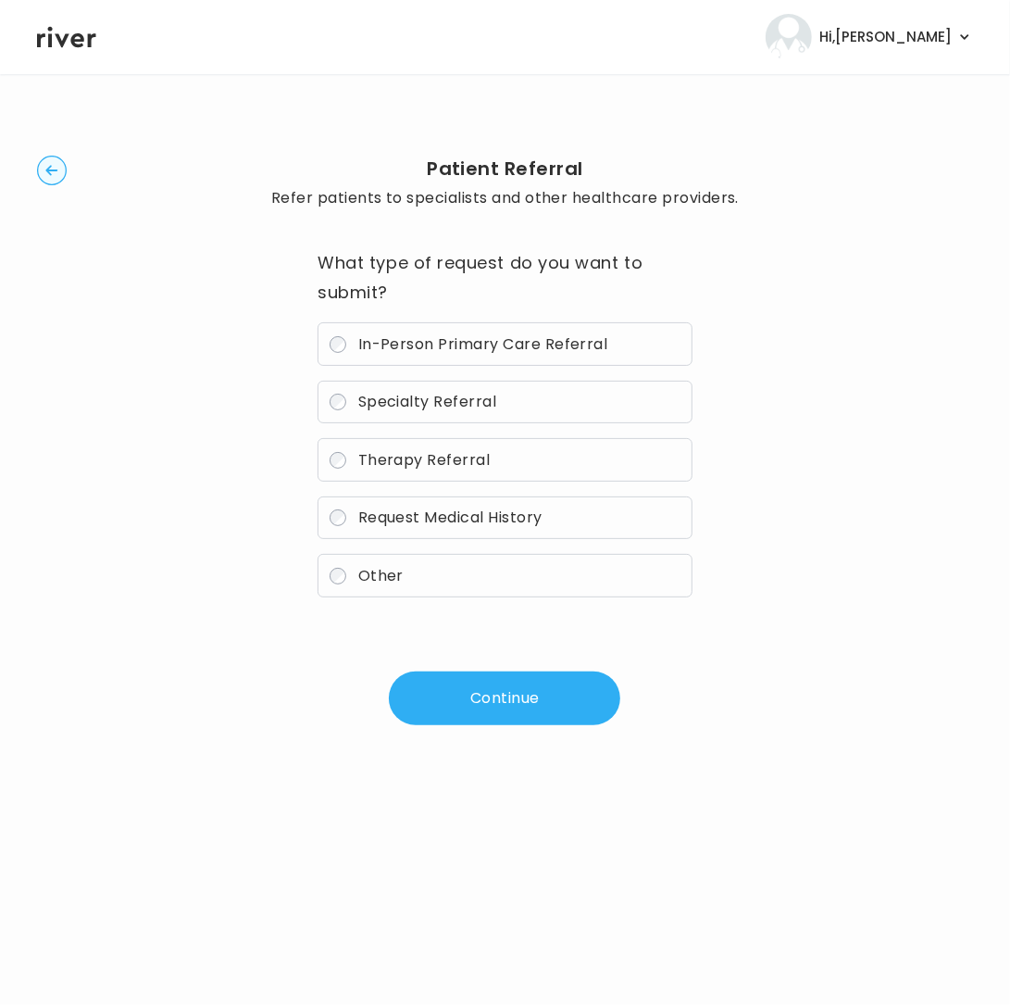
click at [399, 357] on label "In-Person Primary Care Referral" at bounding box center [505, 344] width 374 height 44
click at [385, 407] on span "Specialty Referral" at bounding box center [427, 401] width 139 height 21
click at [464, 695] on button "Continue" at bounding box center [505, 698] width 232 height 54
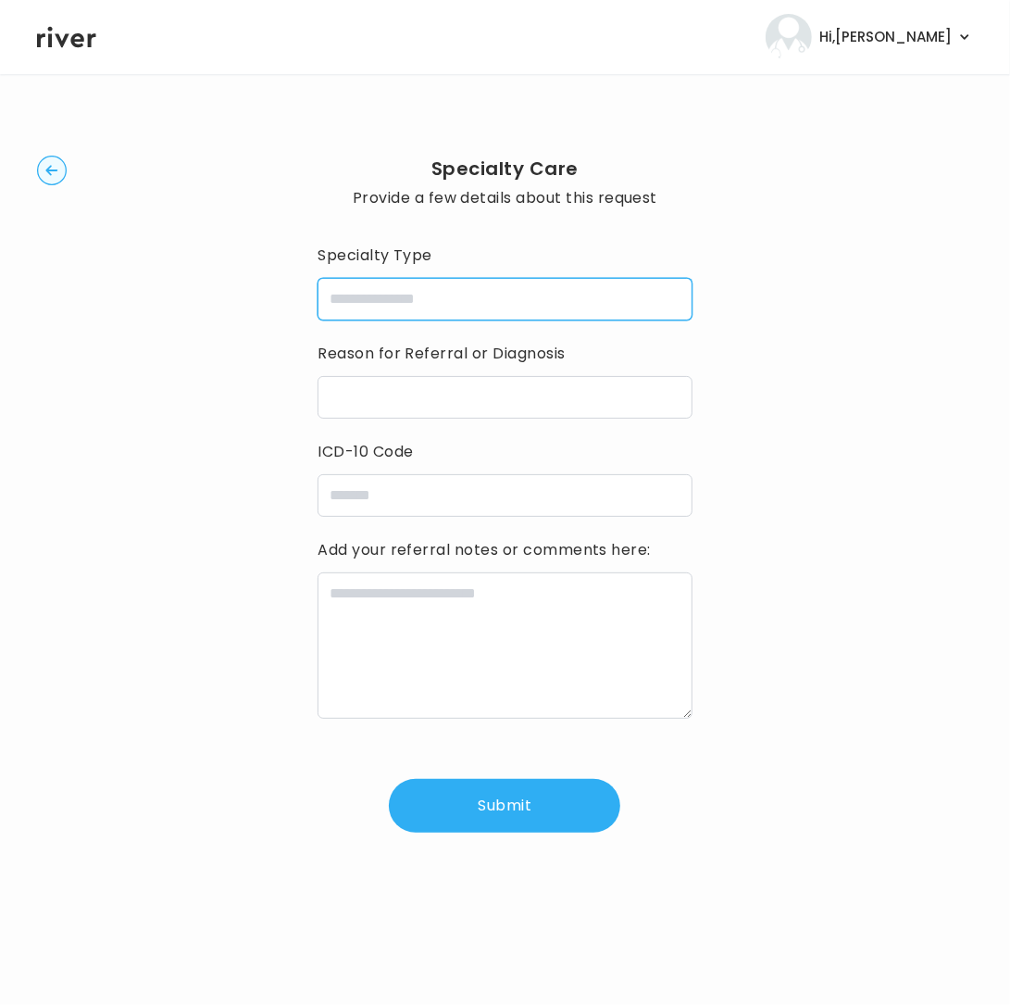
click at [426, 294] on input "specialtyType" at bounding box center [505, 299] width 374 height 43
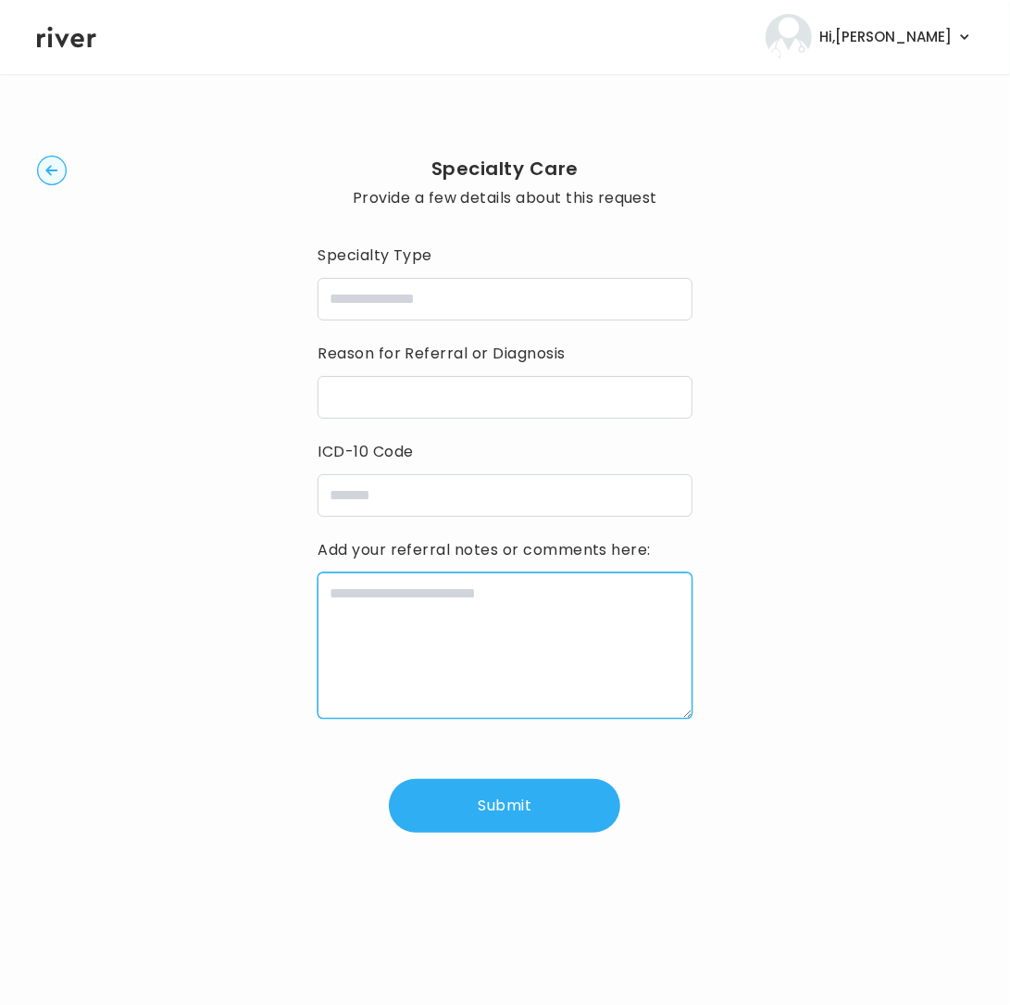
paste textarea "**********"
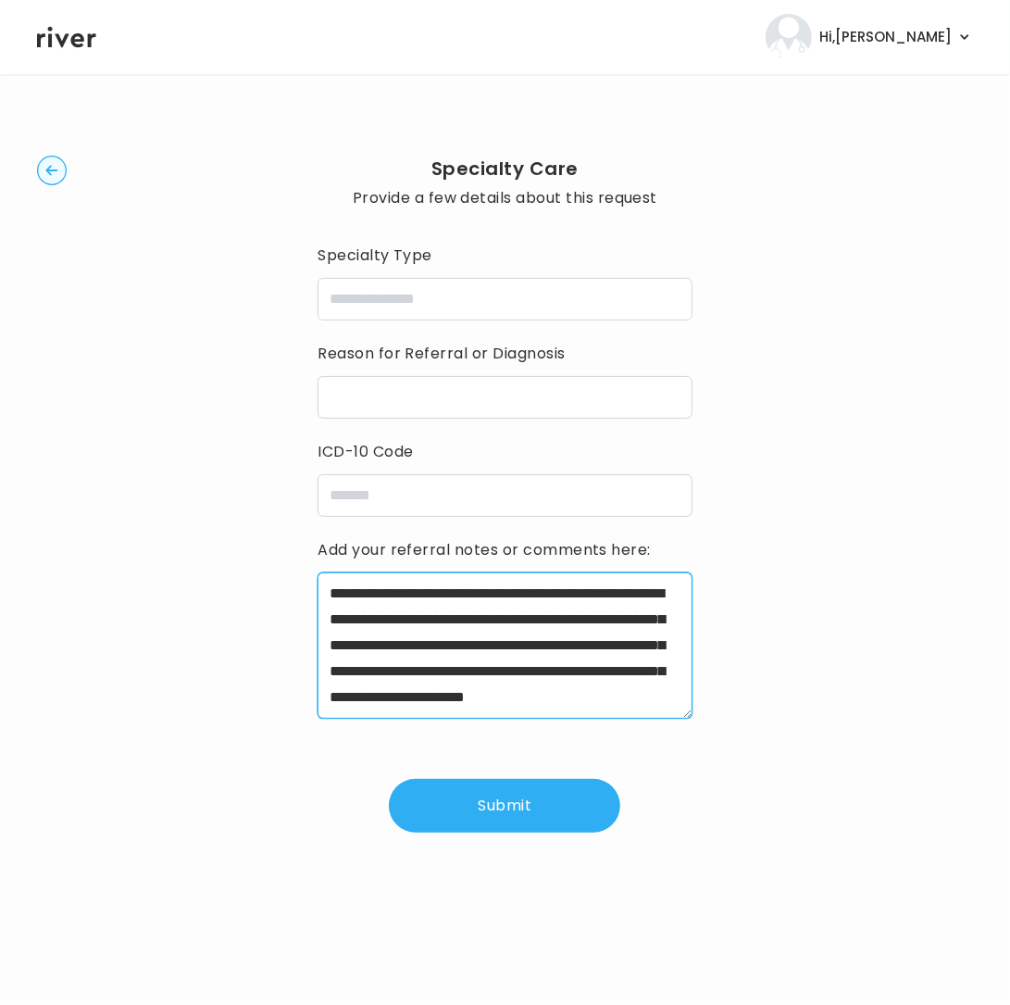
scroll to position [42, 0]
type textarea "**********"
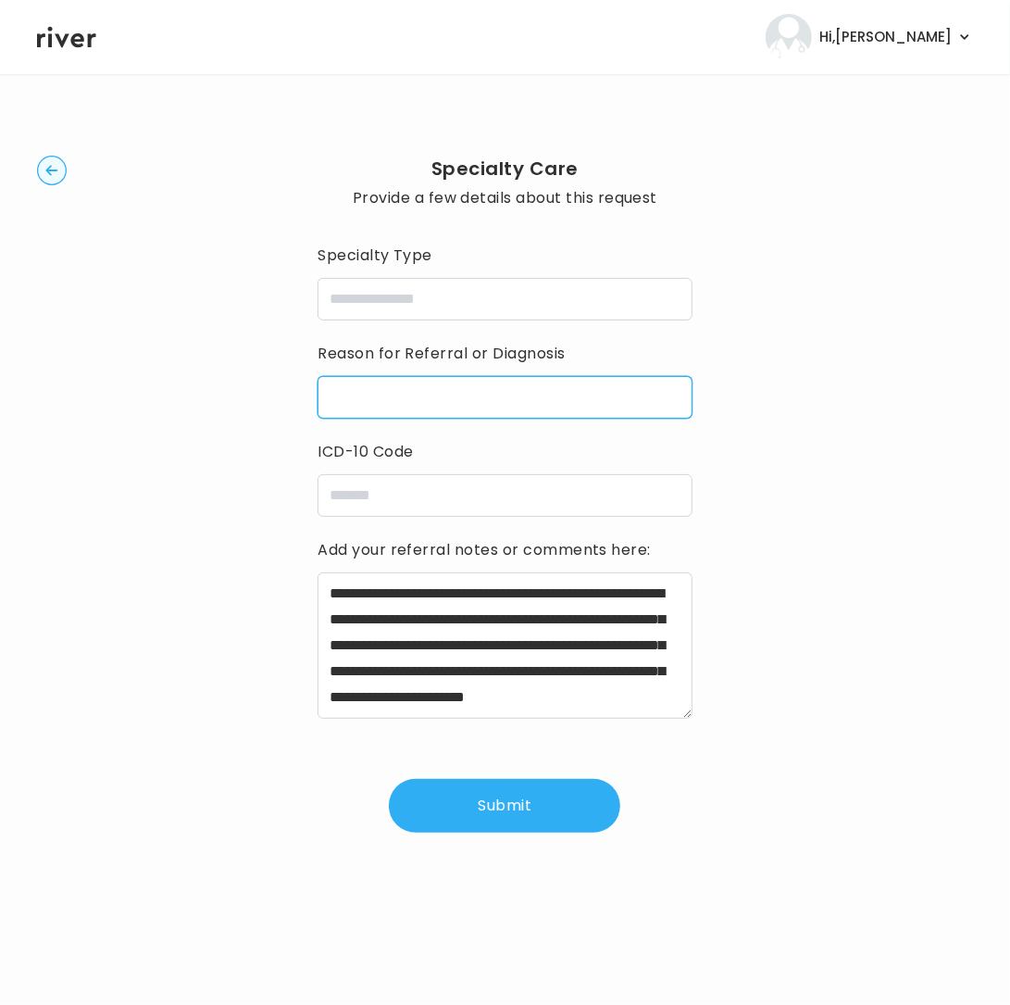
click at [464, 396] on input "reasonForReferral" at bounding box center [505, 397] width 374 height 43
paste input "**********"
type input "**********"
click at [424, 300] on input "specialtyType" at bounding box center [505, 299] width 374 height 43
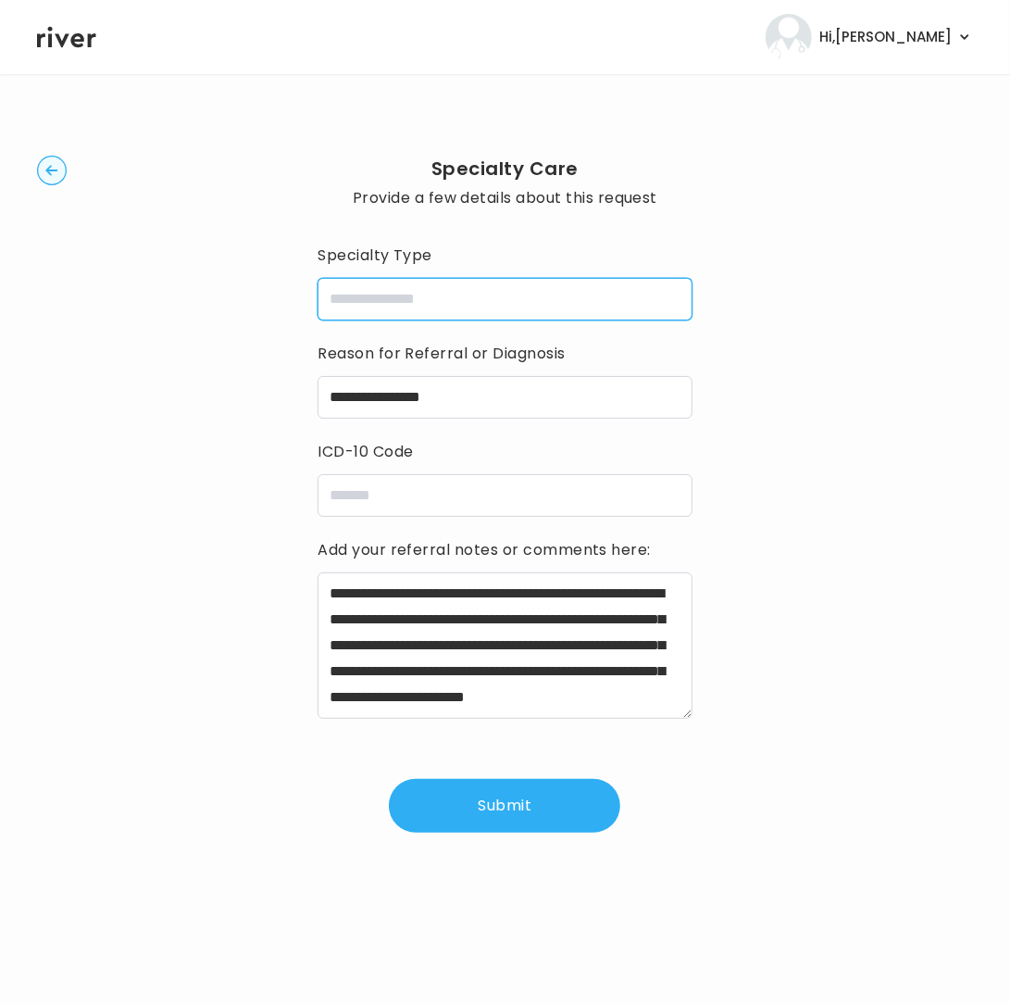
click at [424, 300] on input "specialtyType" at bounding box center [505, 299] width 374 height 43
paste input "**********"
type input "**********"
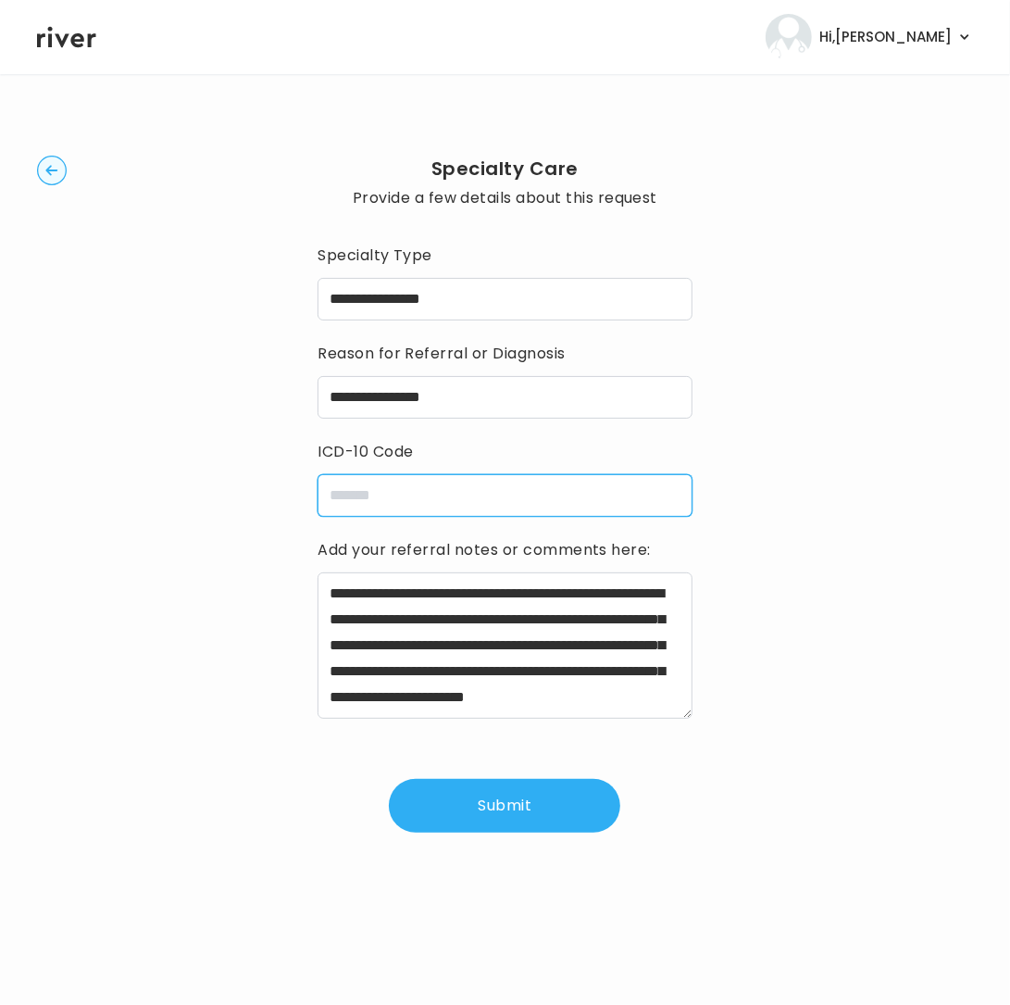
click at [466, 497] on input "icdCode" at bounding box center [505, 495] width 374 height 43
paste input "**********"
type input "**********"
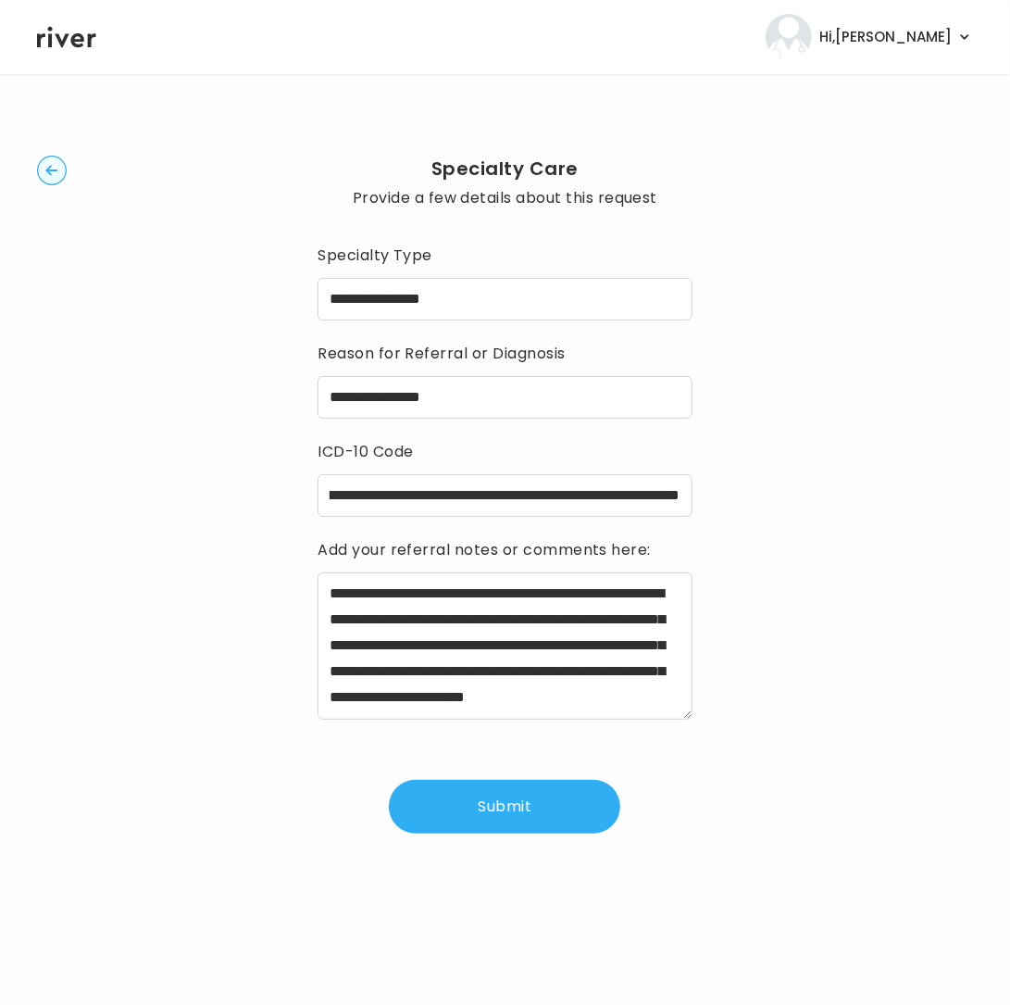
scroll to position [0, 0]
click at [473, 821] on button "Submit" at bounding box center [505, 807] width 232 height 54
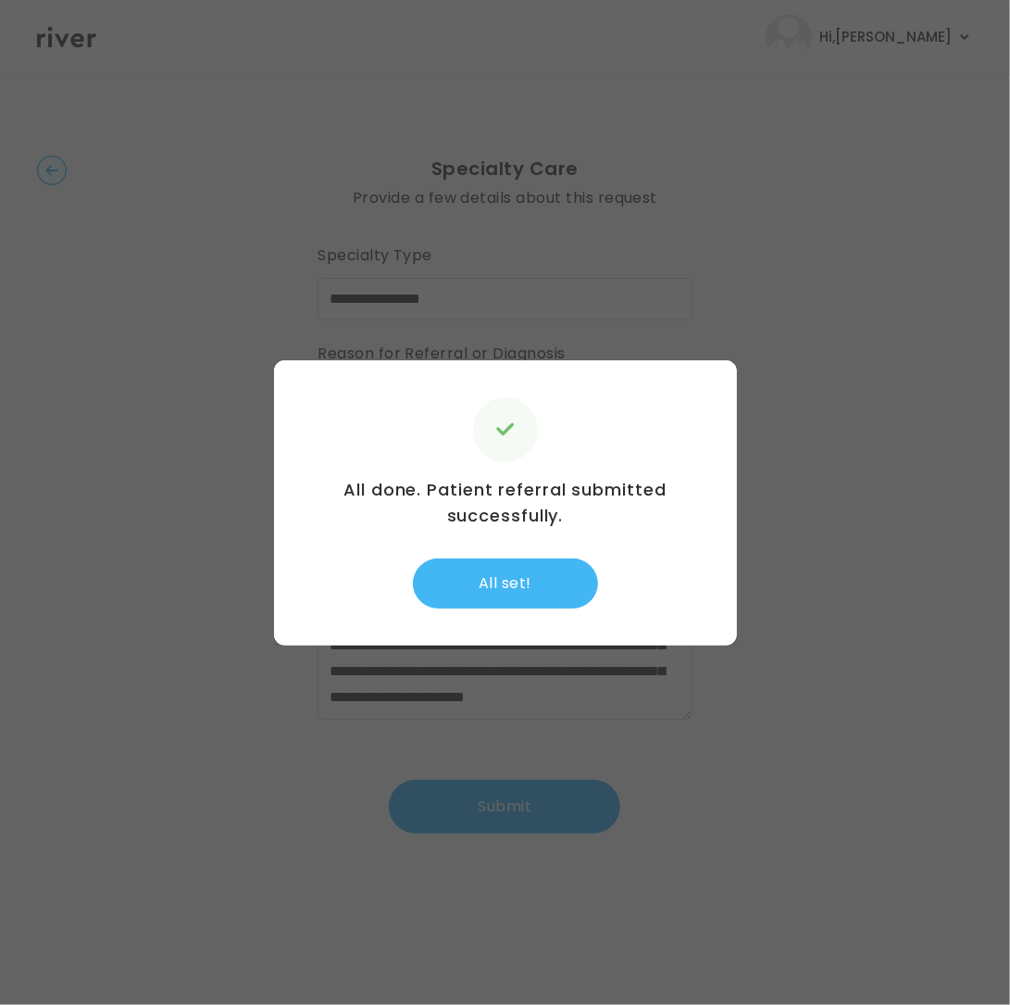
click at [521, 599] on button "All set!" at bounding box center [505, 583] width 185 height 50
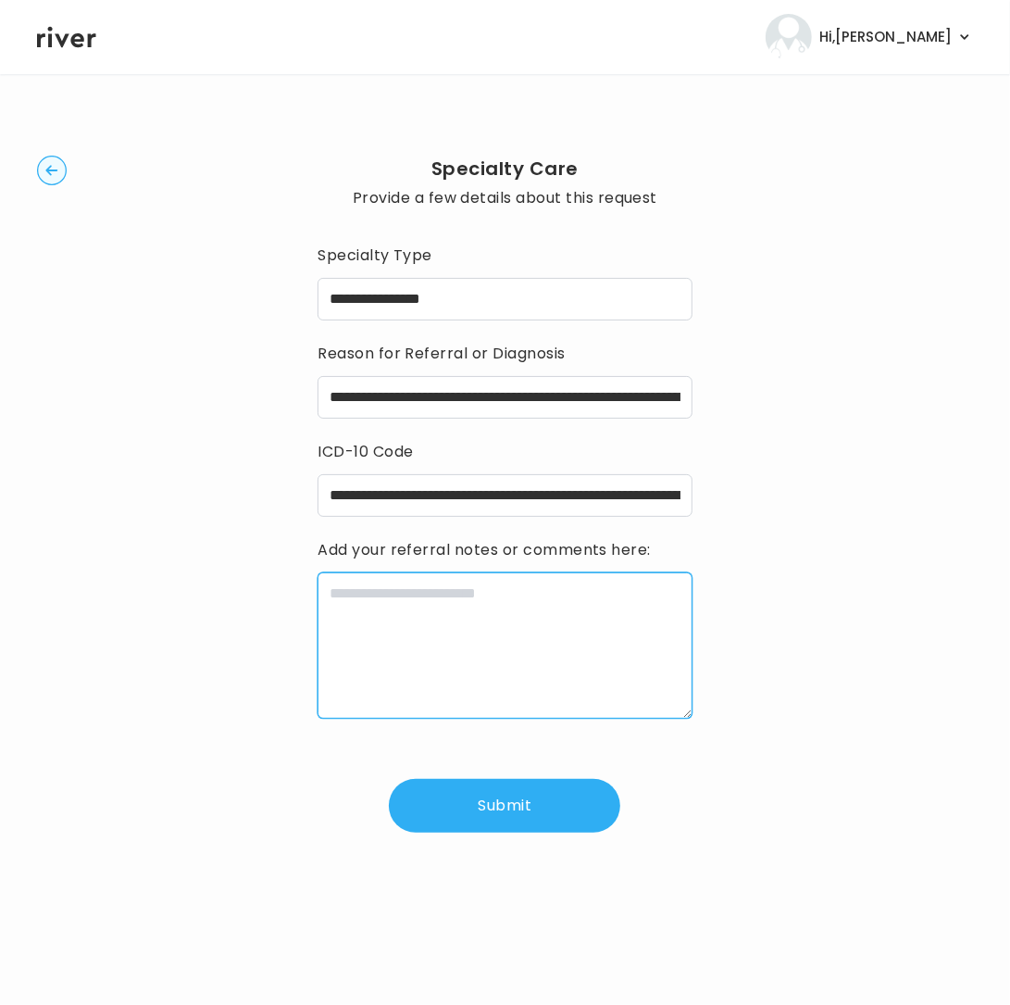
click at [490, 625] on textarea at bounding box center [505, 645] width 374 height 146
paste textarea "**********"
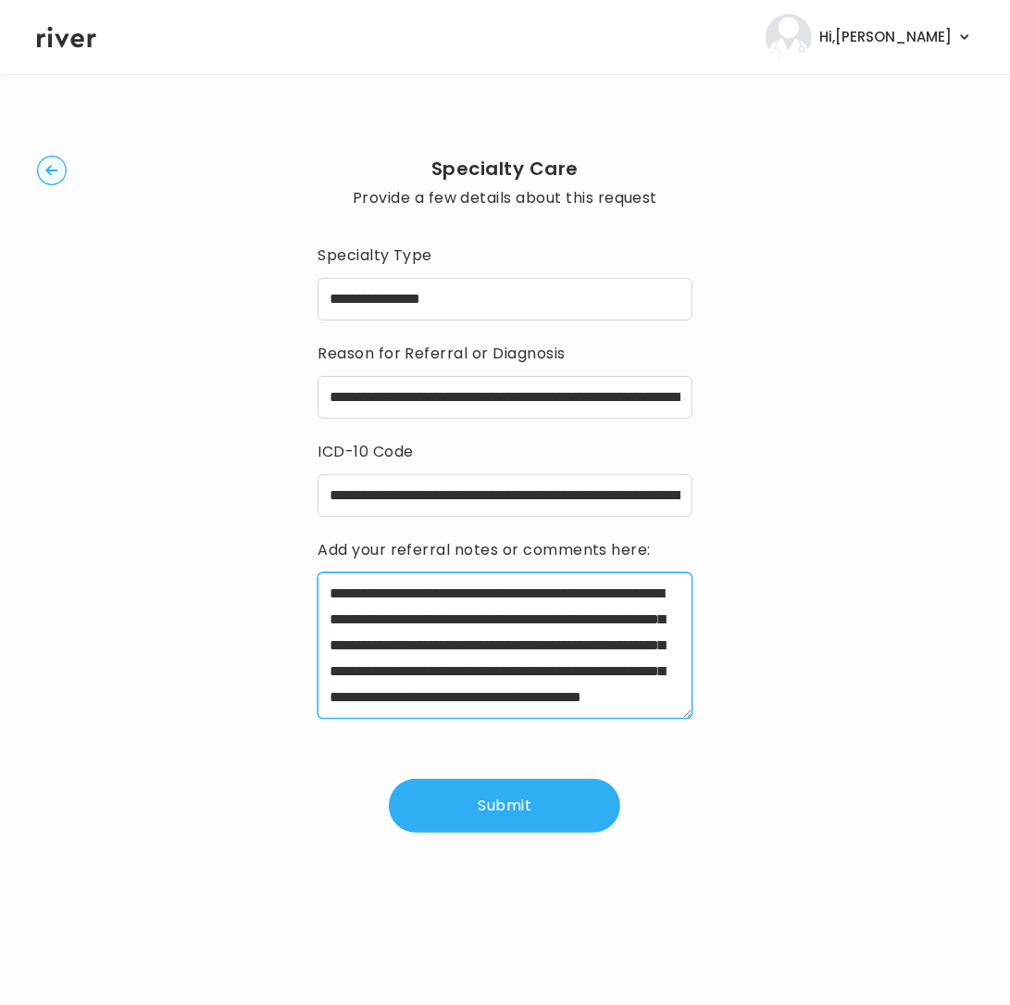
scroll to position [42, 0]
type textarea "**********"
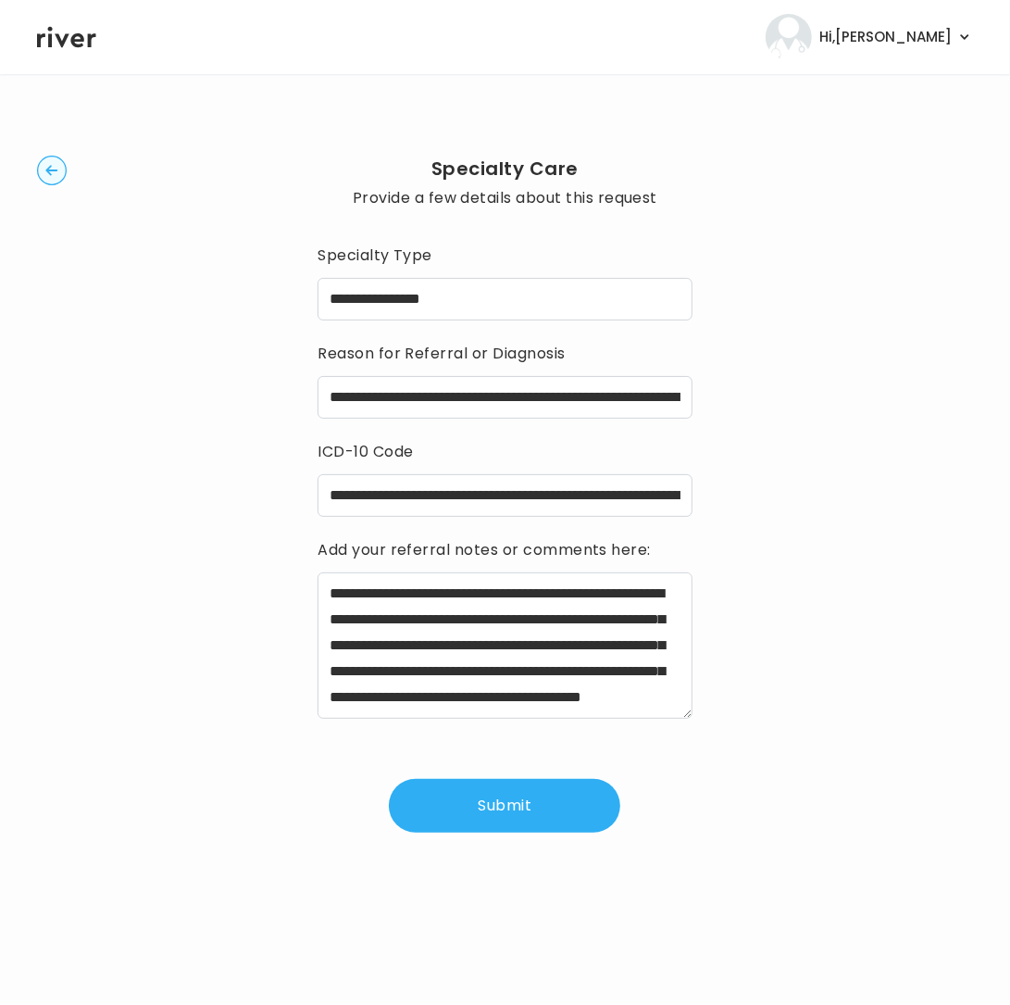
click at [472, 822] on button "Submit" at bounding box center [505, 806] width 232 height 54
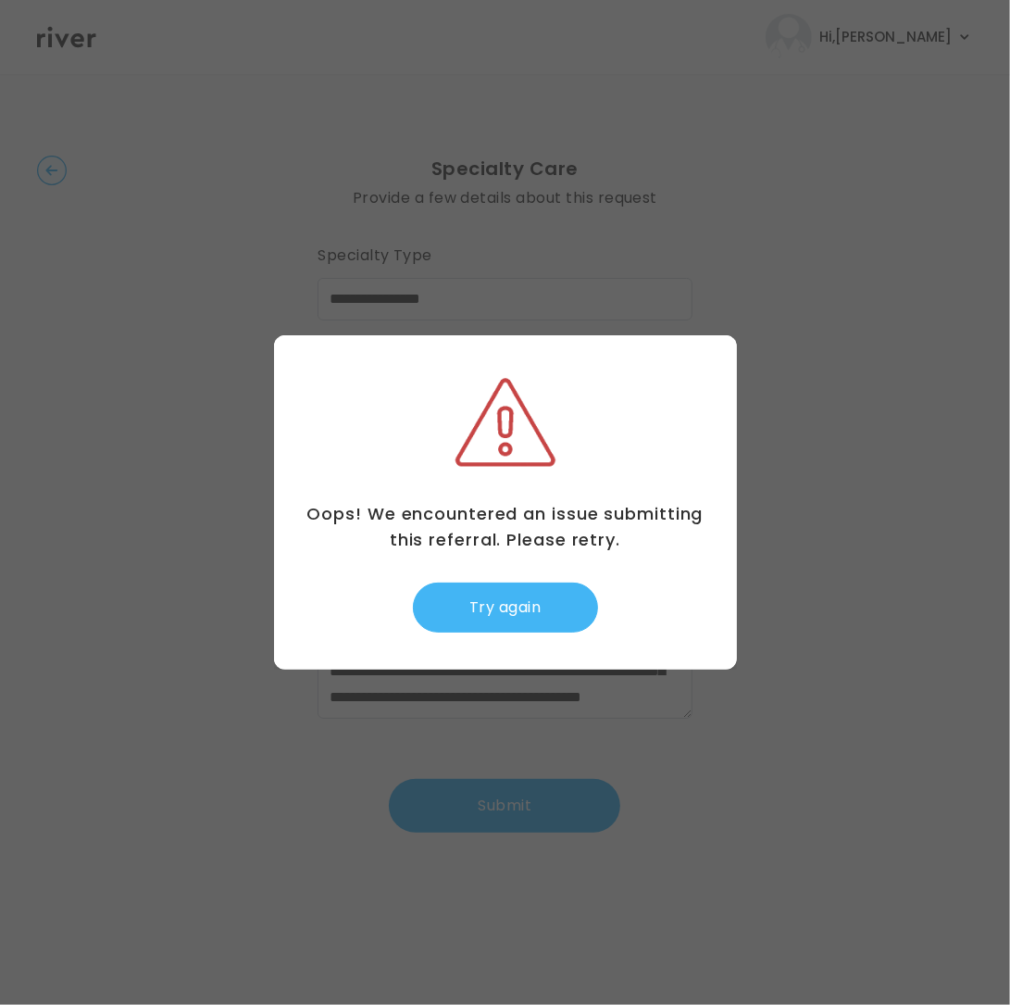
click at [508, 615] on button "Try again" at bounding box center [505, 608] width 185 height 50
click at [516, 603] on button "Try again" at bounding box center [505, 608] width 185 height 50
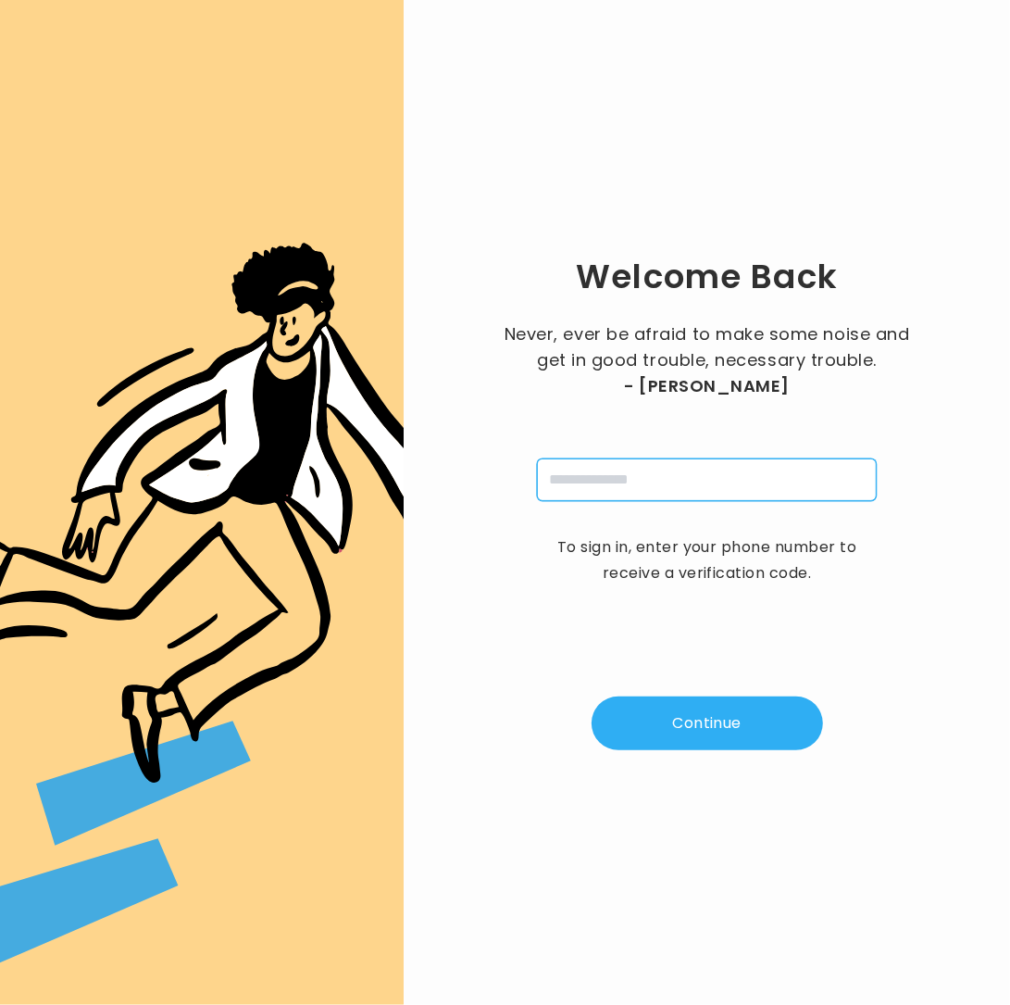
drag, startPoint x: 561, startPoint y: 473, endPoint x: 583, endPoint y: 495, distance: 30.8
click at [562, 473] on input "tel" at bounding box center [707, 479] width 340 height 43
type input "**********"
click at [715, 734] on button "Continue" at bounding box center [708, 723] width 232 height 54
type input "*"
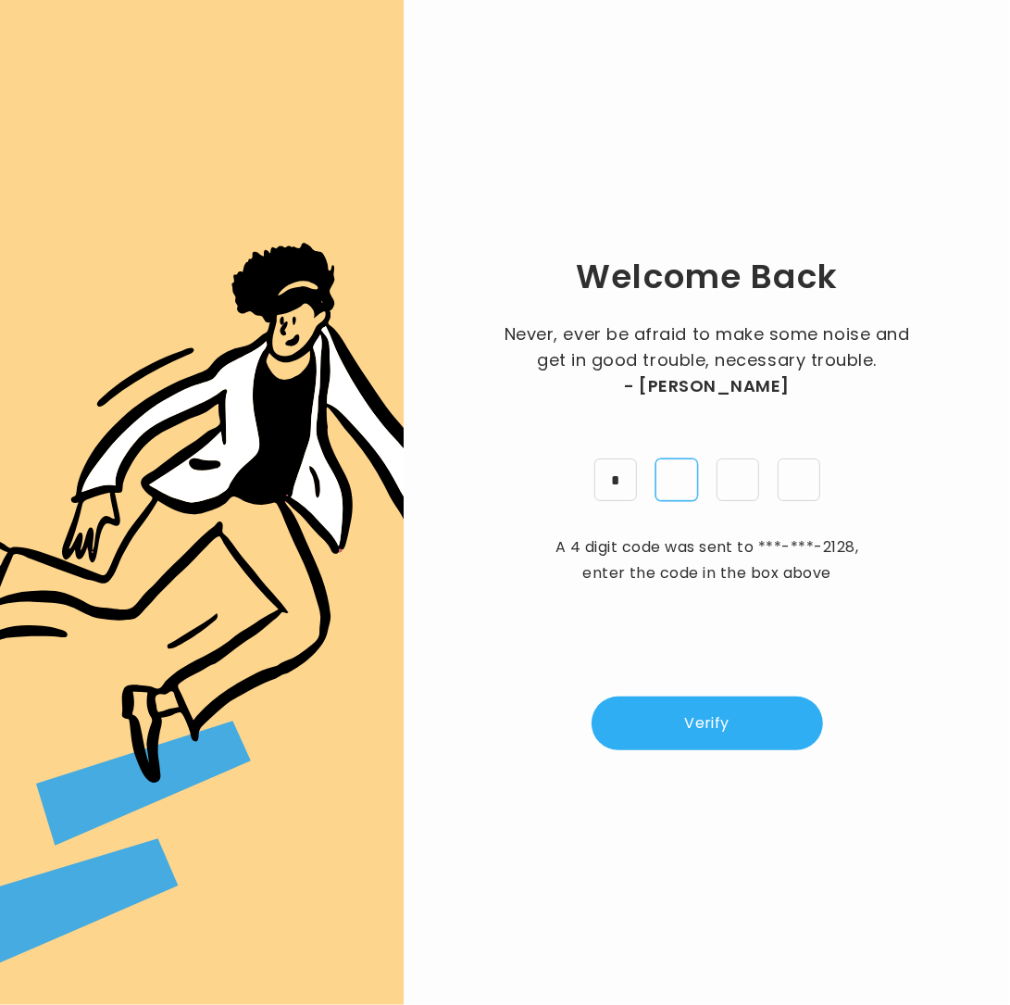
type input "*"
click at [719, 740] on button "Verify" at bounding box center [708, 723] width 232 height 54
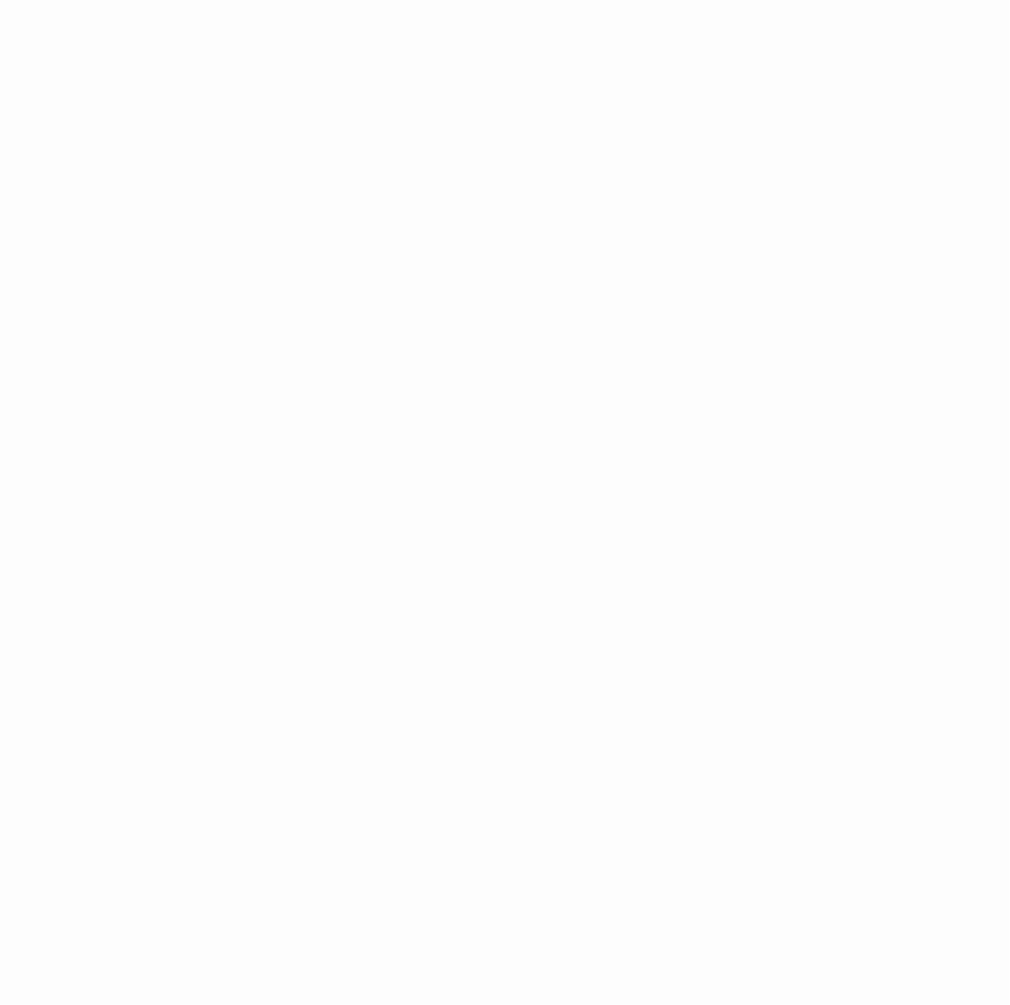
click at [926, 315] on div at bounding box center [505, 502] width 1010 height 1005
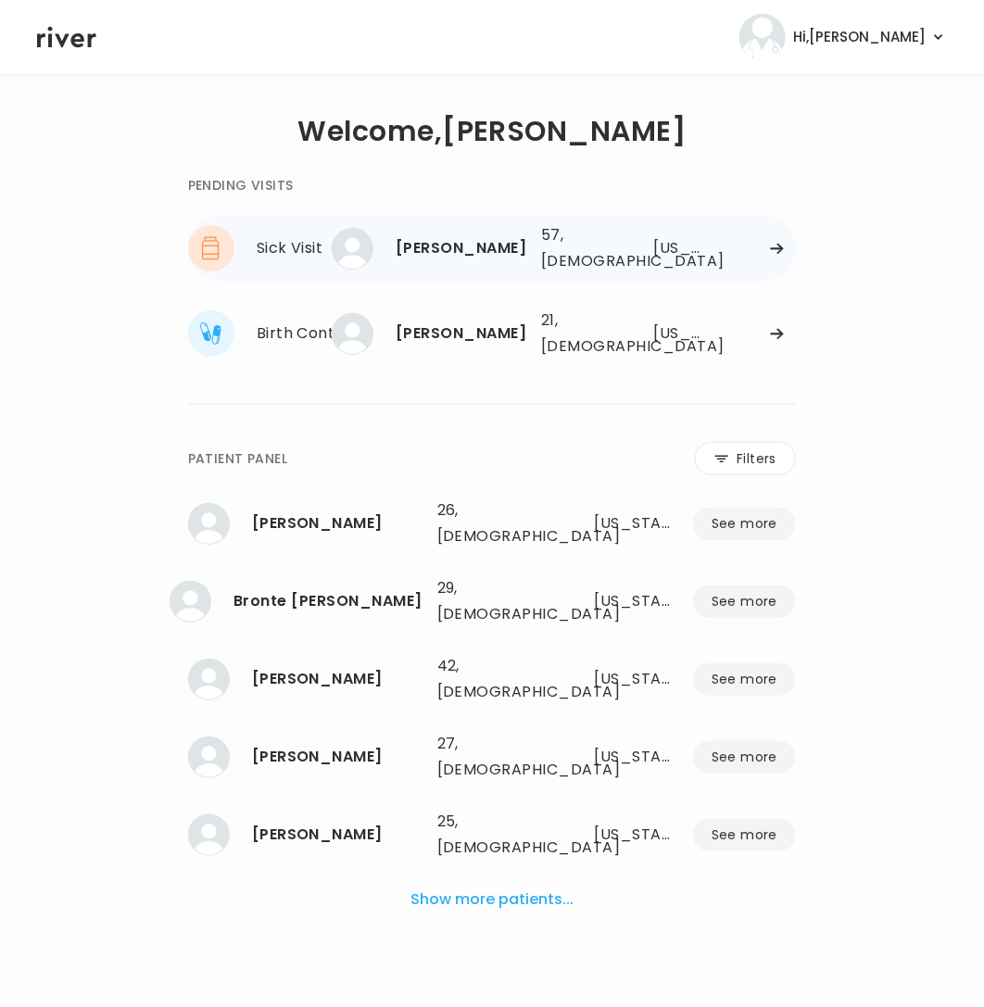
click at [722, 248] on div at bounding box center [757, 249] width 75 height 14
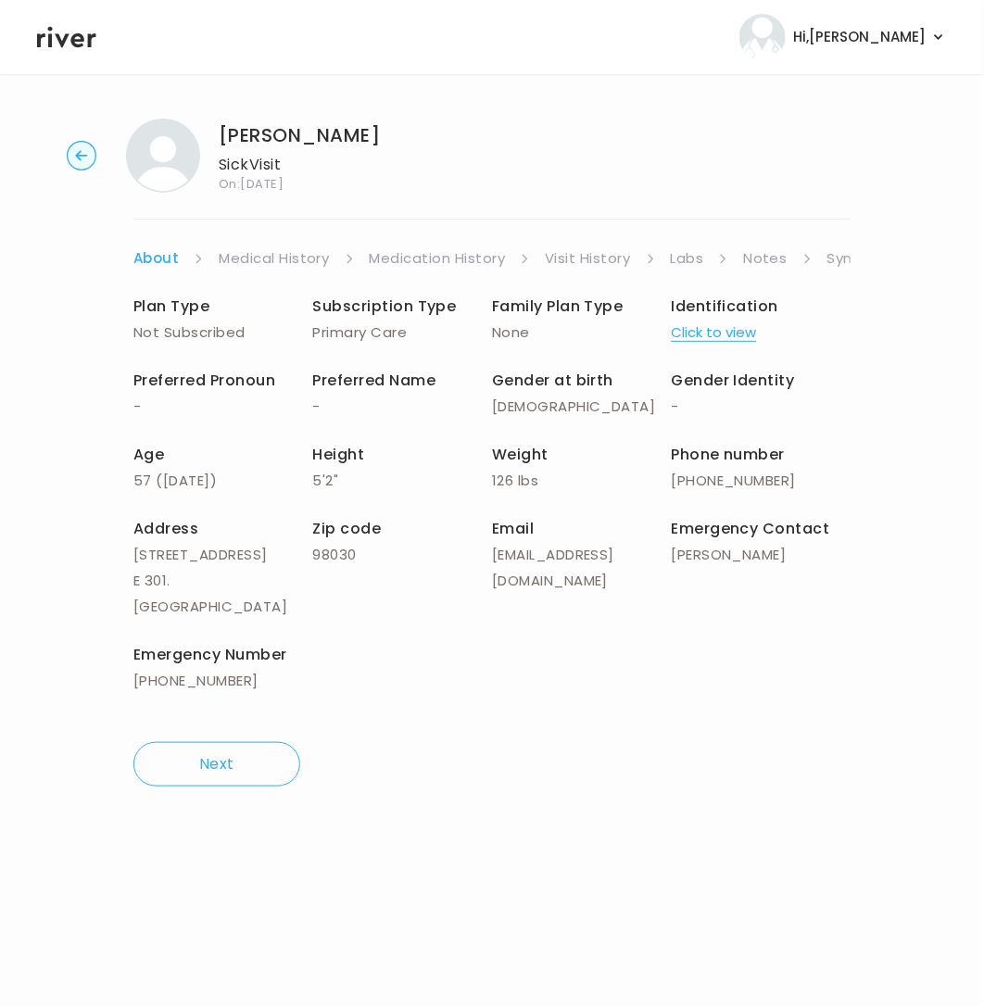
click at [848, 260] on link "Symptoms" at bounding box center [867, 258] width 80 height 26
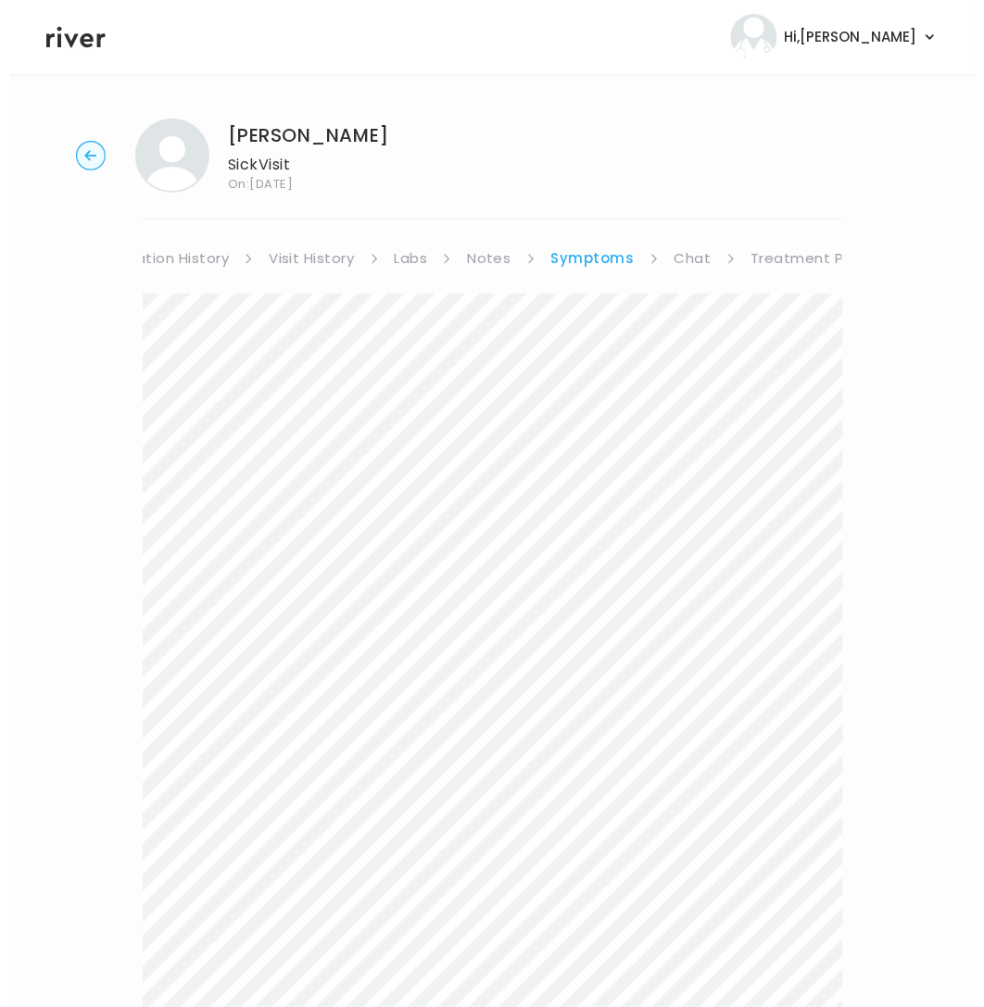
scroll to position [0, 299]
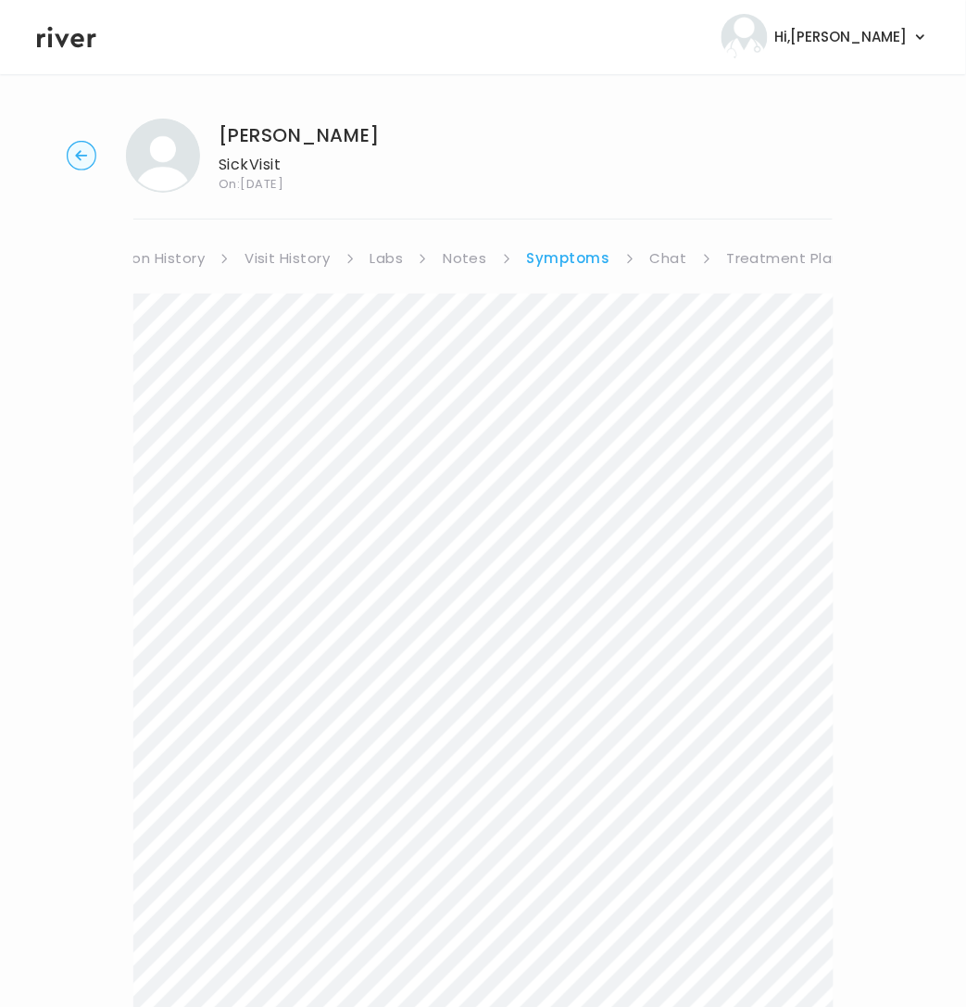
click at [773, 259] on link "Treatment Plan" at bounding box center [784, 258] width 115 height 26
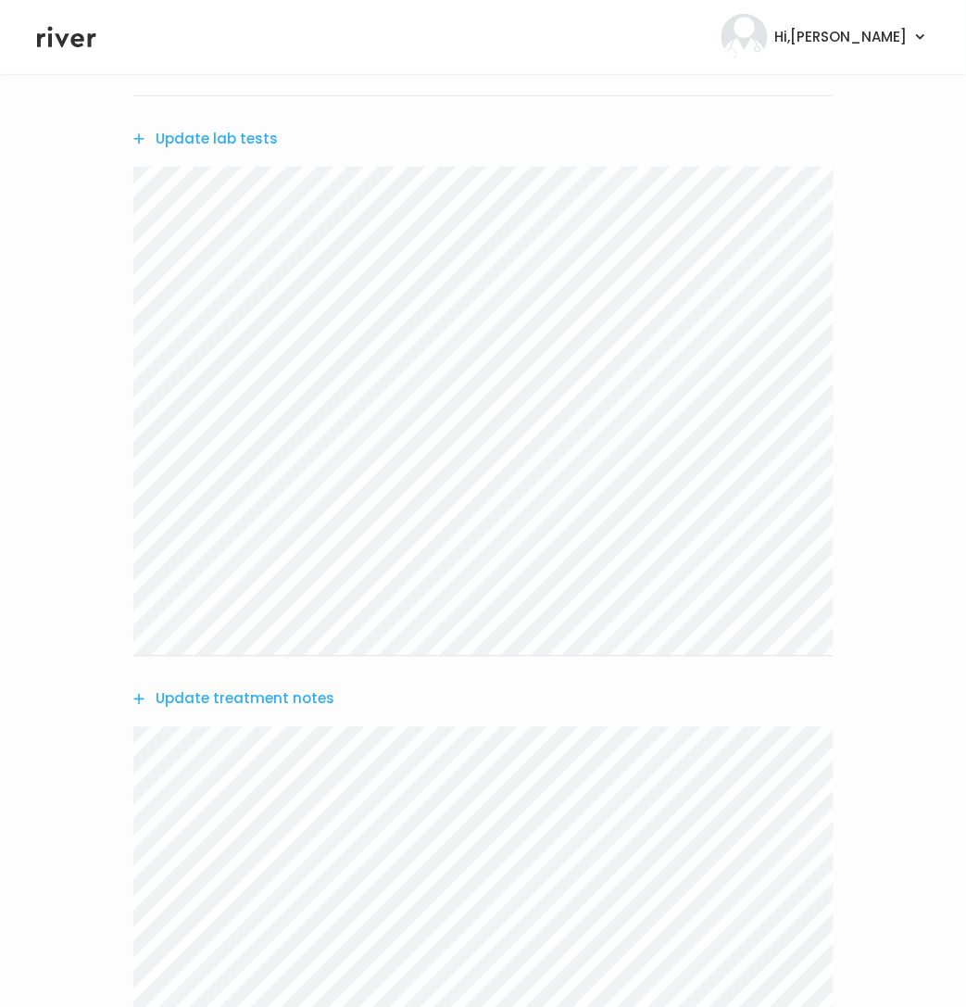
scroll to position [565, 0]
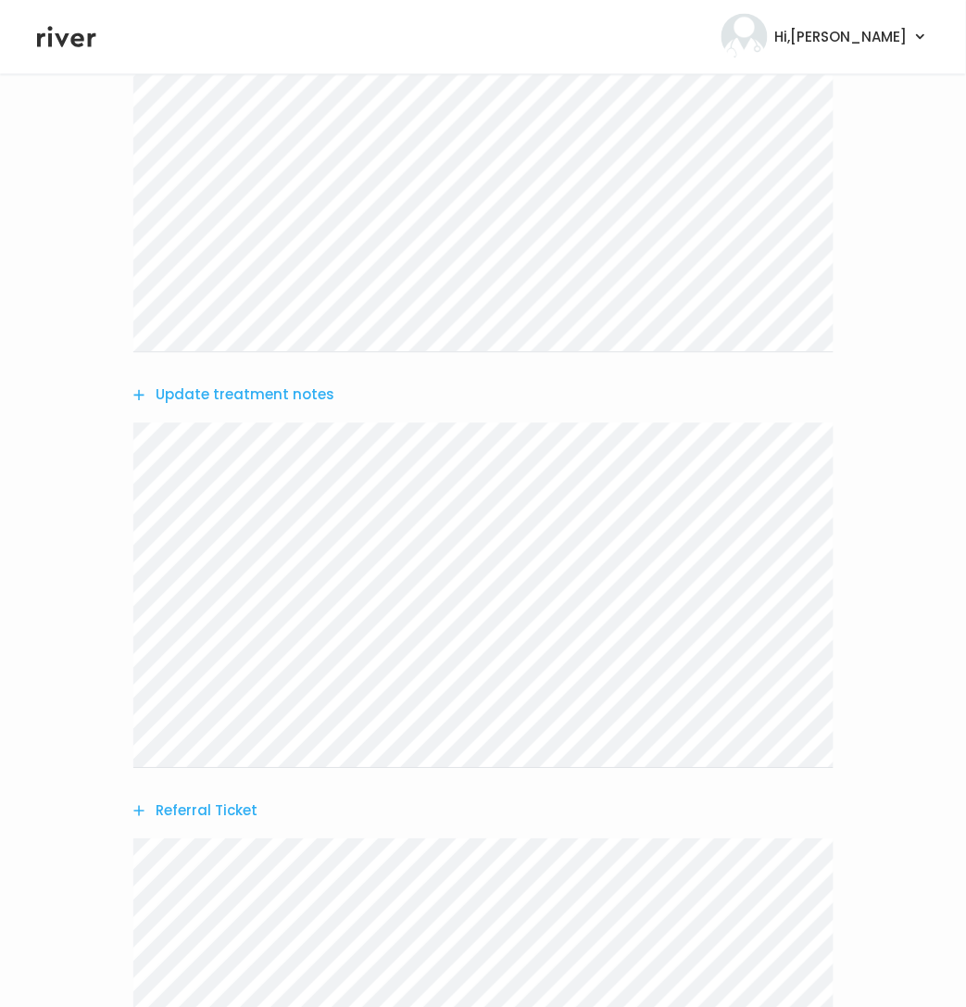
click at [235, 809] on button "Referral Ticket" at bounding box center [195, 811] width 124 height 26
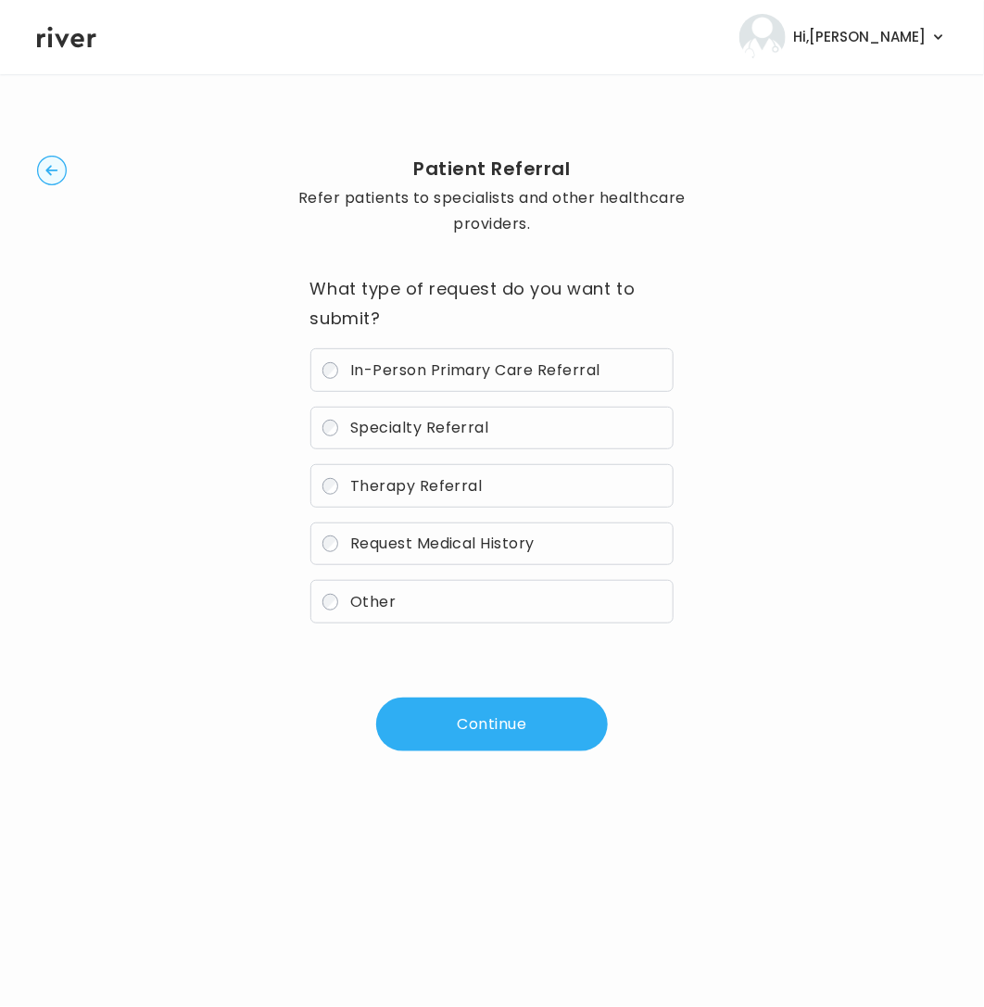
click at [340, 424] on label "Specialty Referral" at bounding box center [492, 429] width 364 height 44
click at [445, 724] on button "Continue" at bounding box center [492, 724] width 232 height 54
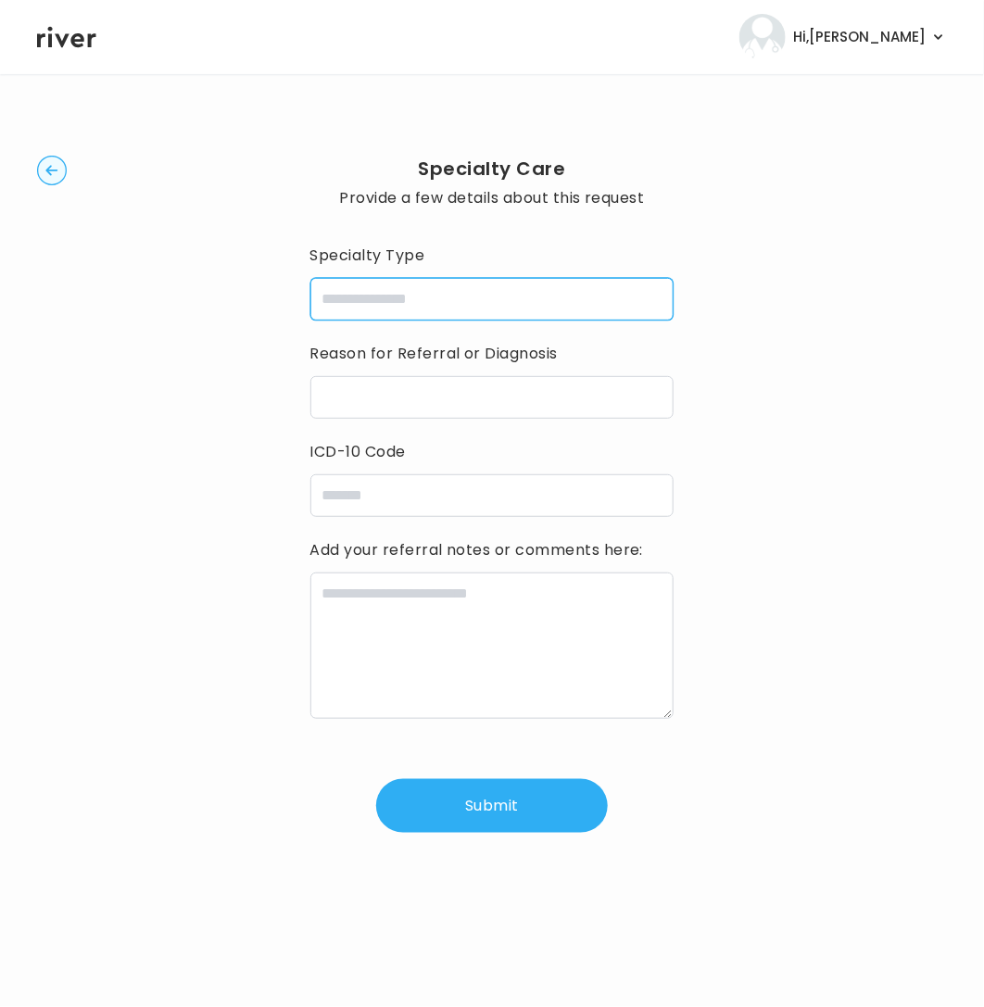
click at [502, 306] on input "specialtyType" at bounding box center [492, 299] width 364 height 43
paste input "**********"
type input "**********"
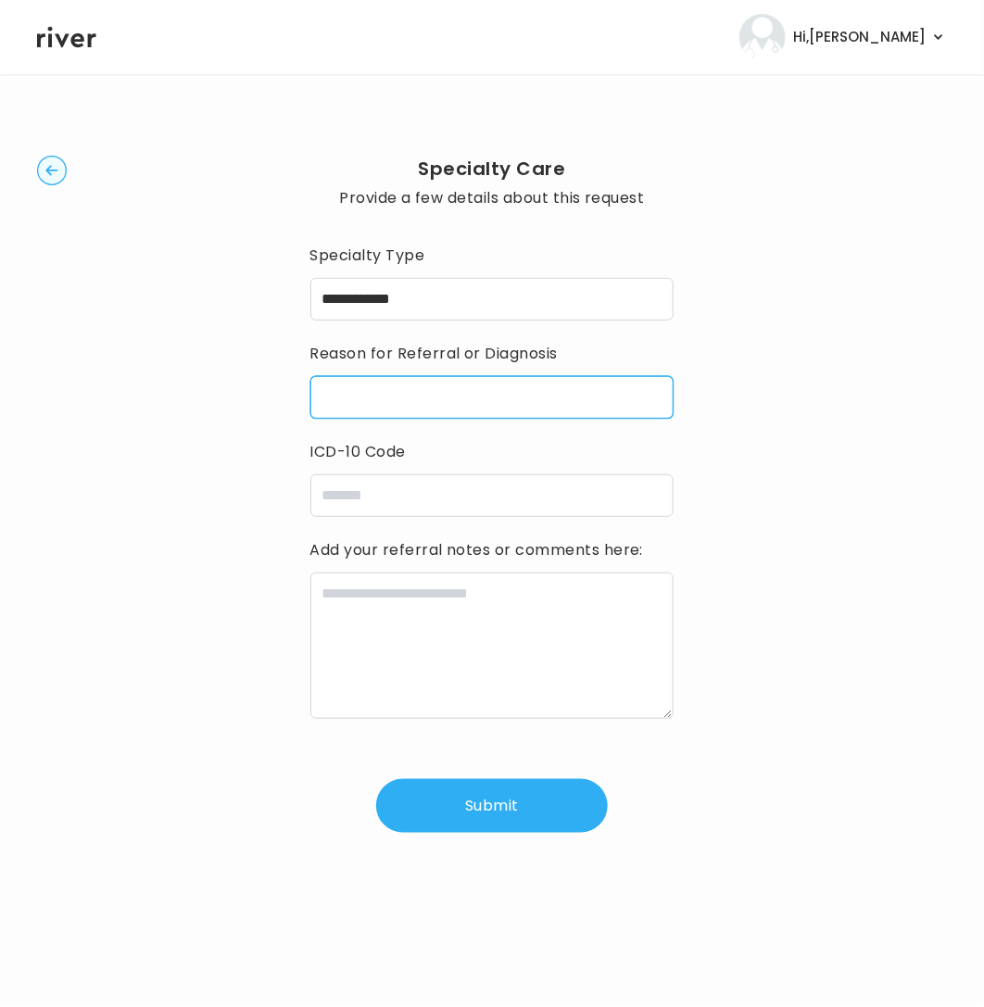
click at [484, 403] on input "reasonForReferral" at bounding box center [492, 397] width 364 height 43
paste input "**********"
type input "**********"
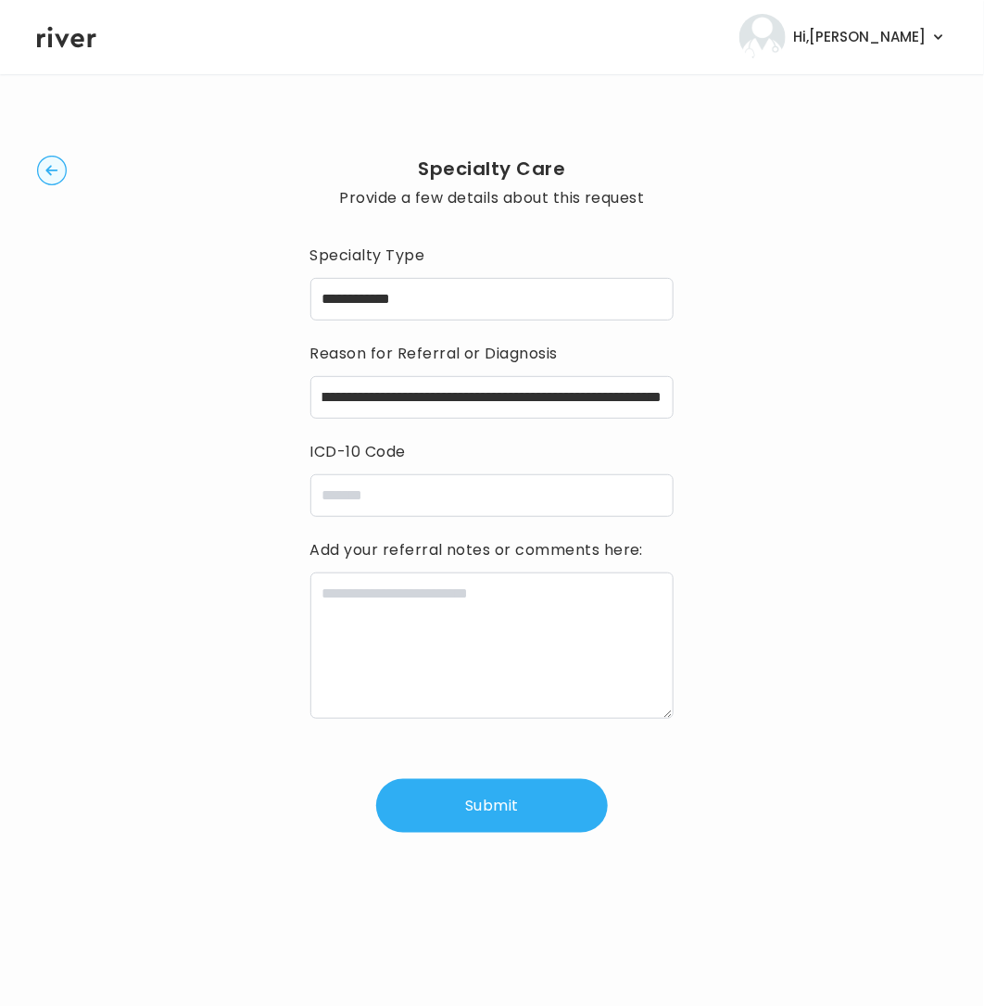
scroll to position [0, 0]
click at [398, 622] on textarea at bounding box center [492, 645] width 364 height 146
paste textarea "**********"
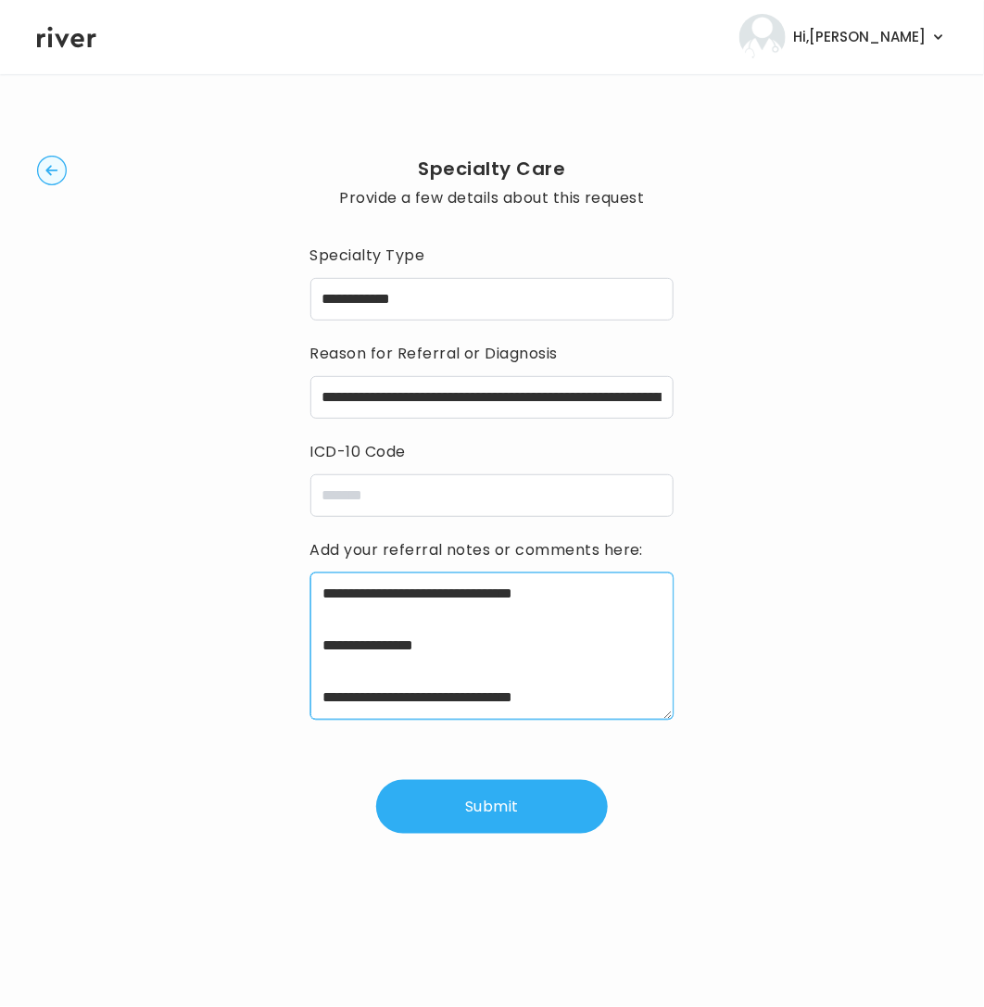
scroll to position [284, 0]
drag, startPoint x: 318, startPoint y: 617, endPoint x: 589, endPoint y: 792, distance: 322.9
click at [522, 820] on div "**********" at bounding box center [492, 537] width 364 height 593
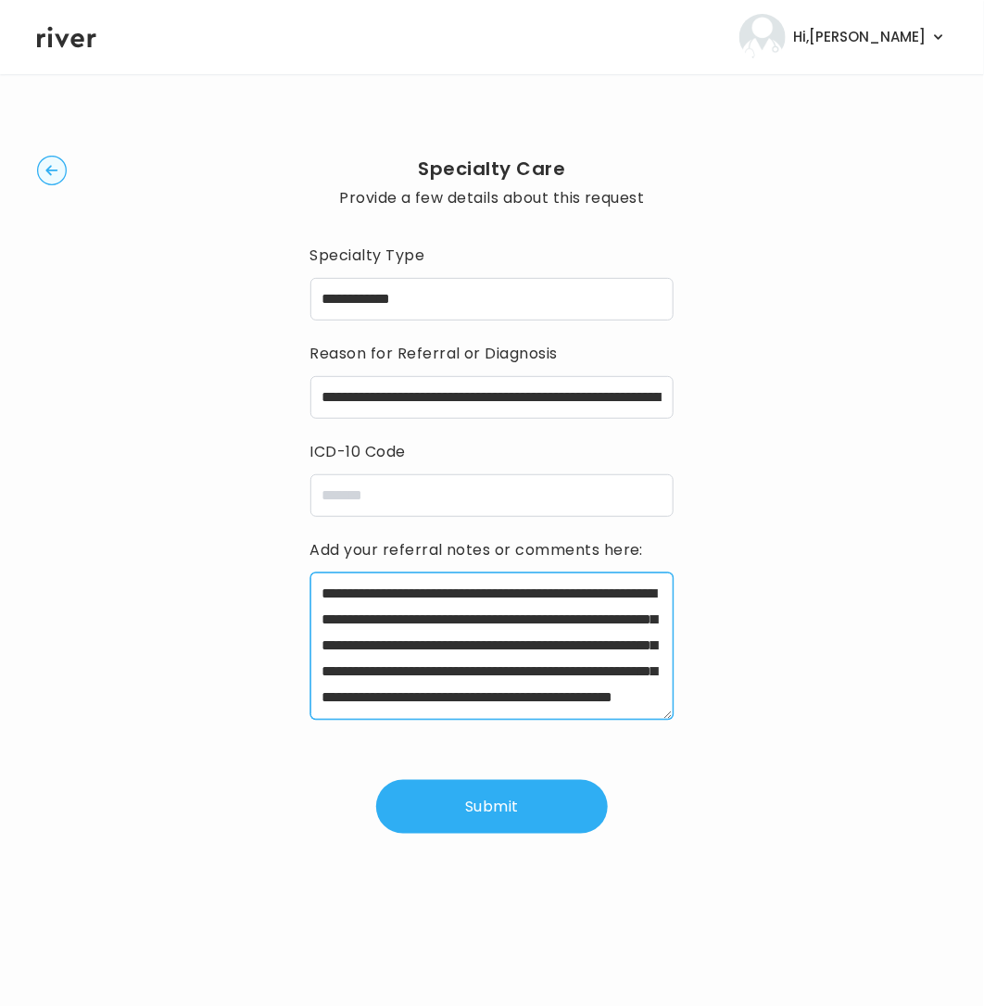
scroll to position [130, 0]
type textarea "**********"
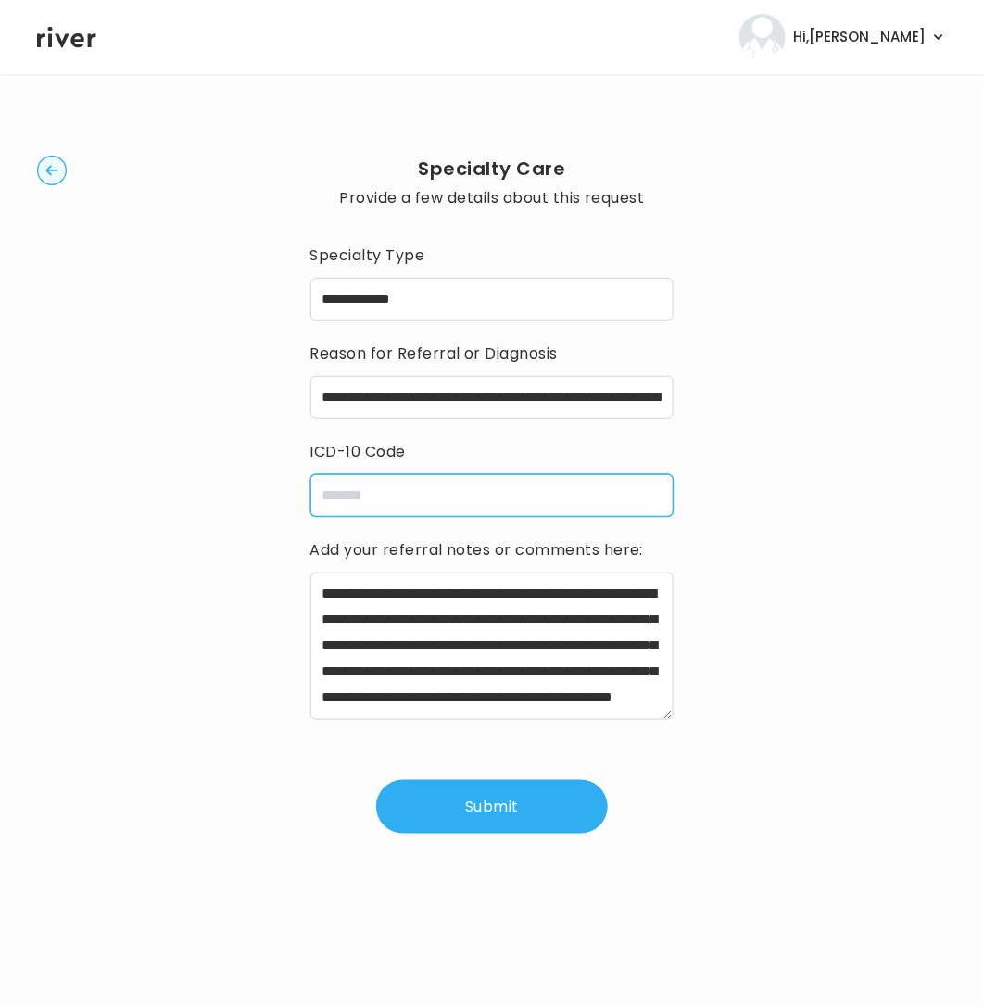
paste input "**********"
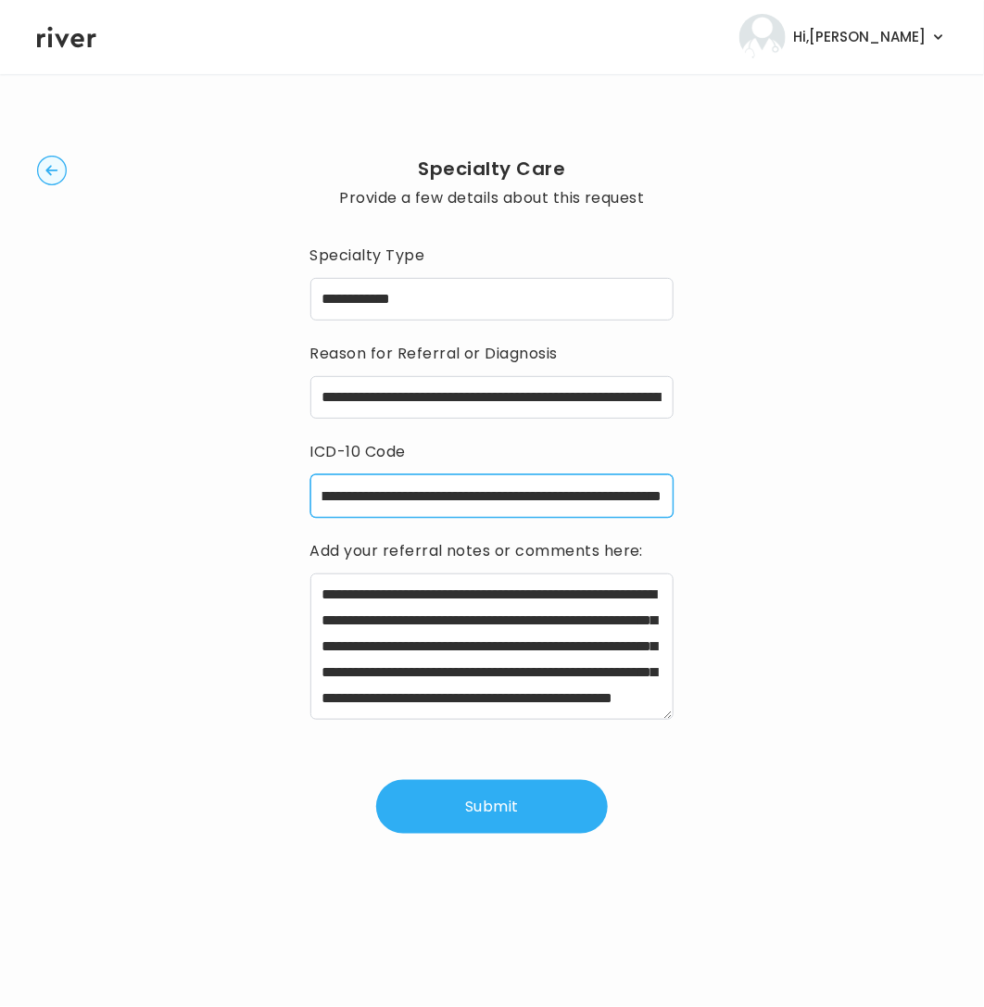
scroll to position [0, 0]
type input "**********"
click at [496, 806] on button "Submit" at bounding box center [492, 807] width 232 height 54
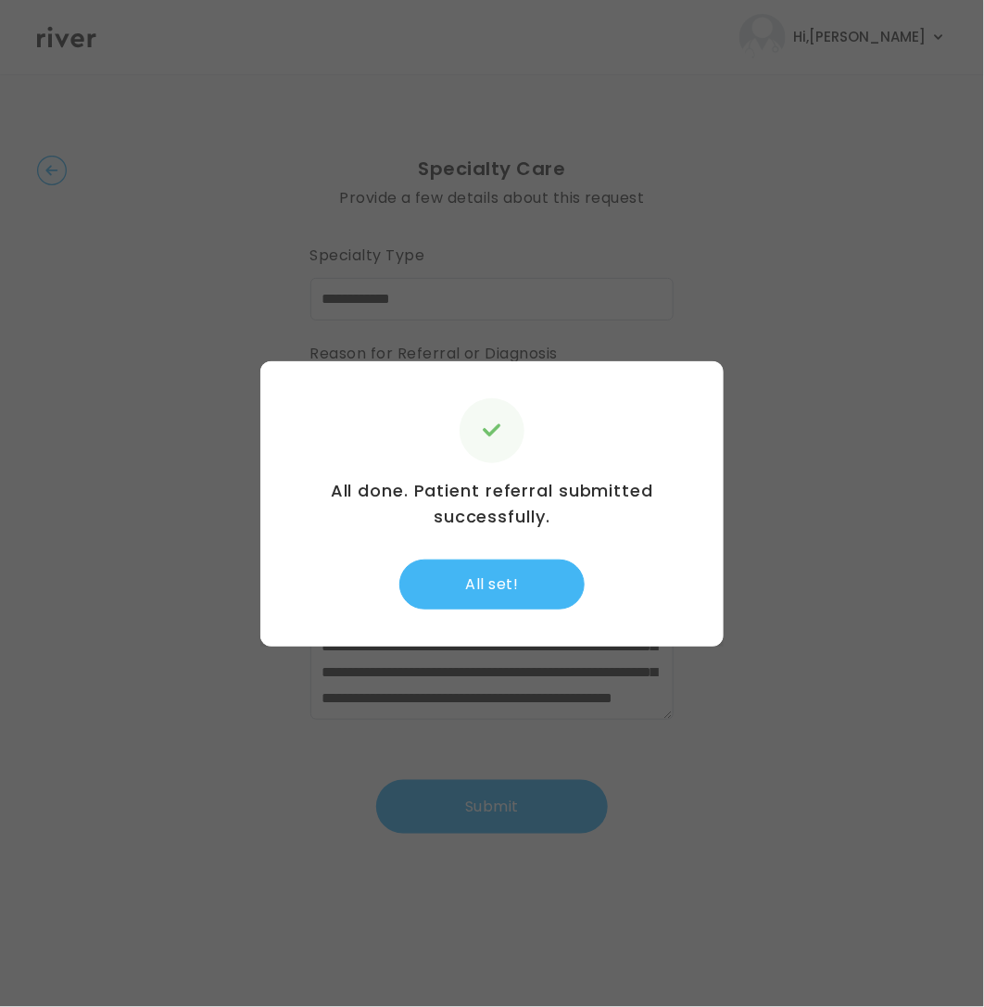
click at [527, 574] on button "All set!" at bounding box center [491, 584] width 185 height 50
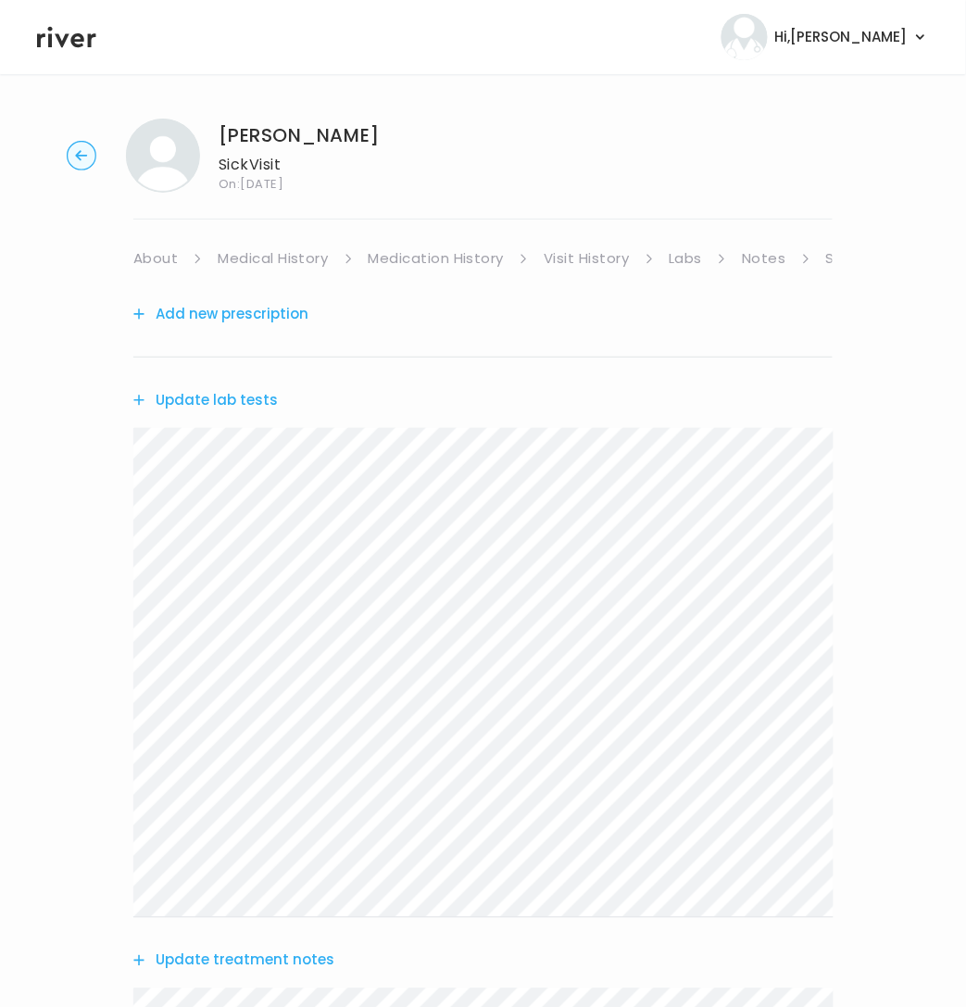
click at [158, 251] on link "About" at bounding box center [155, 258] width 44 height 26
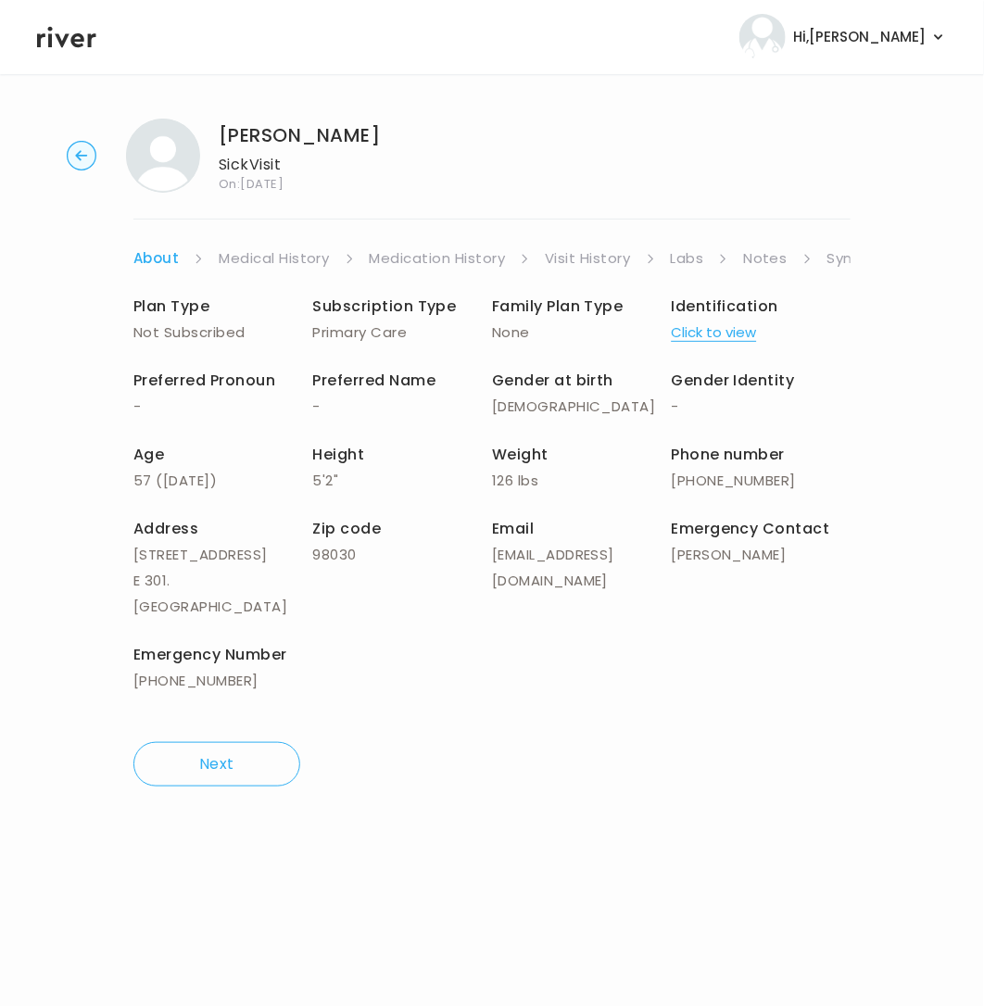
click at [843, 257] on link "Symptoms" at bounding box center [867, 258] width 80 height 26
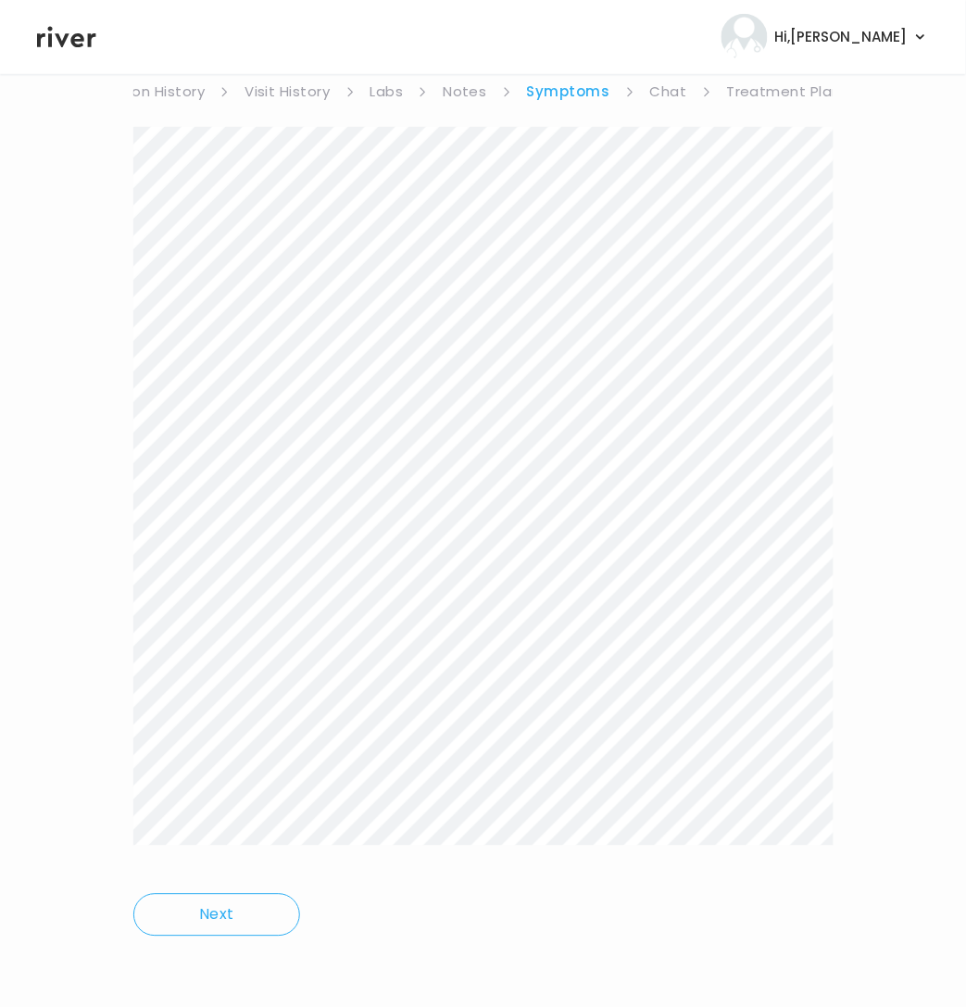
scroll to position [140, 0]
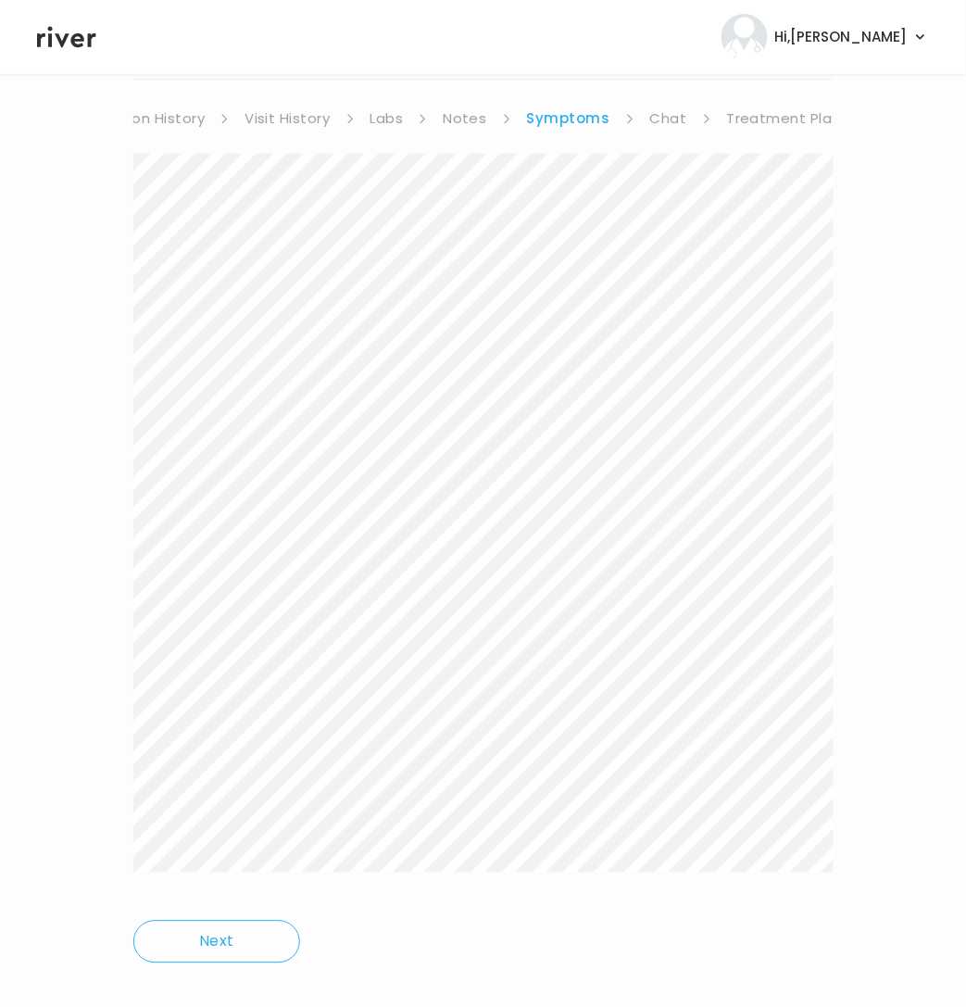
click at [791, 116] on link "Treatment Plan" at bounding box center [784, 119] width 115 height 26
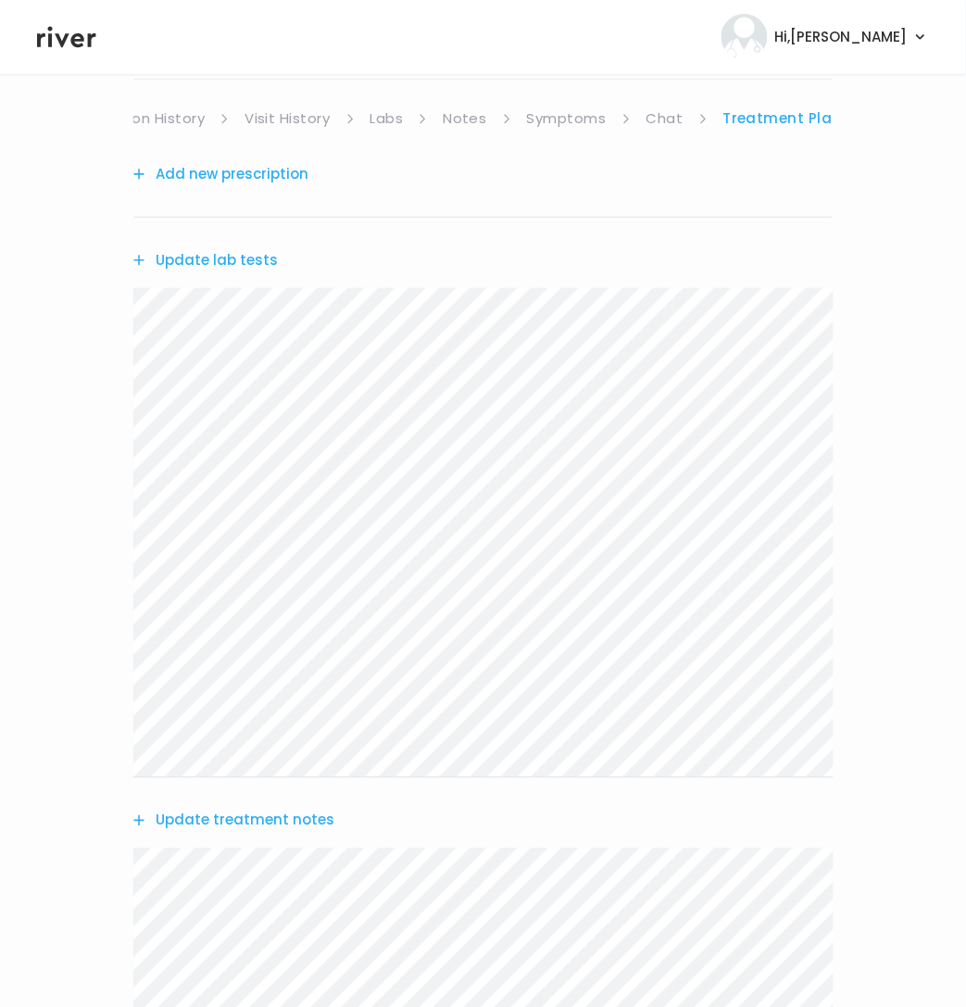
scroll to position [748, 0]
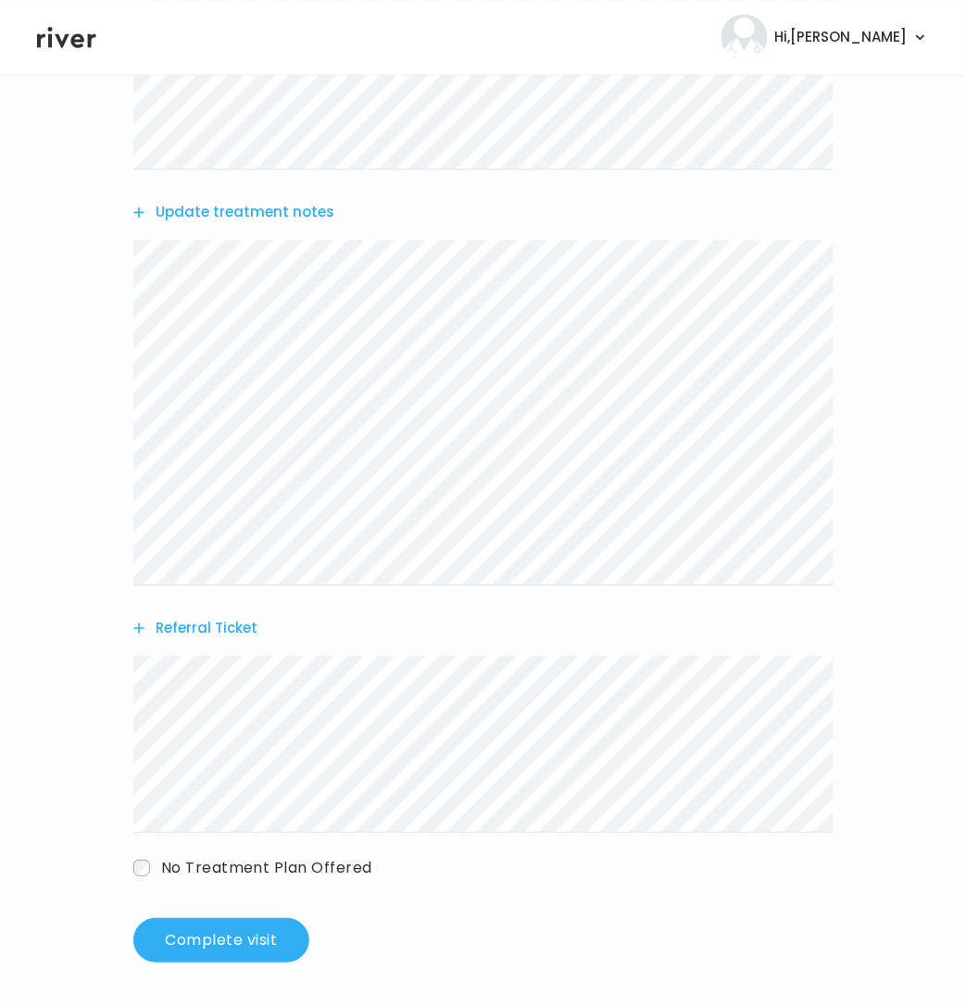
click at [256, 208] on button "Update treatment notes" at bounding box center [233, 212] width 201 height 26
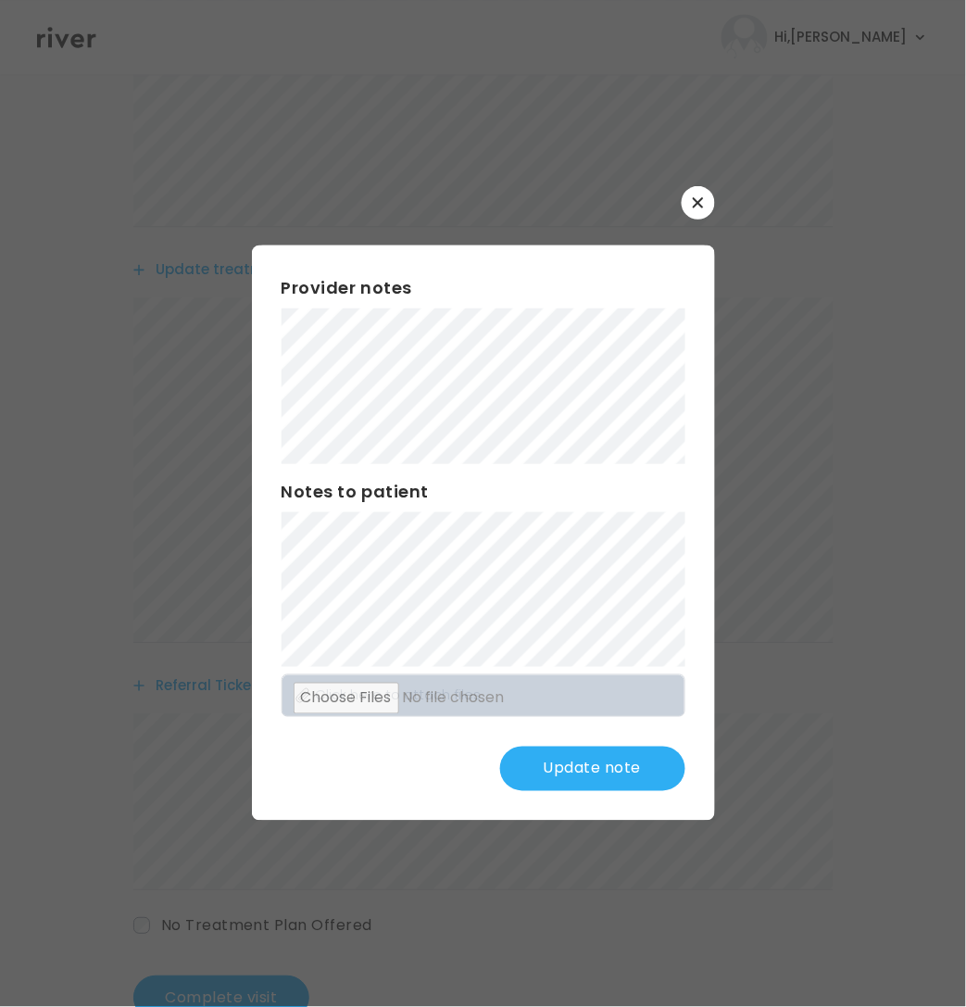
scroll to position [642, 0]
click at [545, 767] on button "Update note" at bounding box center [592, 768] width 185 height 44
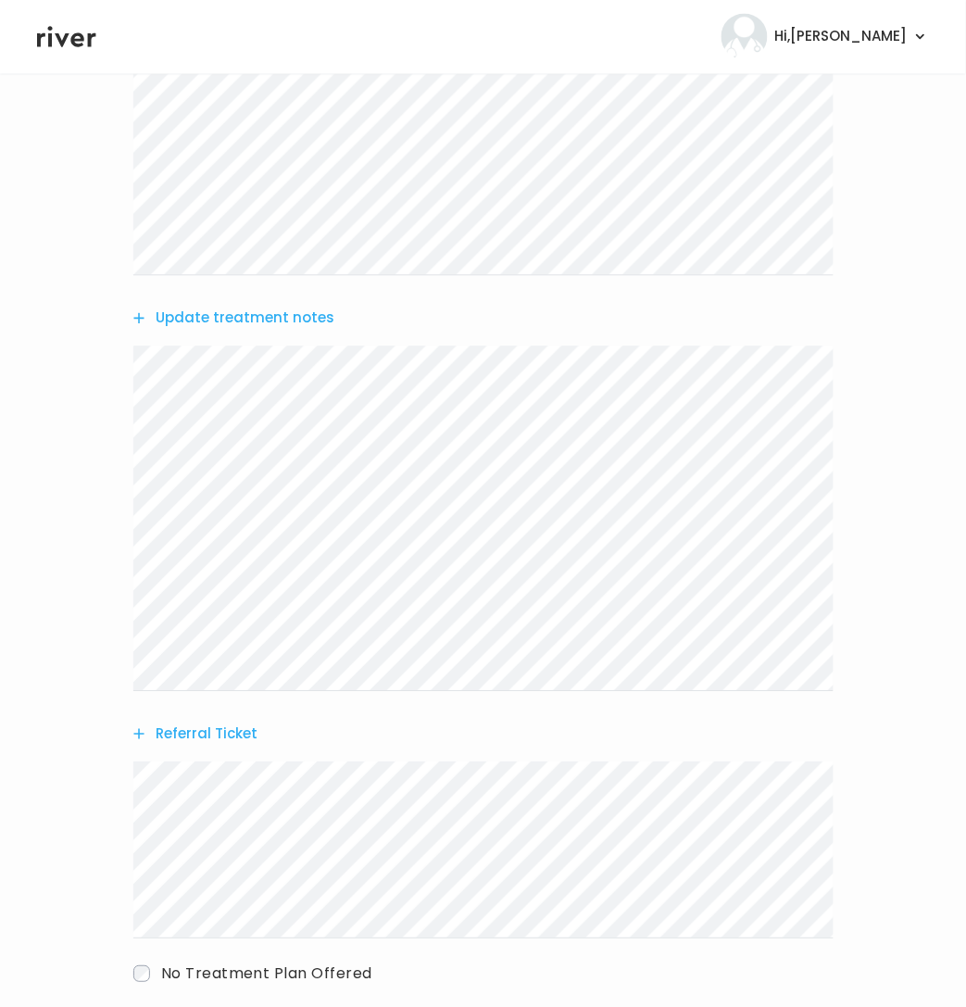
scroll to position [748, 0]
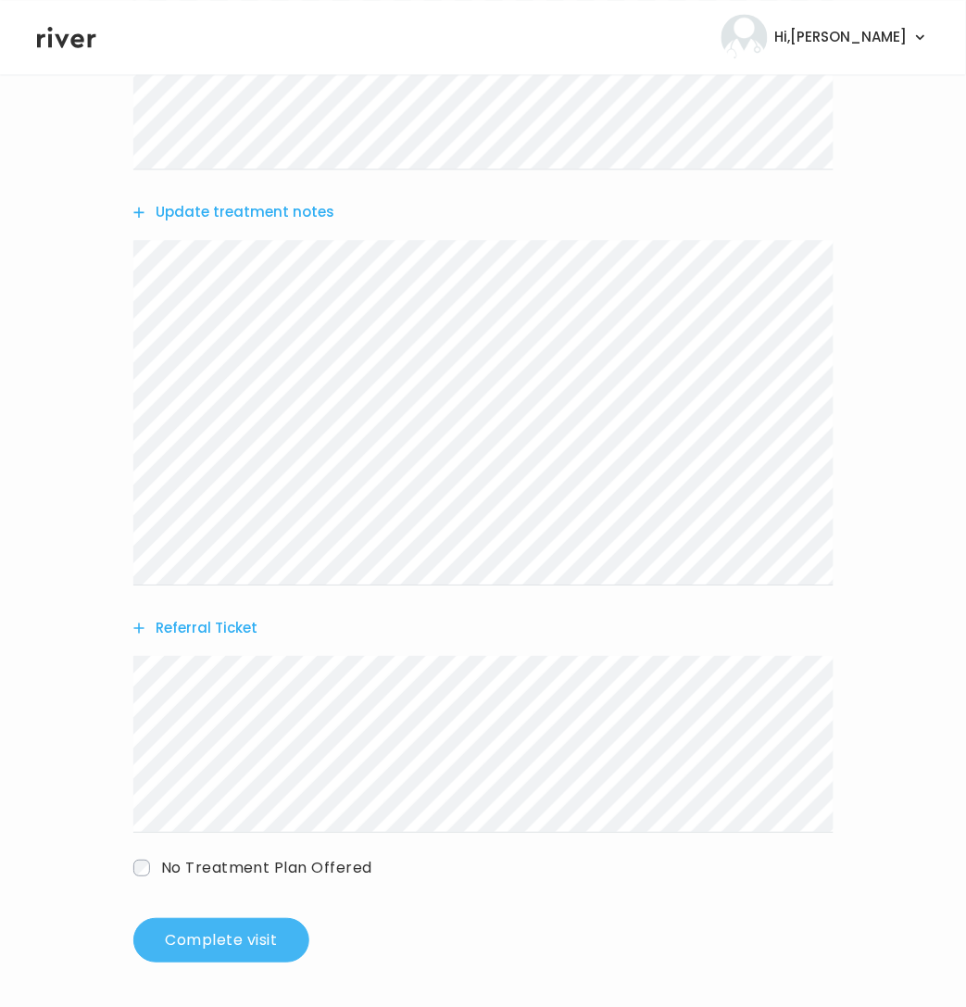
click at [266, 935] on button "Complete visit" at bounding box center [221, 940] width 176 height 44
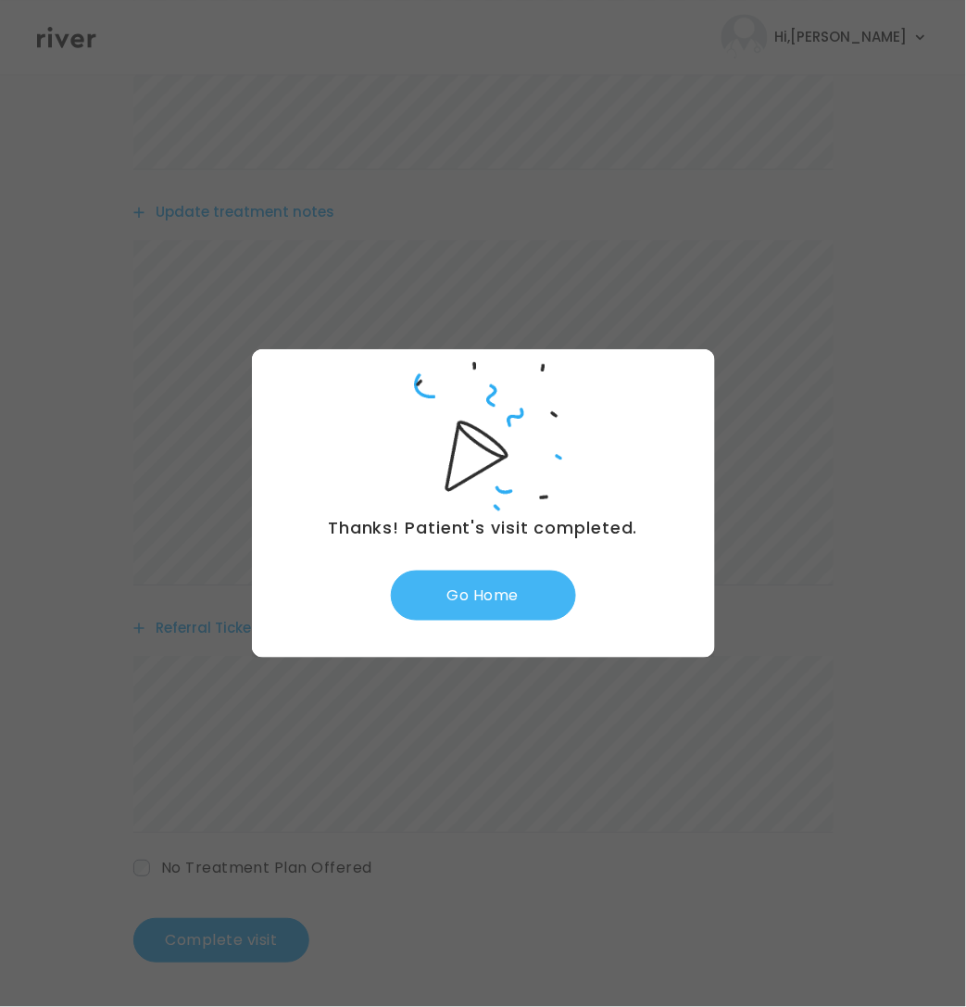
click at [488, 602] on button "Go Home" at bounding box center [483, 595] width 185 height 50
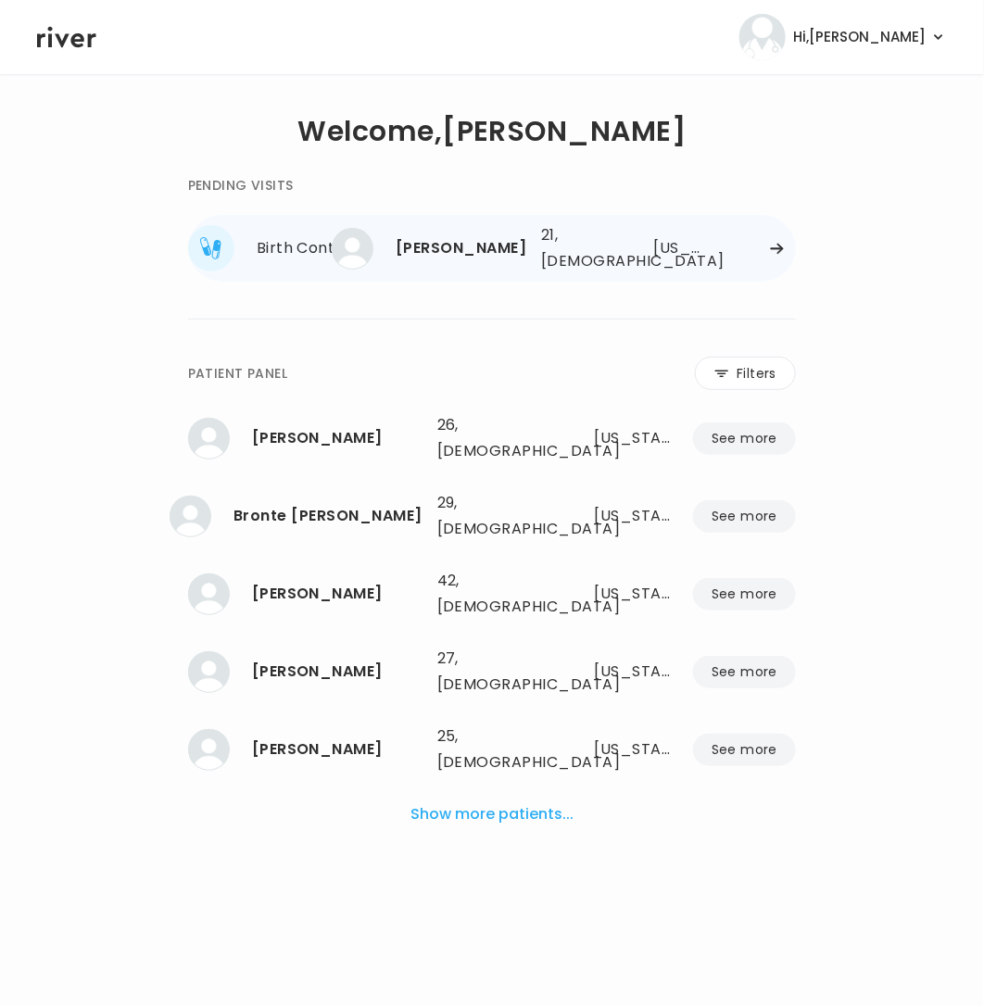
click at [757, 242] on div at bounding box center [757, 249] width 75 height 14
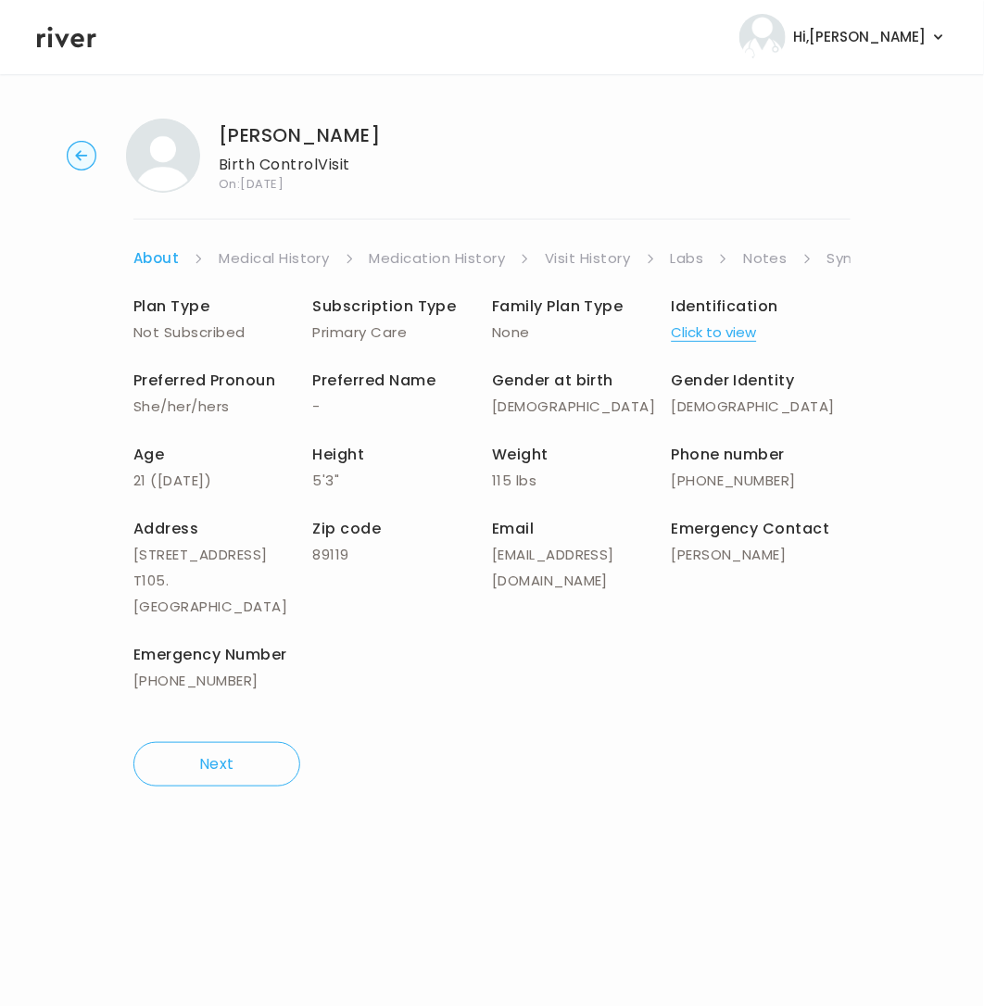
click at [582, 259] on link "Visit History" at bounding box center [587, 258] width 85 height 26
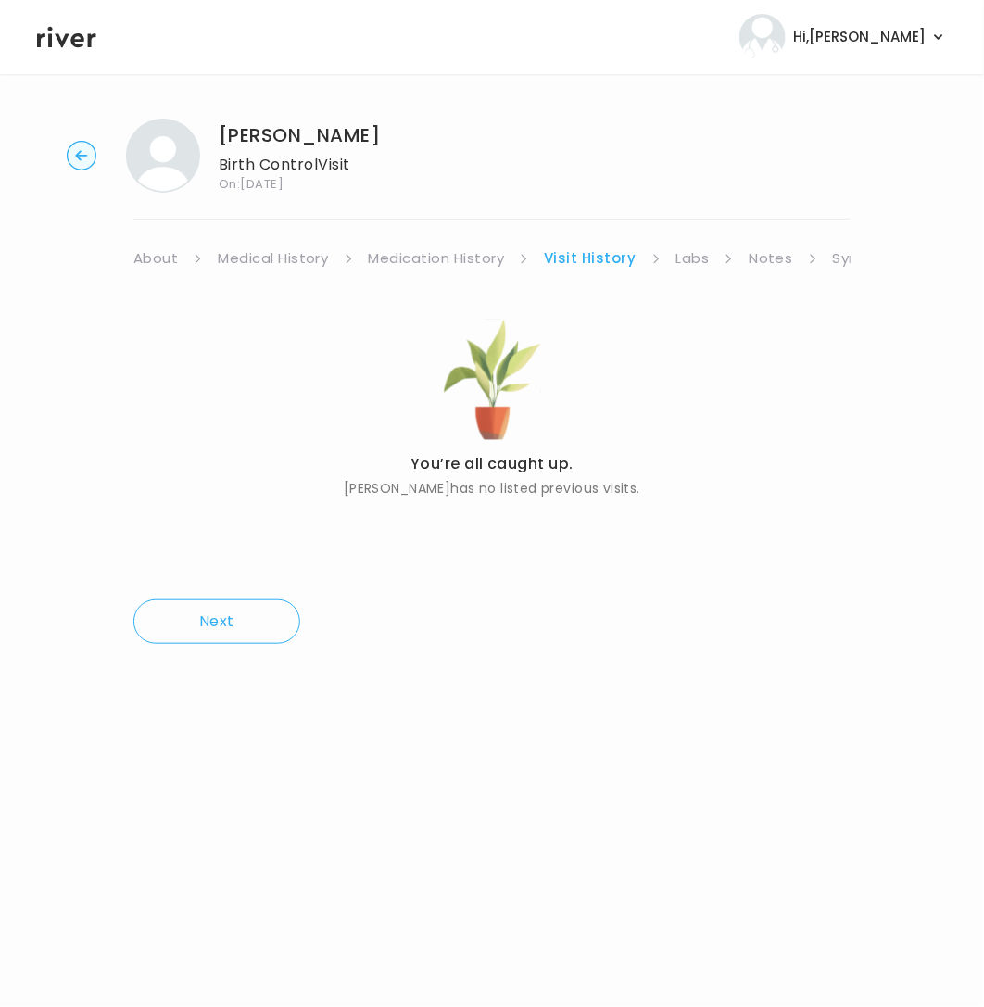
click at [432, 246] on link "Medication History" at bounding box center [437, 258] width 136 height 26
drag, startPoint x: 303, startPoint y: 262, endPoint x: 313, endPoint y: 261, distance: 10.2
click at [303, 263] on link "Medical History" at bounding box center [273, 258] width 110 height 26
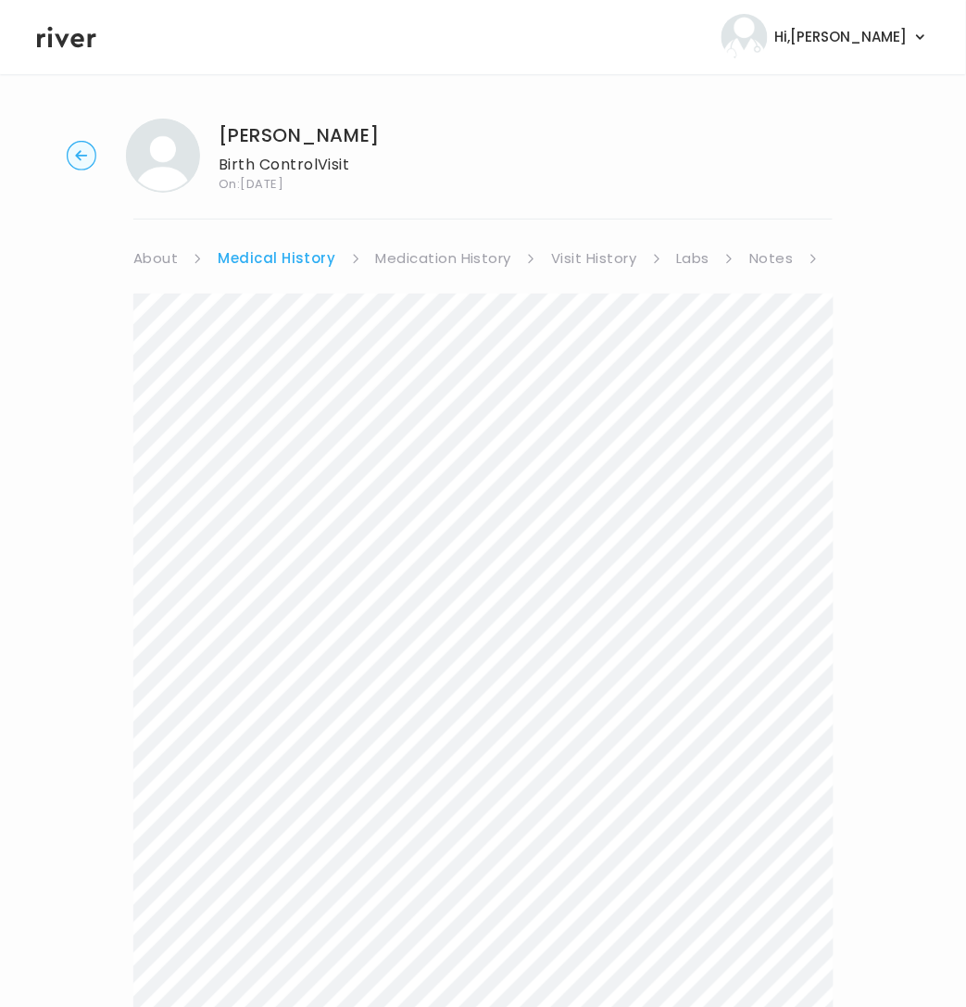
click at [836, 254] on div "[PERSON_NAME] Birth Control Visit On: [DATE] About Medical History Medication H…" at bounding box center [483, 756] width 966 height 1305
click at [833, 257] on link "Symptoms" at bounding box center [873, 258] width 80 height 26
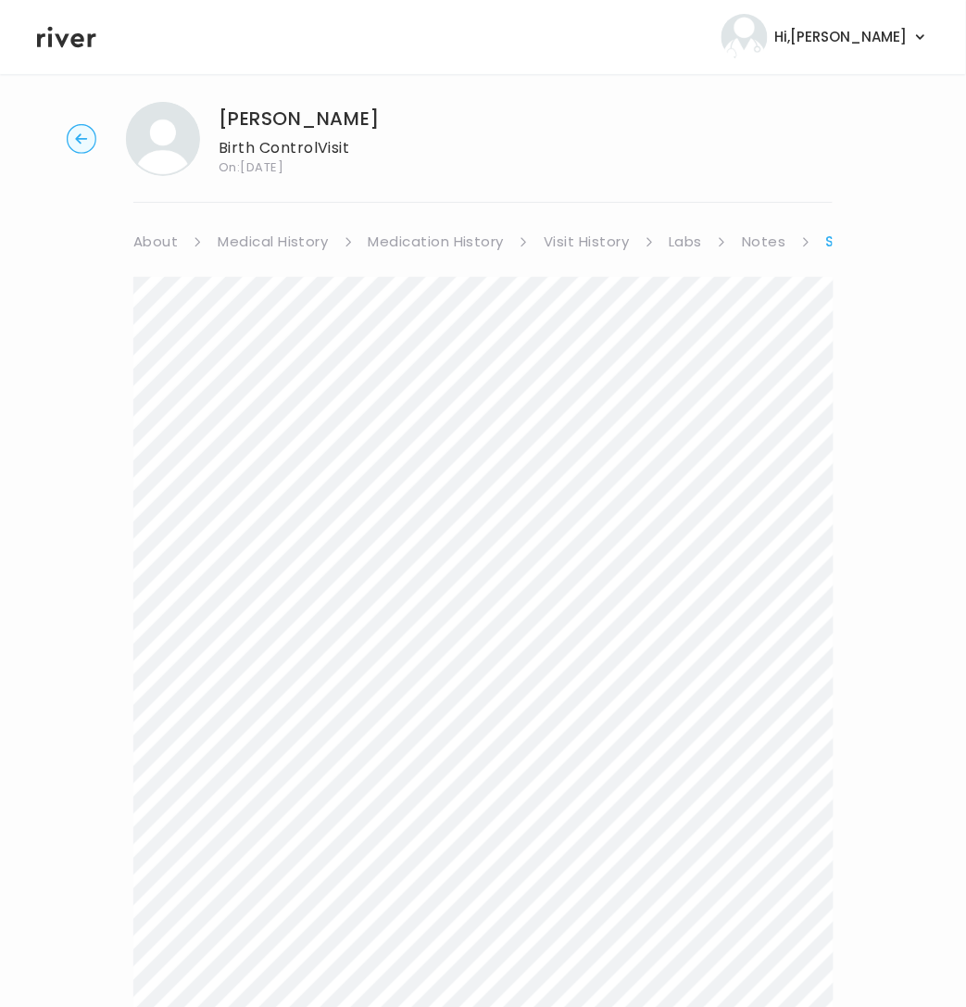
scroll to position [37, 0]
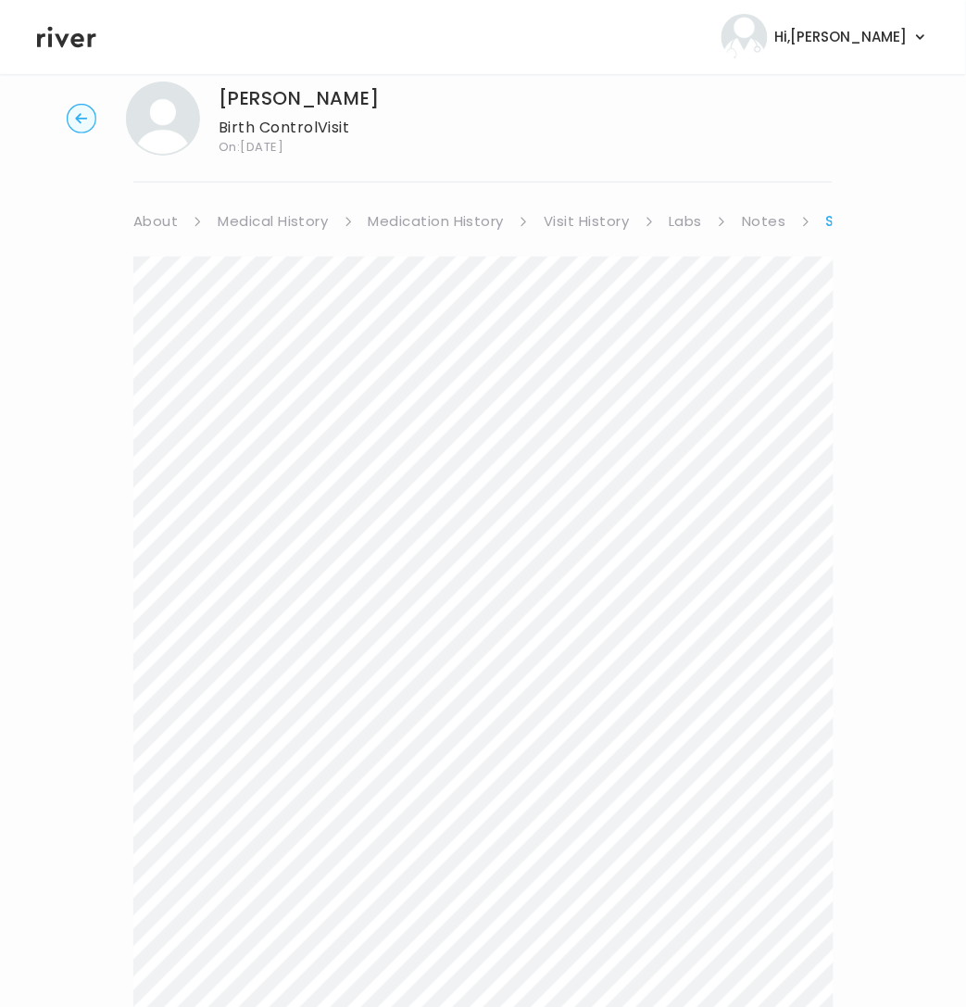
drag, startPoint x: 133, startPoint y: 224, endPoint x: 145, endPoint y: 223, distance: 12.1
click at [135, 225] on link "About" at bounding box center [155, 221] width 44 height 26
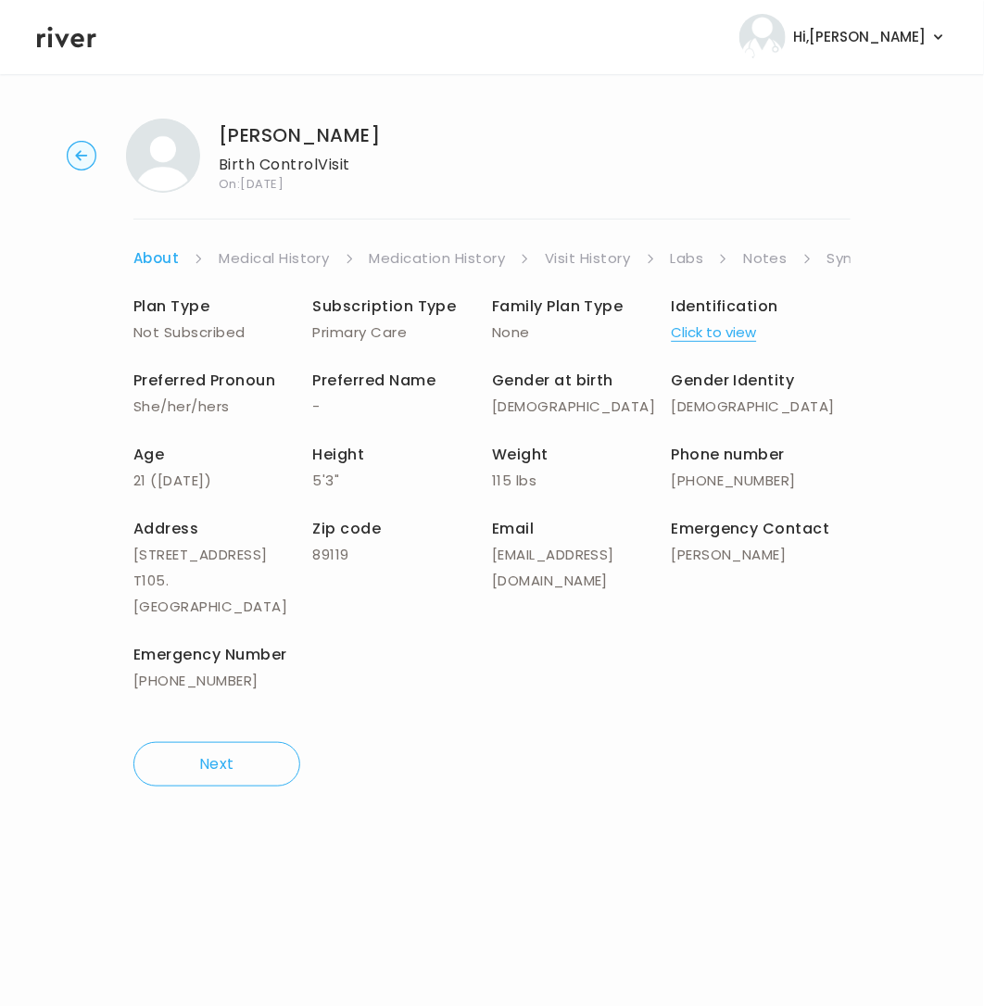
click at [845, 253] on link "Symptoms" at bounding box center [867, 258] width 80 height 26
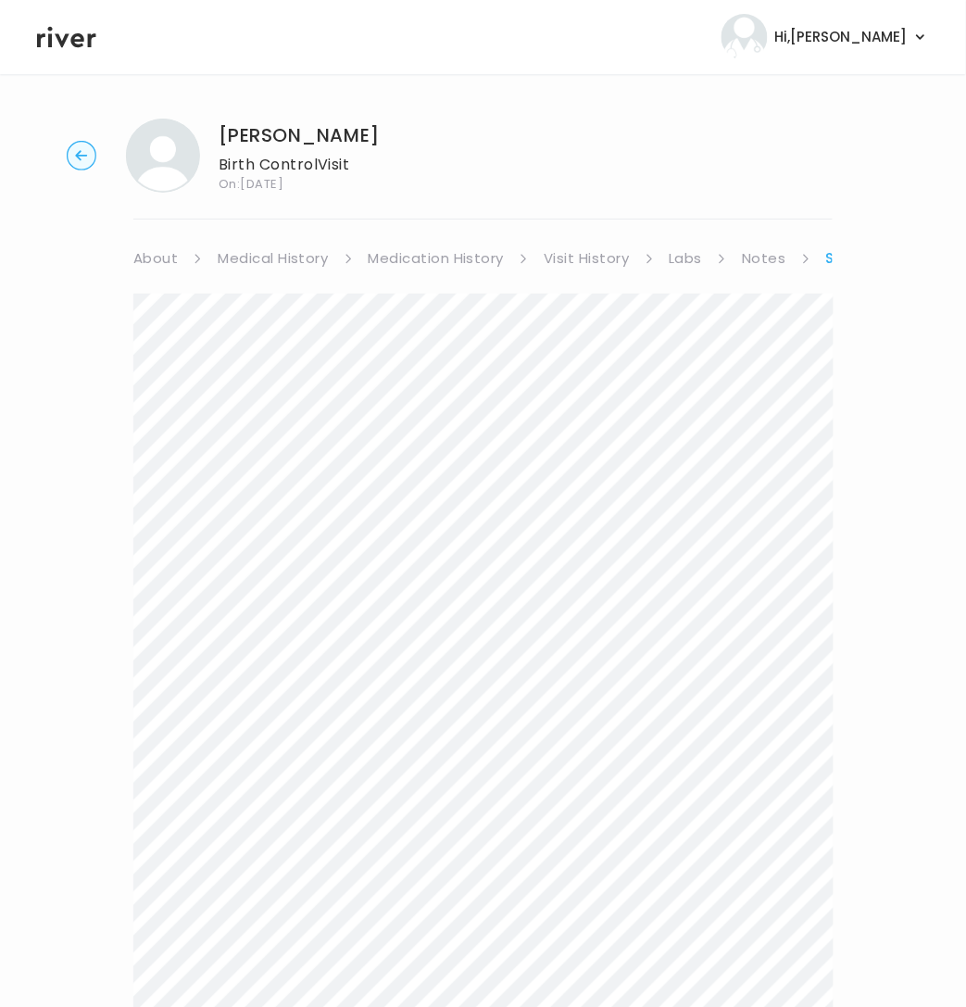
click at [832, 258] on link "Symptoms" at bounding box center [867, 258] width 83 height 26
click at [804, 262] on icon at bounding box center [807, 258] width 6 height 9
click at [773, 261] on link "Notes" at bounding box center [764, 258] width 44 height 26
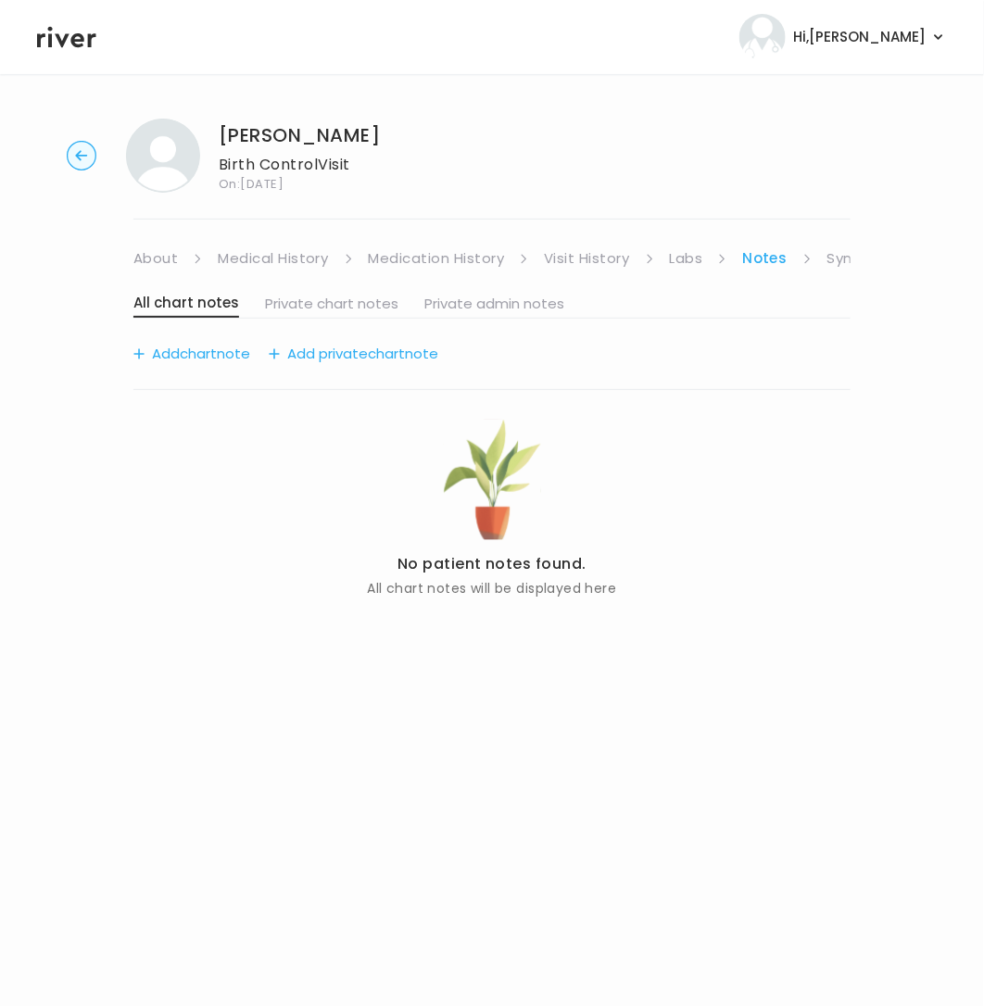
click at [570, 259] on link "Visit History" at bounding box center [586, 258] width 85 height 26
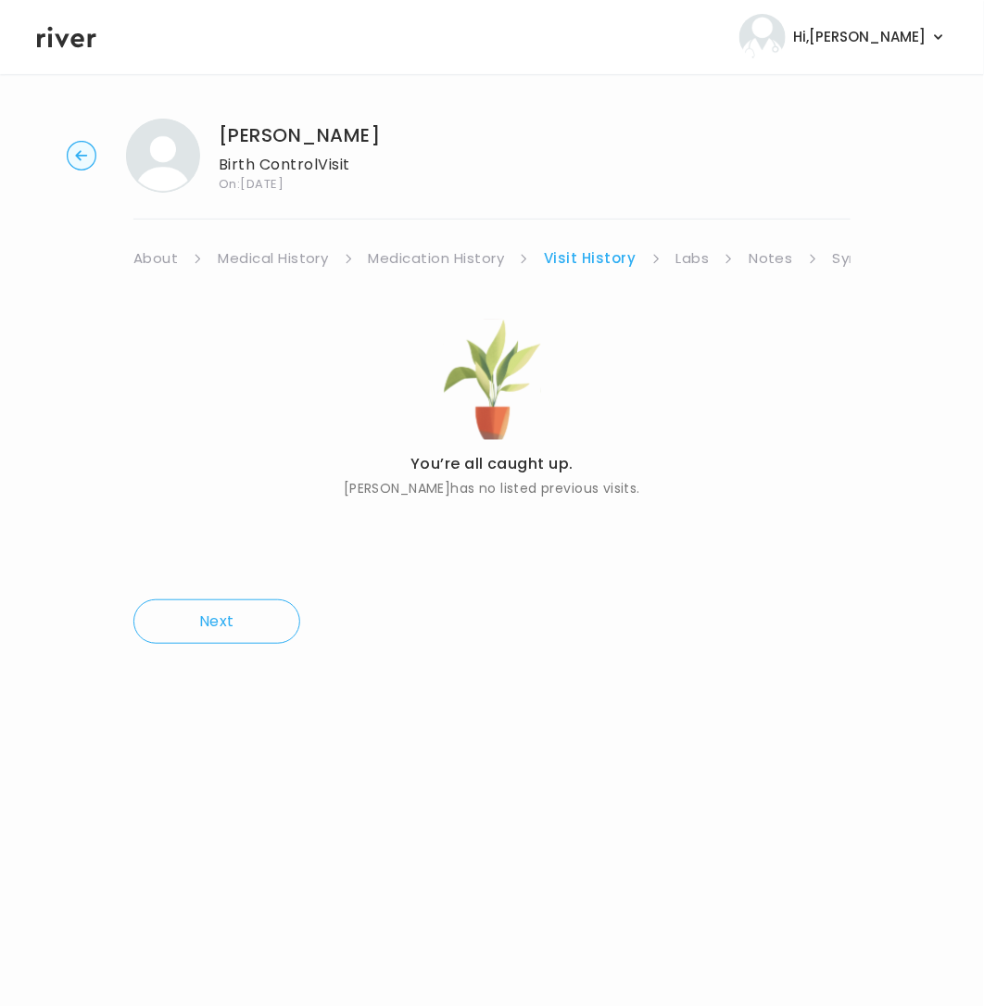
click at [753, 257] on link "Notes" at bounding box center [770, 258] width 44 height 26
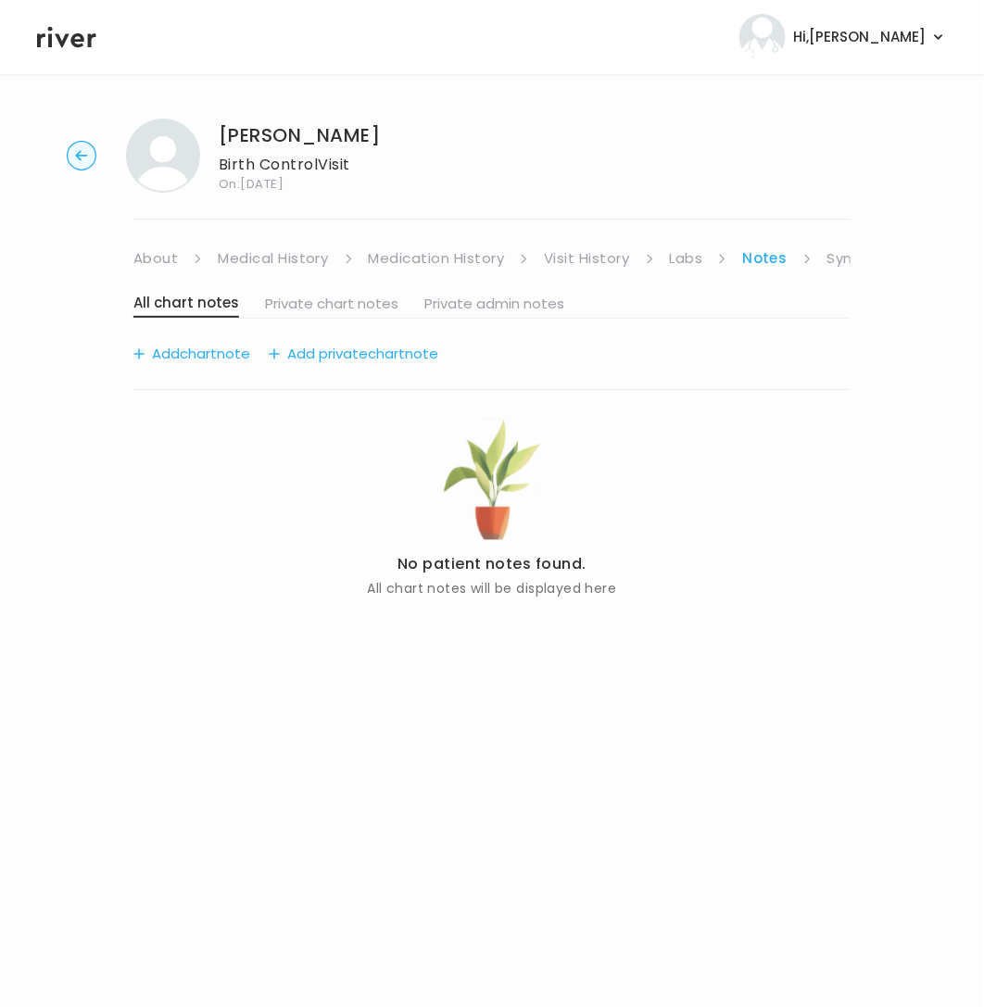
click at [824, 257] on ul "About Medical History Medication History Visit History Labs Notes Symptoms Chat…" at bounding box center [491, 258] width 717 height 26
click at [833, 257] on link "Symptoms" at bounding box center [867, 258] width 80 height 26
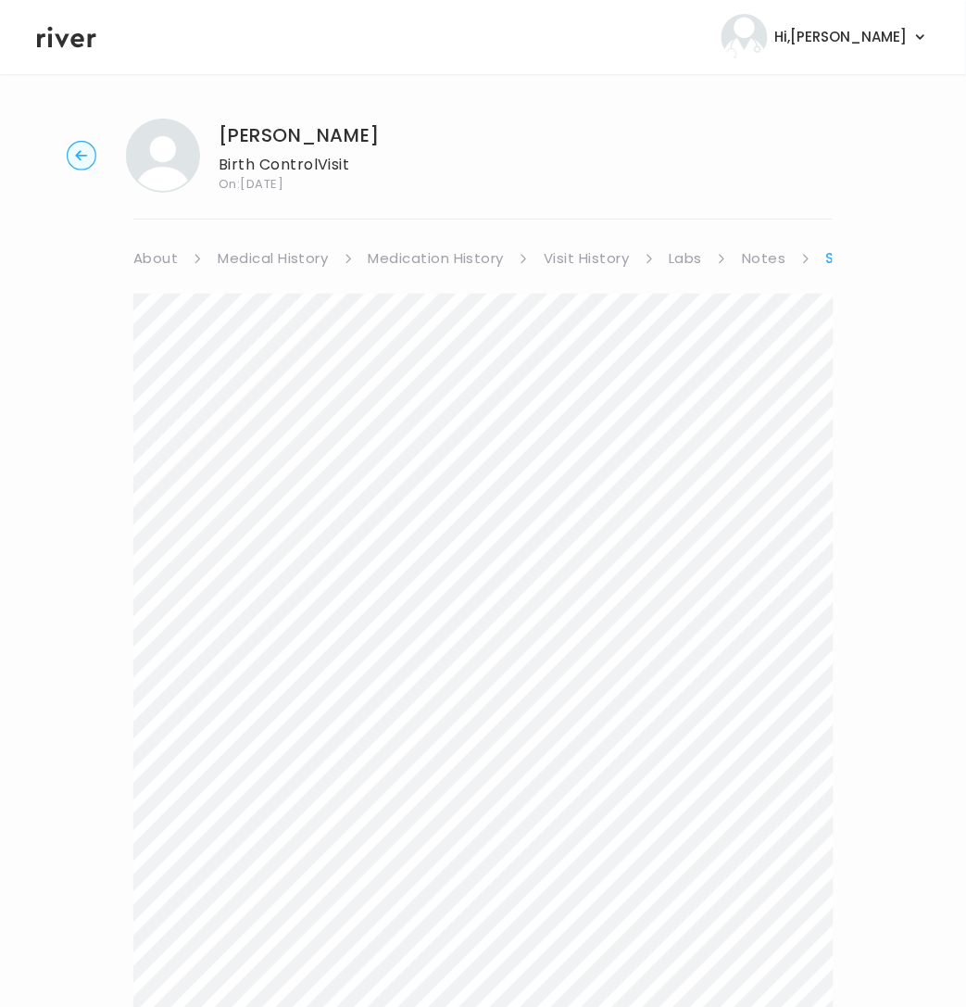
click at [832, 257] on link "Symptoms" at bounding box center [867, 258] width 83 height 26
click at [796, 263] on link "Treatment Plan" at bounding box center [784, 258] width 115 height 26
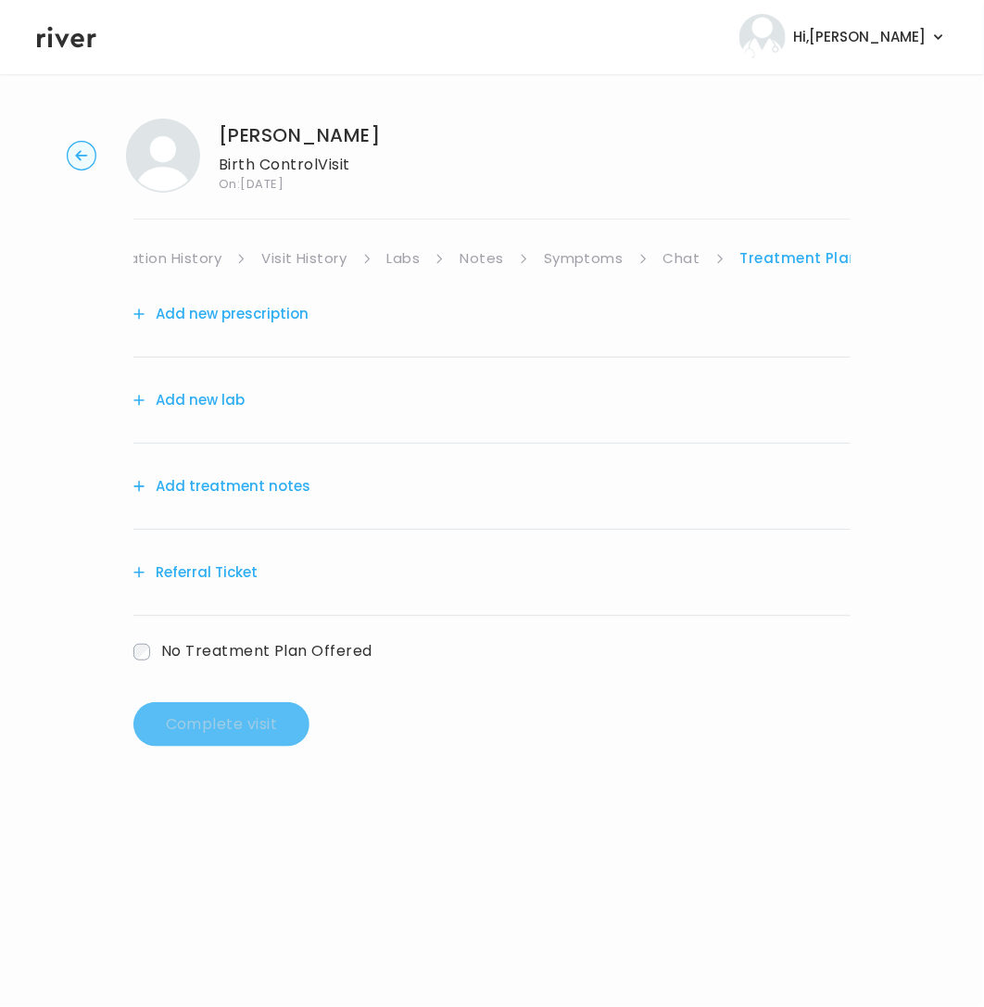
click at [257, 482] on button "Add treatment notes" at bounding box center [221, 486] width 177 height 26
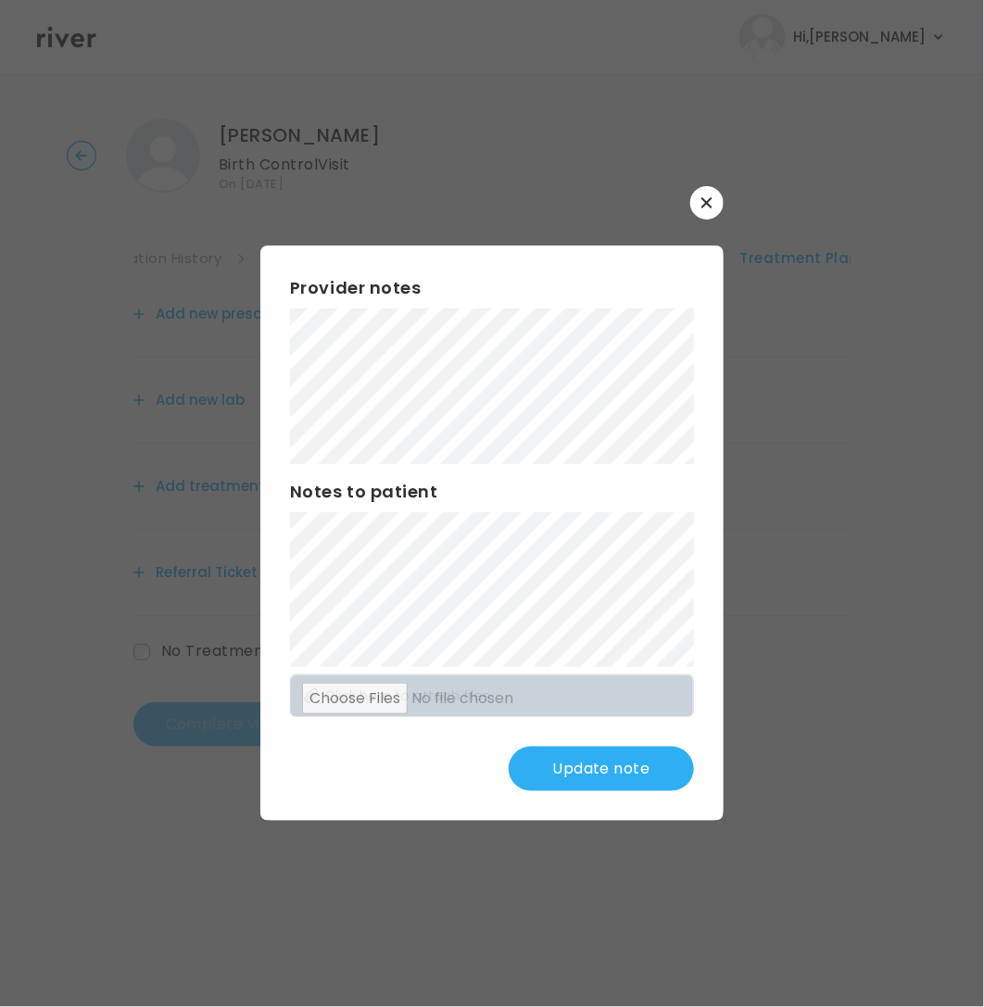
click at [625, 767] on button "Update note" at bounding box center [600, 768] width 185 height 44
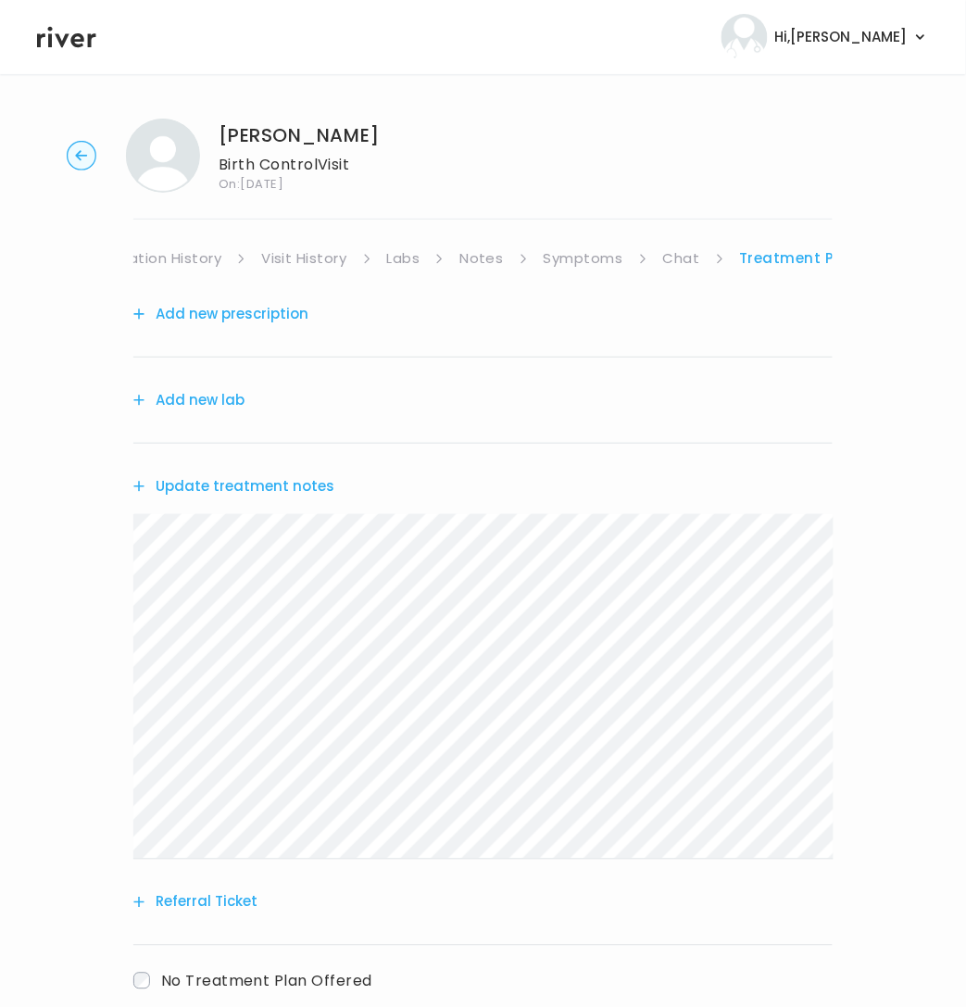
click at [249, 320] on button "Add new prescription" at bounding box center [220, 314] width 175 height 26
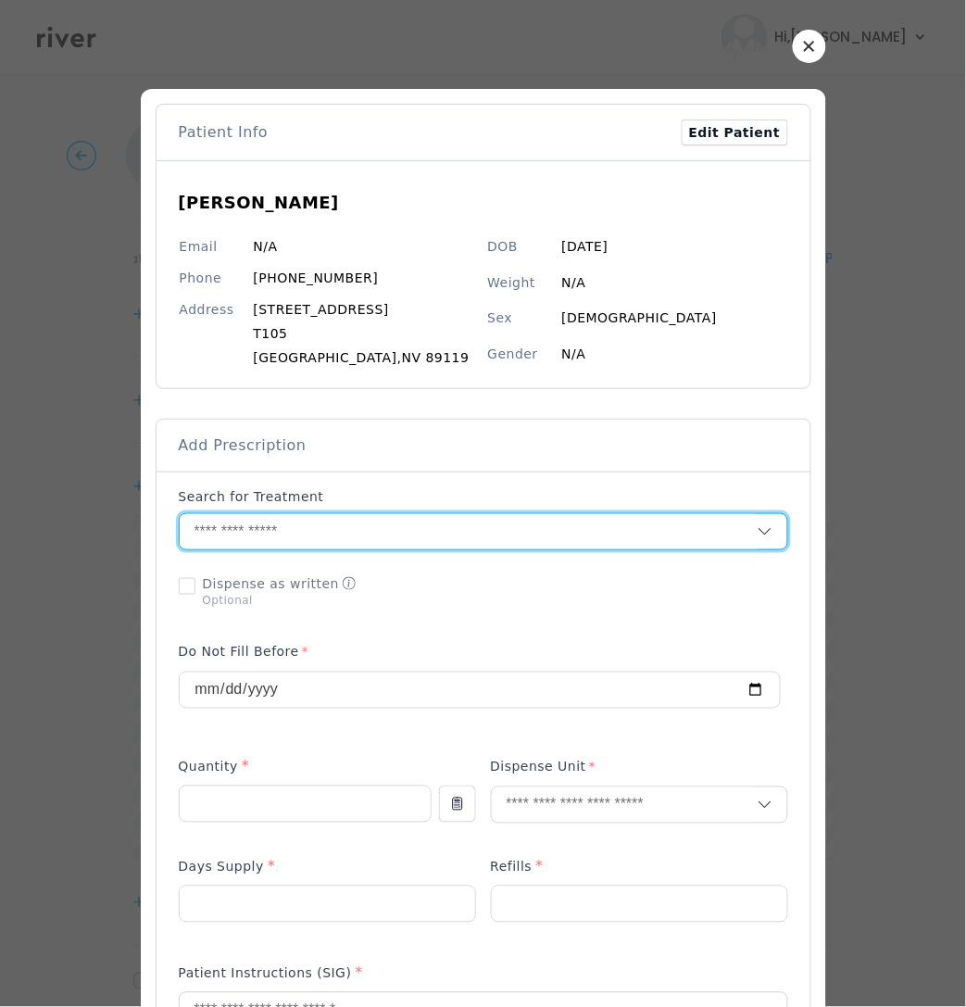
click at [244, 534] on input "text" at bounding box center [469, 531] width 578 height 35
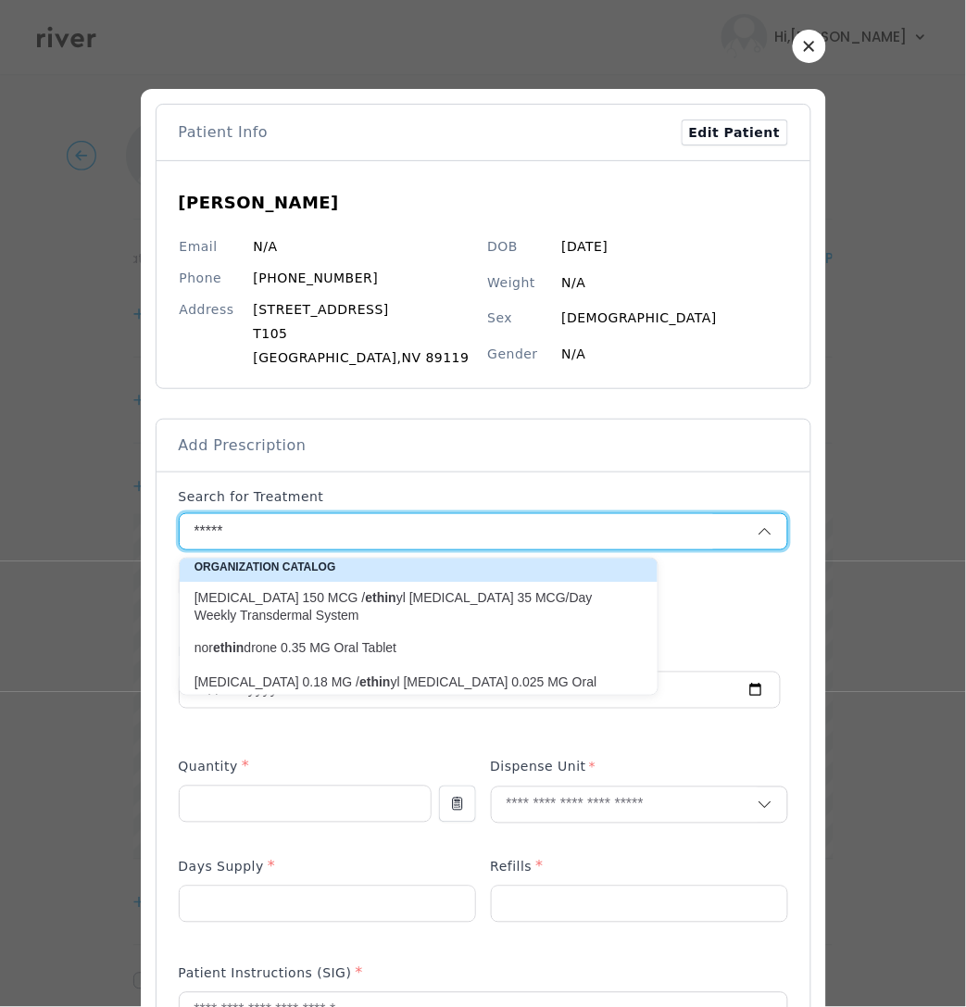
scroll to position [9, 0]
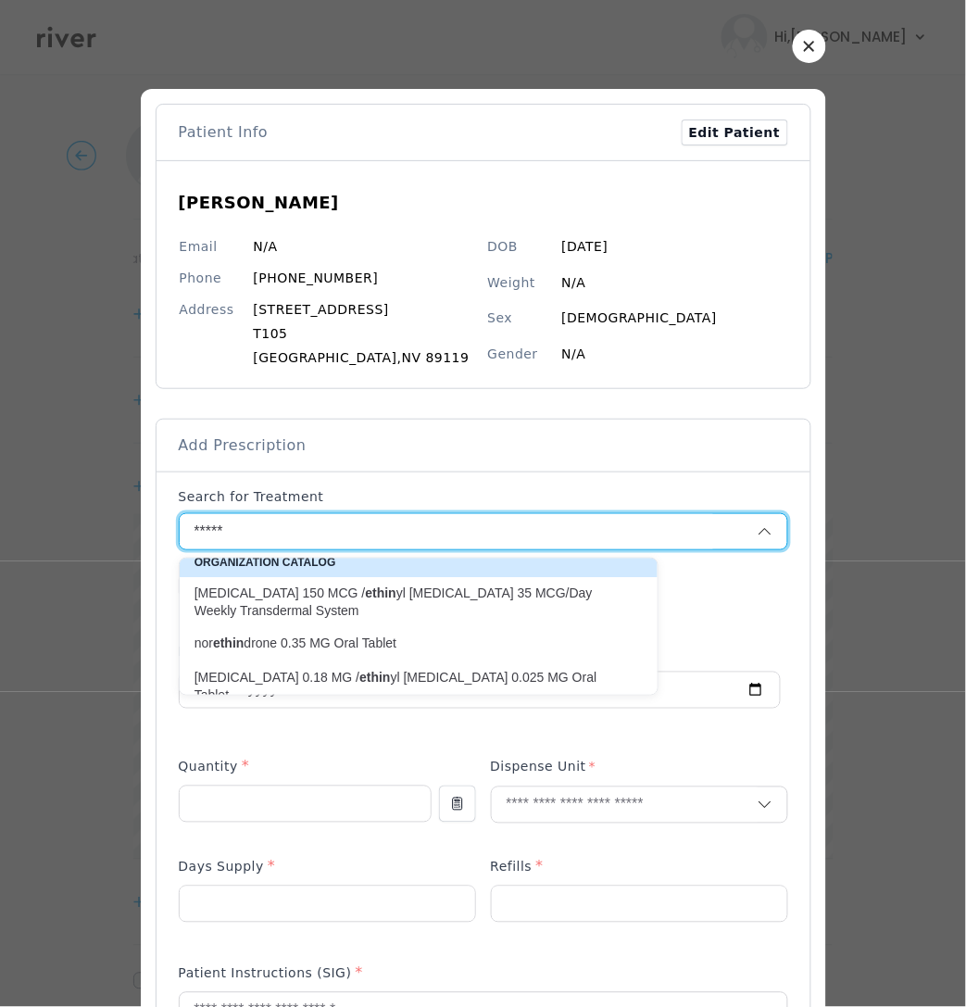
drag, startPoint x: 229, startPoint y: 532, endPoint x: 163, endPoint y: 528, distance: 65.9
click at [163, 528] on div "Add Prescription to Order" at bounding box center [484, 939] width 654 height 936
paste input "**********"
type input "**********"
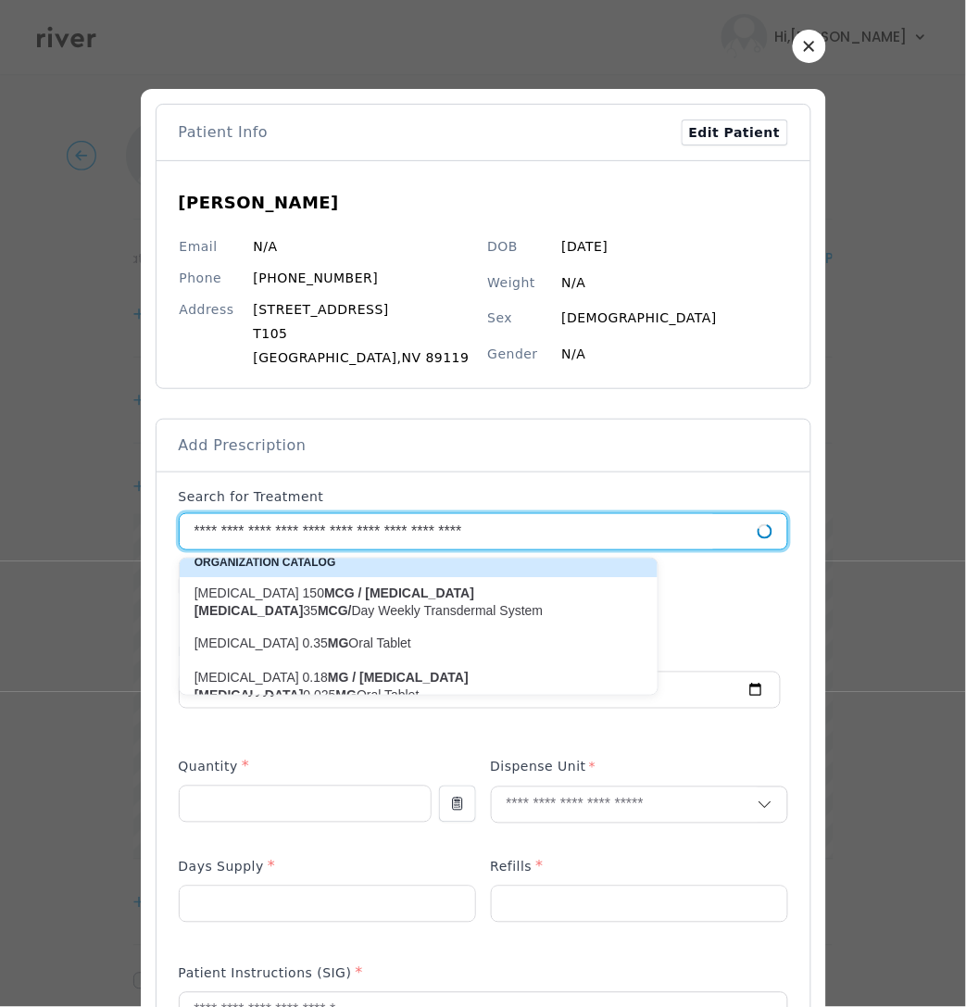
scroll to position [0, 0]
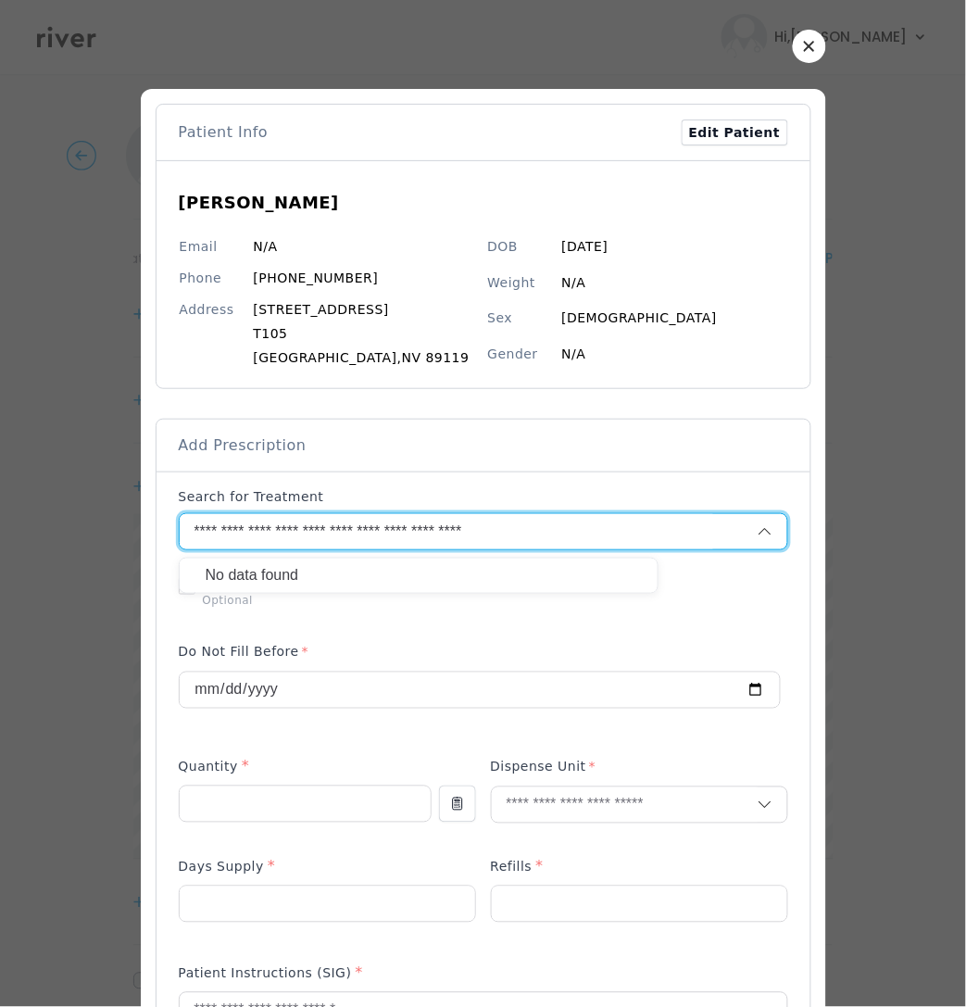
click at [361, 533] on input "**********" at bounding box center [446, 531] width 533 height 35
click at [331, 537] on input "text" at bounding box center [469, 531] width 578 height 35
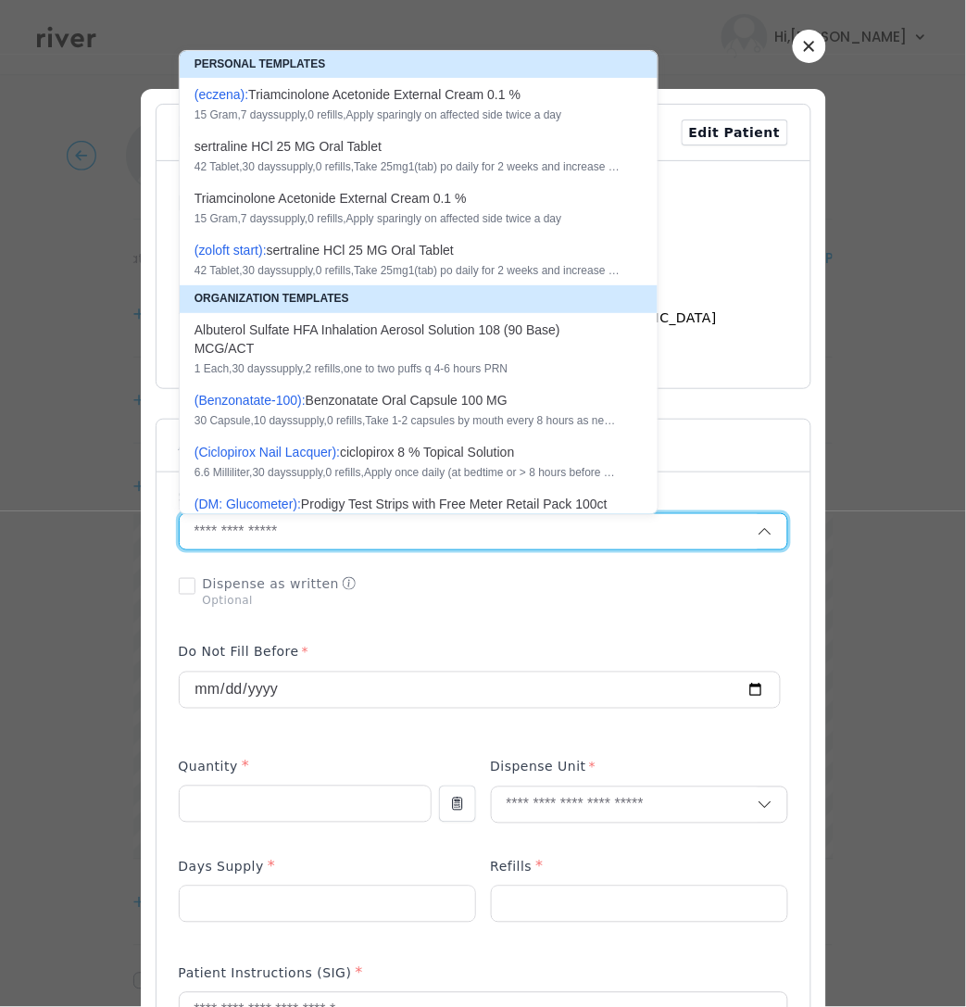
paste input "**********"
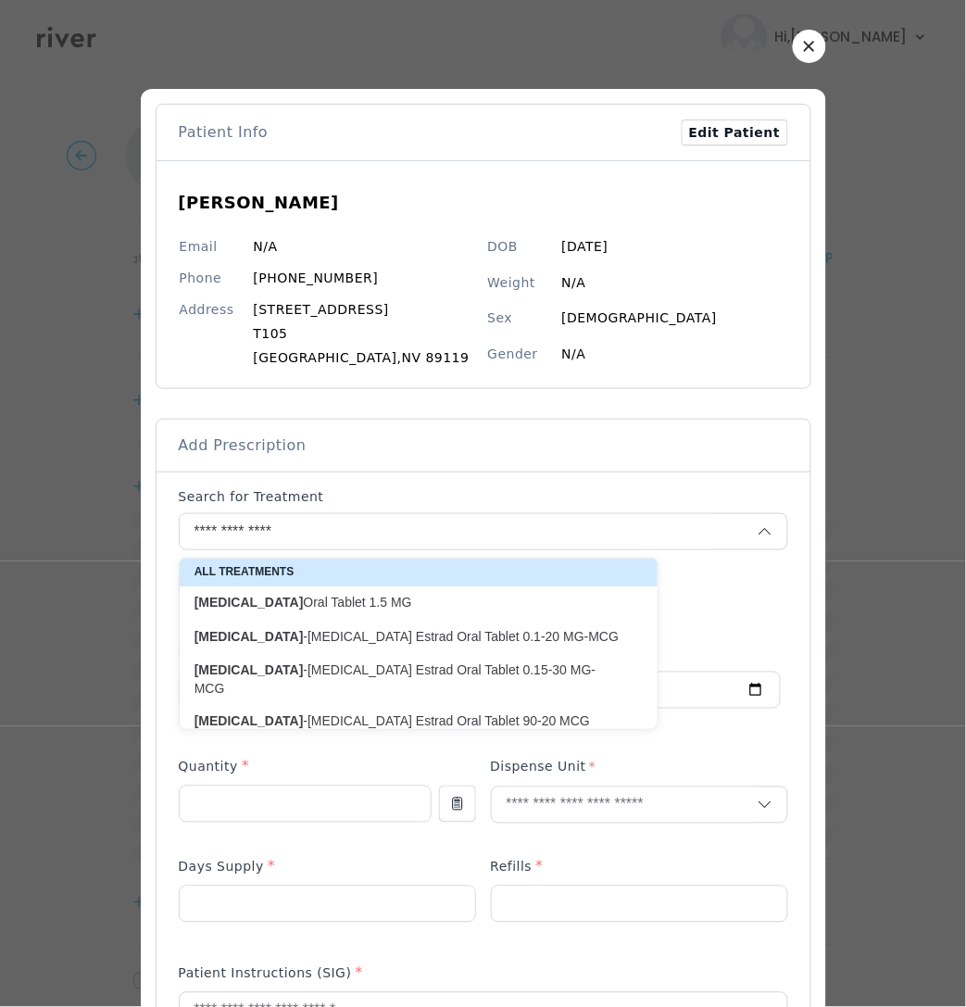
click at [390, 670] on p "[MEDICAL_DATA] -[MEDICAL_DATA] Estrad Oral Tablet 0.15-30 MG-MCG" at bounding box center [407, 679] width 426 height 36
type input "**********"
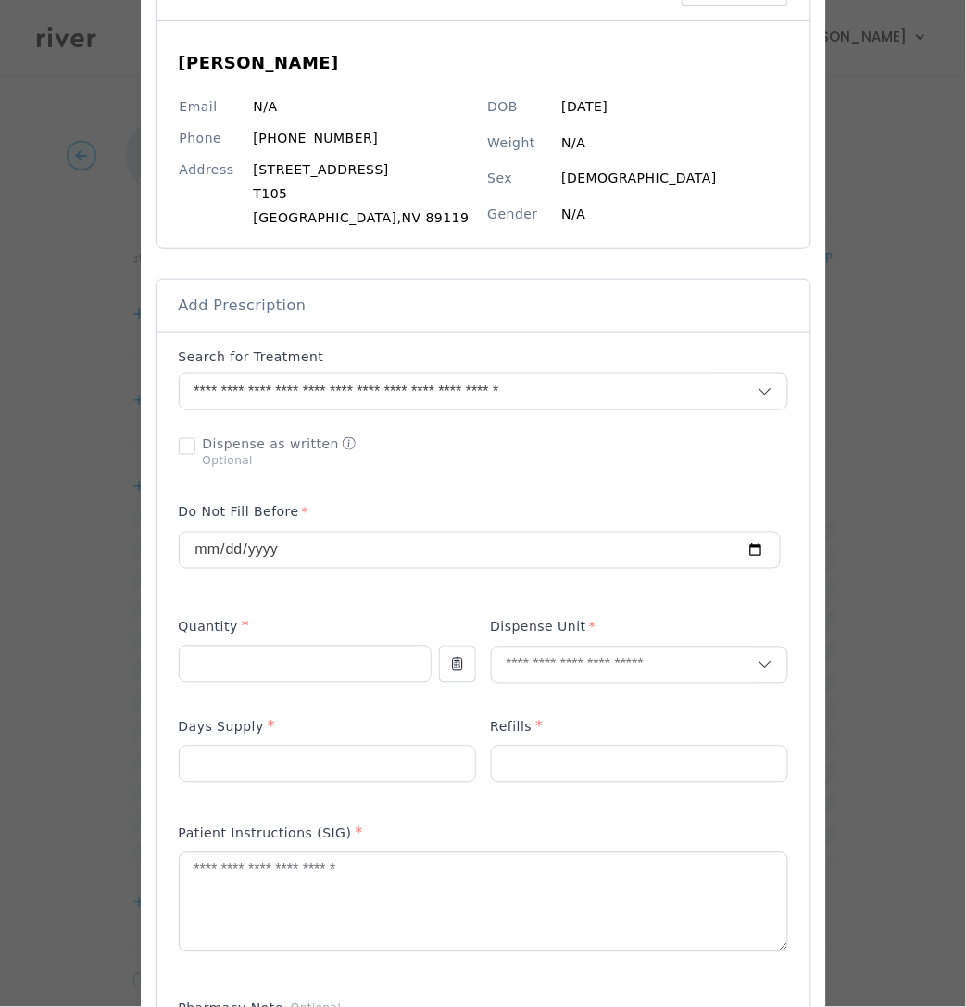
scroll to position [159, 0]
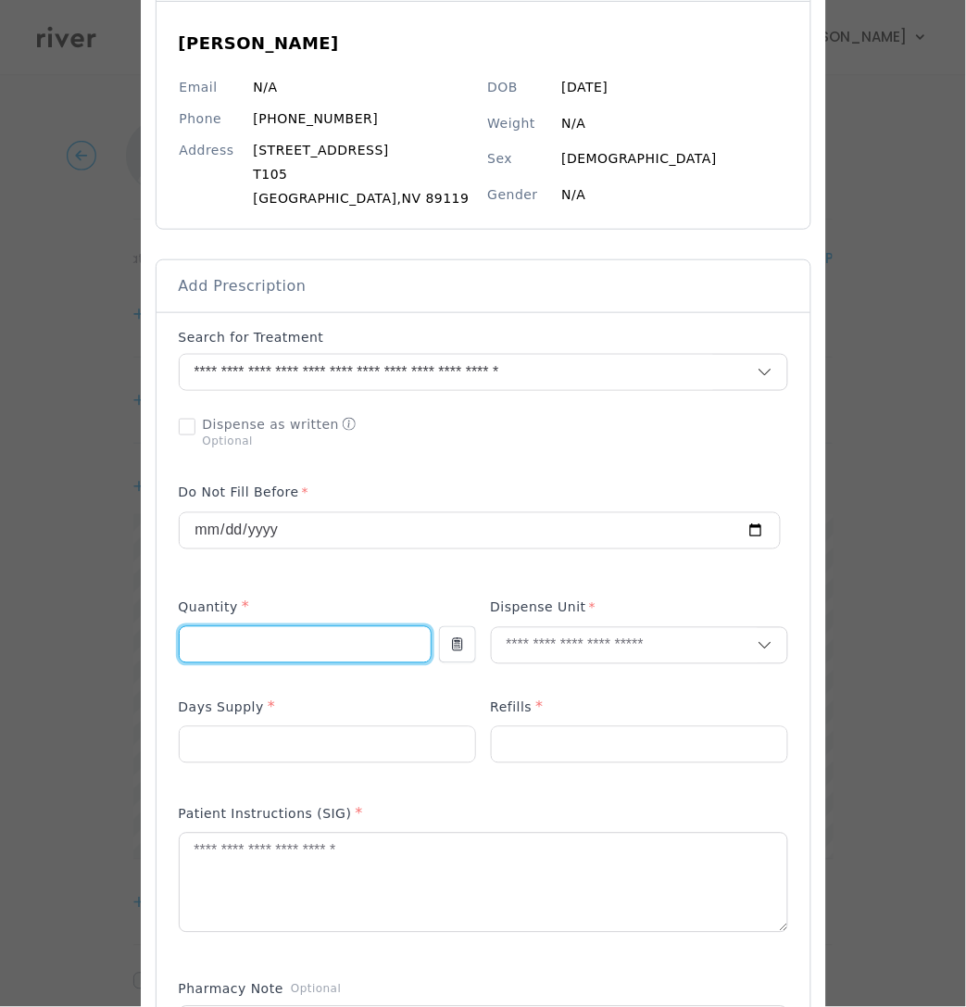
click at [355, 658] on input "number" at bounding box center [305, 644] width 251 height 35
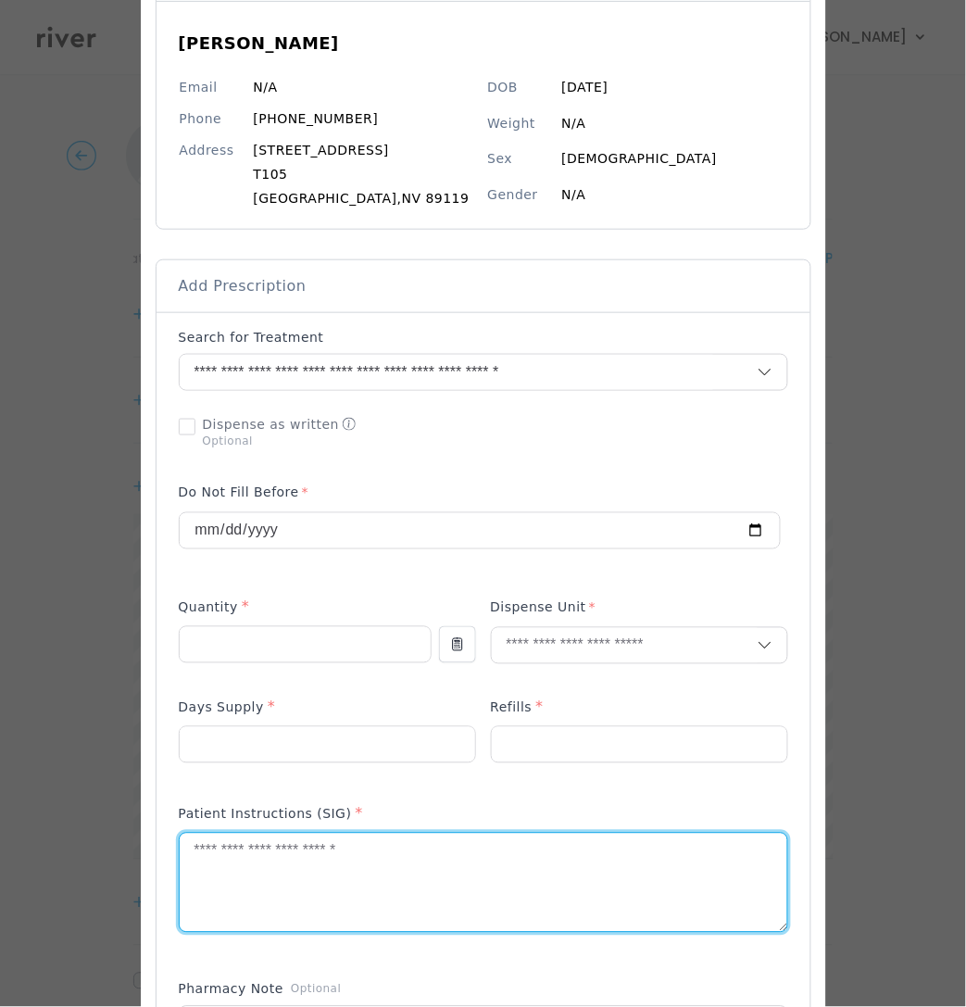
click at [470, 867] on textarea at bounding box center [484, 882] width 608 height 98
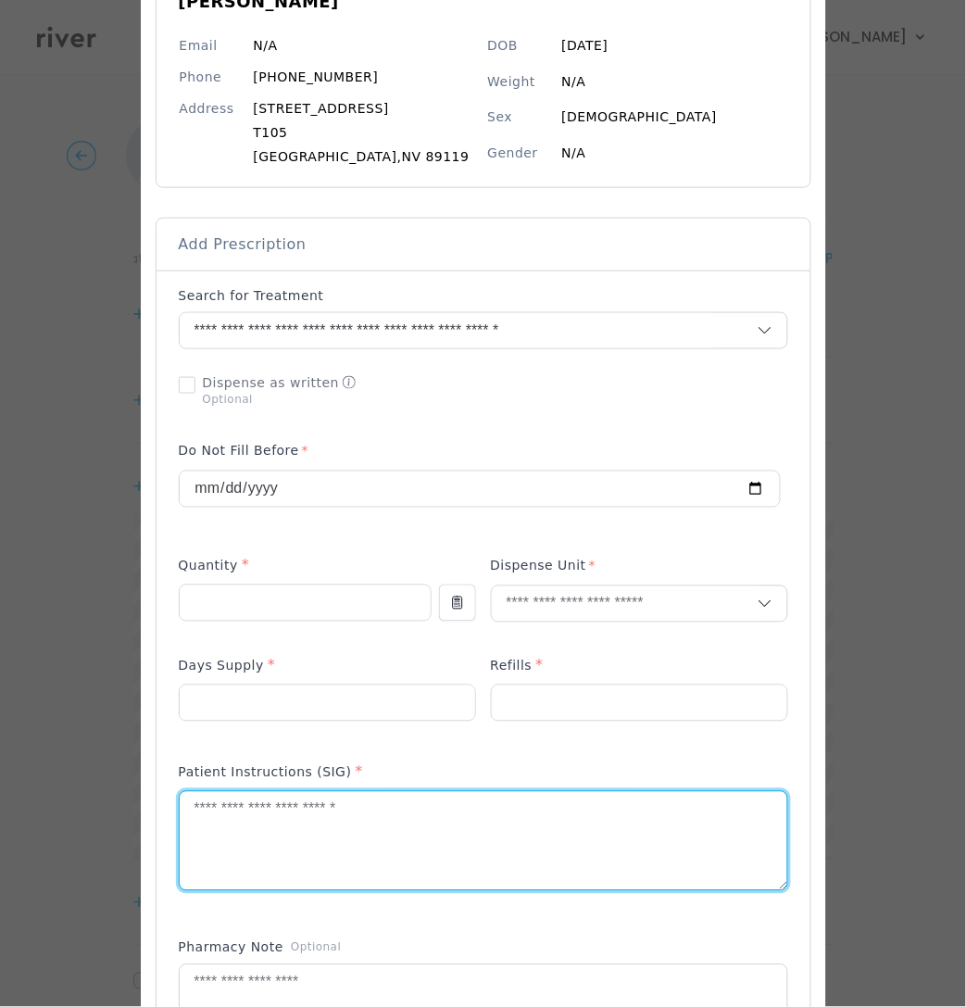
scroll to position [206, 0]
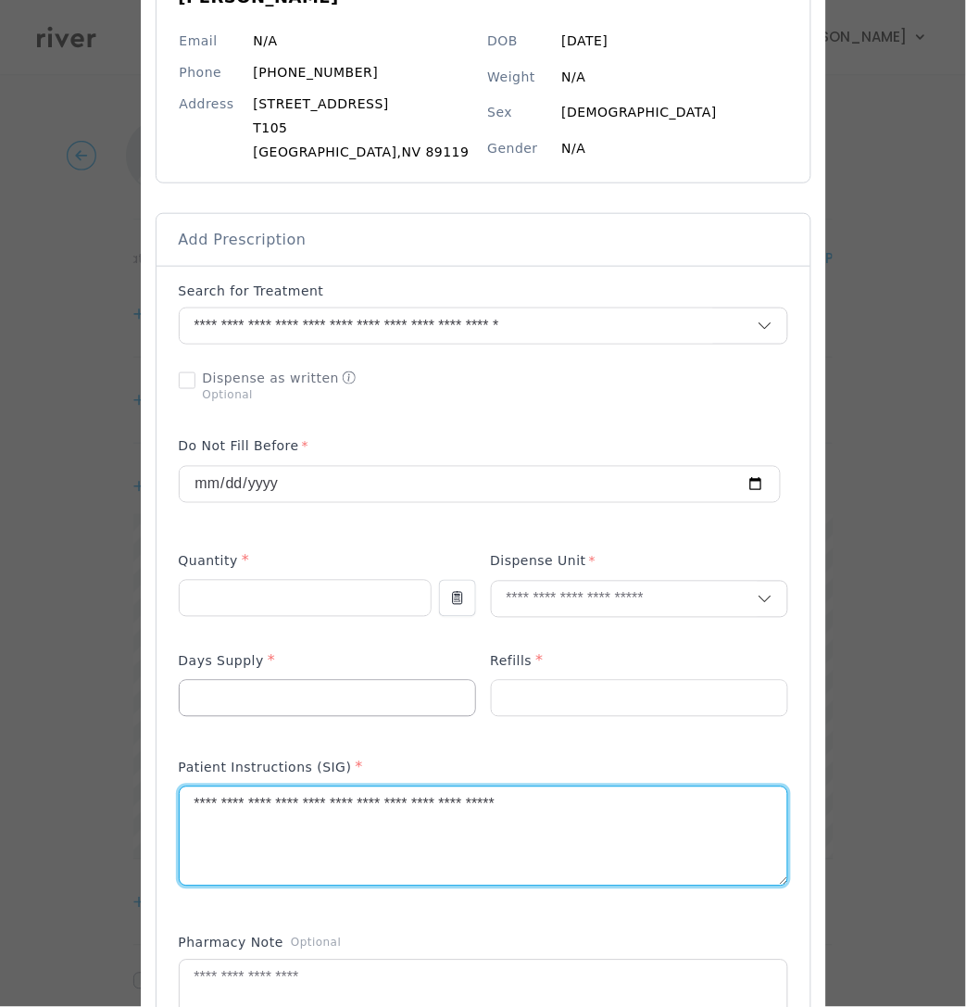
type textarea "**********"
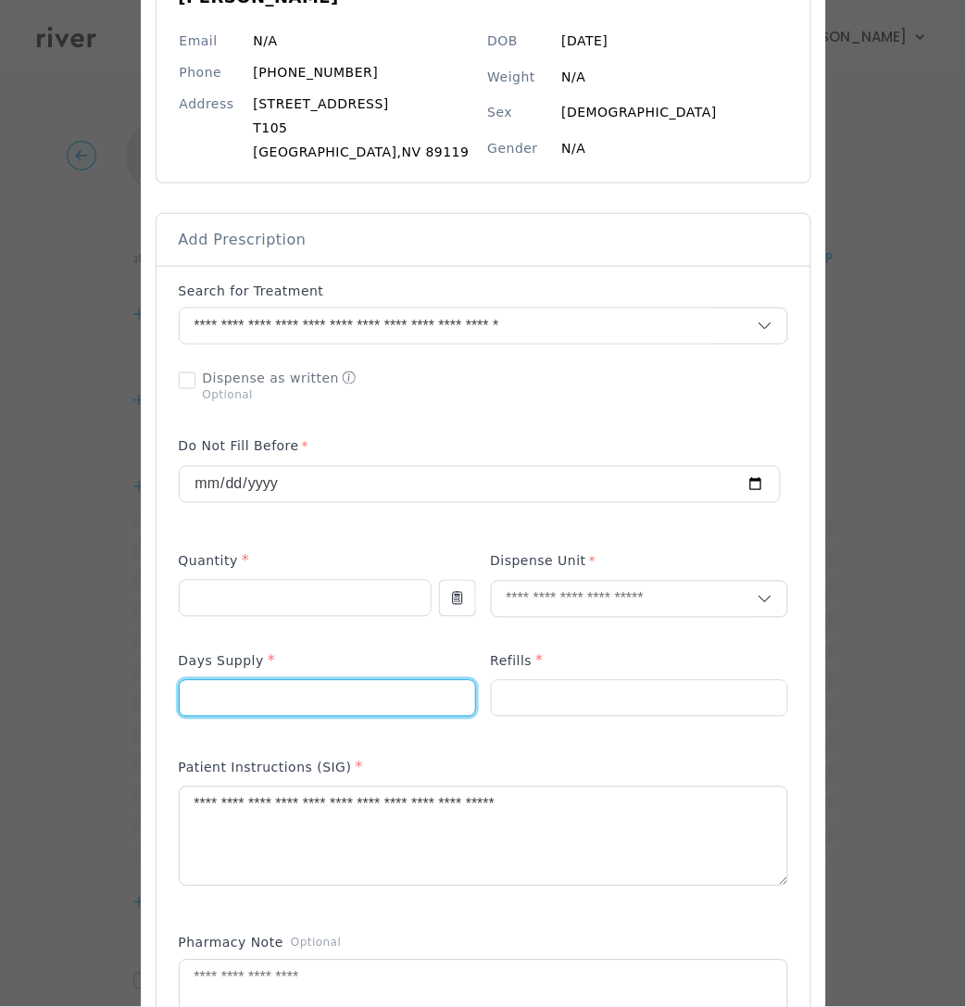
click at [407, 703] on input "number" at bounding box center [327, 698] width 295 height 35
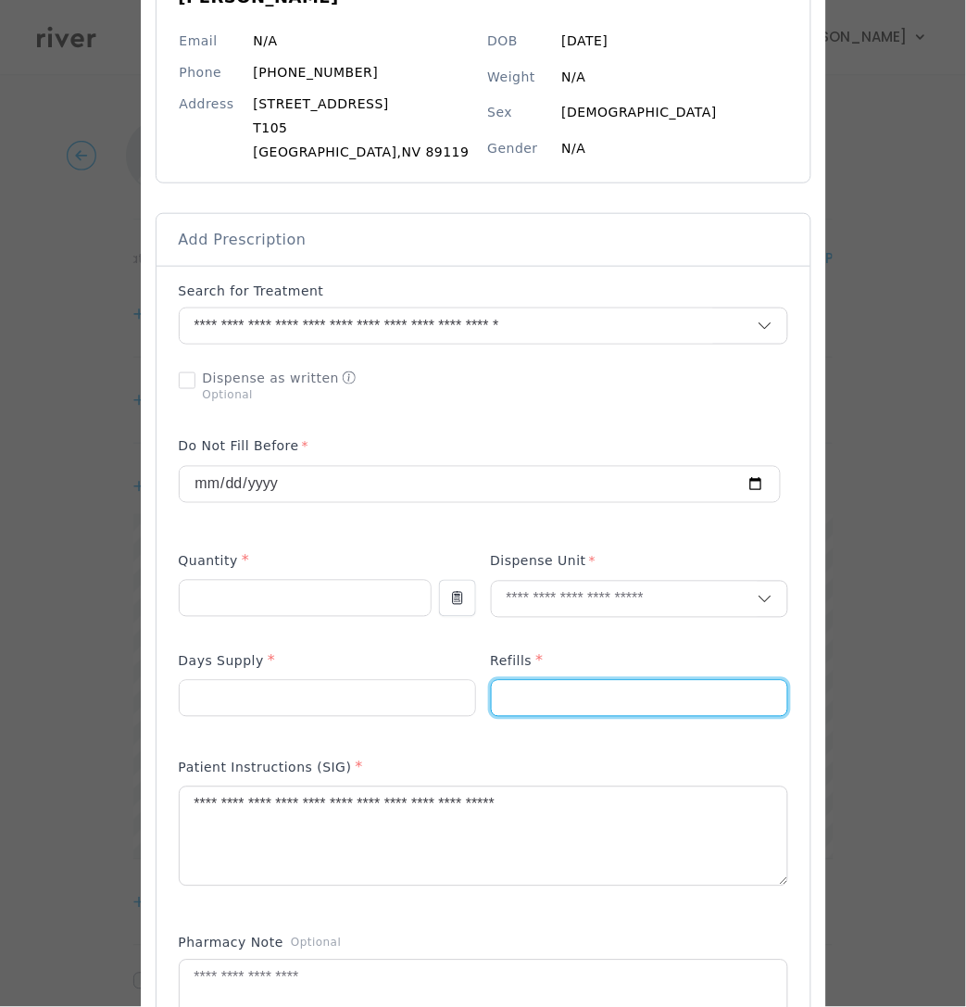
click at [504, 701] on input "number" at bounding box center [639, 698] width 295 height 35
type input "*"
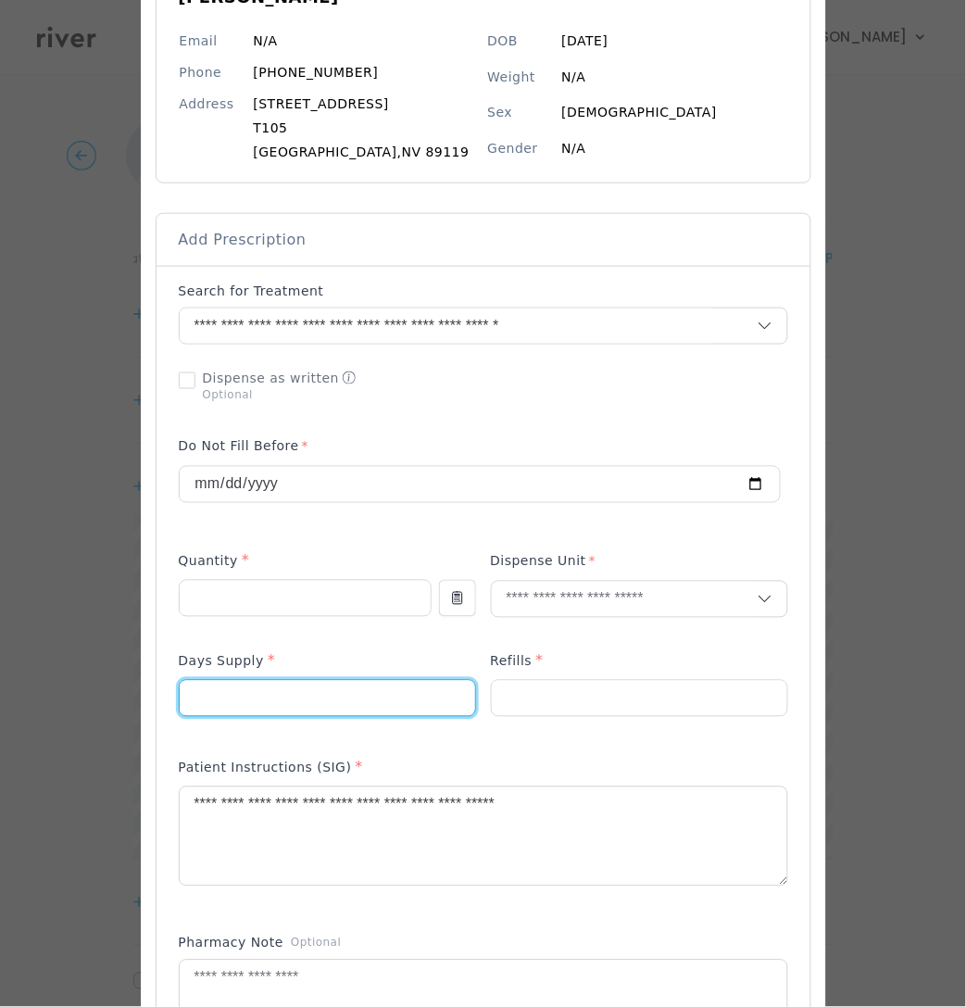
click at [375, 708] on input "number" at bounding box center [327, 698] width 295 height 35
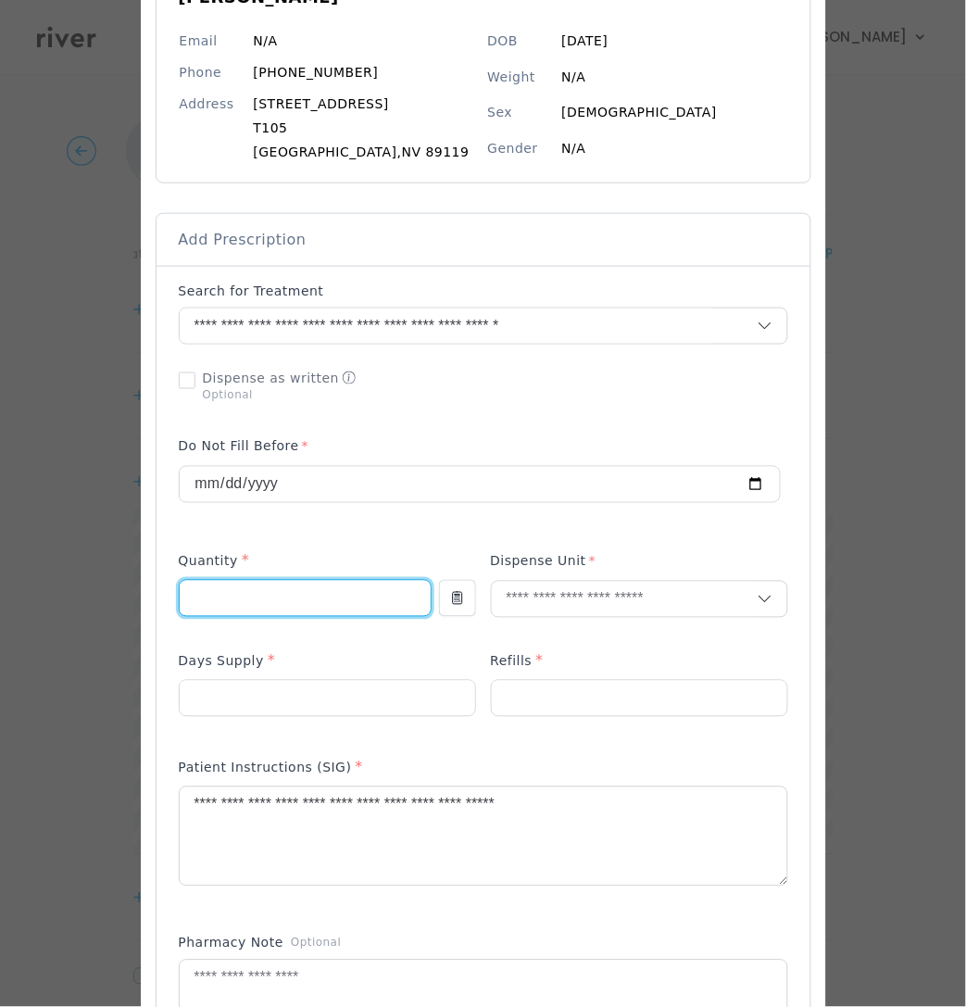
drag, startPoint x: 214, startPoint y: 593, endPoint x: 247, endPoint y: 581, distance: 35.4
click at [226, 591] on input "number" at bounding box center [305, 598] width 251 height 35
type input "*"
click at [513, 599] on input "text" at bounding box center [625, 599] width 266 height 35
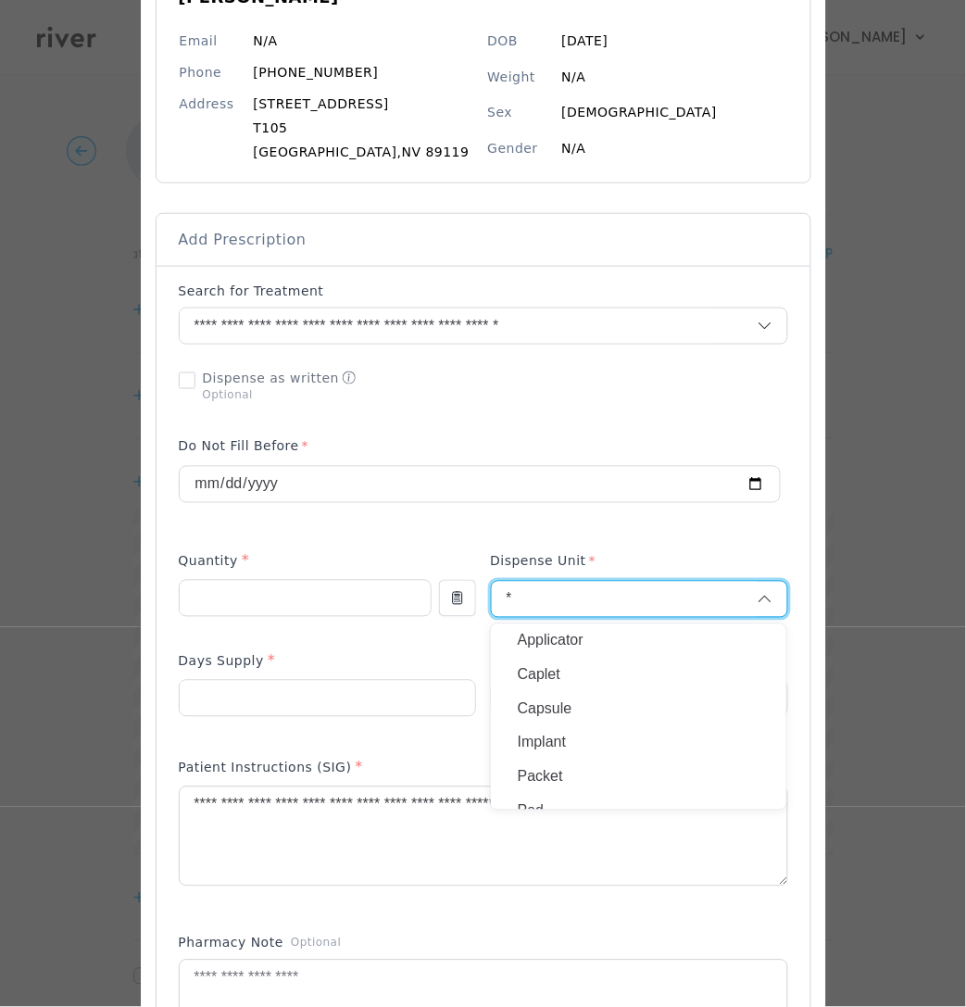
type input "*"
click at [525, 783] on p "Packet" at bounding box center [639, 777] width 244 height 27
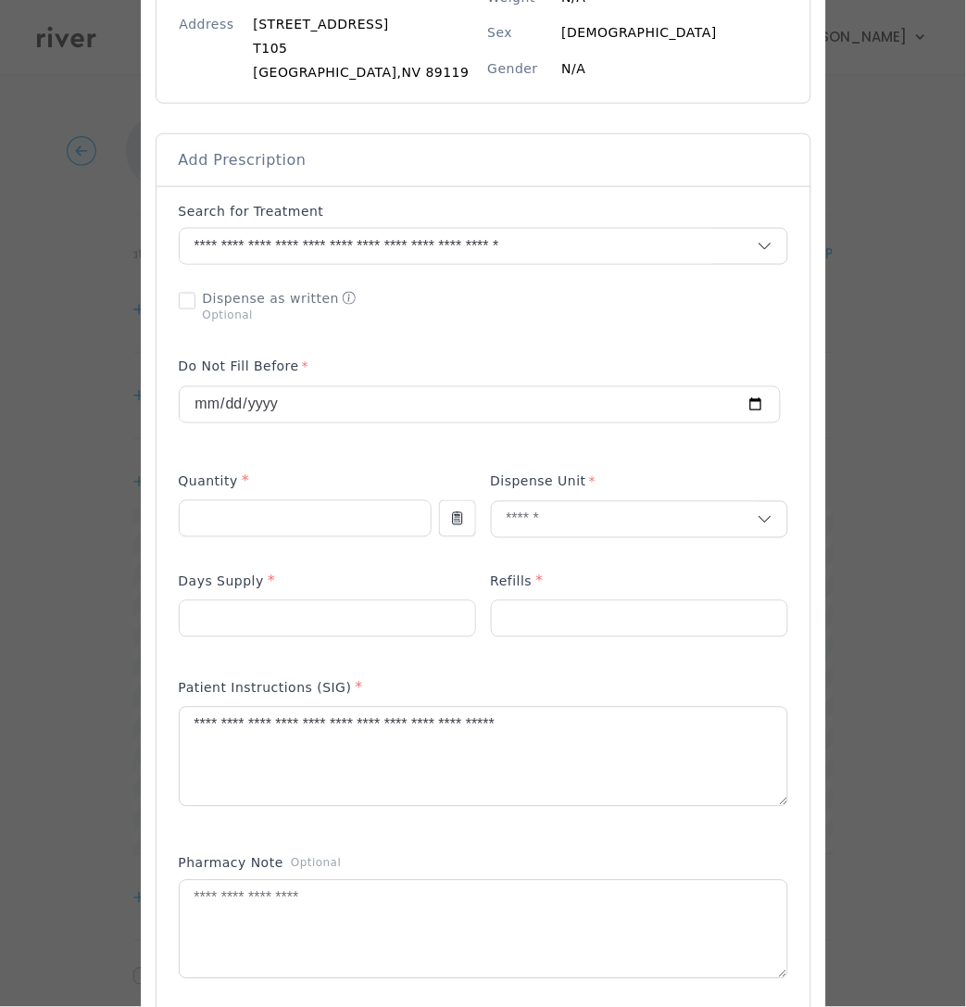
scroll to position [308, 0]
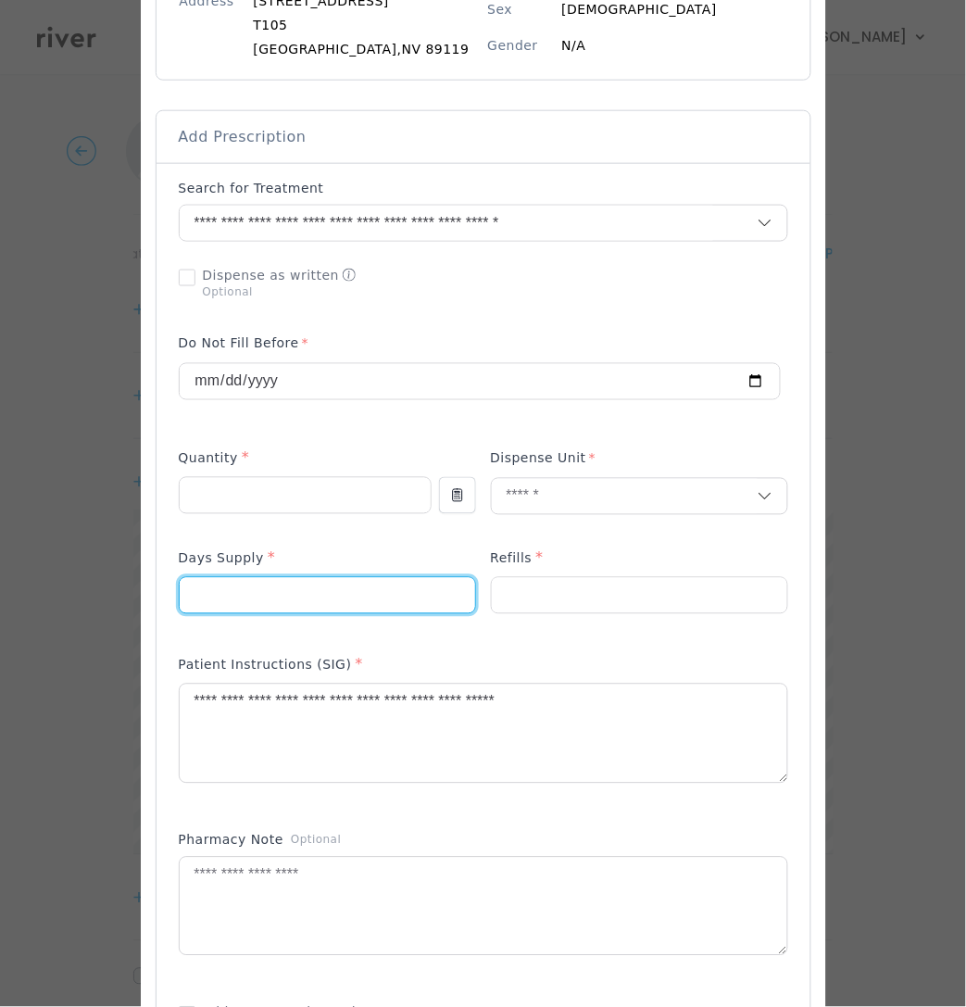
click at [269, 584] on input "number" at bounding box center [327, 595] width 295 height 35
drag, startPoint x: 249, startPoint y: 595, endPoint x: 169, endPoint y: 595, distance: 80.6
click at [169, 595] on div "Add Prescription to Order" at bounding box center [484, 631] width 654 height 936
type input "**"
click at [415, 791] on p at bounding box center [483, 794] width 609 height 19
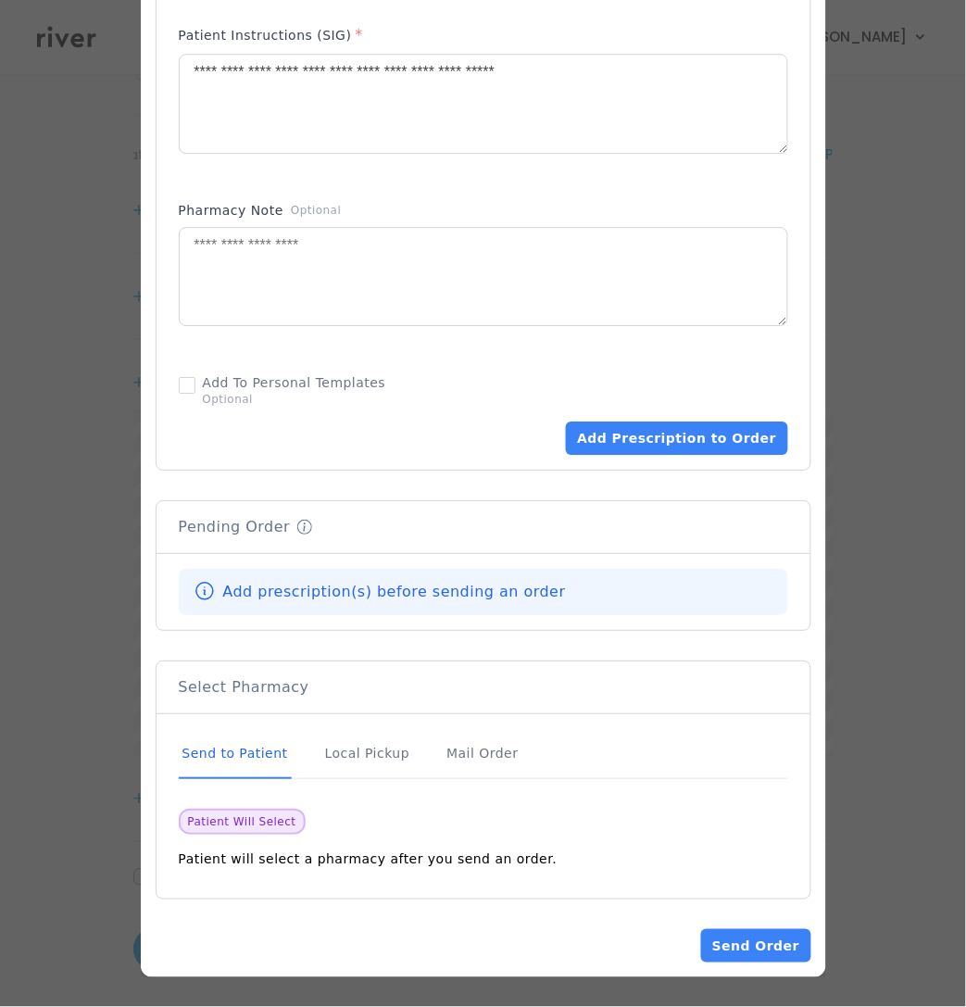
scroll to position [114, 0]
click at [473, 757] on div "Mail Order" at bounding box center [482, 754] width 79 height 50
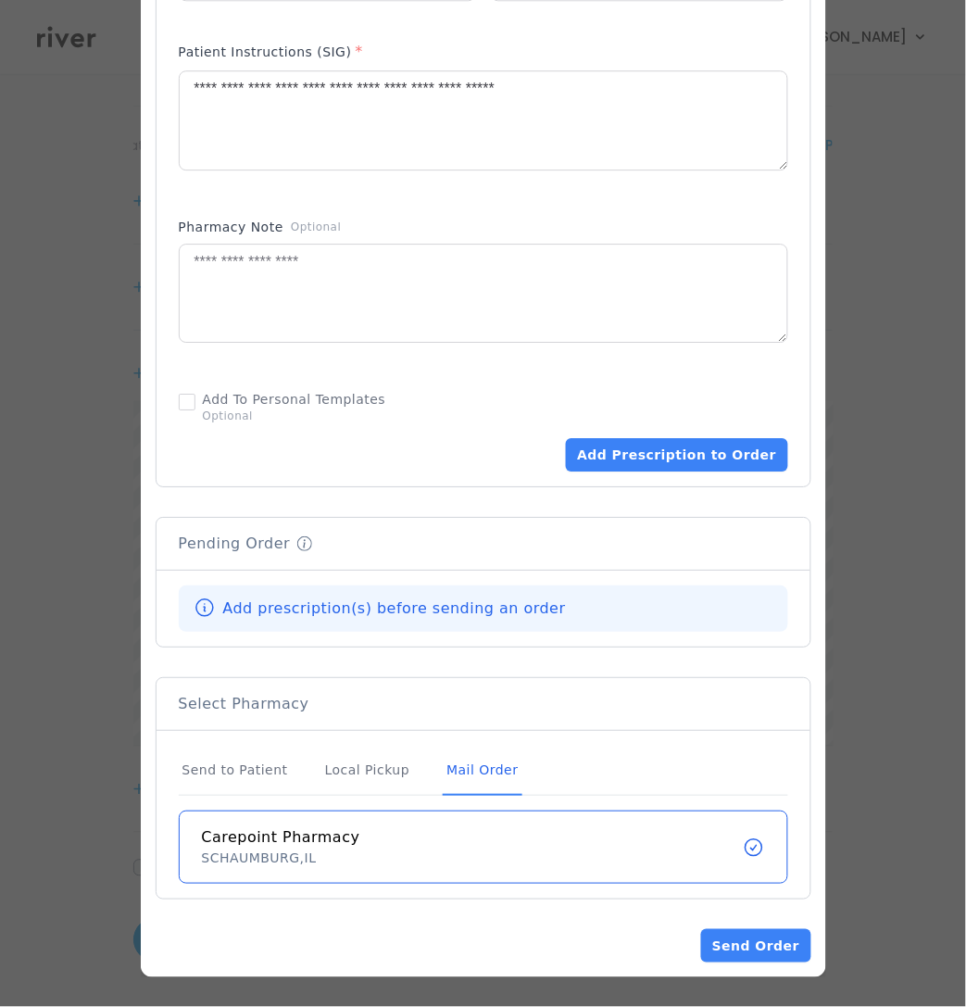
scroll to position [926, 0]
click at [680, 440] on button "Add Prescription to Order" at bounding box center [676, 454] width 221 height 33
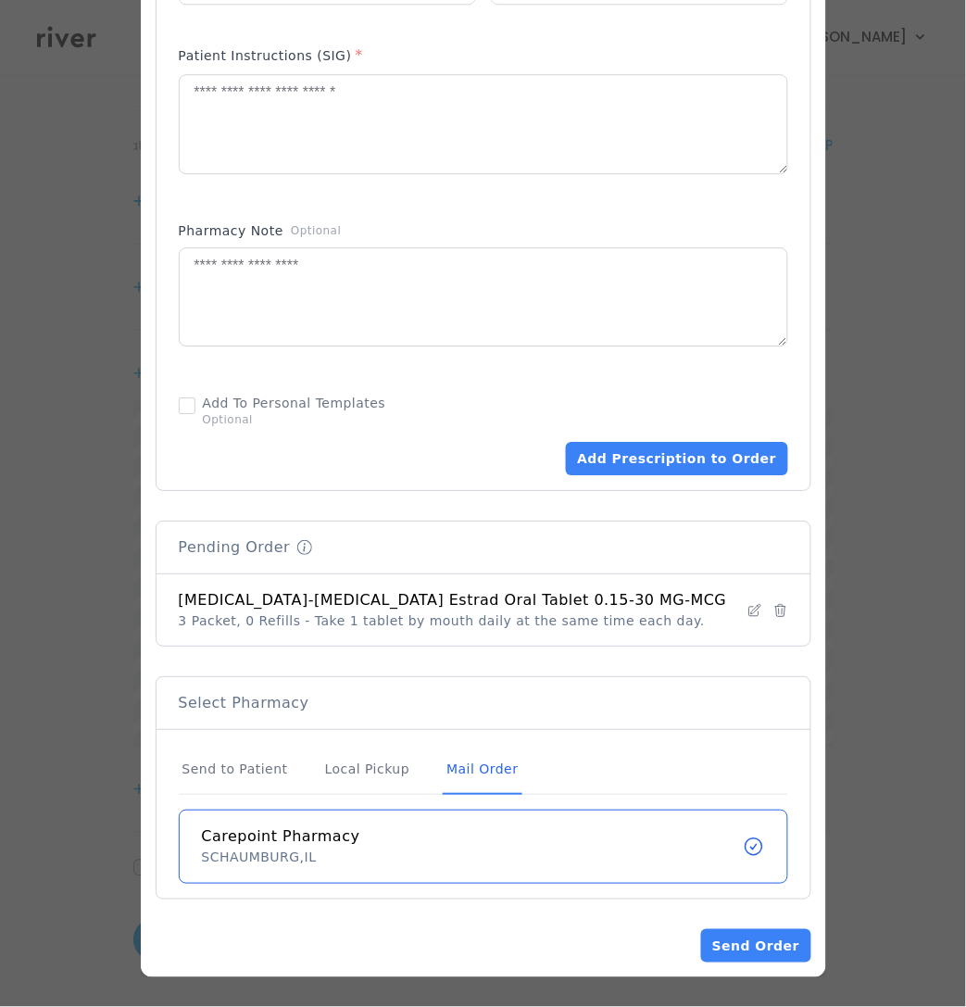
scroll to position [921, 0]
click at [743, 951] on button "Send Order" at bounding box center [755, 945] width 109 height 33
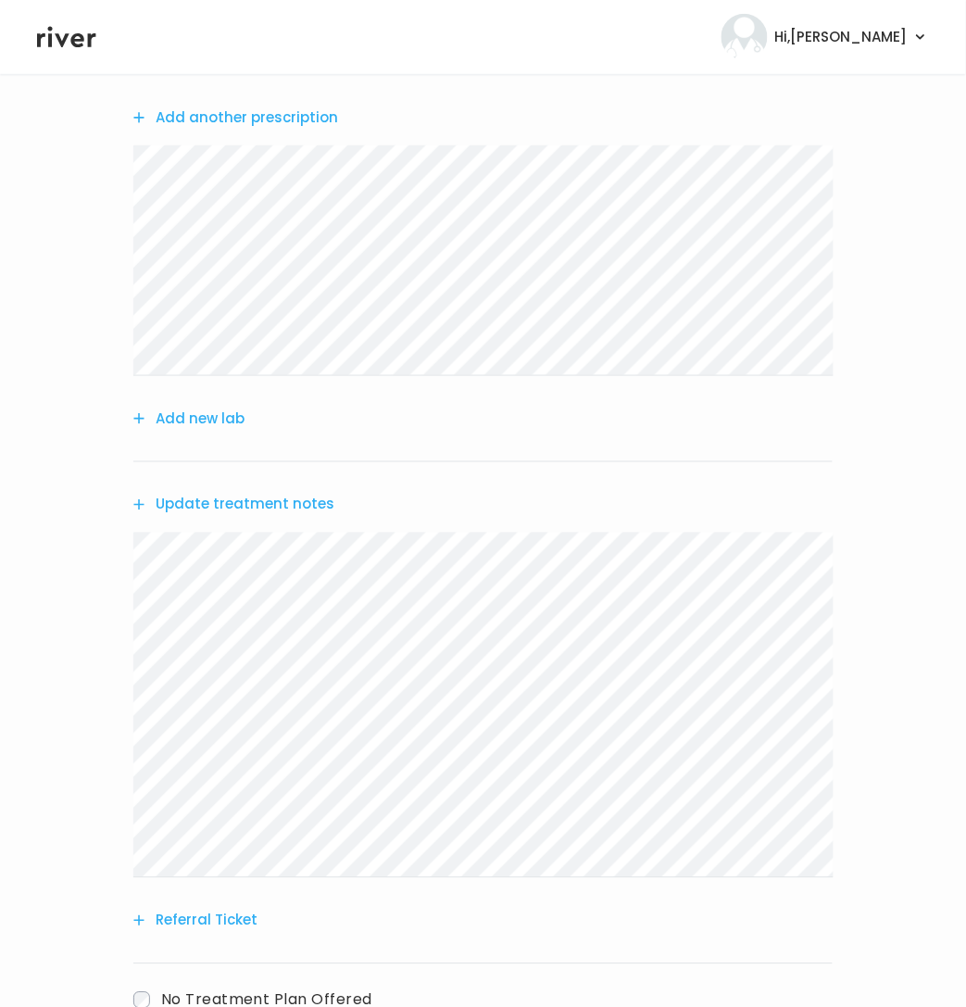
scroll to position [329, 0]
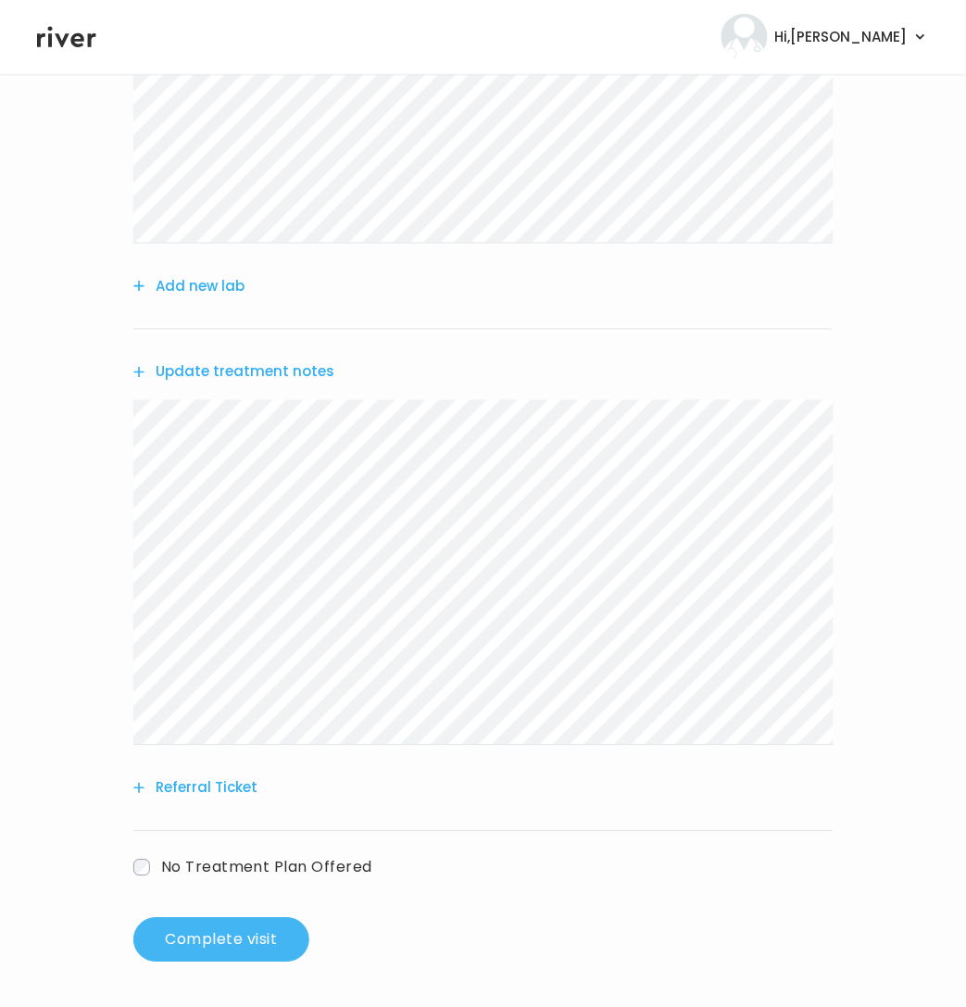
click at [249, 948] on button "Complete visit" at bounding box center [221, 940] width 176 height 44
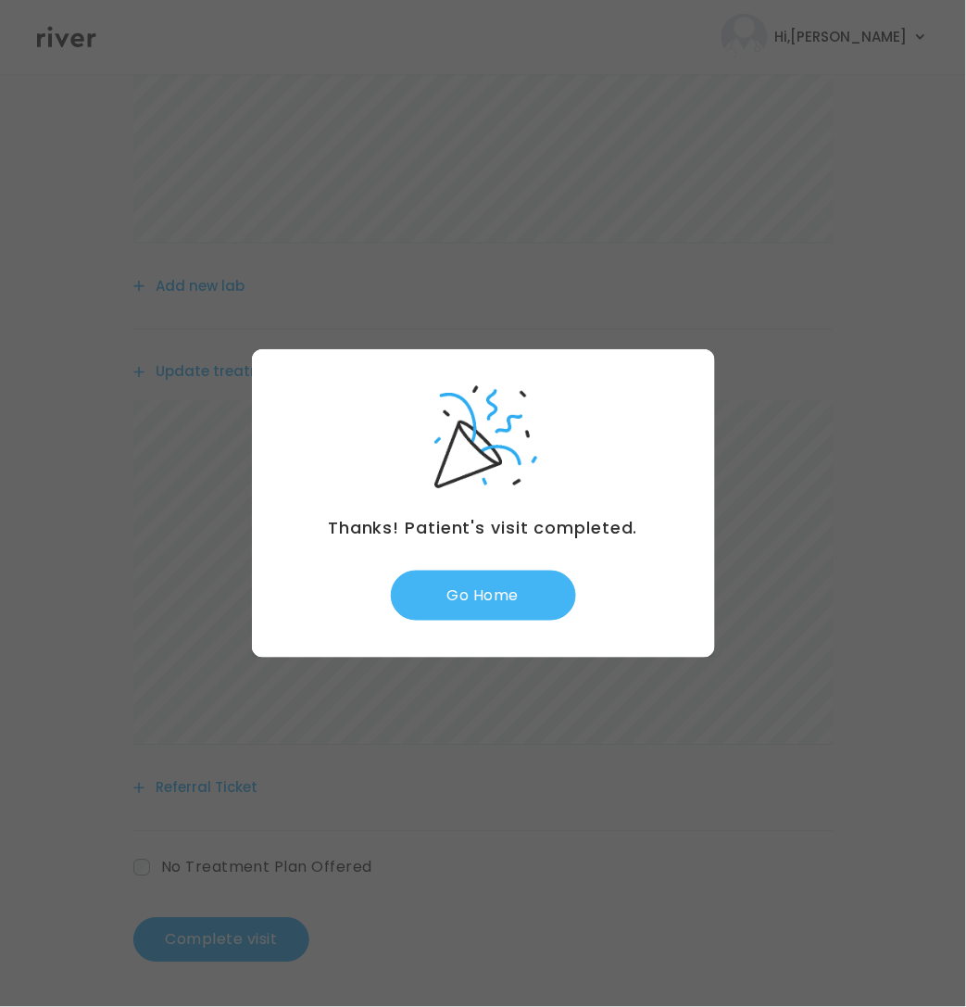
click at [477, 619] on button "Go Home" at bounding box center [483, 595] width 185 height 50
